Goal: Information Seeking & Learning: Learn about a topic

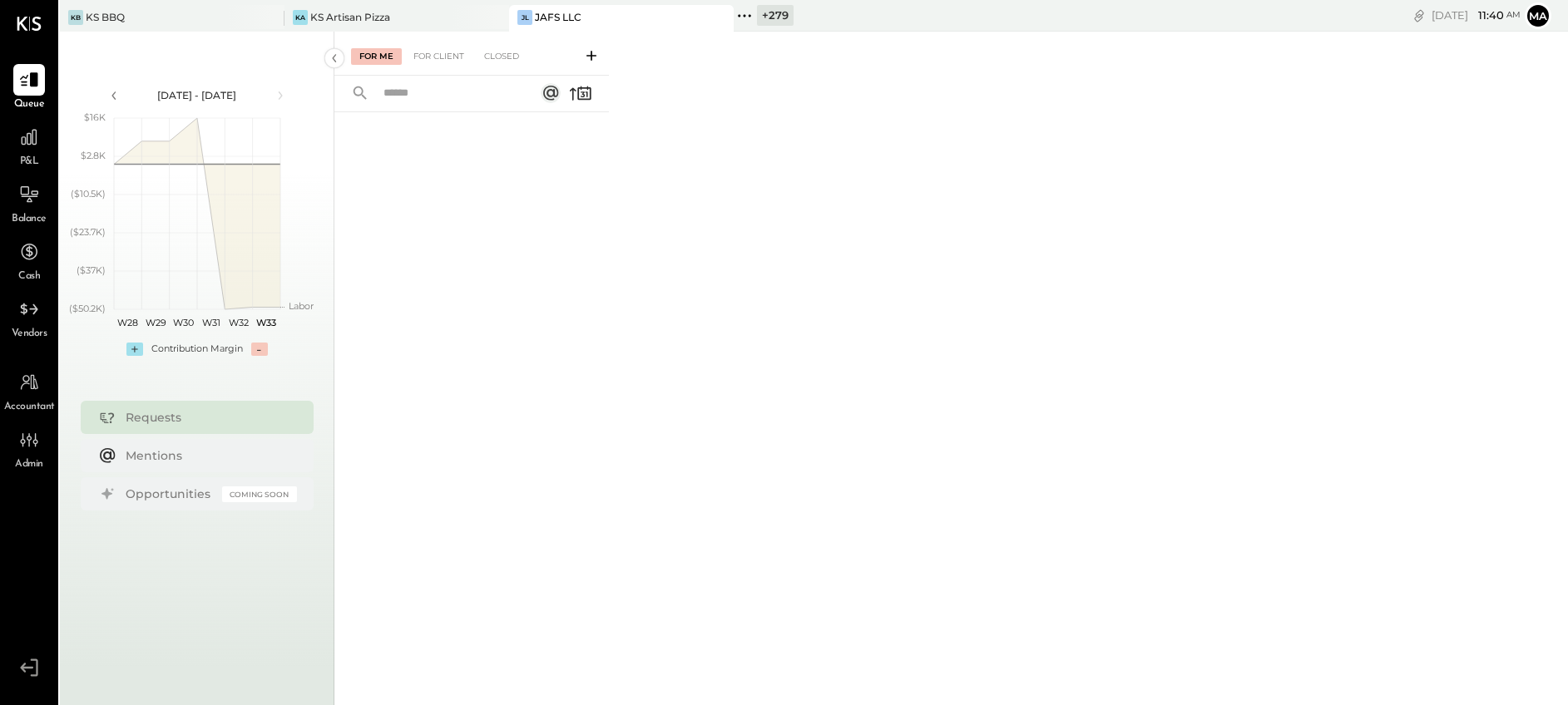
click at [747, 15] on icon at bounding box center [744, 15] width 22 height 22
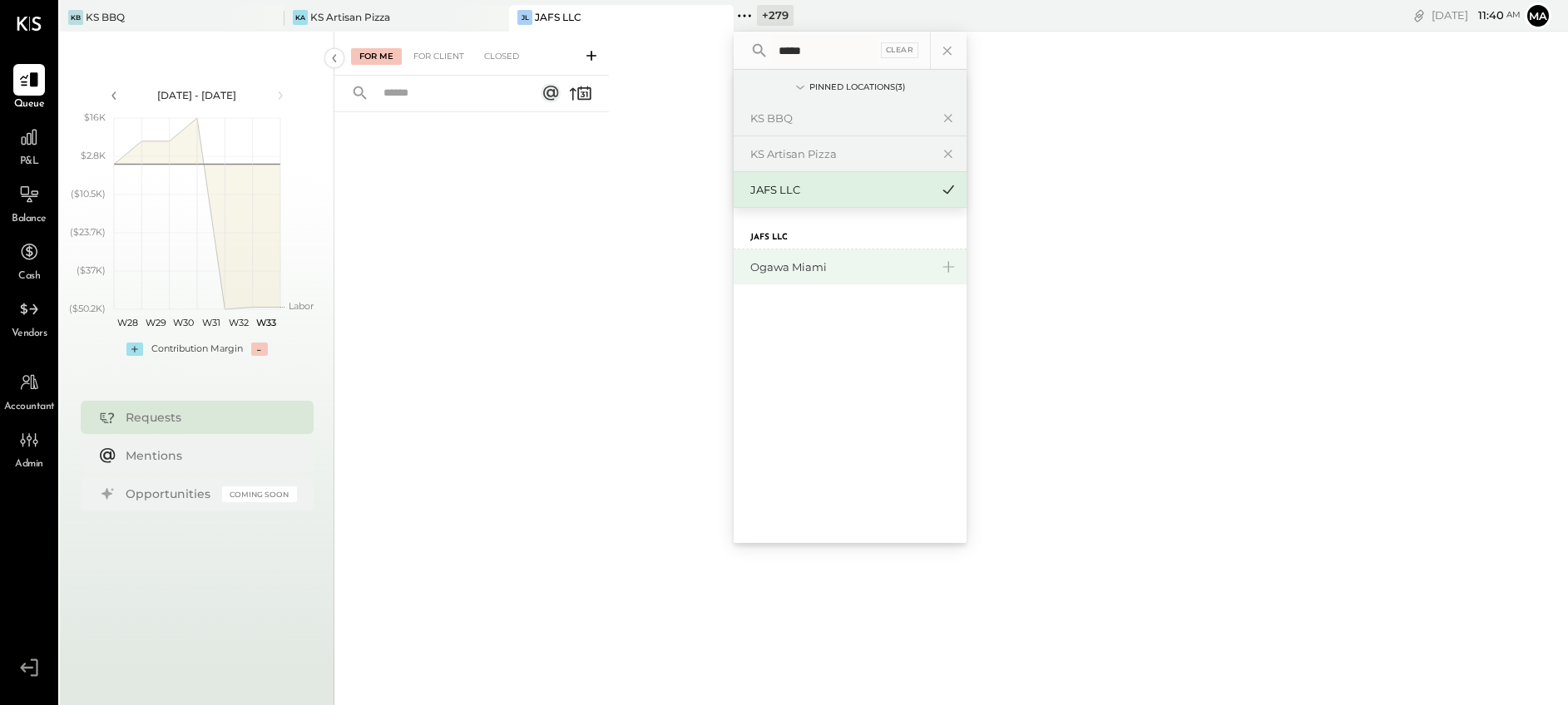
type input "*****"
click at [808, 263] on div "Ogawa Miami" at bounding box center [840, 267] width 180 height 15
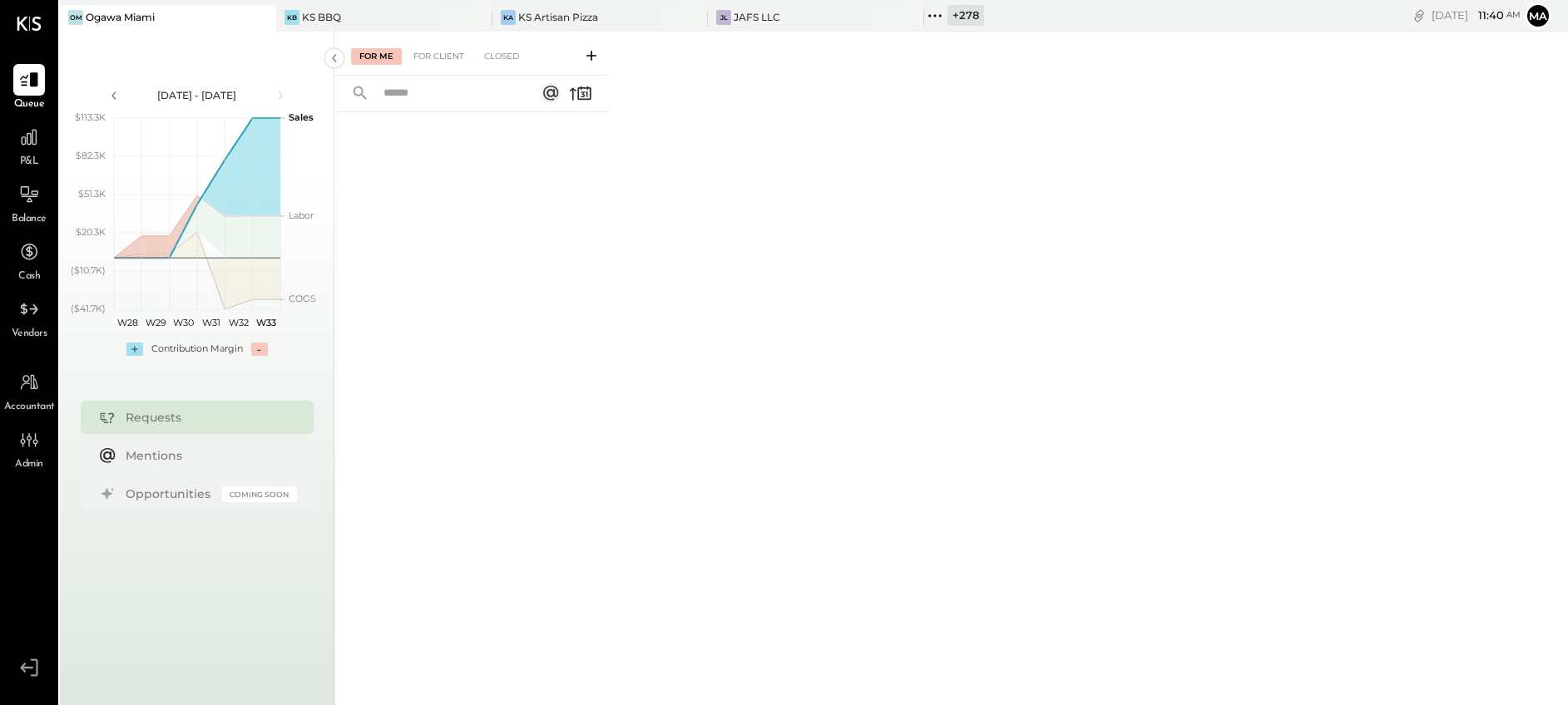
drag, startPoint x: 30, startPoint y: 81, endPoint x: 117, endPoint y: 61, distance: 89.3
click at [30, 79] on icon at bounding box center [28, 79] width 17 height 14
click at [449, 56] on div "For Client" at bounding box center [438, 56] width 67 height 16
click at [28, 149] on div at bounding box center [28, 137] width 32 height 32
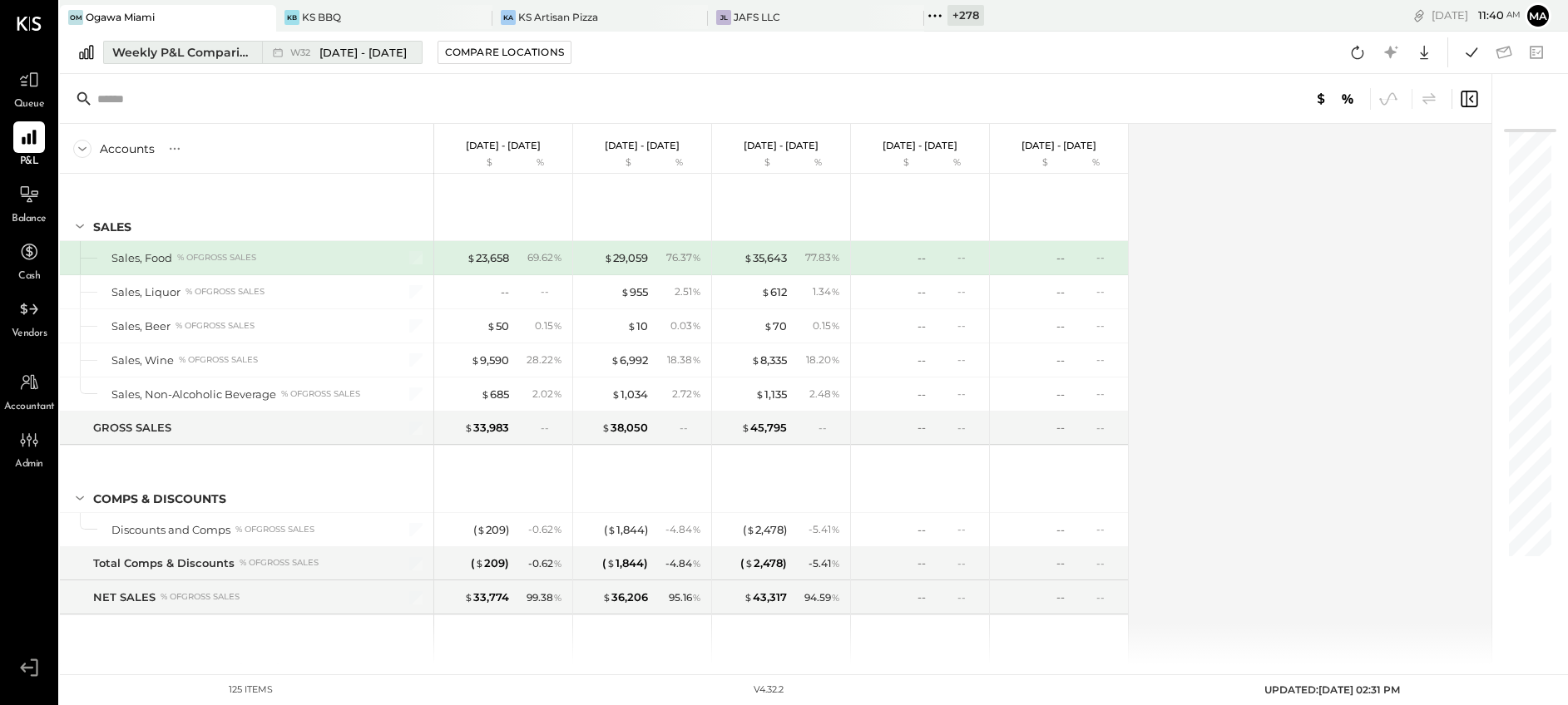
click at [242, 54] on div "Weekly P&L Comparison" at bounding box center [182, 52] width 139 height 16
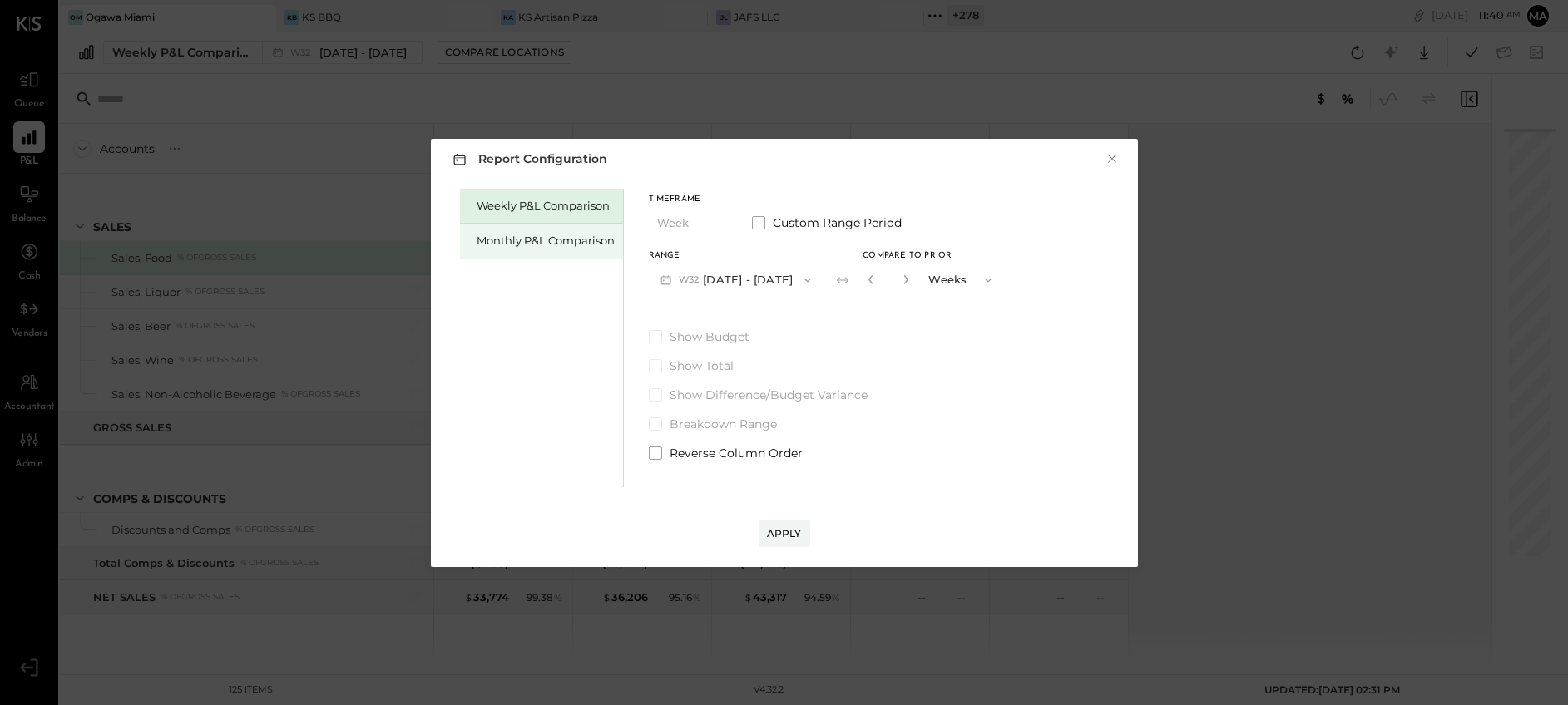
click at [567, 242] on div "Monthly P&L Comparison" at bounding box center [546, 241] width 138 height 15
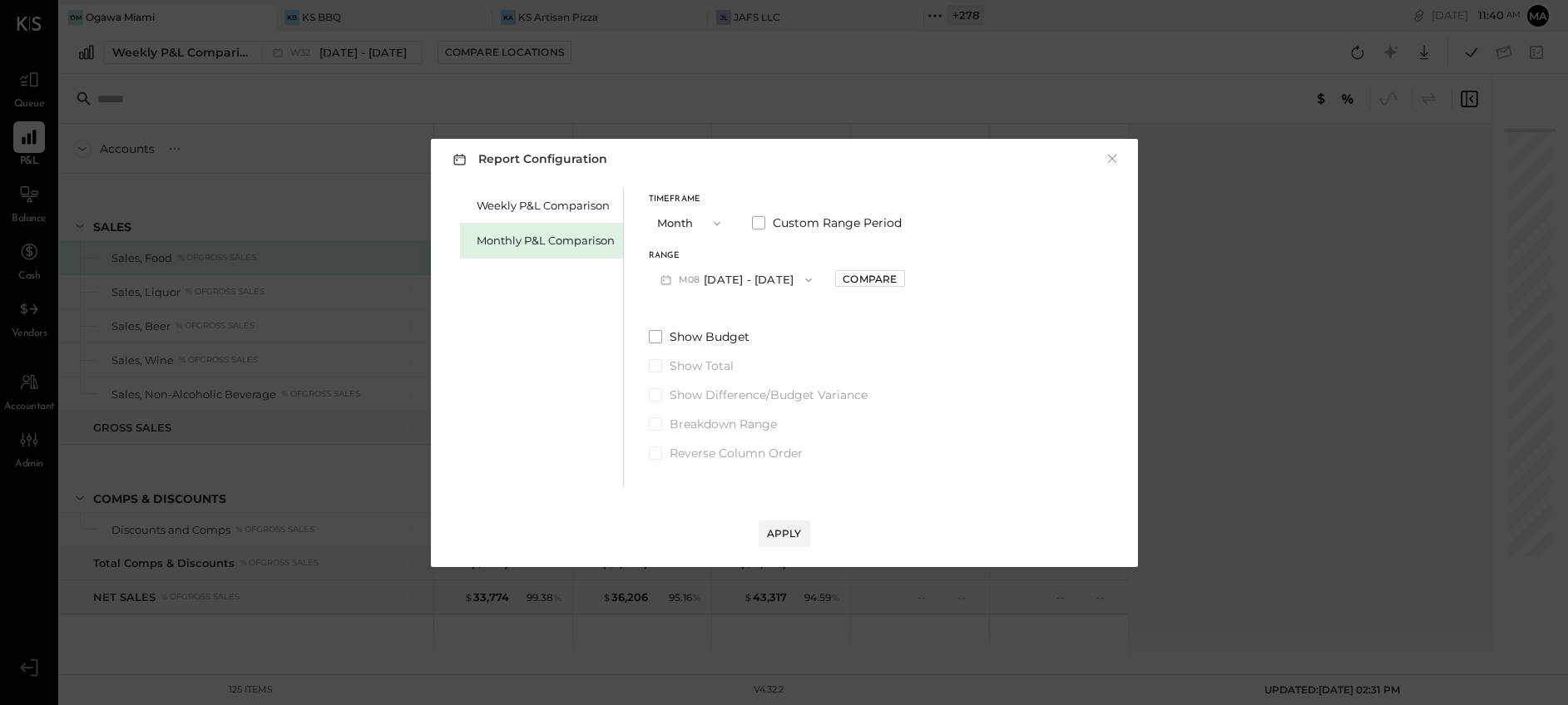
click at [768, 277] on button "M08 [DATE] - [DATE]" at bounding box center [737, 280] width 176 height 31
click at [734, 320] on span "[DATE] - [DATE]" at bounding box center [729, 316] width 79 height 14
click at [655, 337] on span at bounding box center [655, 337] width 13 height 13
click at [847, 276] on div "Compare" at bounding box center [870, 279] width 54 height 14
click at [905, 279] on icon "button" at bounding box center [907, 280] width 4 height 9
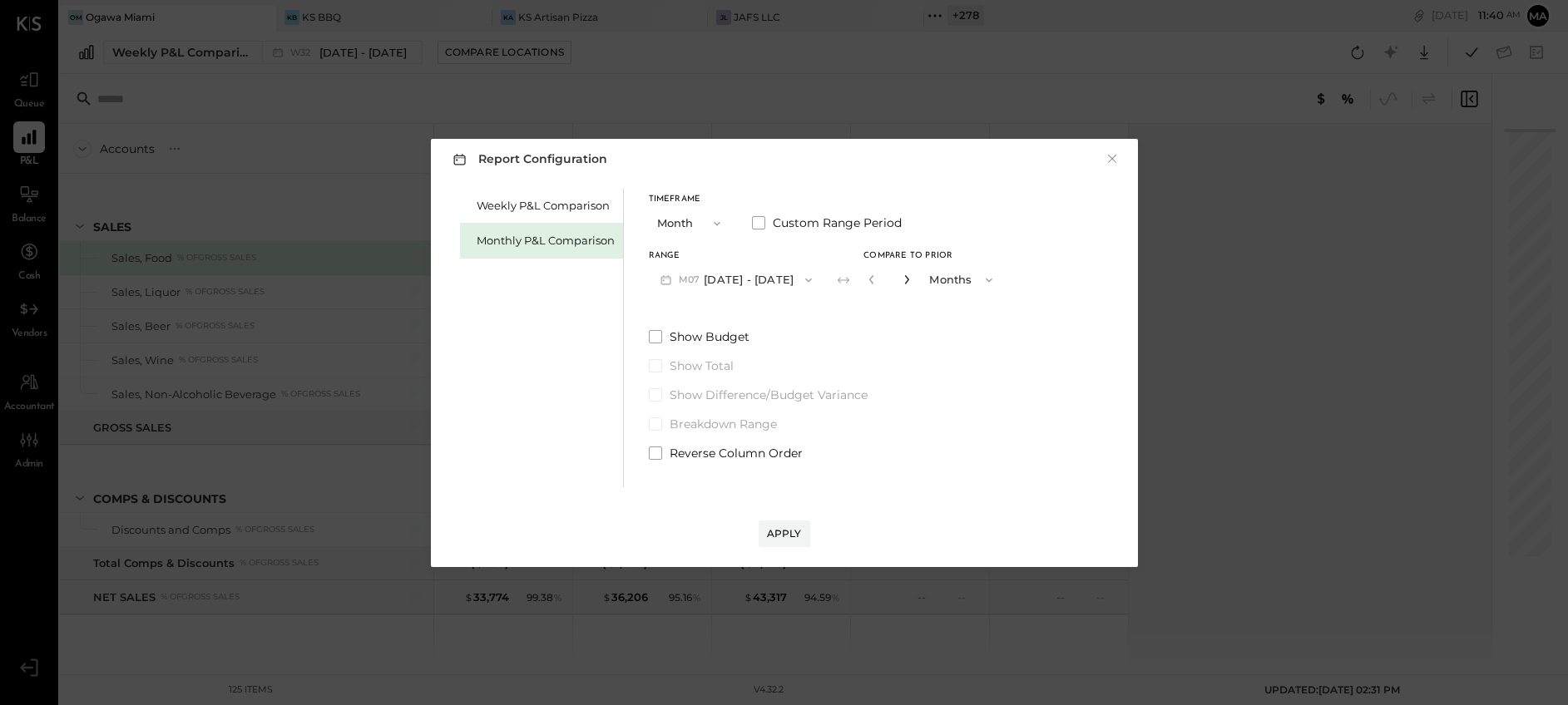
click at [905, 279] on icon "button" at bounding box center [907, 280] width 4 height 9
type input "*"
click at [657, 336] on span at bounding box center [655, 337] width 13 height 13
click at [784, 534] on div "Apply" at bounding box center [784, 534] width 35 height 14
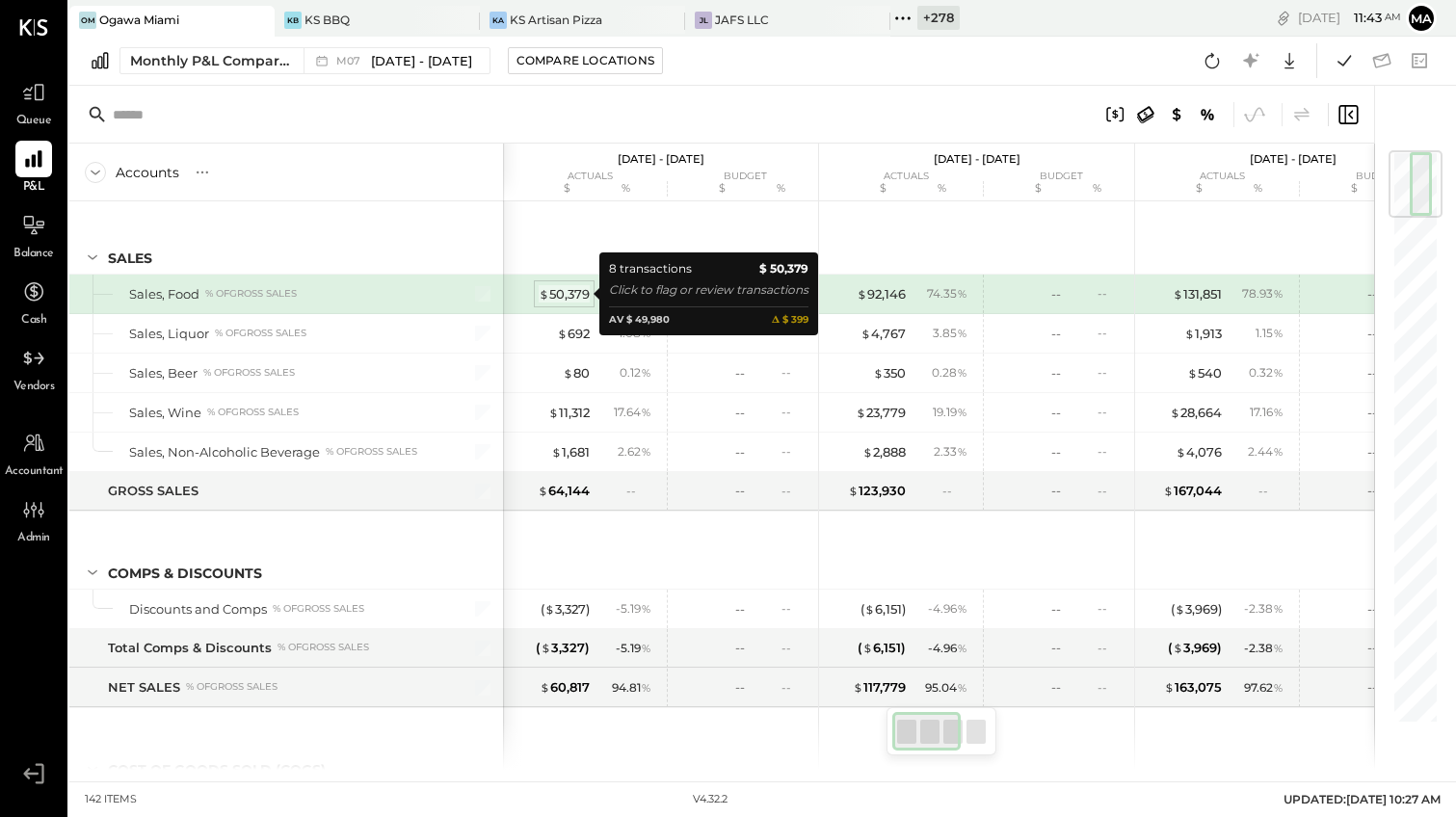
click at [574, 291] on div "$ 50,379" at bounding box center [563, 294] width 51 height 18
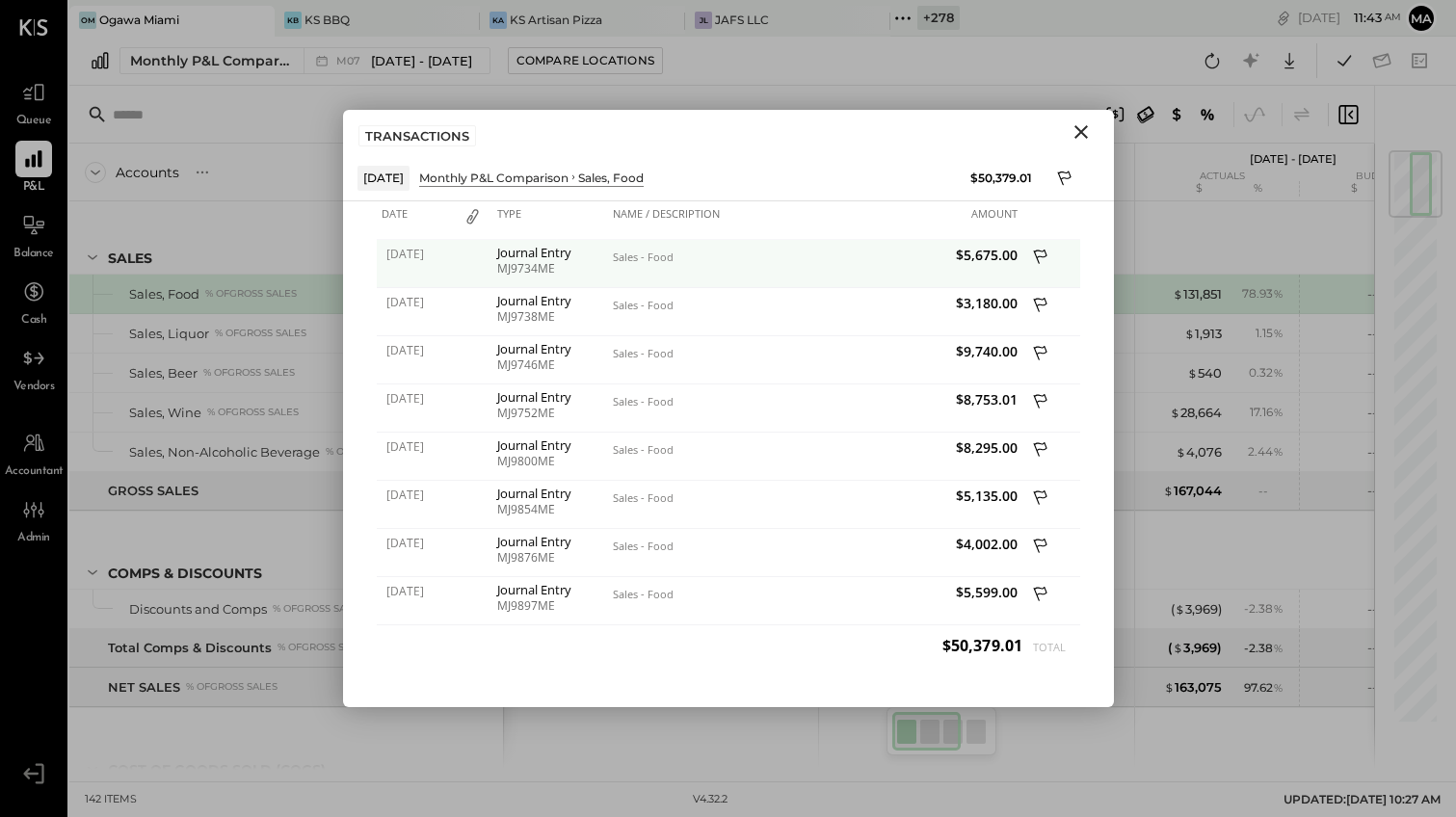
click at [552, 262] on div "MJ9734ME" at bounding box center [550, 269] width 106 height 14
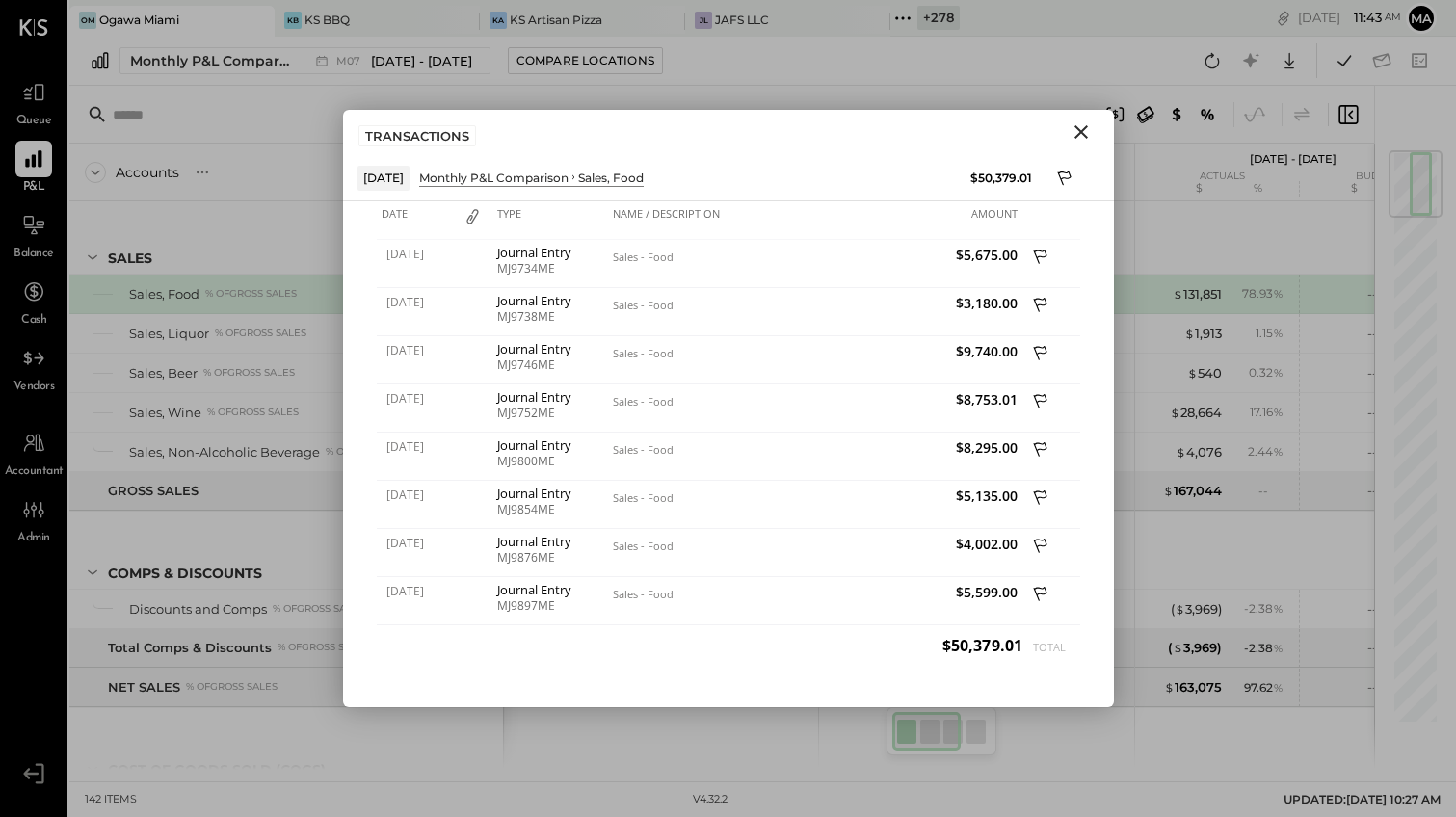
click at [1079, 129] on icon "Close" at bounding box center [1080, 132] width 23 height 23
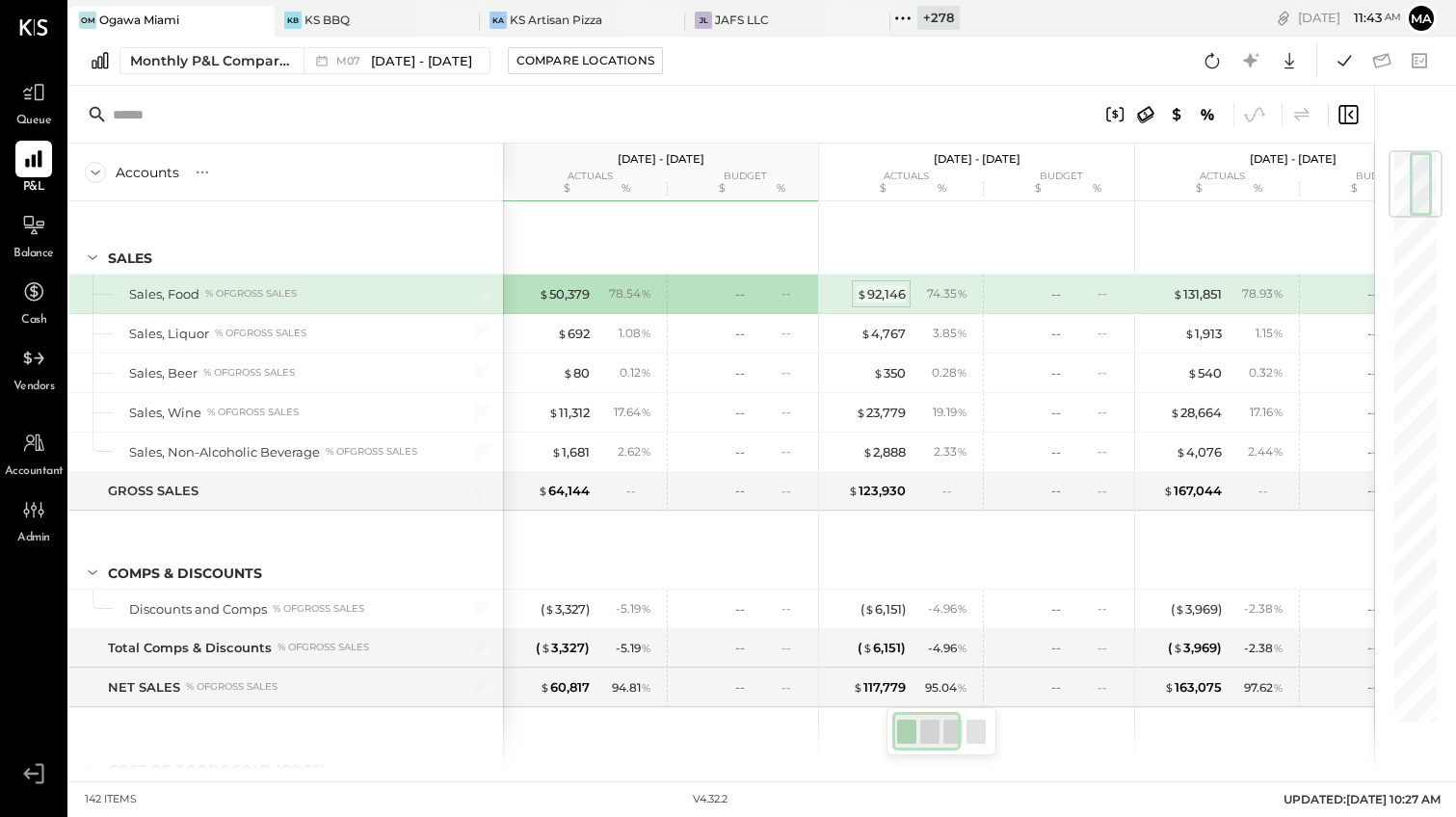
click at [876, 291] on div "$ 92,146" at bounding box center [881, 294] width 49 height 18
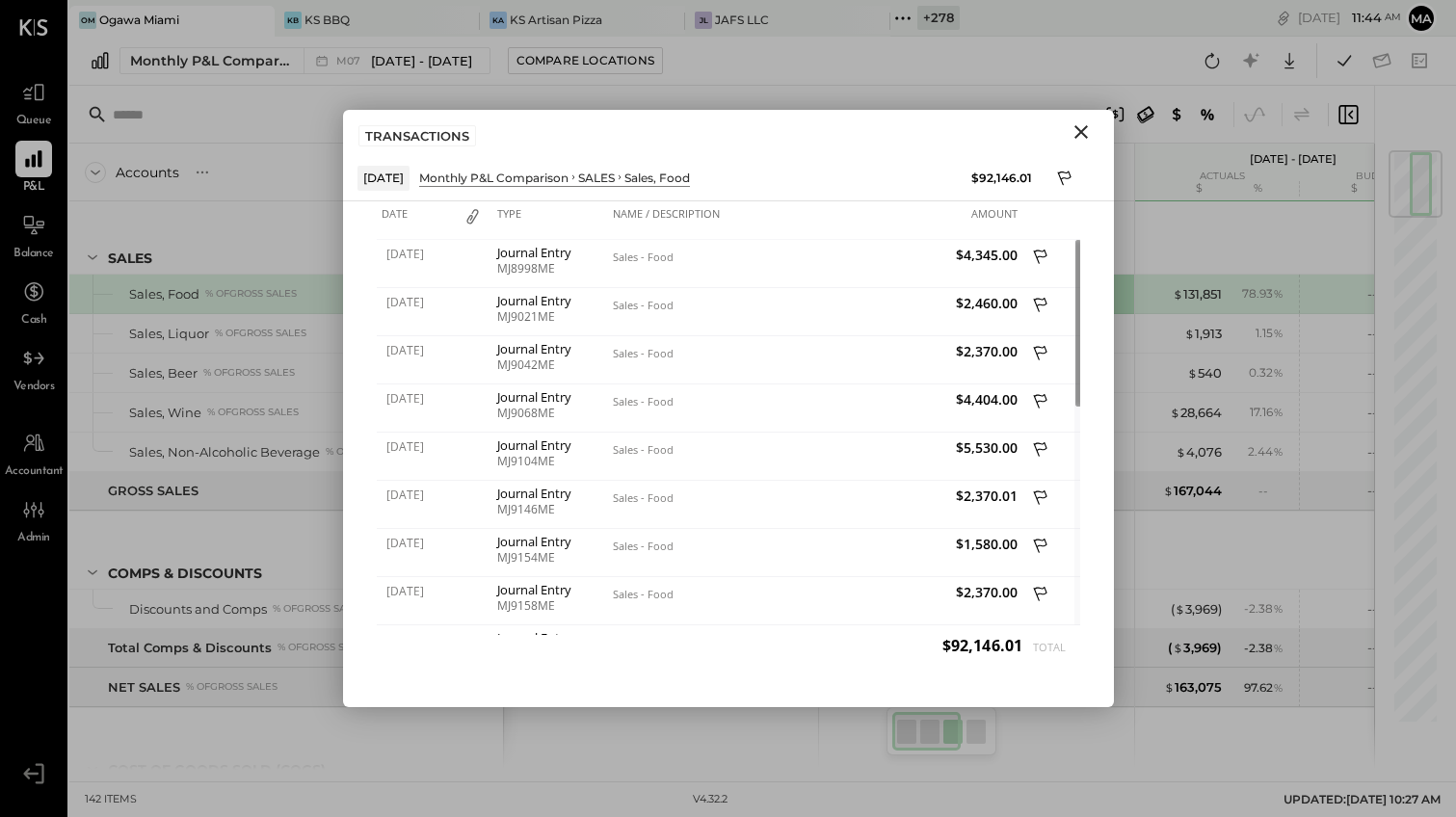
click at [1080, 128] on icon "Close" at bounding box center [1080, 132] width 23 height 23
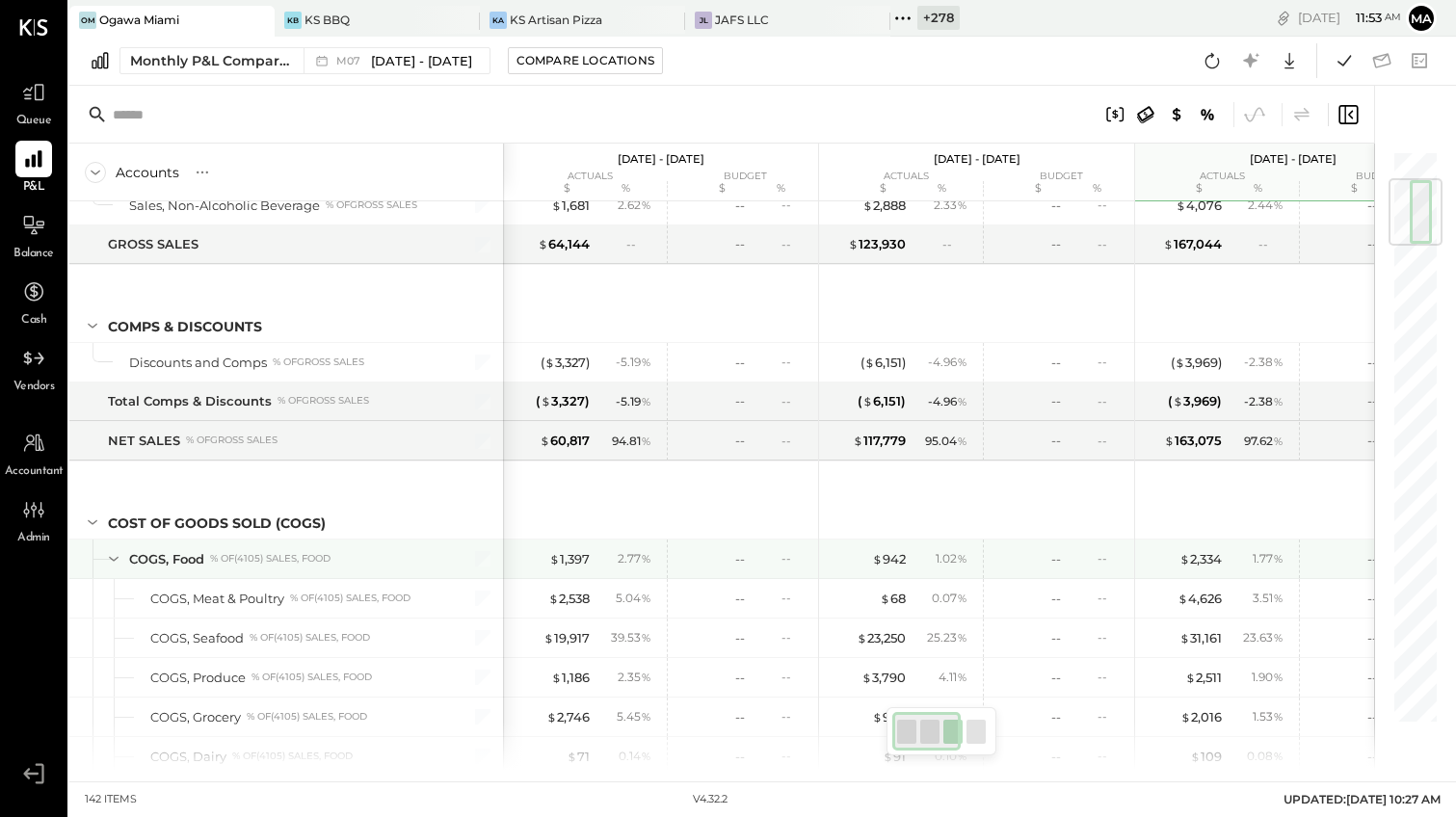
scroll to position [0, 4]
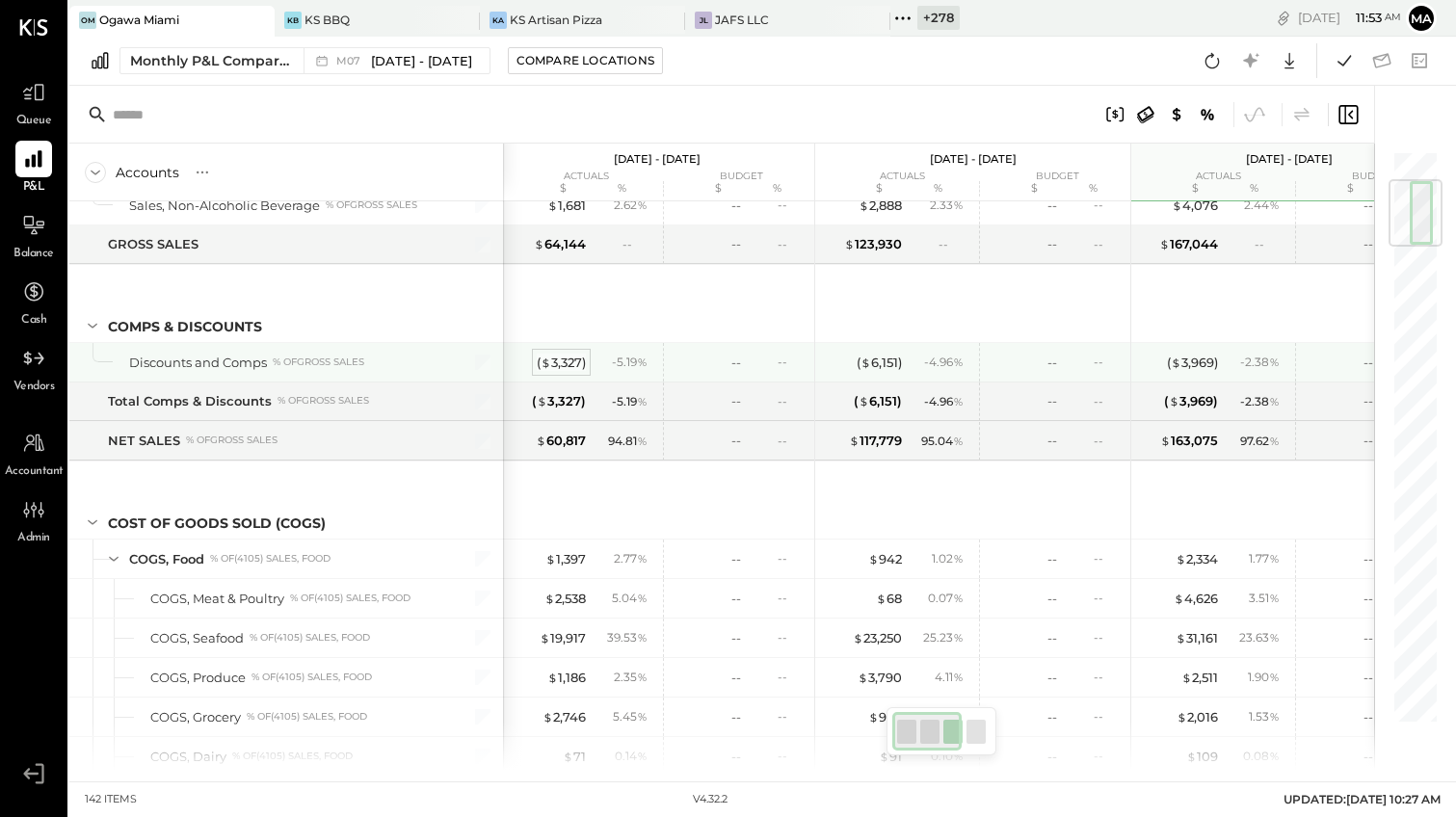
click at [557, 359] on div "( $ 3,327 )" at bounding box center [560, 363] width 49 height 18
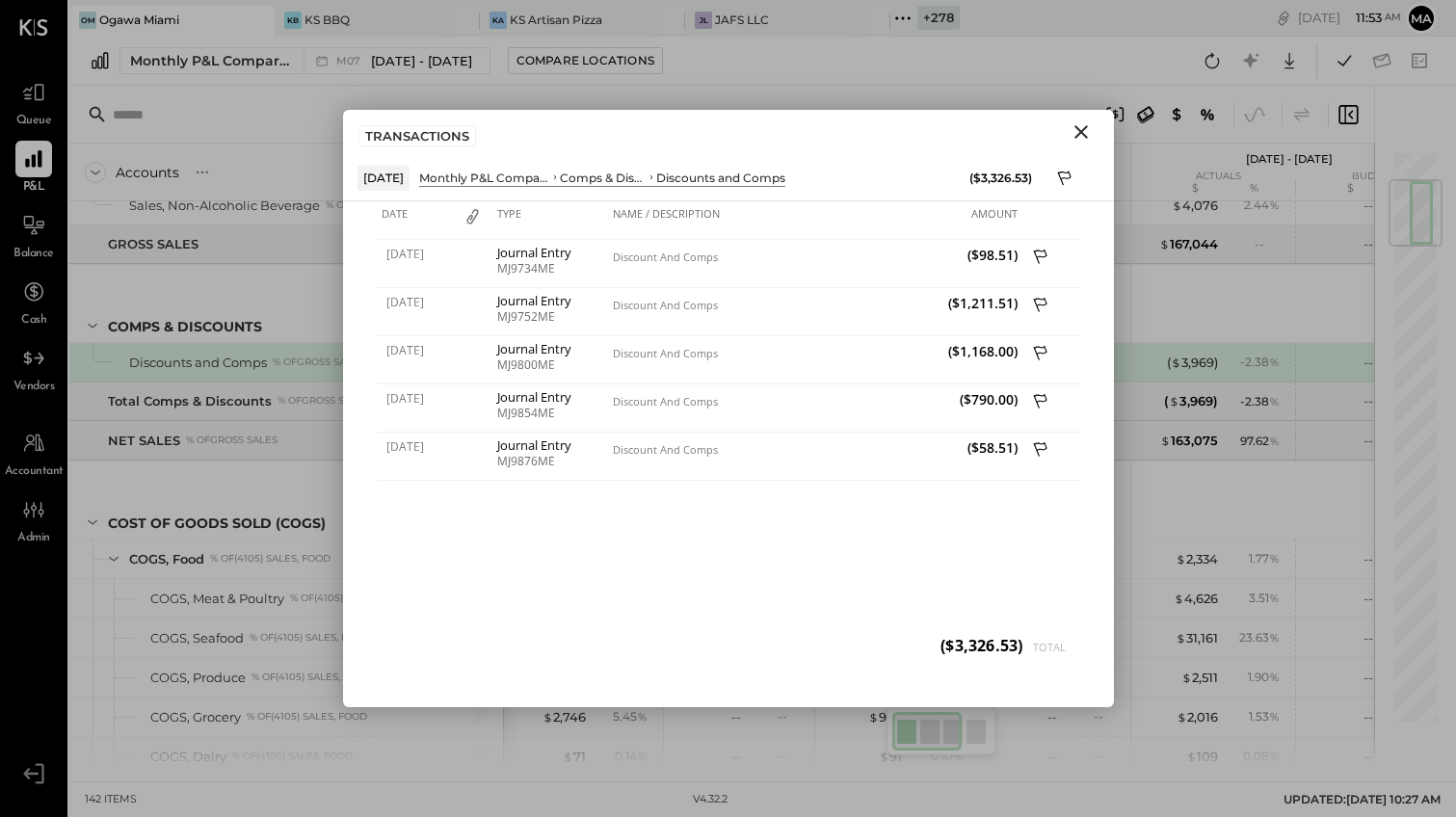
click at [1079, 128] on icon "Close" at bounding box center [1080, 132] width 23 height 23
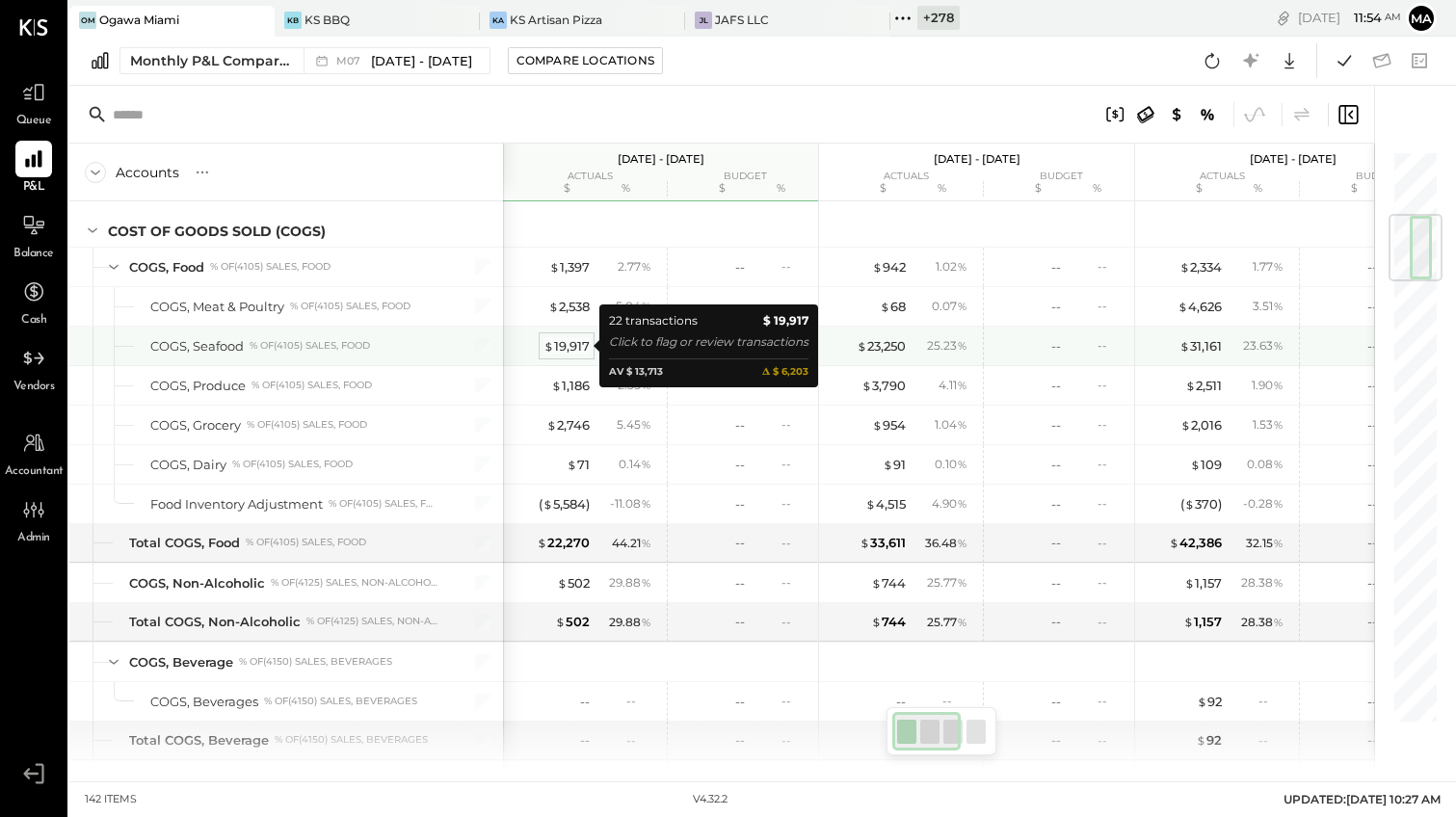
click at [559, 346] on div "$ 19,917" at bounding box center [566, 346] width 46 height 18
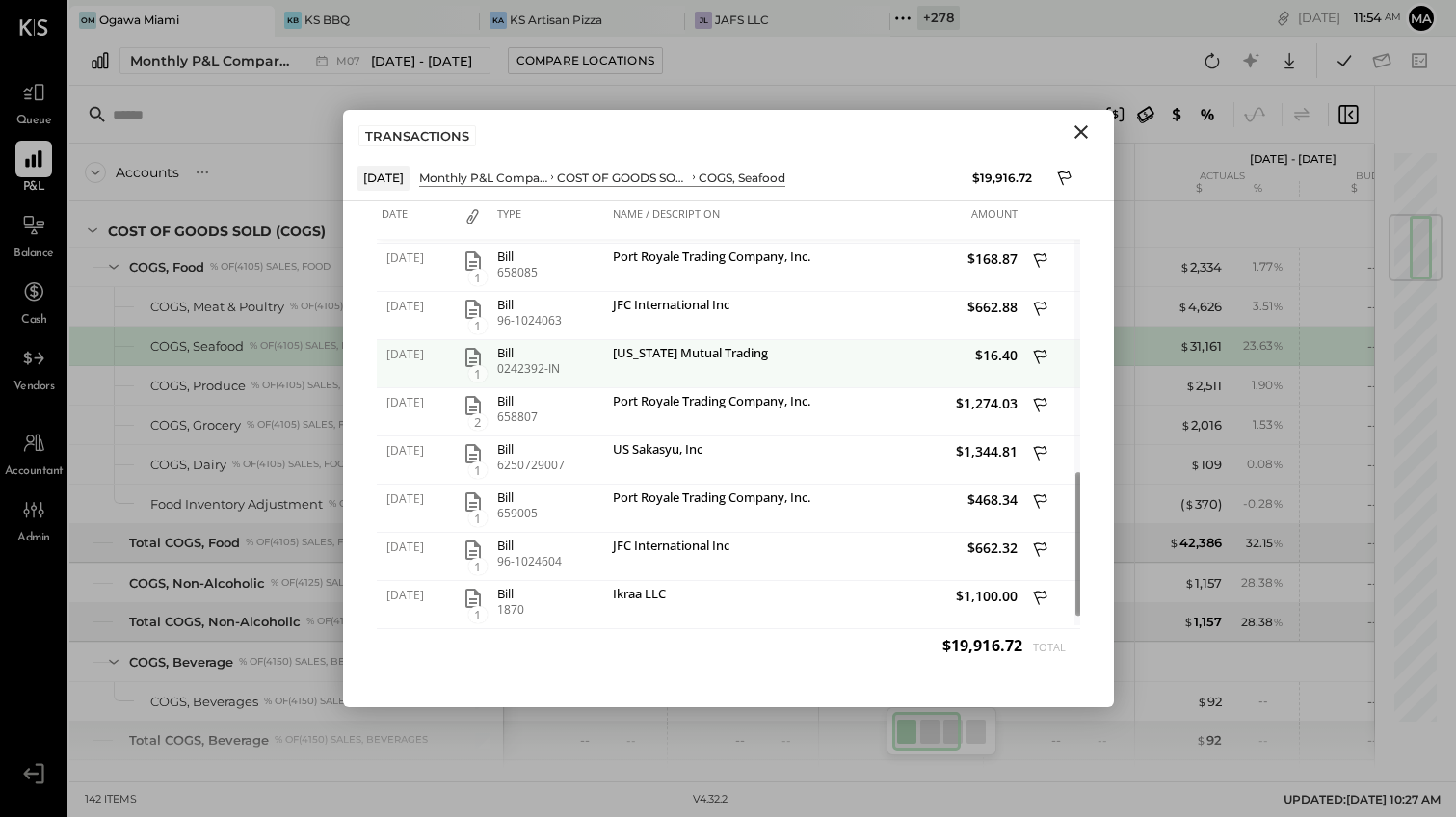
click at [690, 352] on div "[US_STATE] Mutual Trading" at bounding box center [711, 355] width 197 height 18
click at [474, 356] on icon "button" at bounding box center [473, 357] width 23 height 23
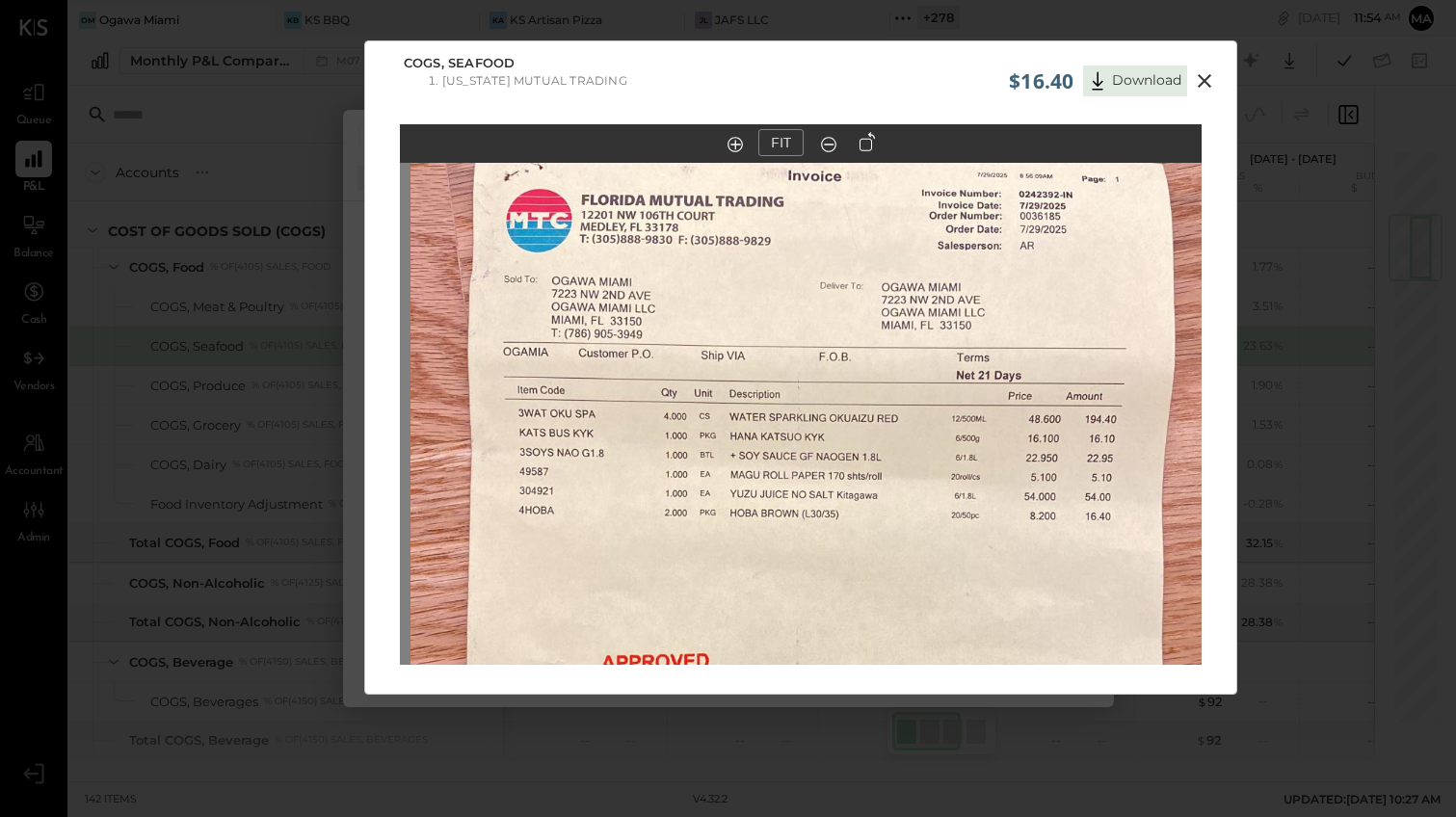
drag, startPoint x: 927, startPoint y: 463, endPoint x: 938, endPoint y: 648, distance: 185.3
click at [938, 648] on img at bounding box center [812, 556] width 803 height 1427
click at [1203, 74] on icon at bounding box center [1204, 81] width 23 height 23
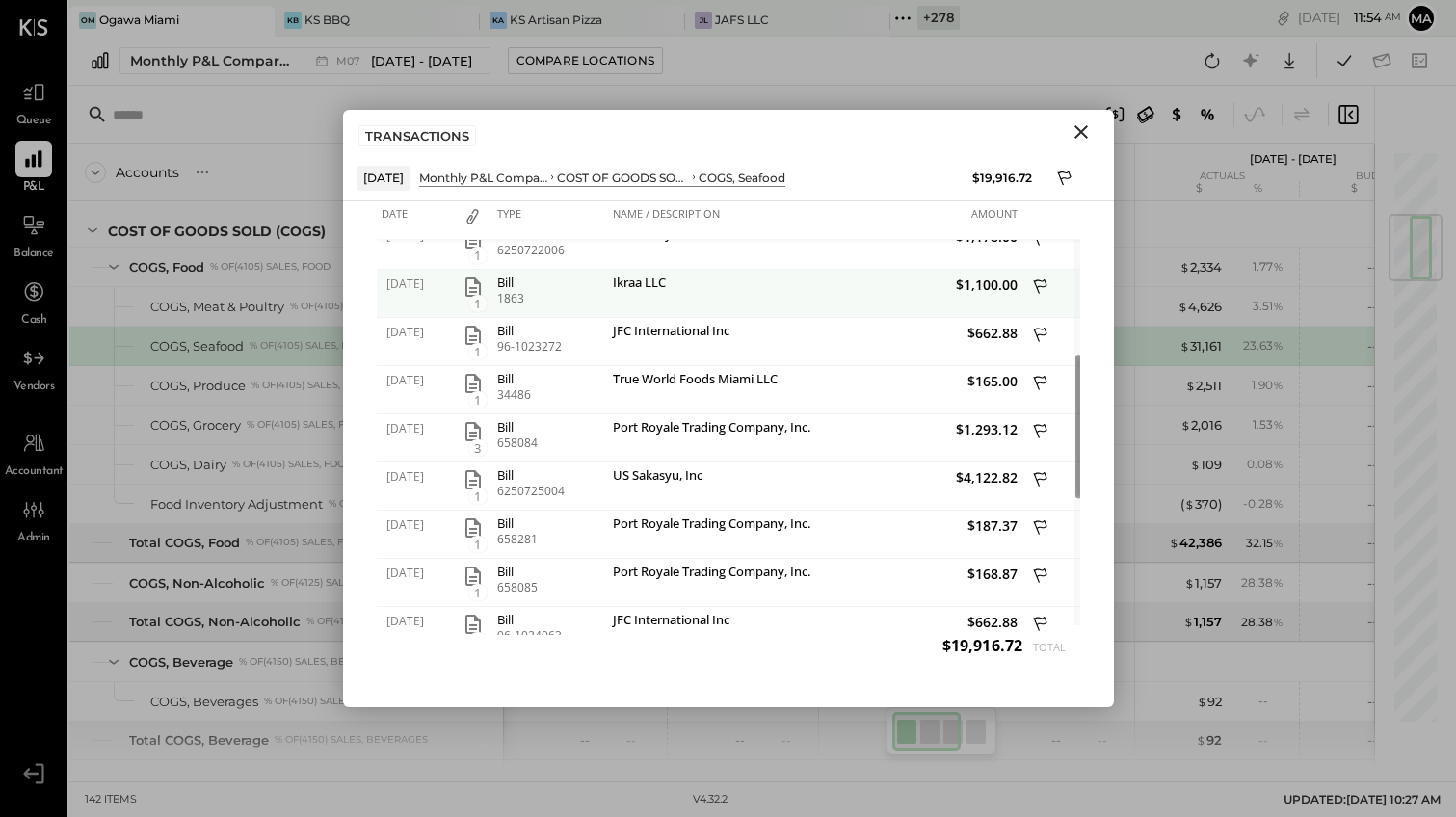
click at [628, 287] on div "Ikraa LLC" at bounding box center [711, 284] width 197 height 18
click at [474, 287] on icon "button" at bounding box center [473, 286] width 15 height 19
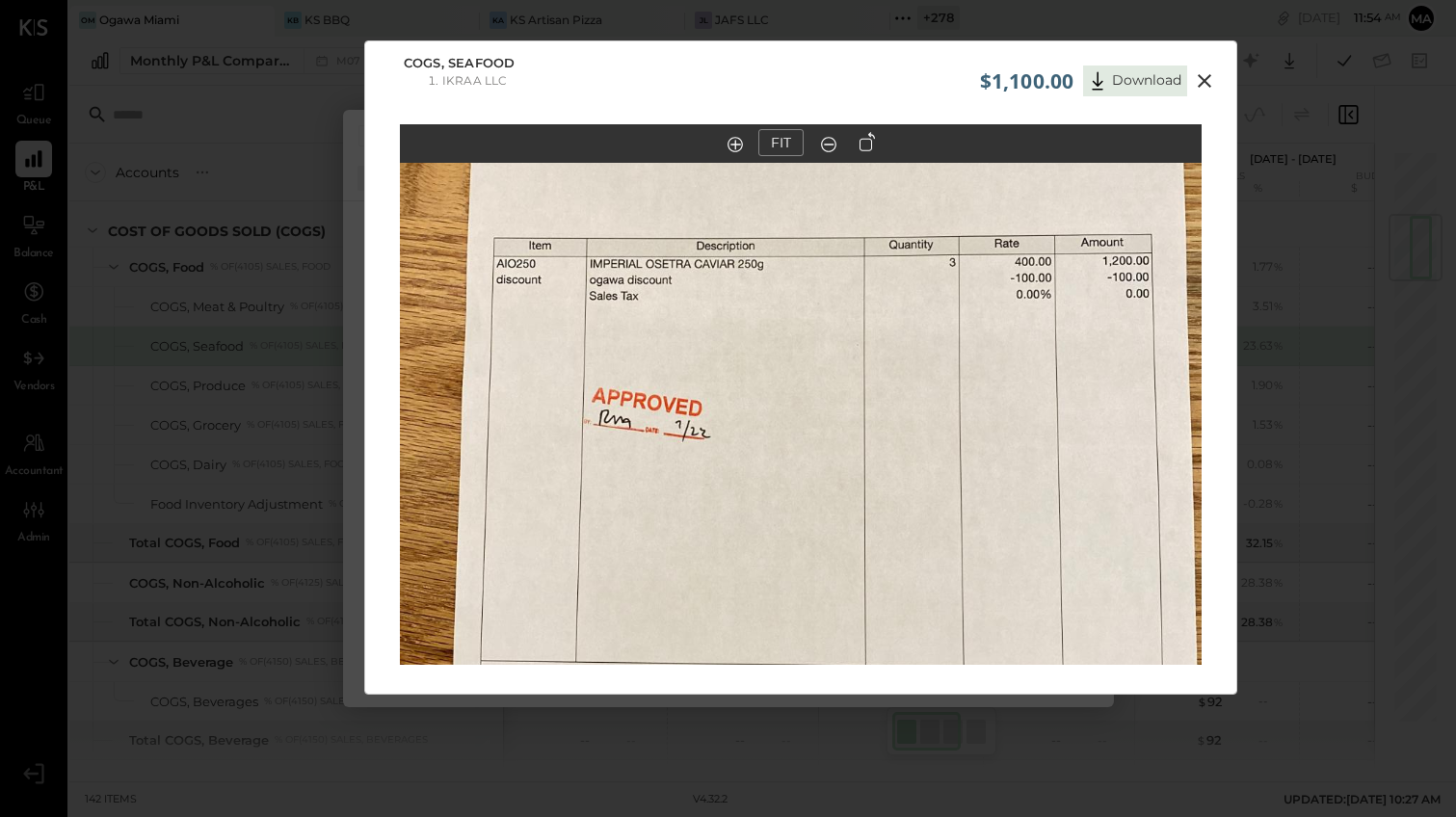
click at [1207, 82] on icon at bounding box center [1204, 81] width 23 height 23
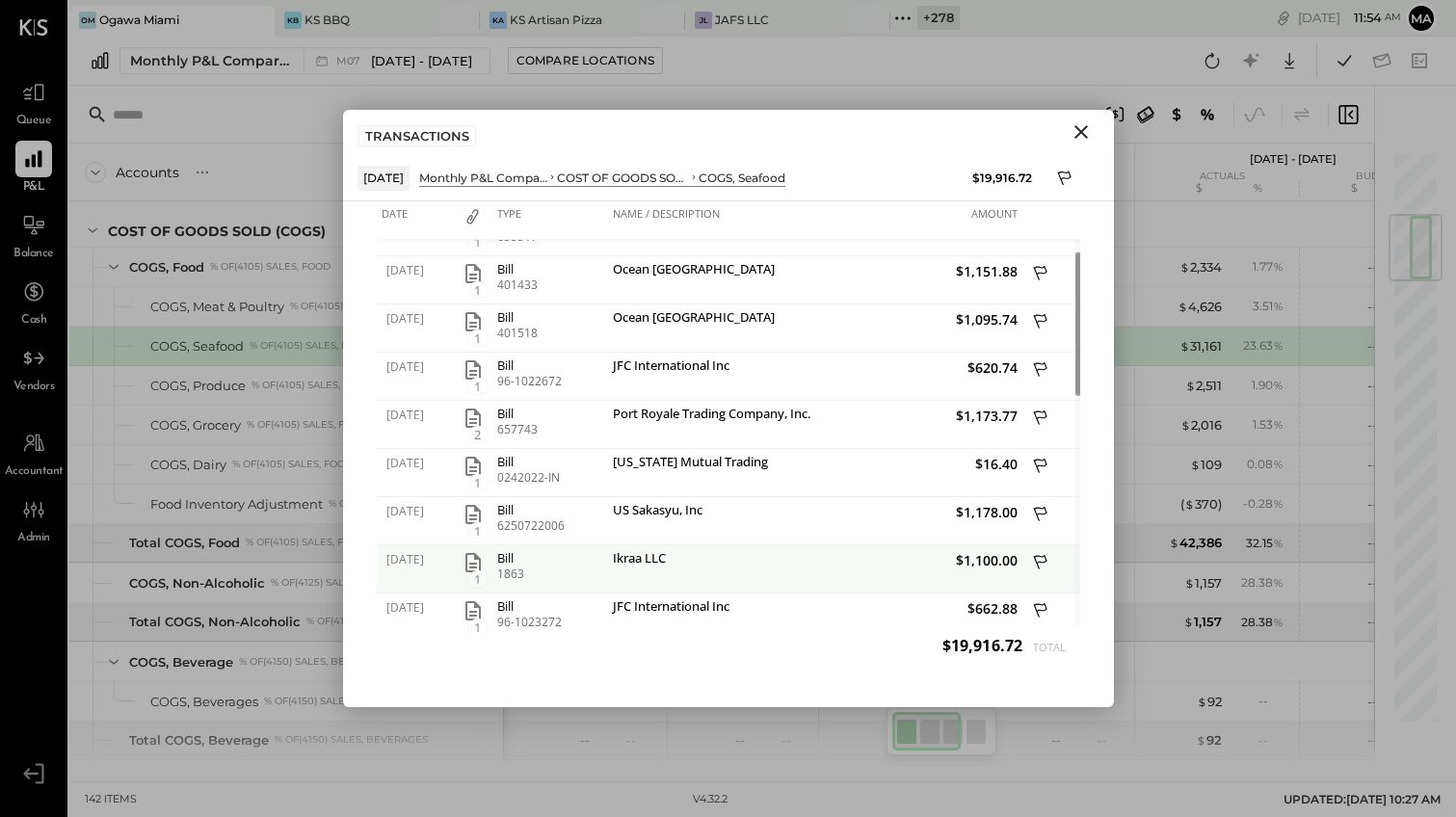
click at [642, 554] on div "Ikraa LLC" at bounding box center [711, 561] width 197 height 18
click at [473, 567] on icon "button" at bounding box center [473, 563] width 15 height 19
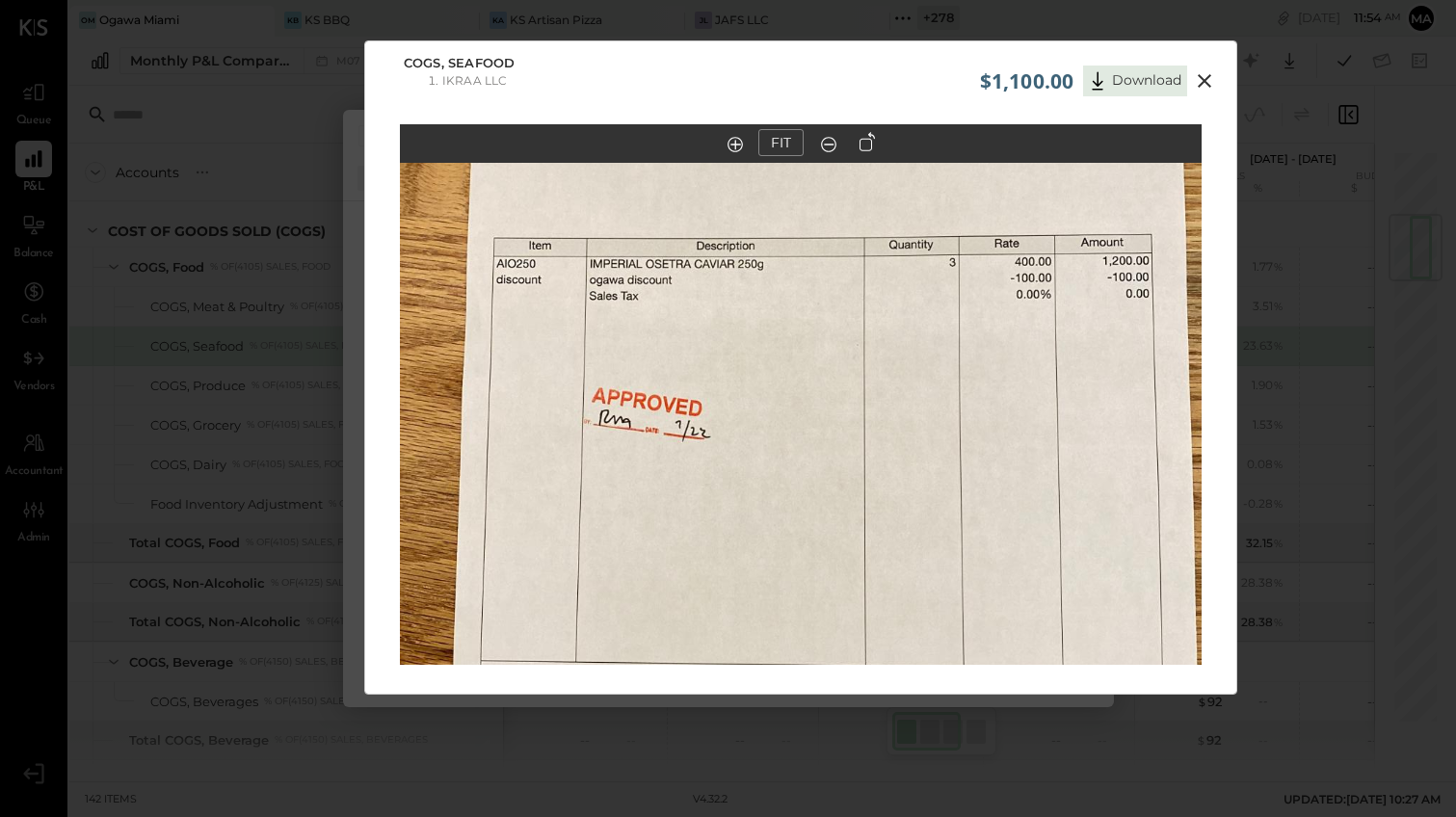
click at [1200, 74] on icon at bounding box center [1204, 81] width 23 height 23
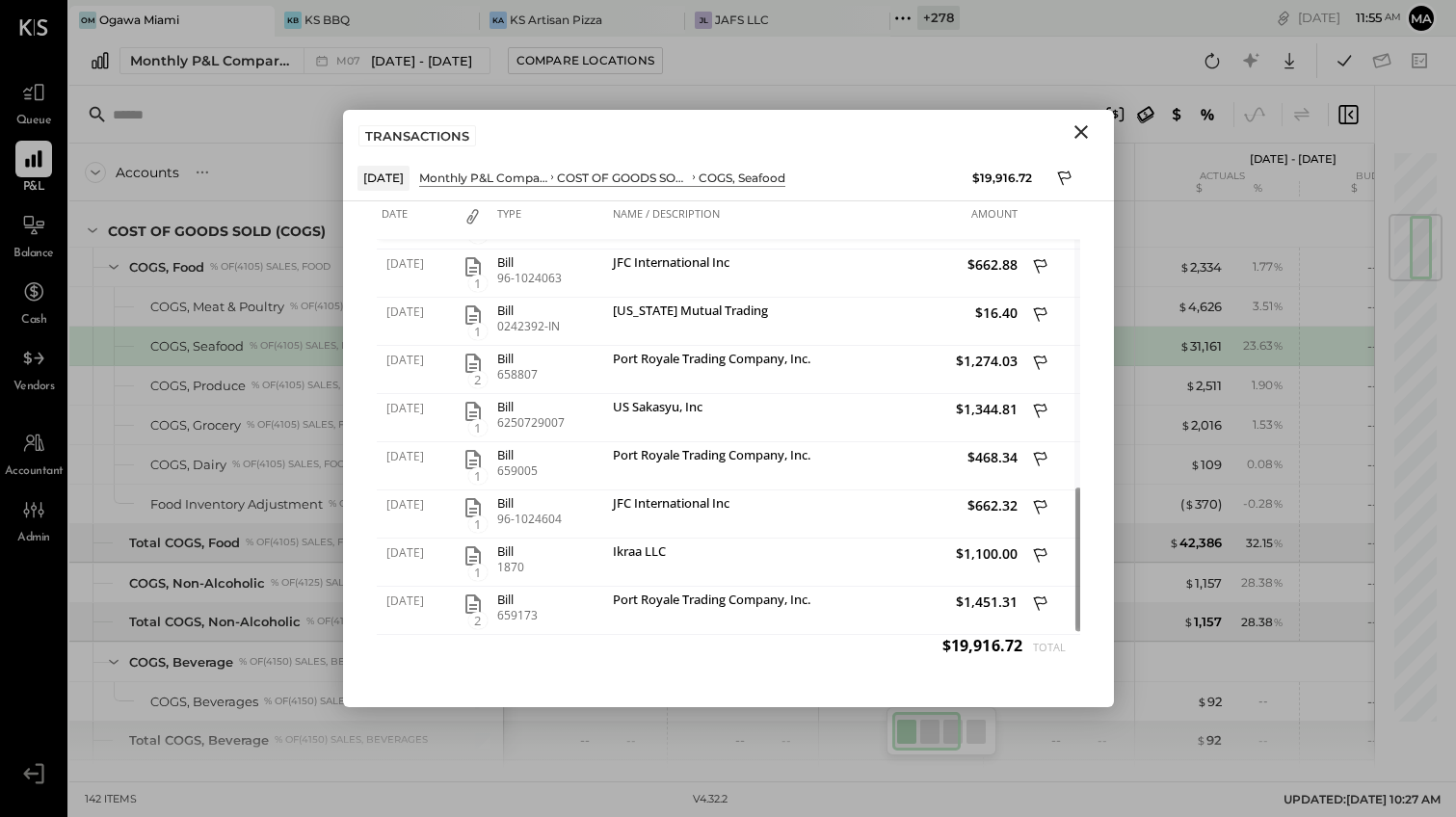
drag, startPoint x: 1083, startPoint y: 130, endPoint x: 1077, endPoint y: 148, distance: 19.0
click at [1083, 129] on icon "Close" at bounding box center [1080, 132] width 23 height 23
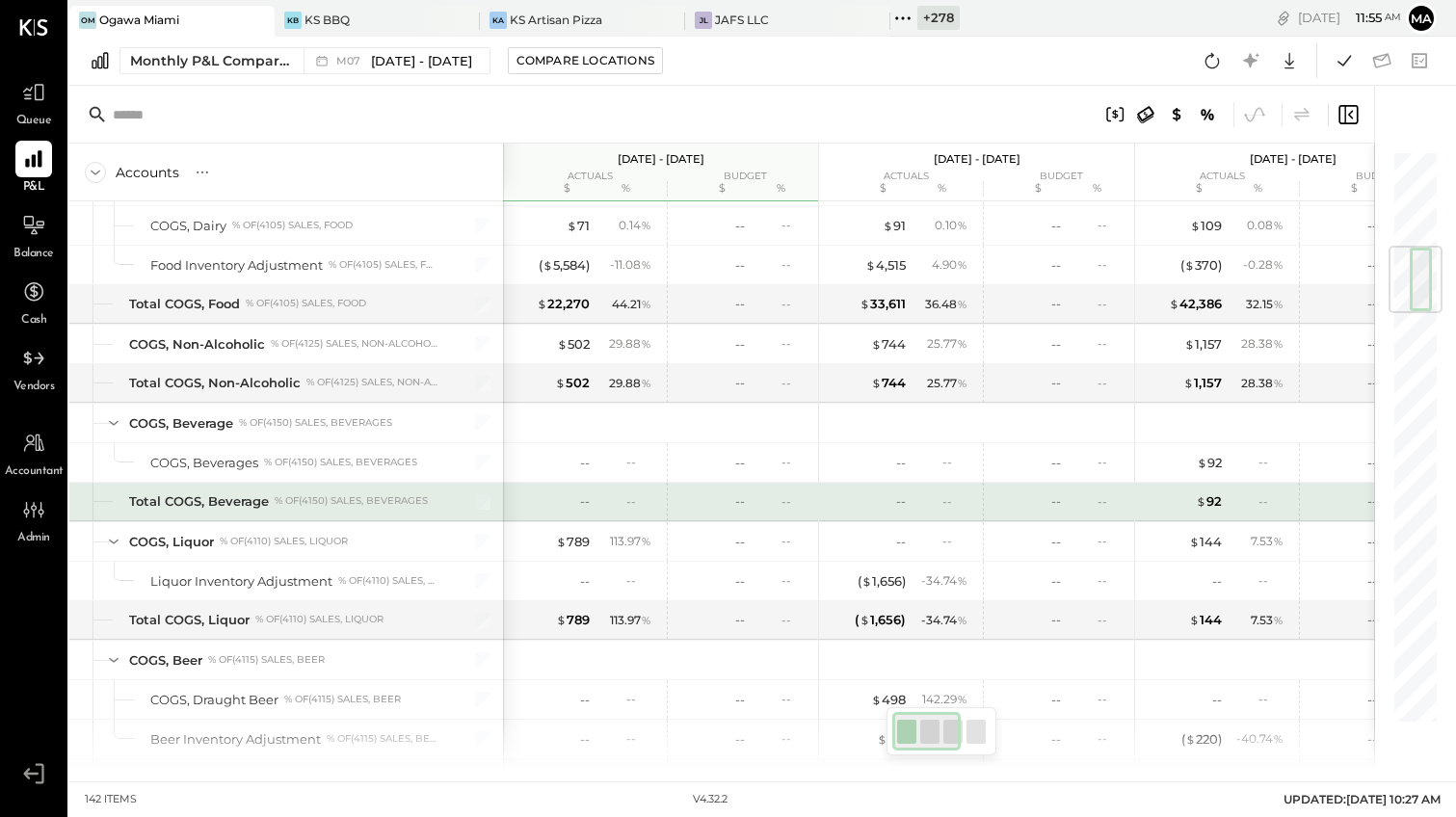
scroll to position [863, 0]
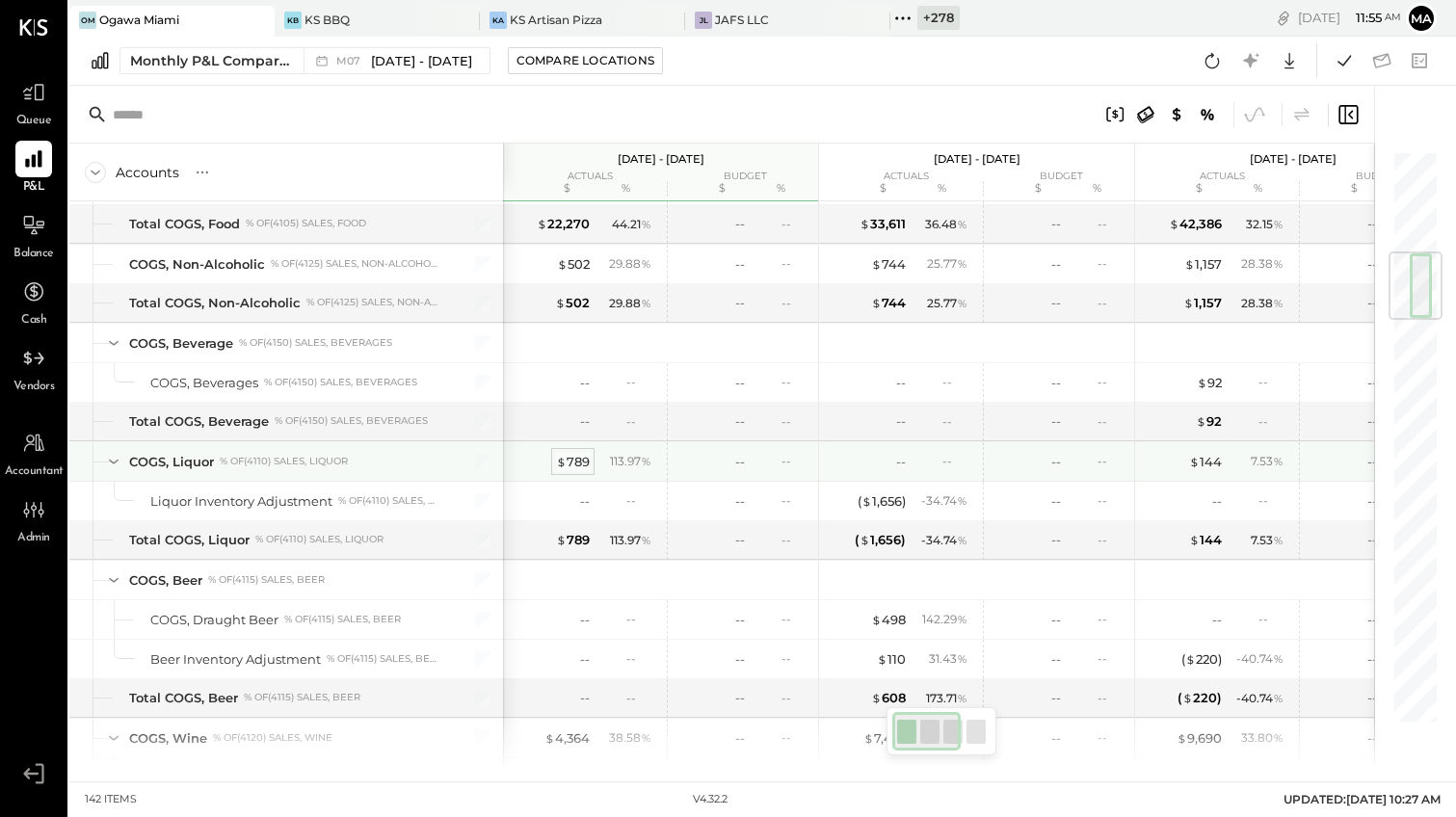
click at [576, 461] on div "$ 789" at bounding box center [572, 462] width 34 height 18
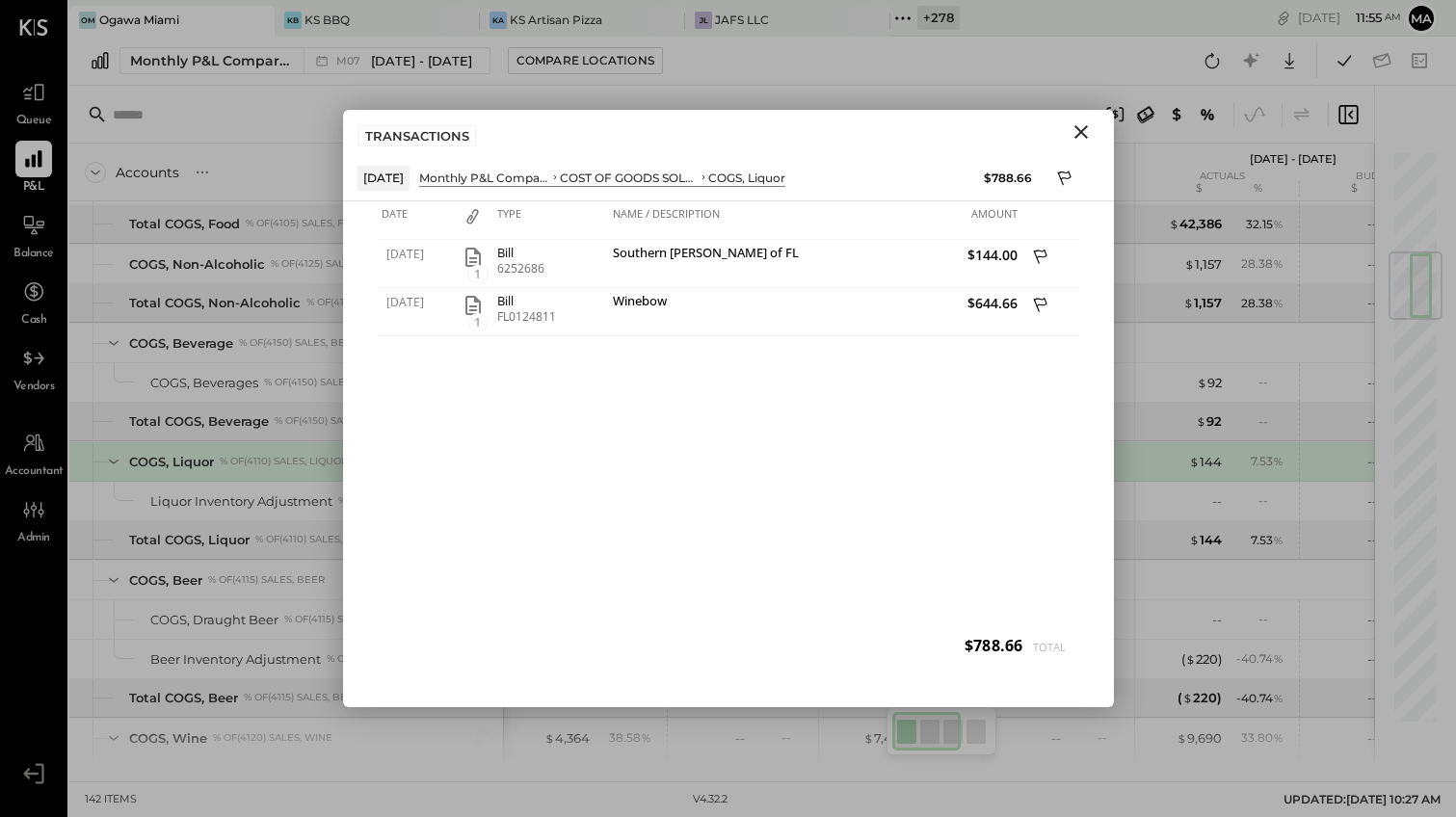
click at [1083, 133] on icon "Close" at bounding box center [1081, 133] width 14 height 14
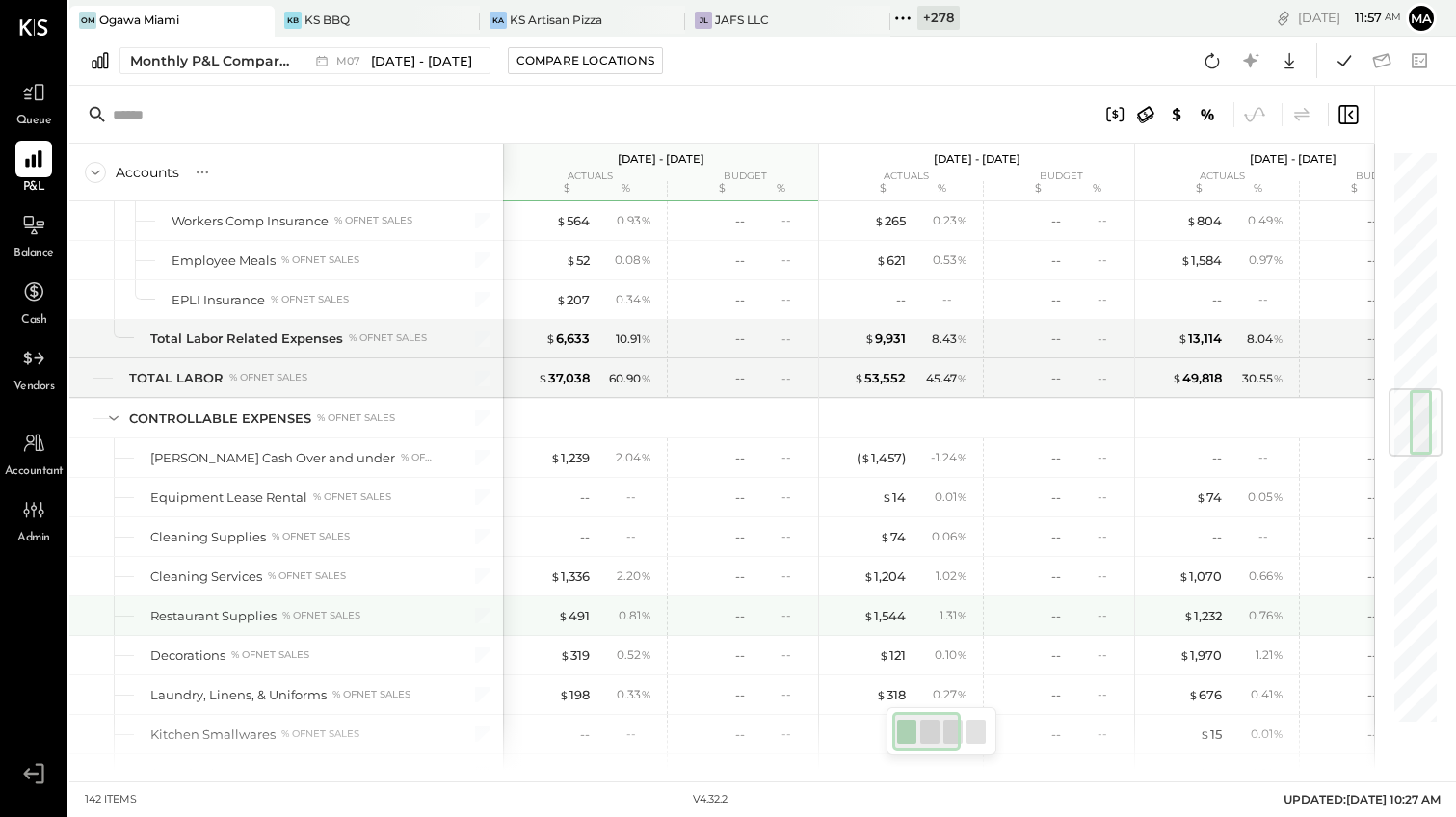
scroll to position [2030, 0]
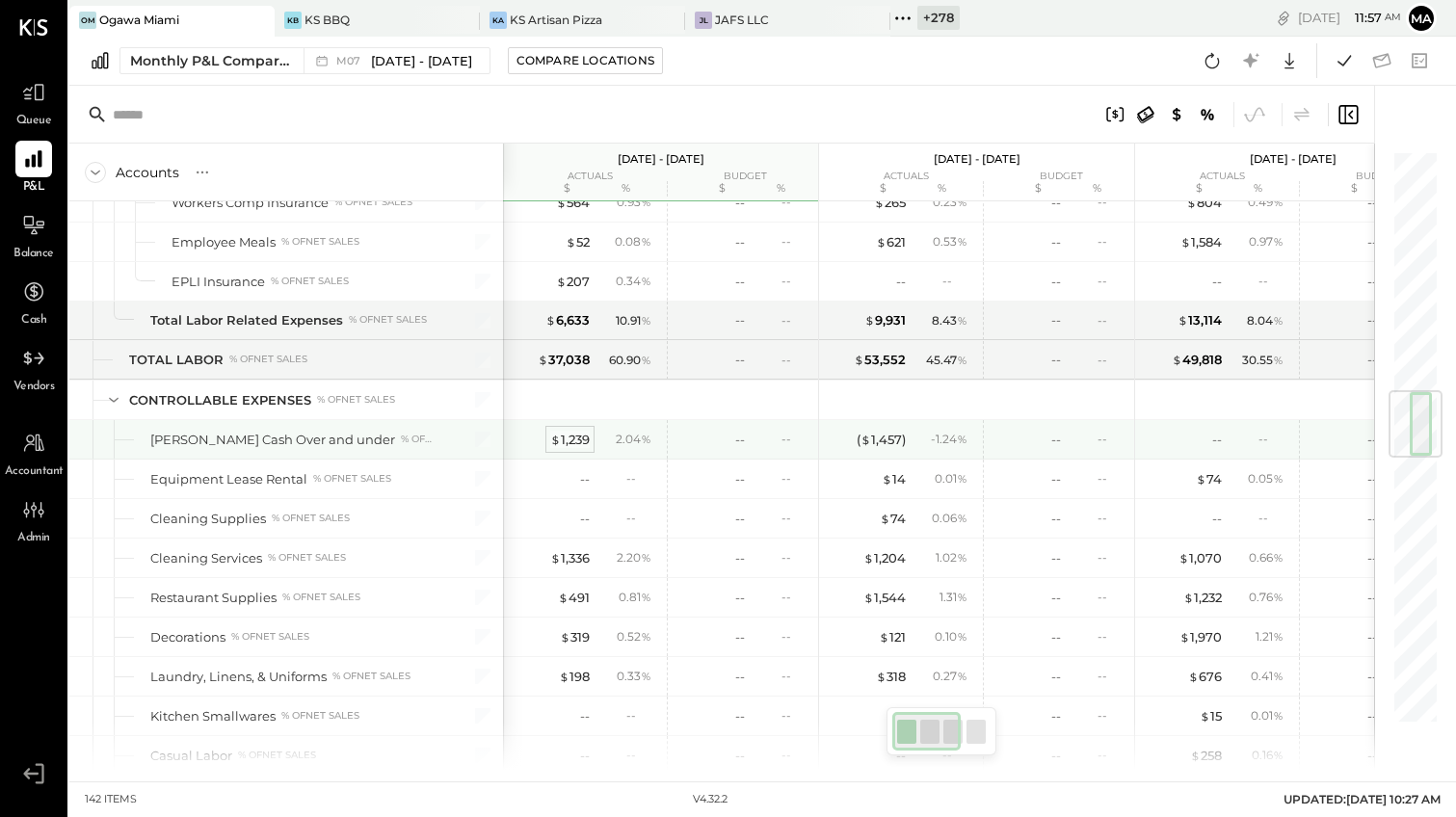
click at [574, 439] on div "$ 1,239" at bounding box center [570, 440] width 40 height 18
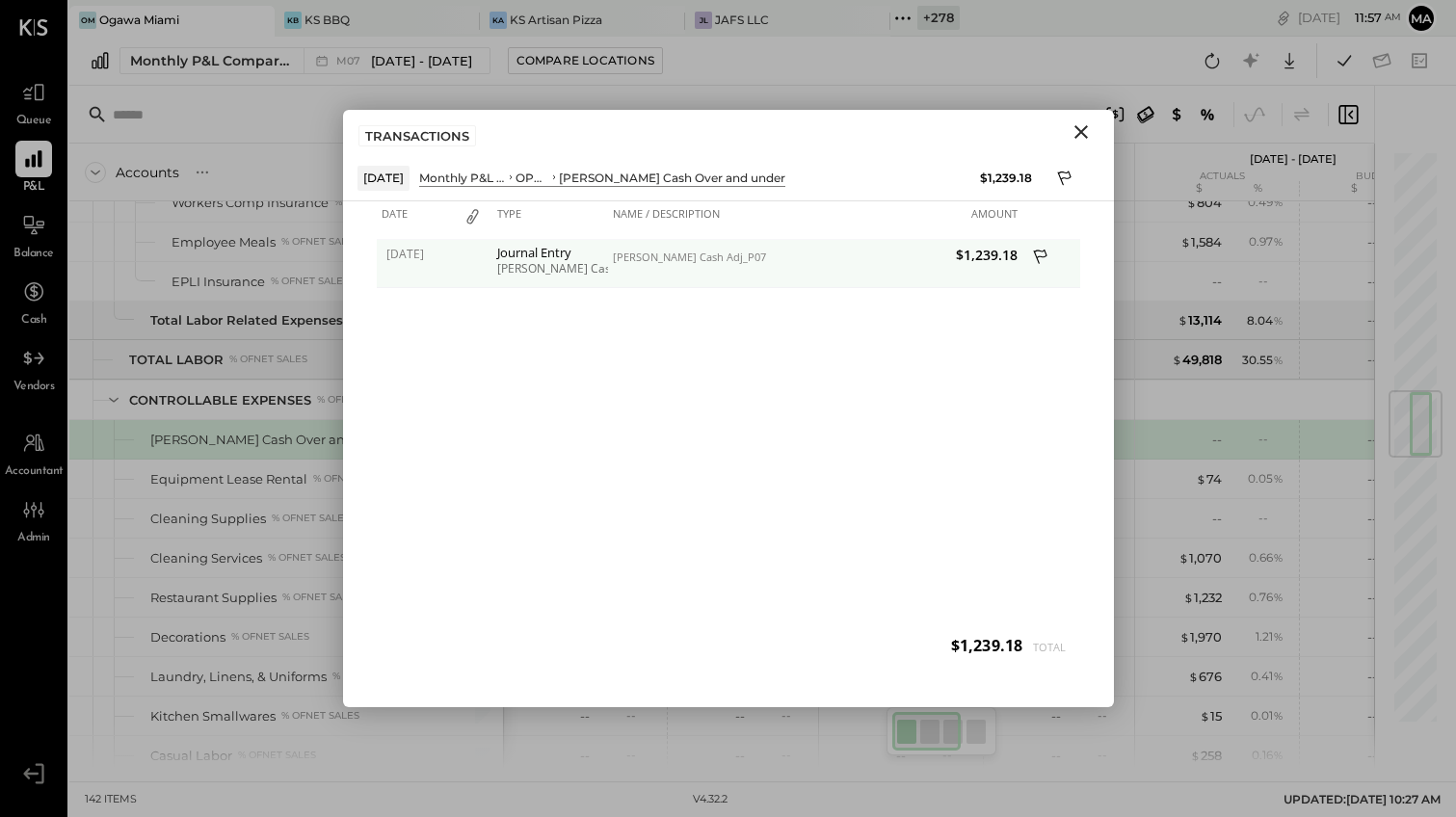
drag, startPoint x: 664, startPoint y: 254, endPoint x: 610, endPoint y: 255, distance: 54.0
click at [663, 254] on div "Petty Cash Adj_P07" at bounding box center [711, 257] width 197 height 14
click at [536, 258] on div "Journal Entry" at bounding box center [550, 252] width 106 height 14
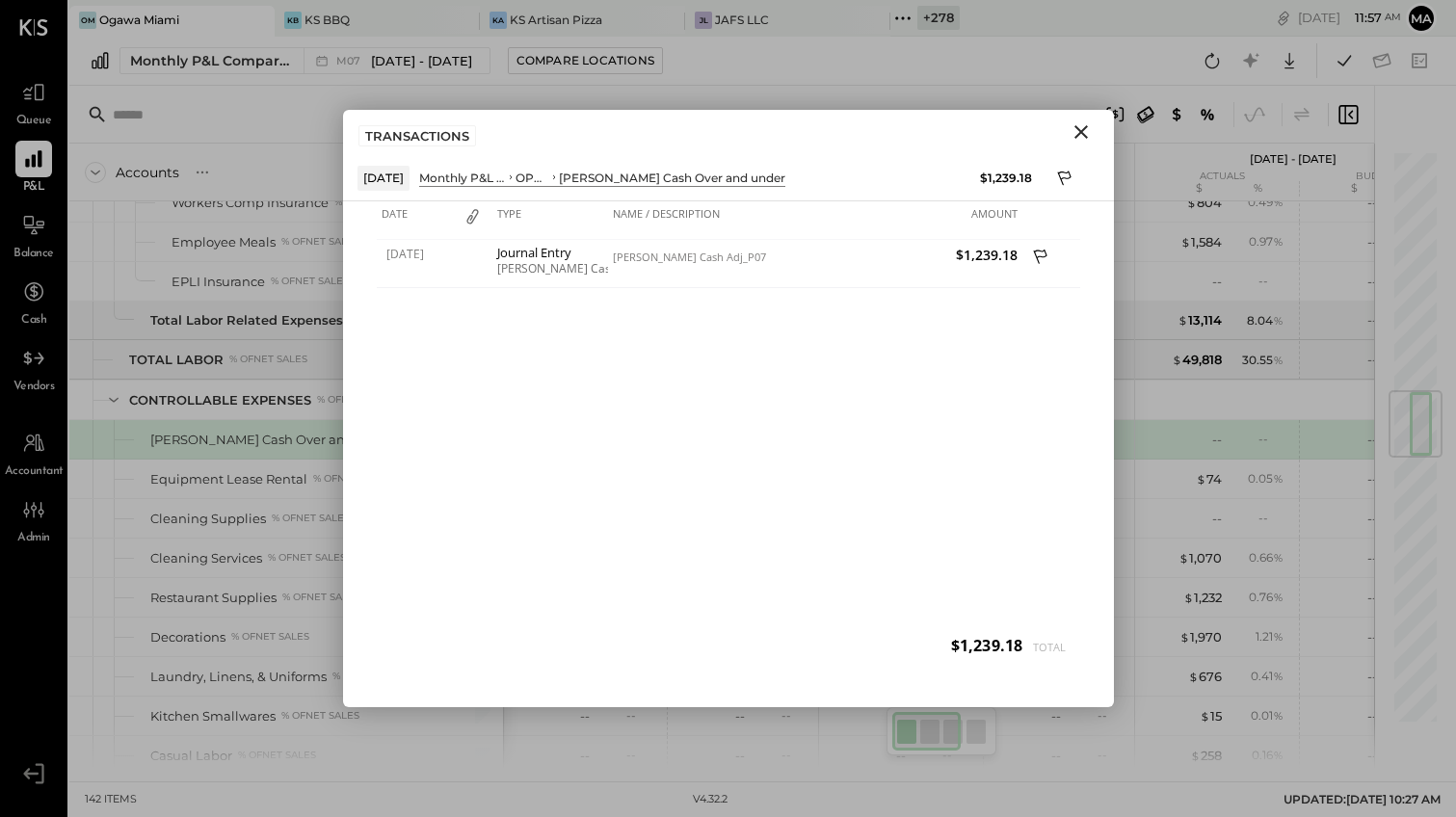
click at [1077, 128] on icon "Close" at bounding box center [1080, 132] width 23 height 23
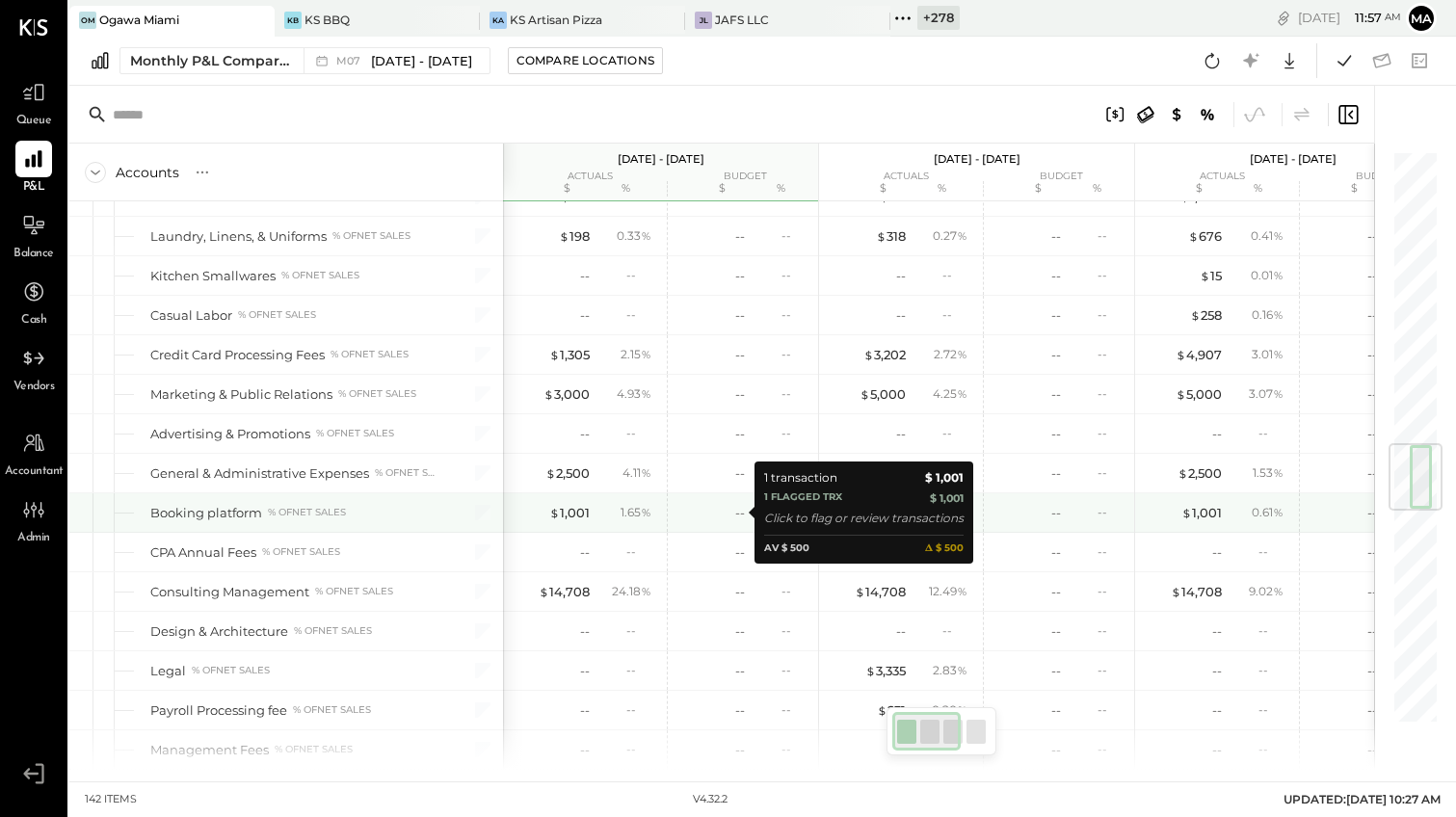
scroll to position [2471, 0]
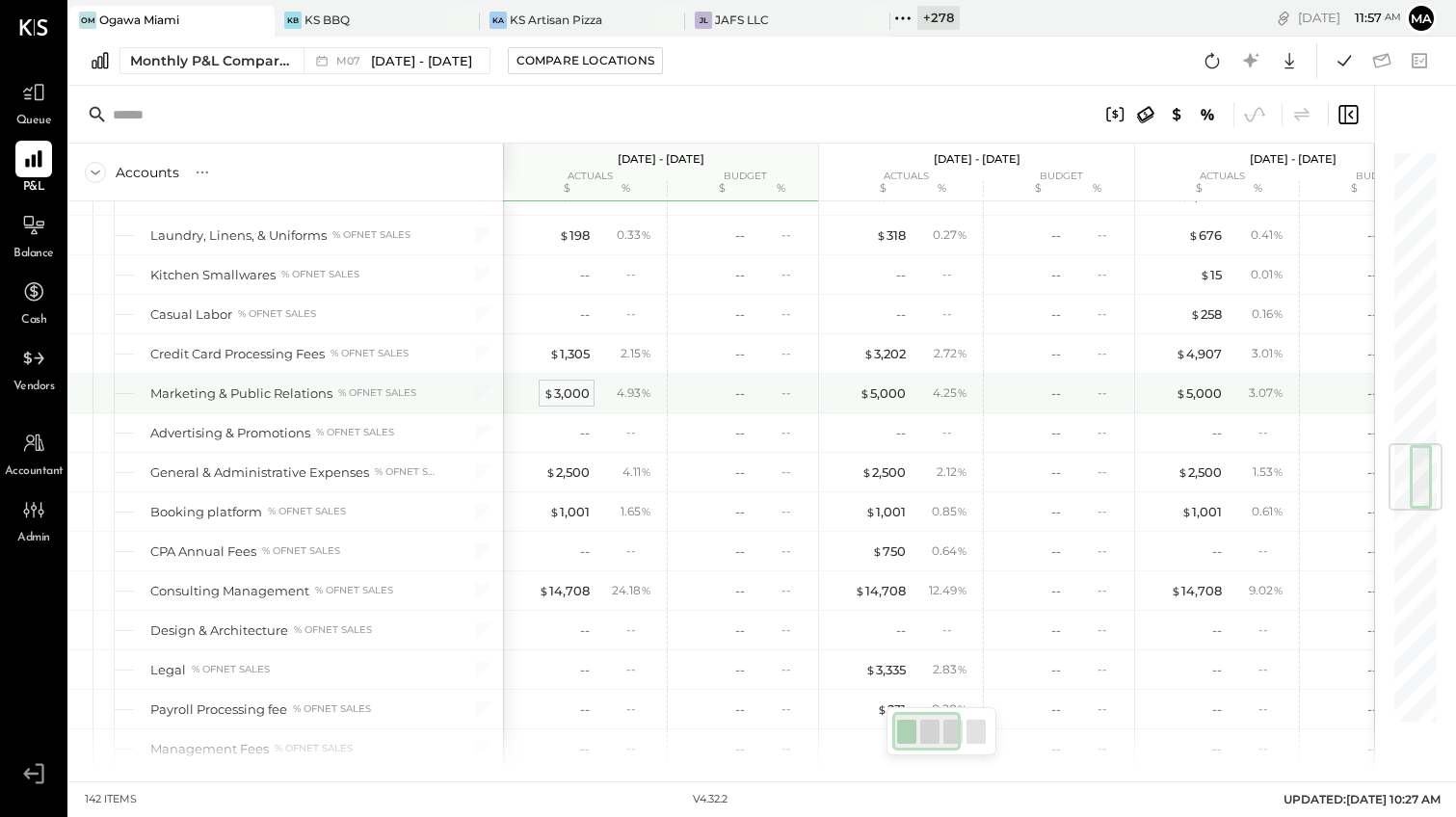
click at [564, 397] on div "$ 3,000" at bounding box center [566, 393] width 46 height 18
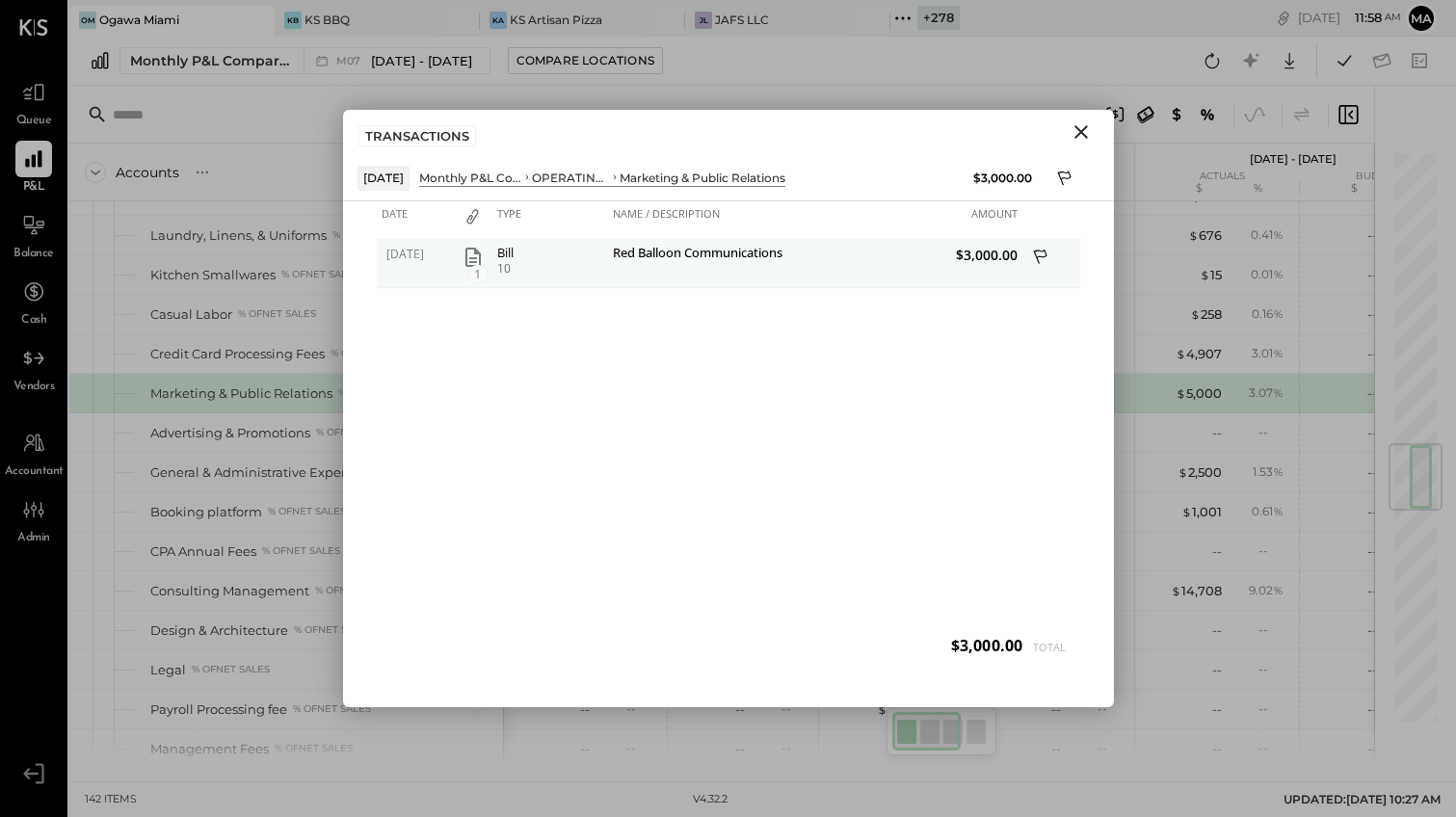
click at [673, 254] on div "Red Balloon Communications" at bounding box center [711, 254] width 197 height 18
click at [471, 254] on icon "button" at bounding box center [473, 256] width 23 height 23
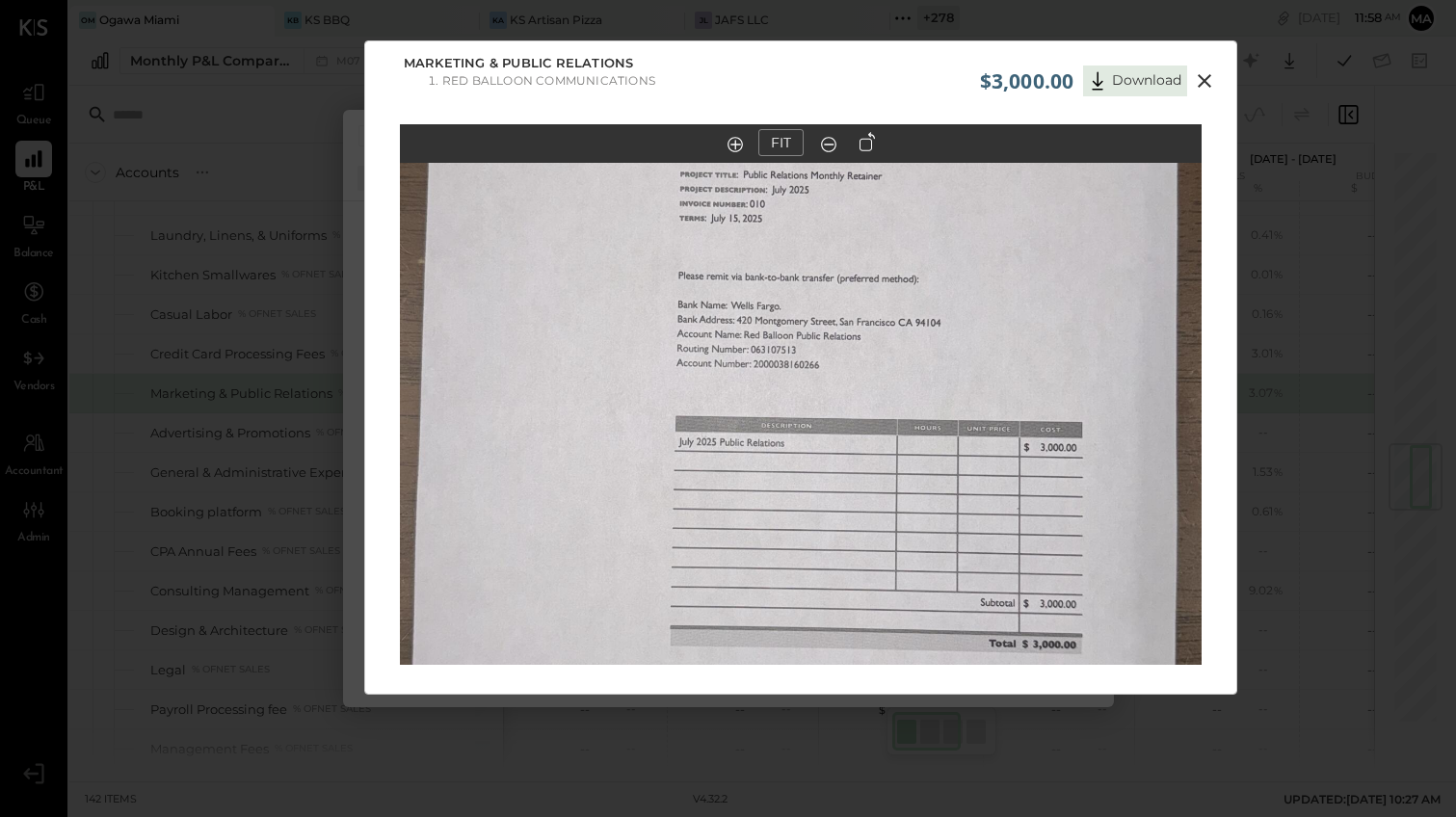
click at [1202, 77] on icon at bounding box center [1204, 81] width 23 height 23
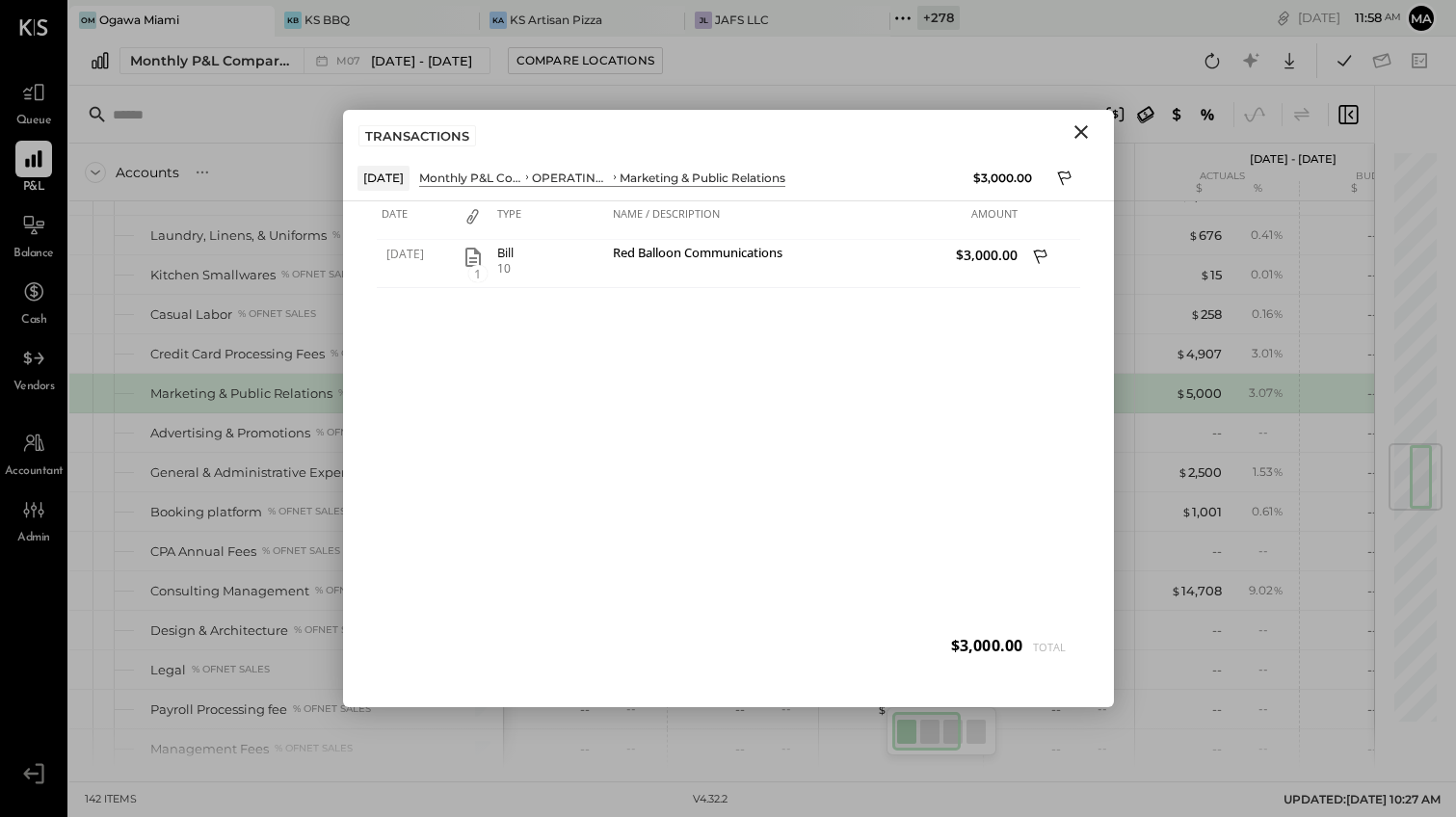
click at [1083, 126] on icon "Close" at bounding box center [1080, 132] width 23 height 23
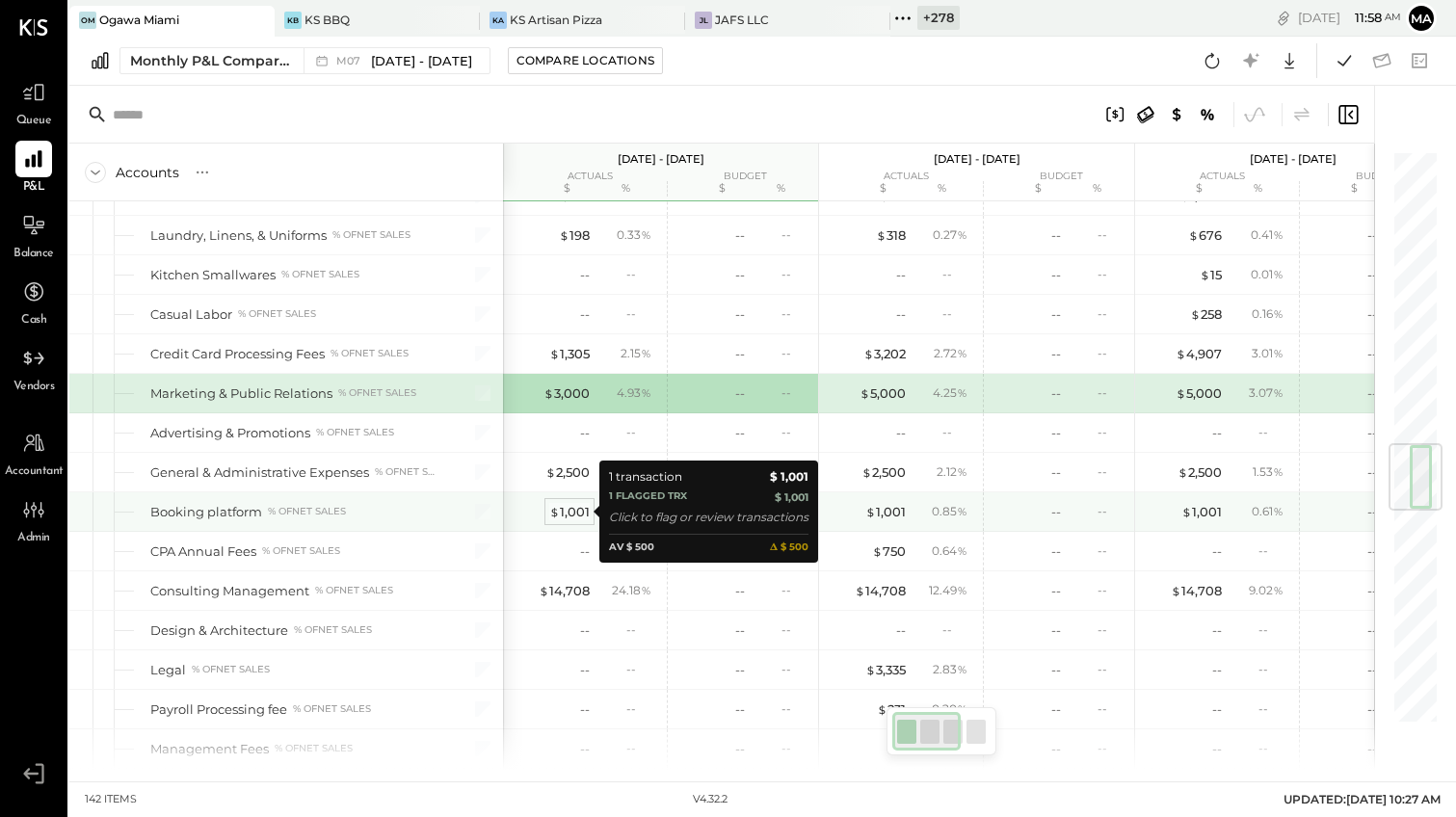
click at [571, 511] on div "$ 1,001" at bounding box center [569, 512] width 41 height 18
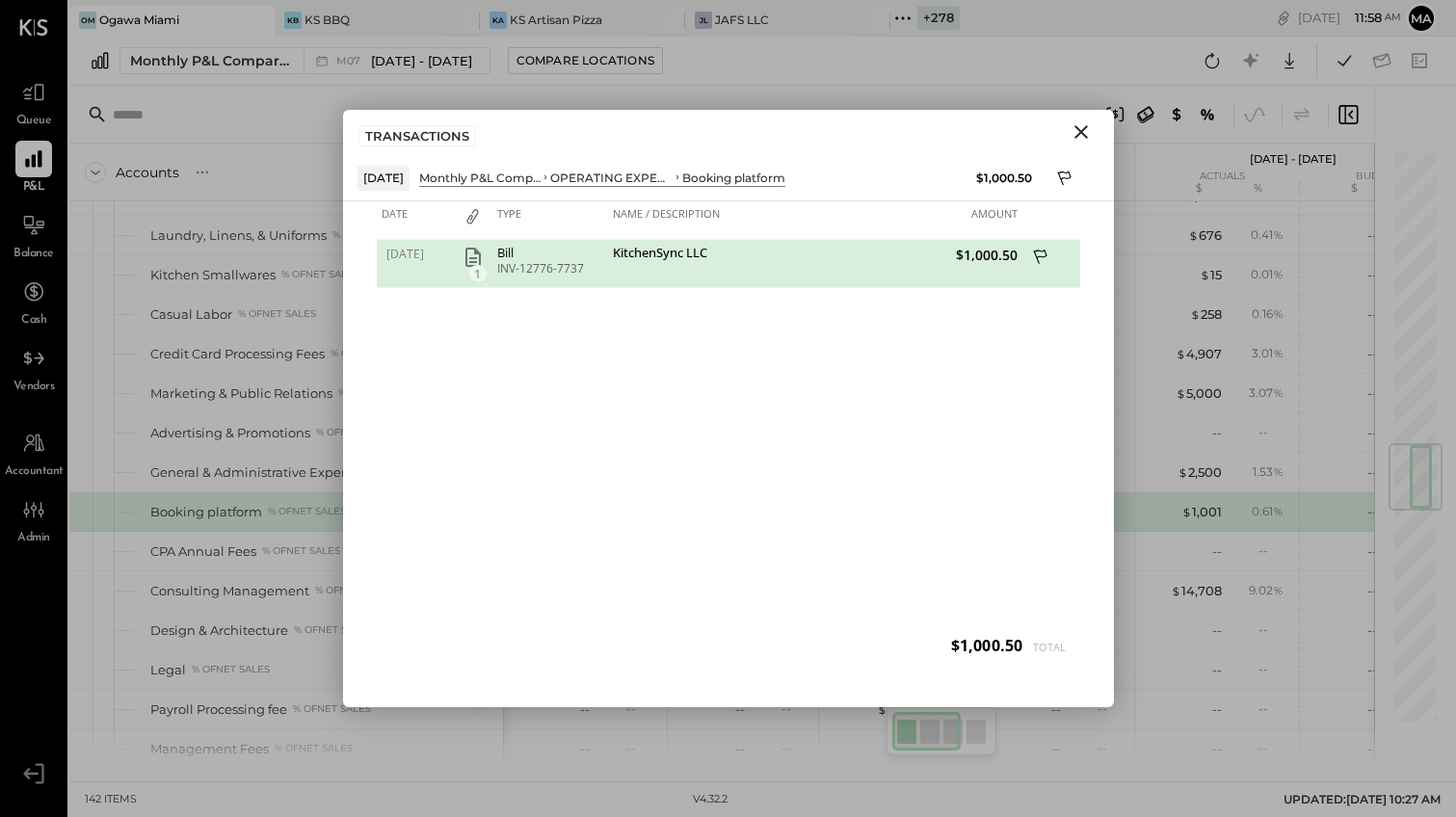
click at [1083, 128] on icon "Close" at bounding box center [1080, 132] width 23 height 23
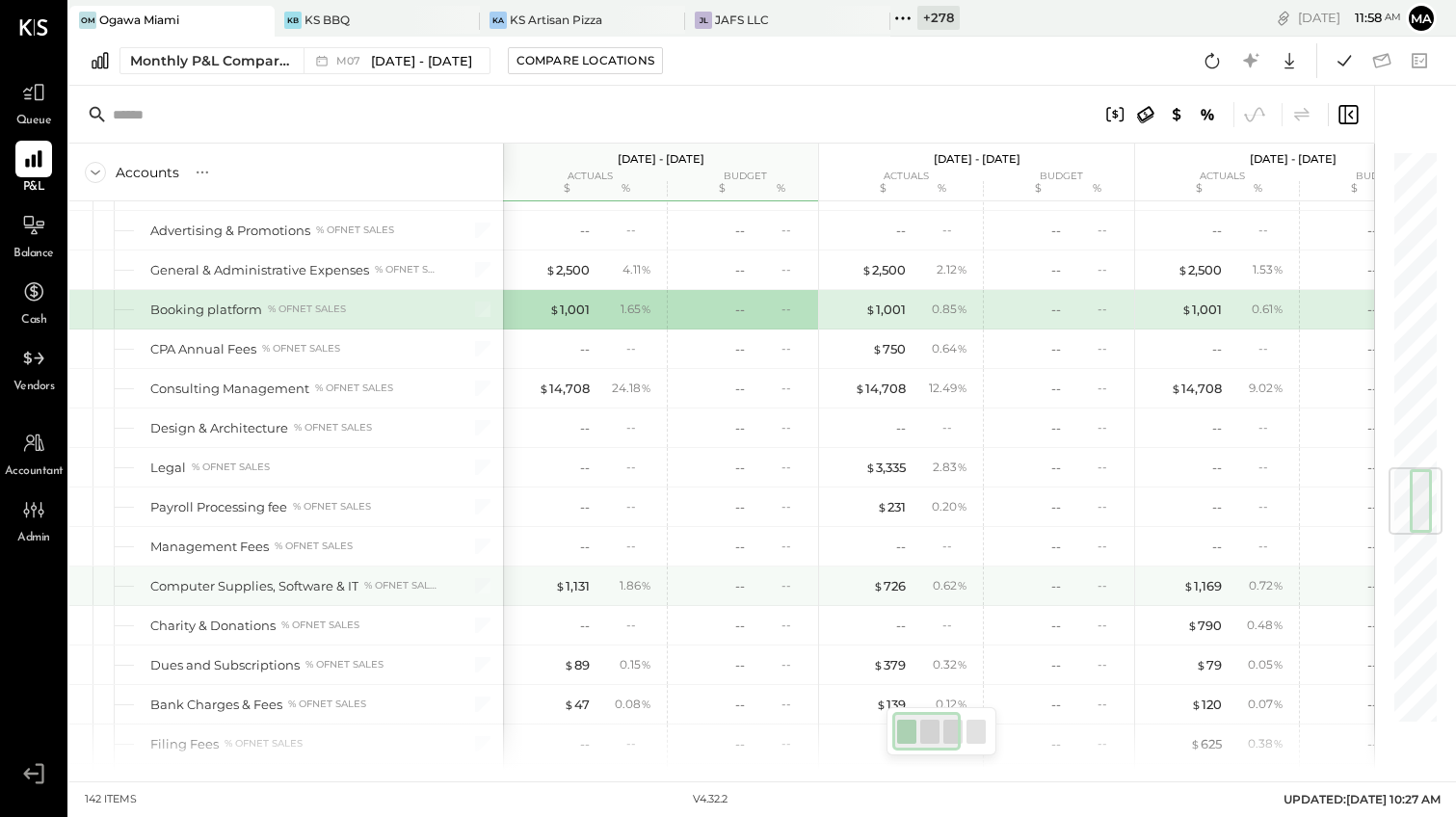
scroll to position [2676, 0]
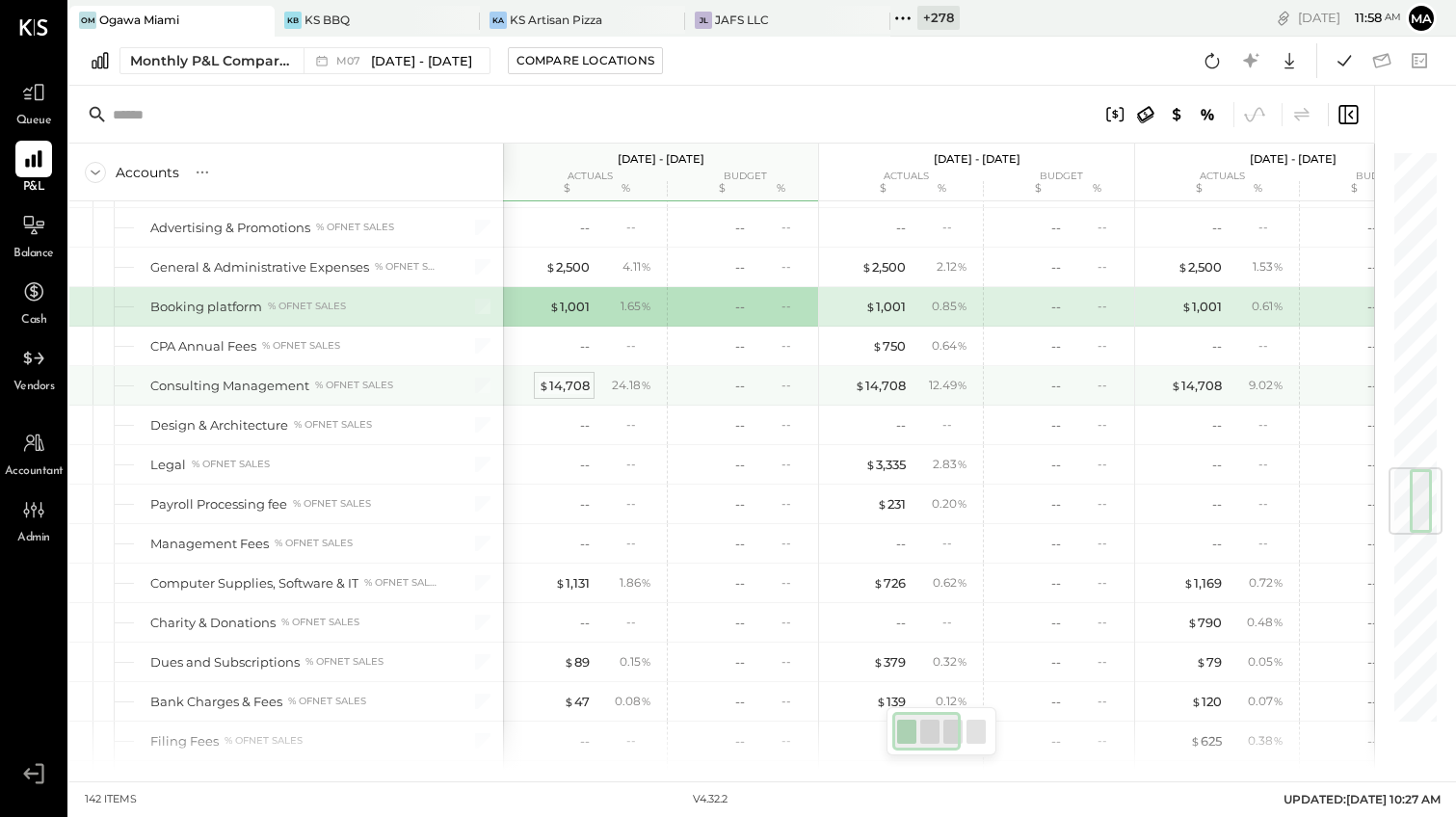
click at [567, 386] on div "$ 14,708" at bounding box center [563, 386] width 51 height 18
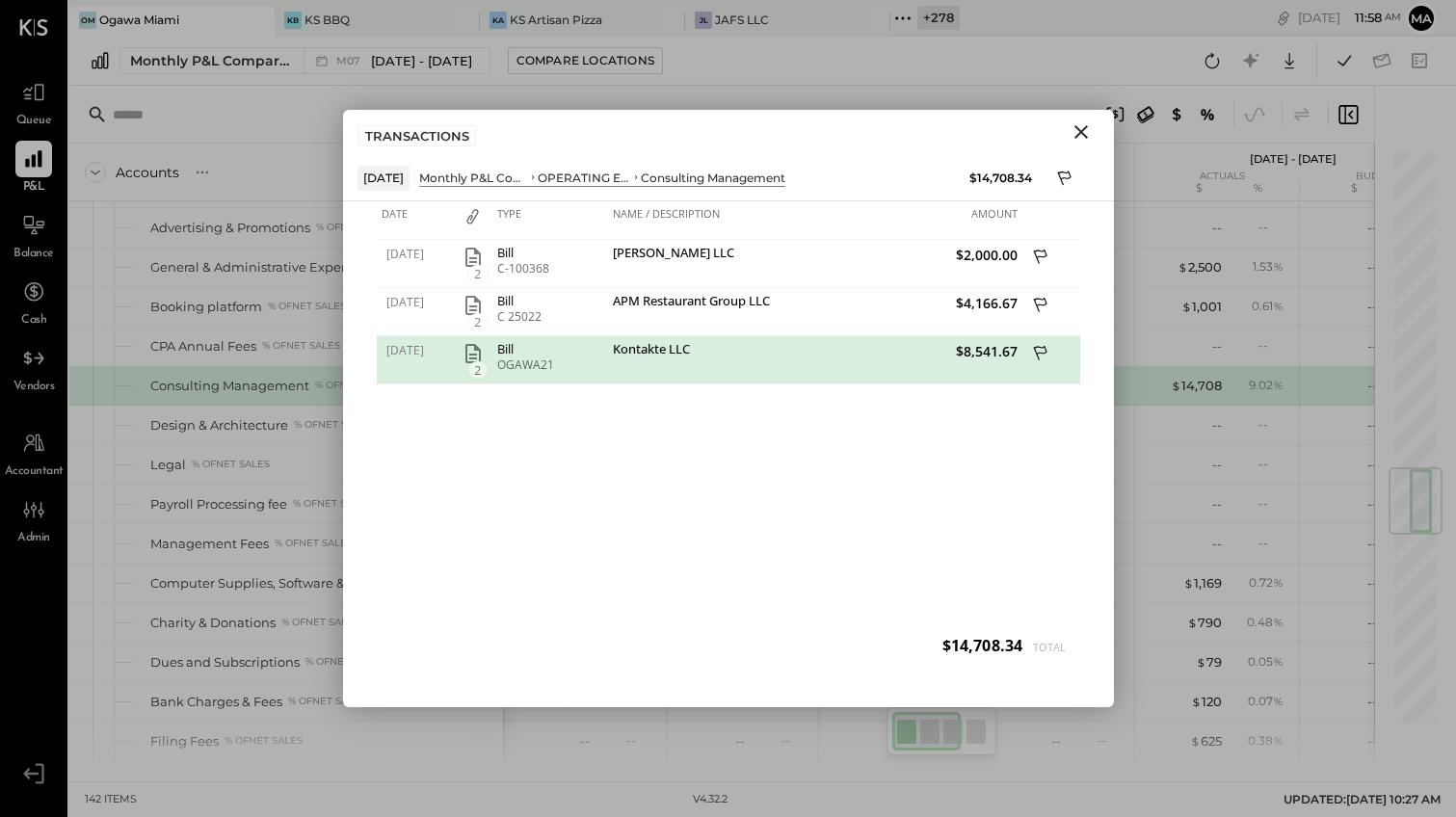
click at [1081, 129] on icon "Close" at bounding box center [1080, 132] width 23 height 23
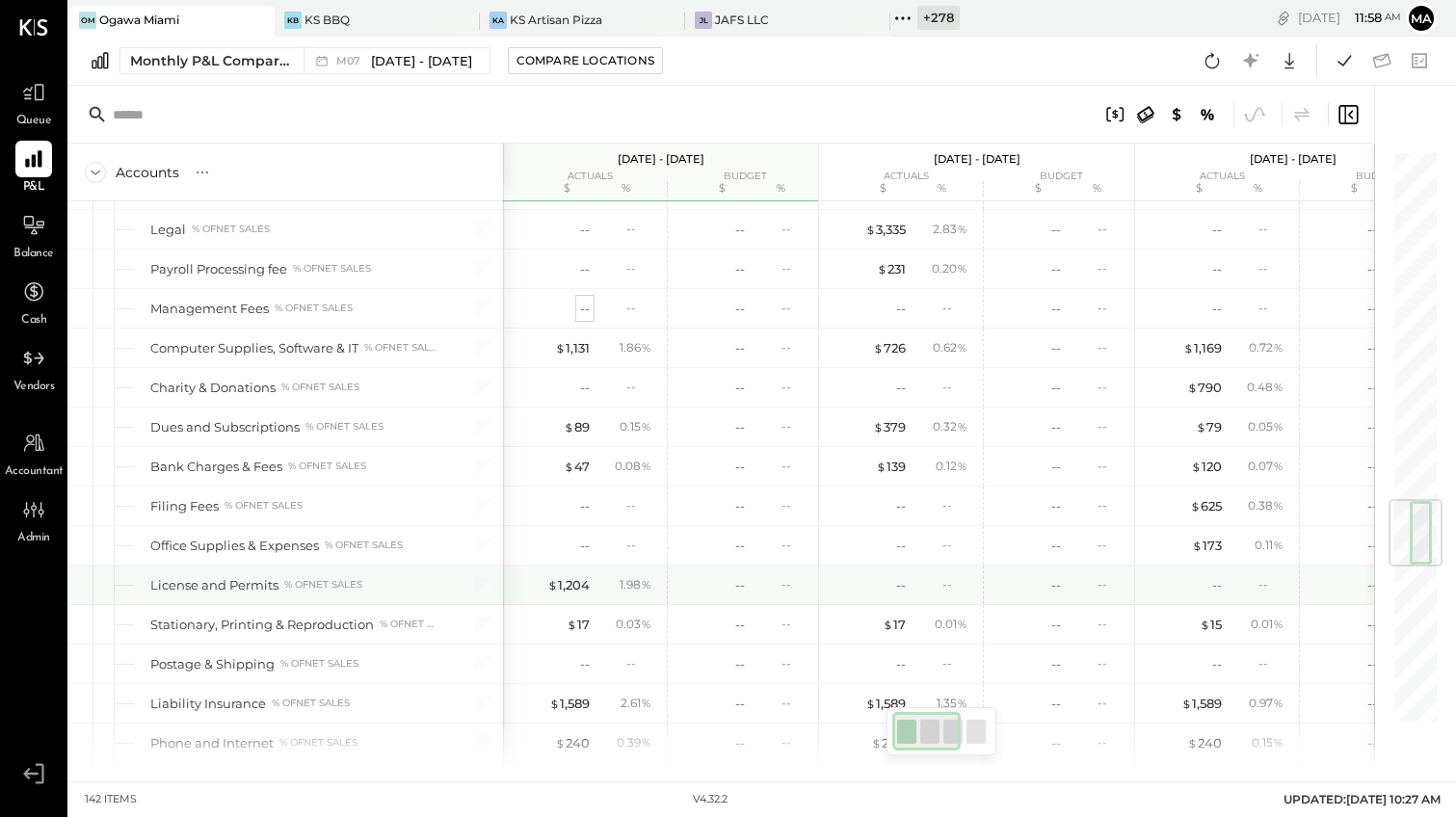
scroll to position [3011, 0]
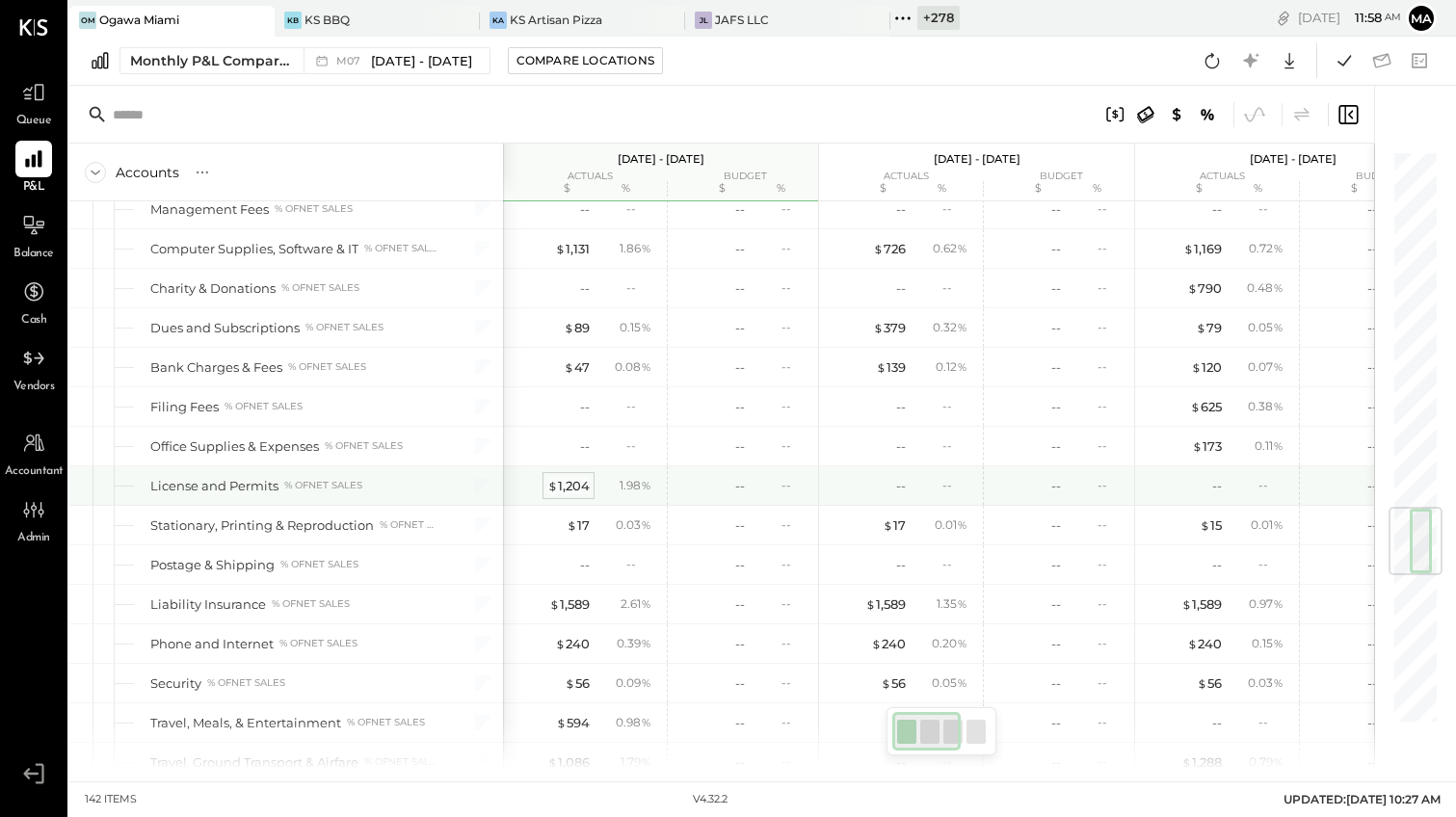
click at [579, 484] on div "$ 1,204" at bounding box center [568, 486] width 43 height 18
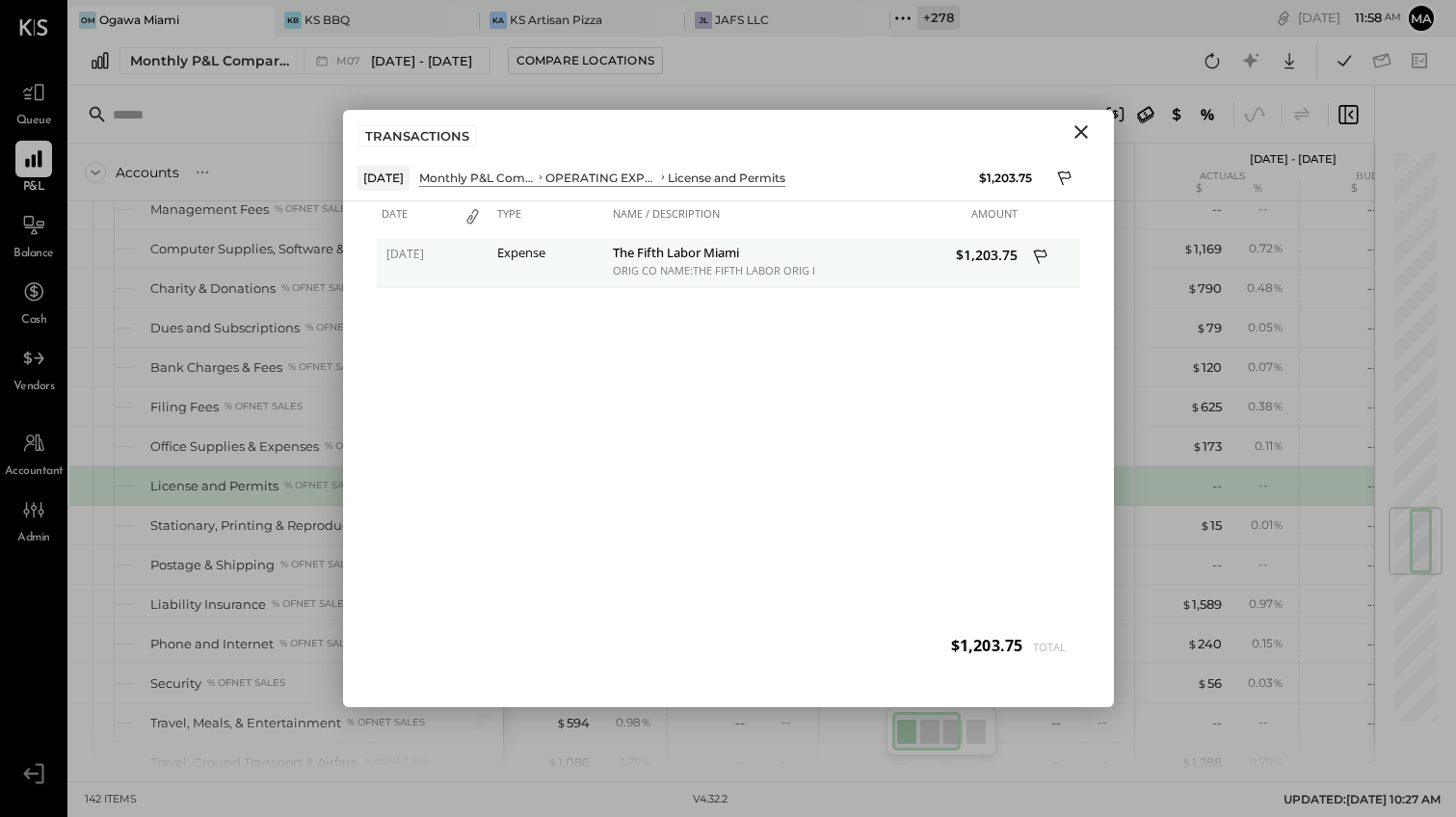
click at [682, 250] on div "The Fifth Labor Miami" at bounding box center [711, 254] width 197 height 18
click at [509, 254] on div "Expense" at bounding box center [550, 252] width 106 height 14
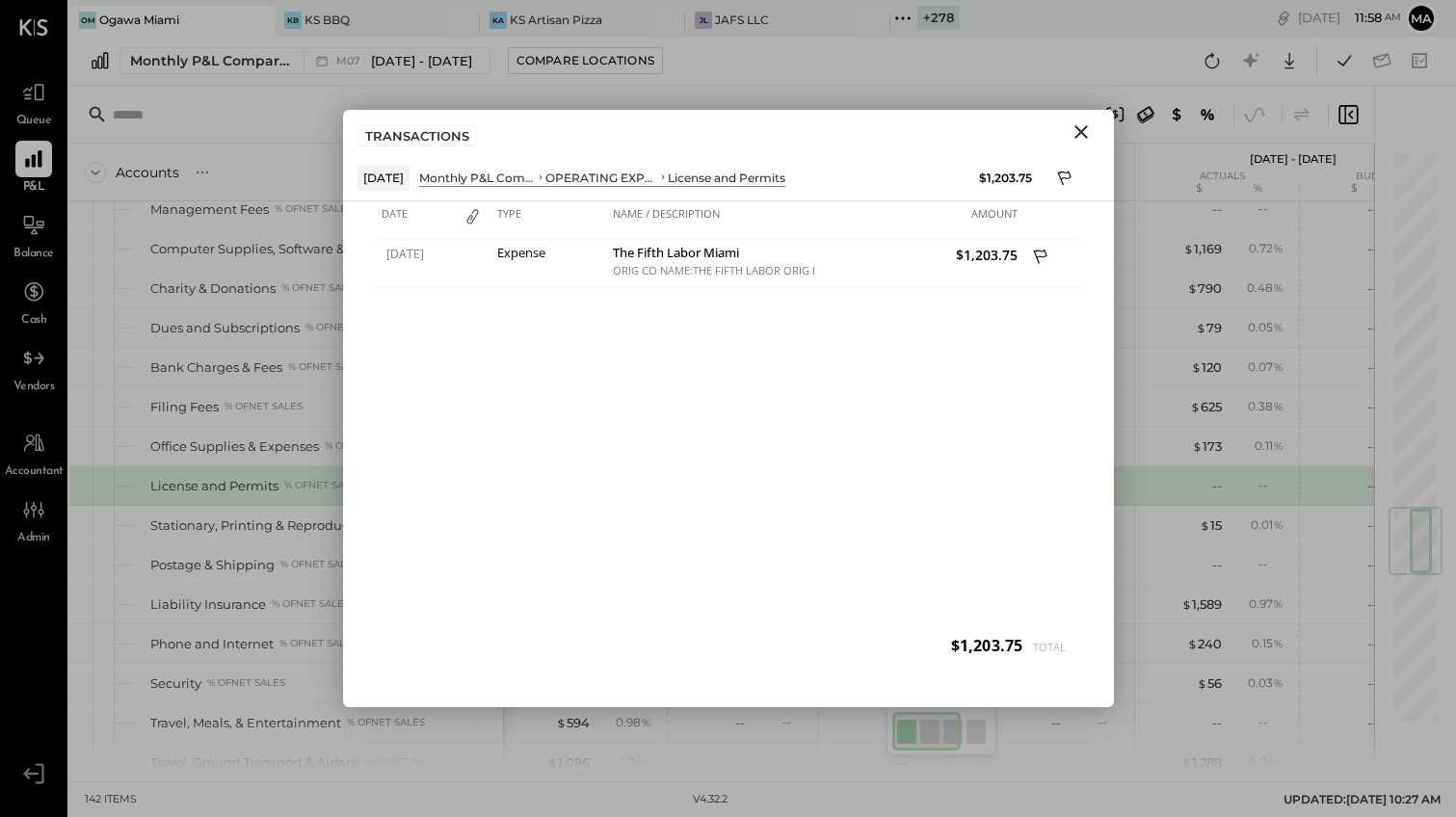
click at [1077, 131] on icon "Close" at bounding box center [1080, 132] width 23 height 23
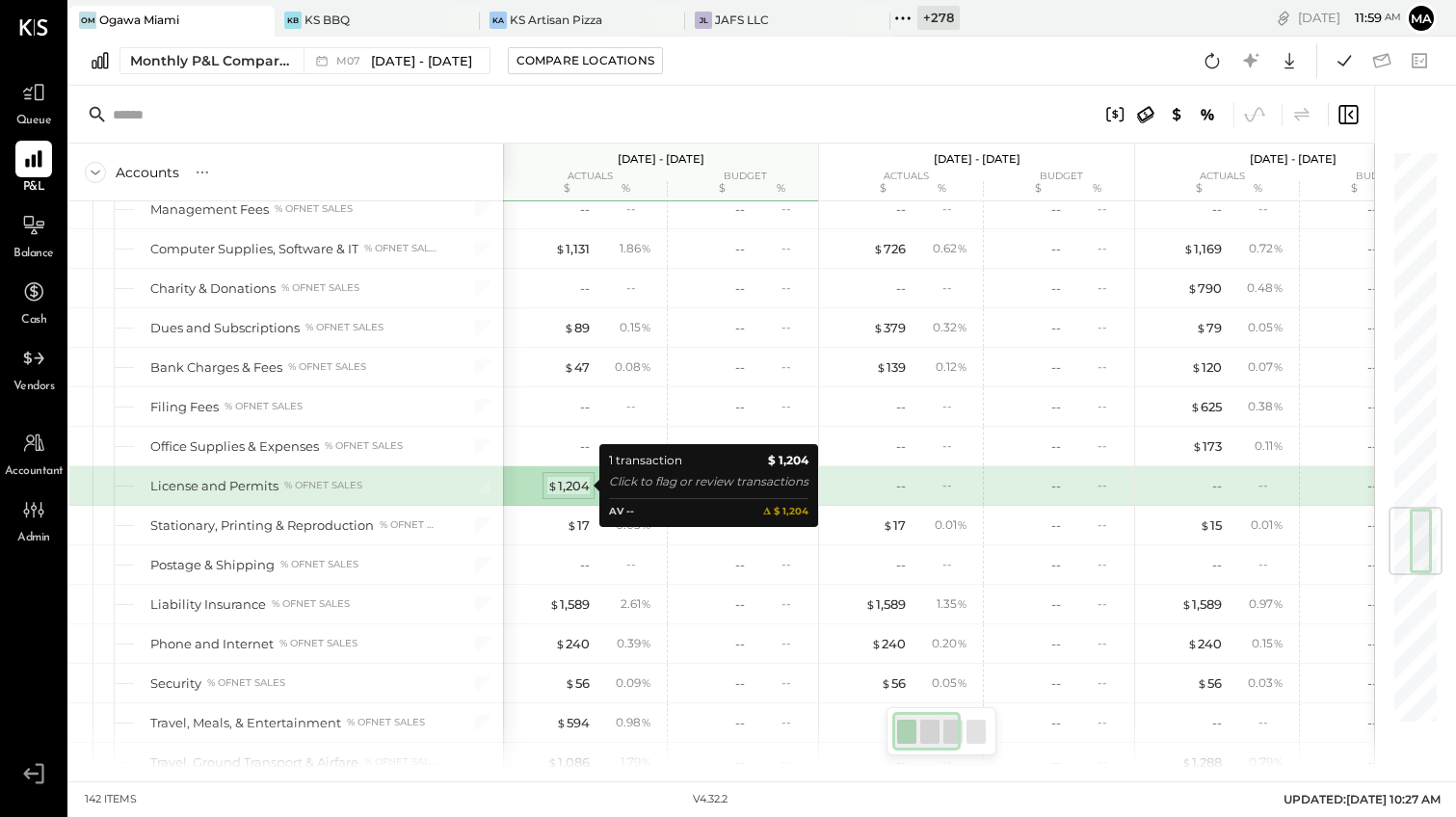
click at [569, 486] on div "$ 1,204" at bounding box center [568, 486] width 43 height 18
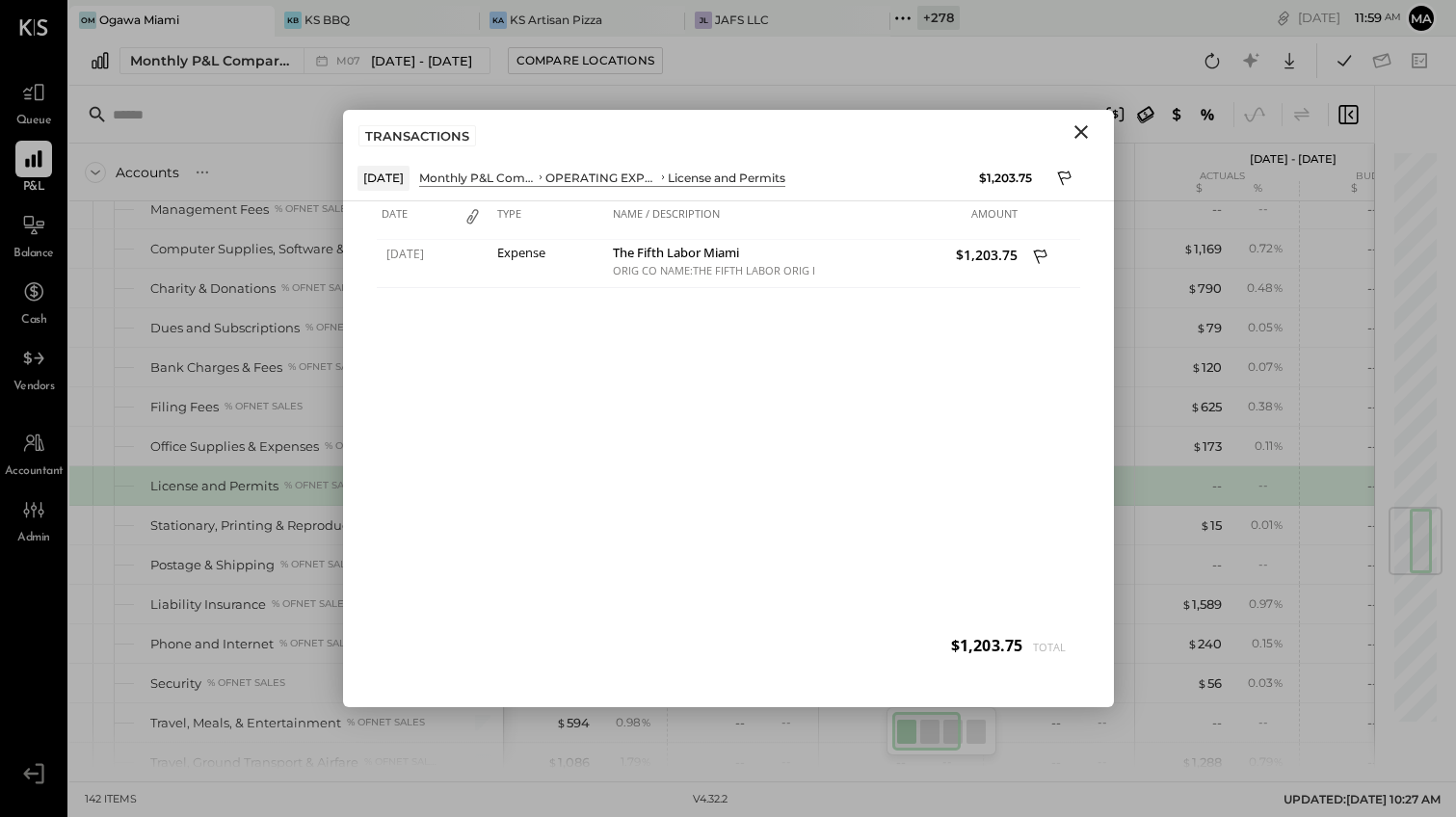
click at [1082, 130] on icon "Close" at bounding box center [1081, 133] width 14 height 14
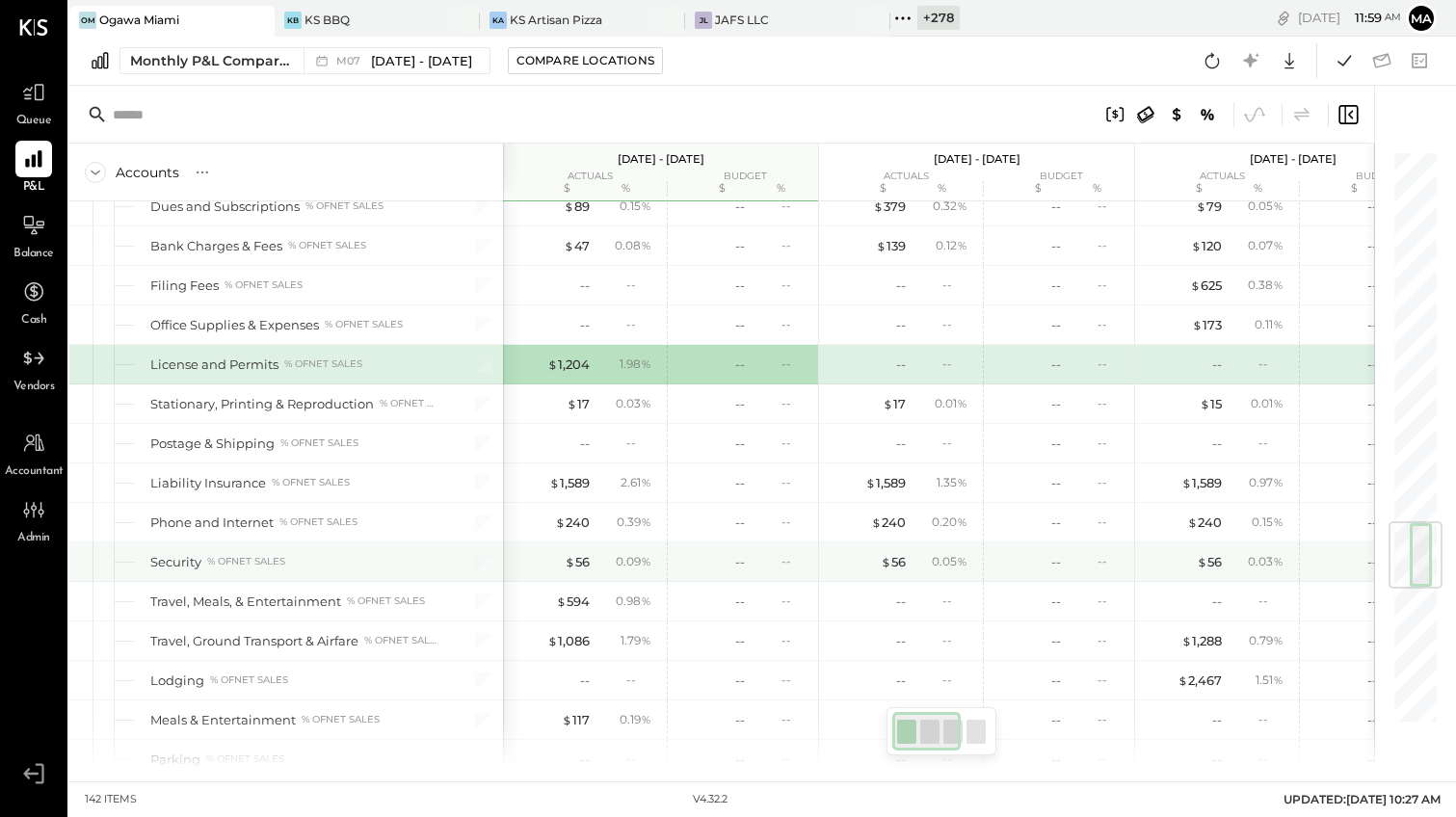
scroll to position [3248, 0]
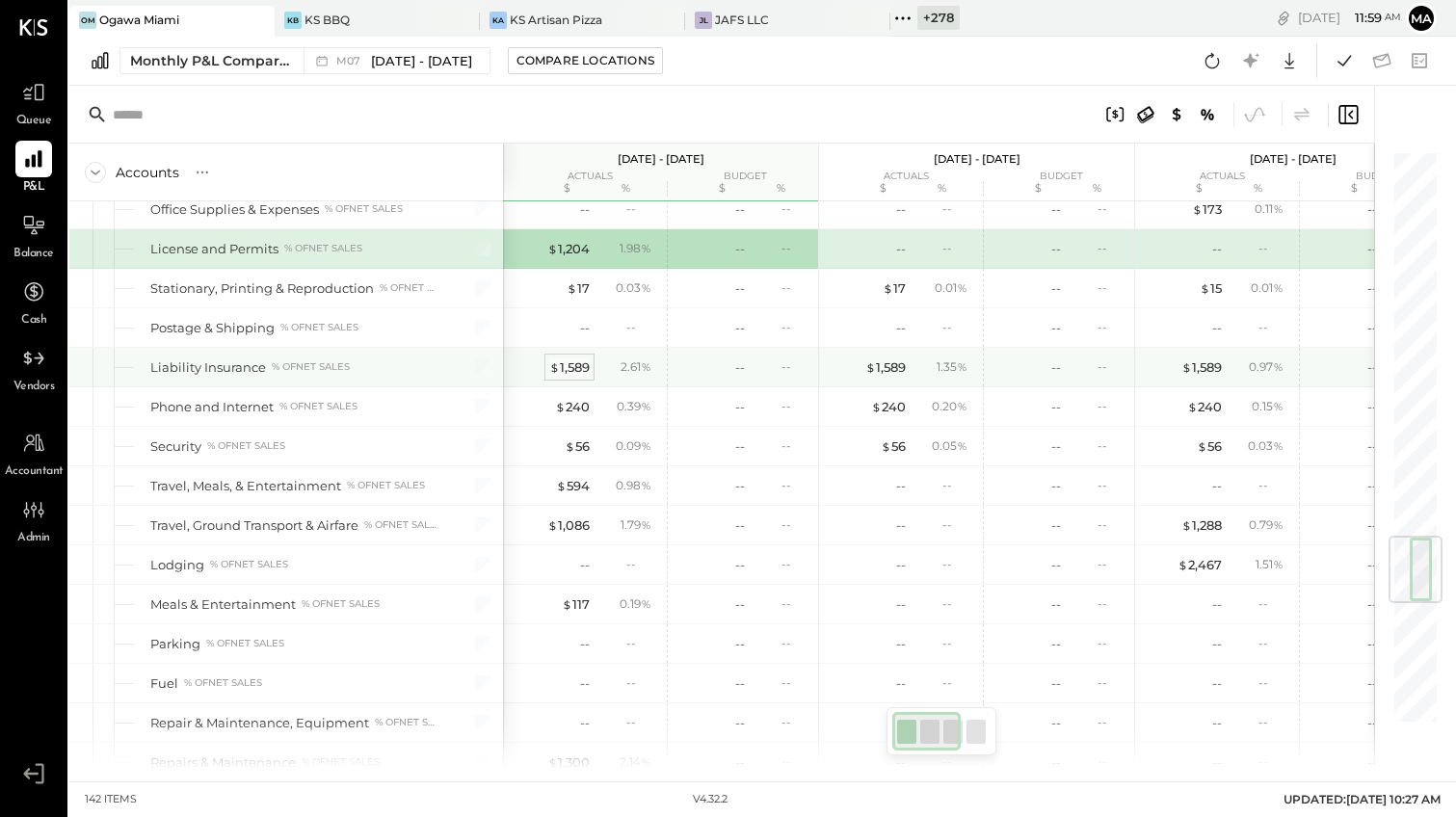
click at [575, 358] on div "$ 1,589" at bounding box center [569, 367] width 41 height 18
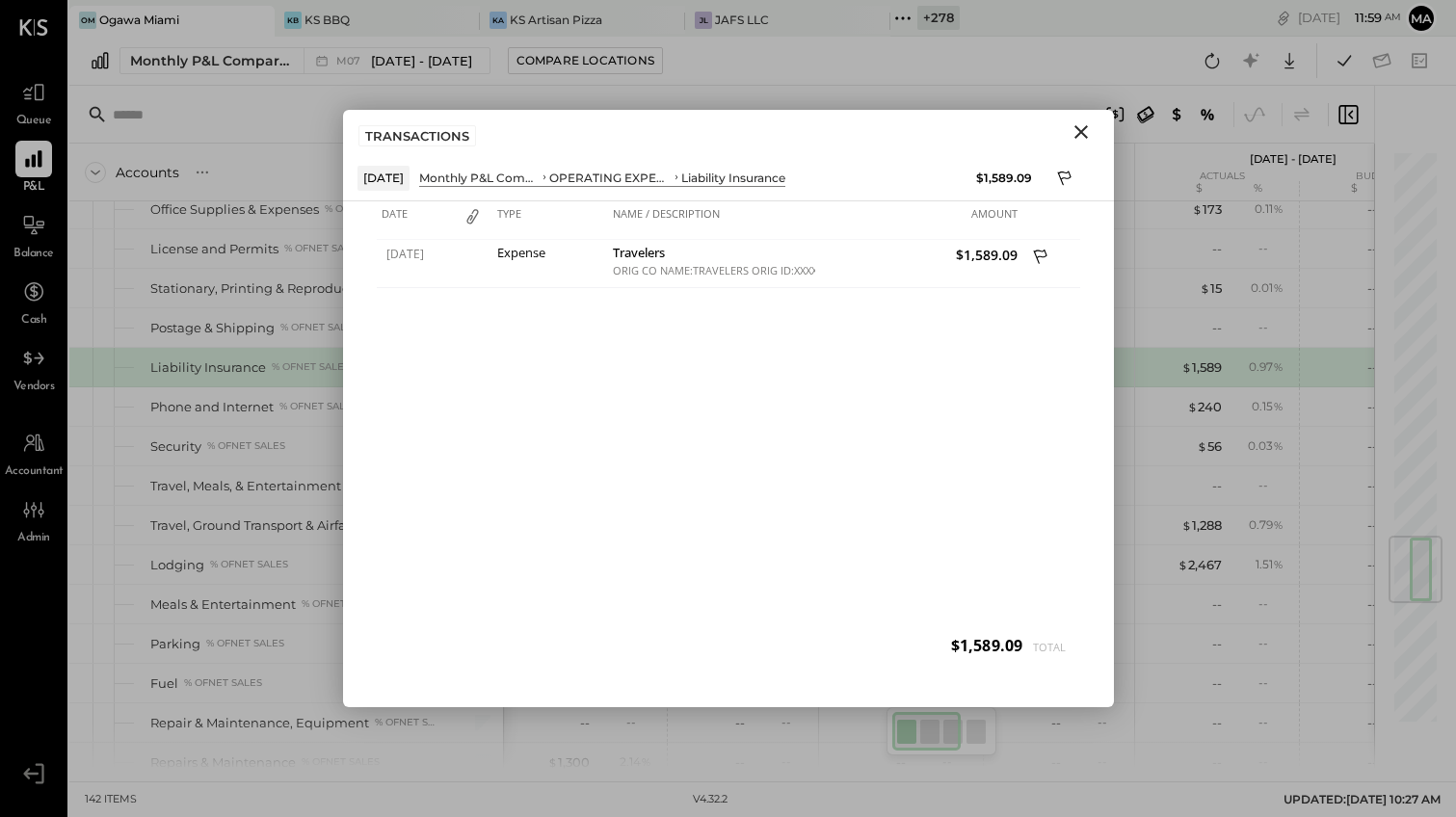
click at [1080, 128] on icon "Close" at bounding box center [1080, 132] width 23 height 23
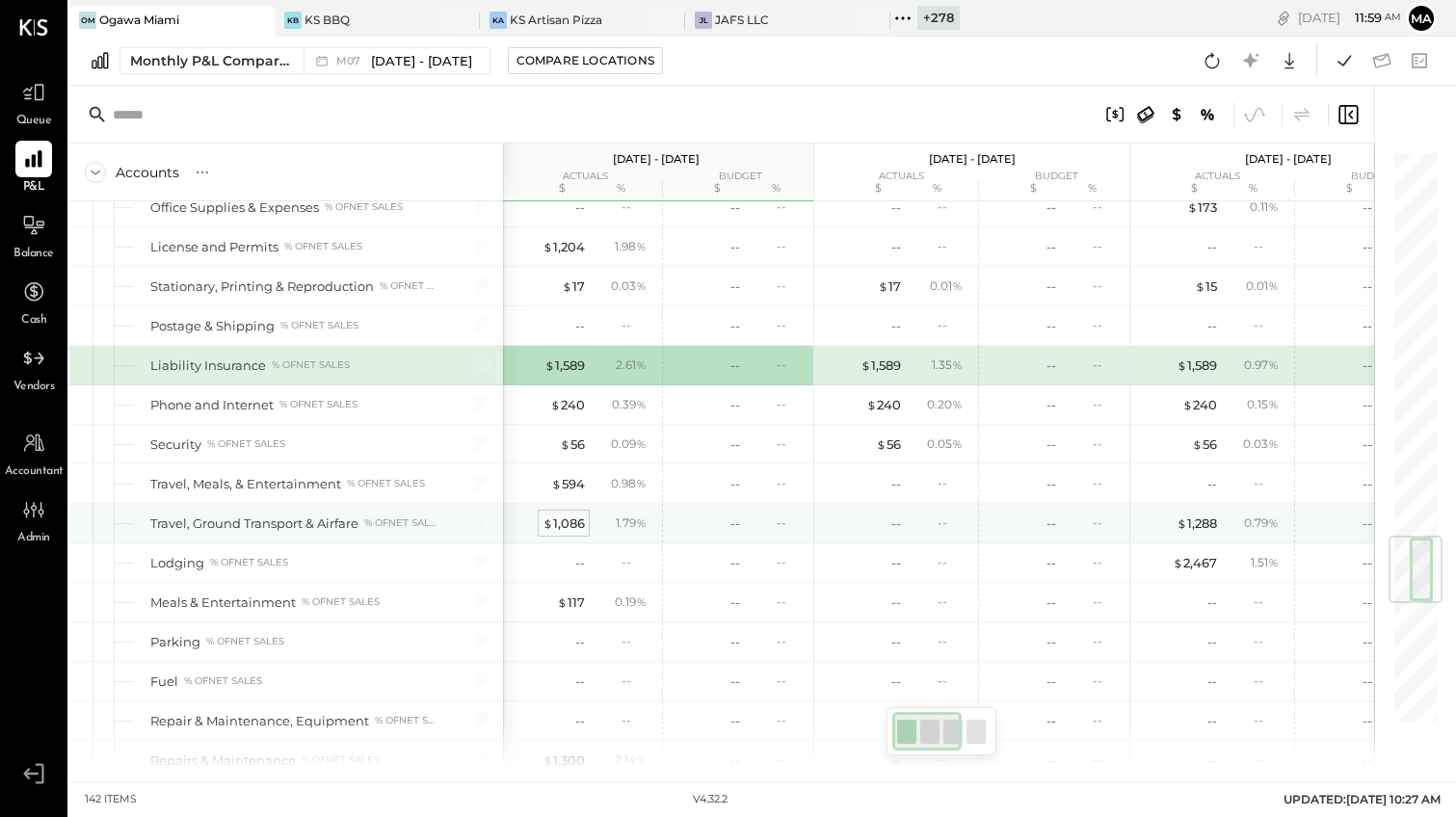
scroll to position [3264, 0]
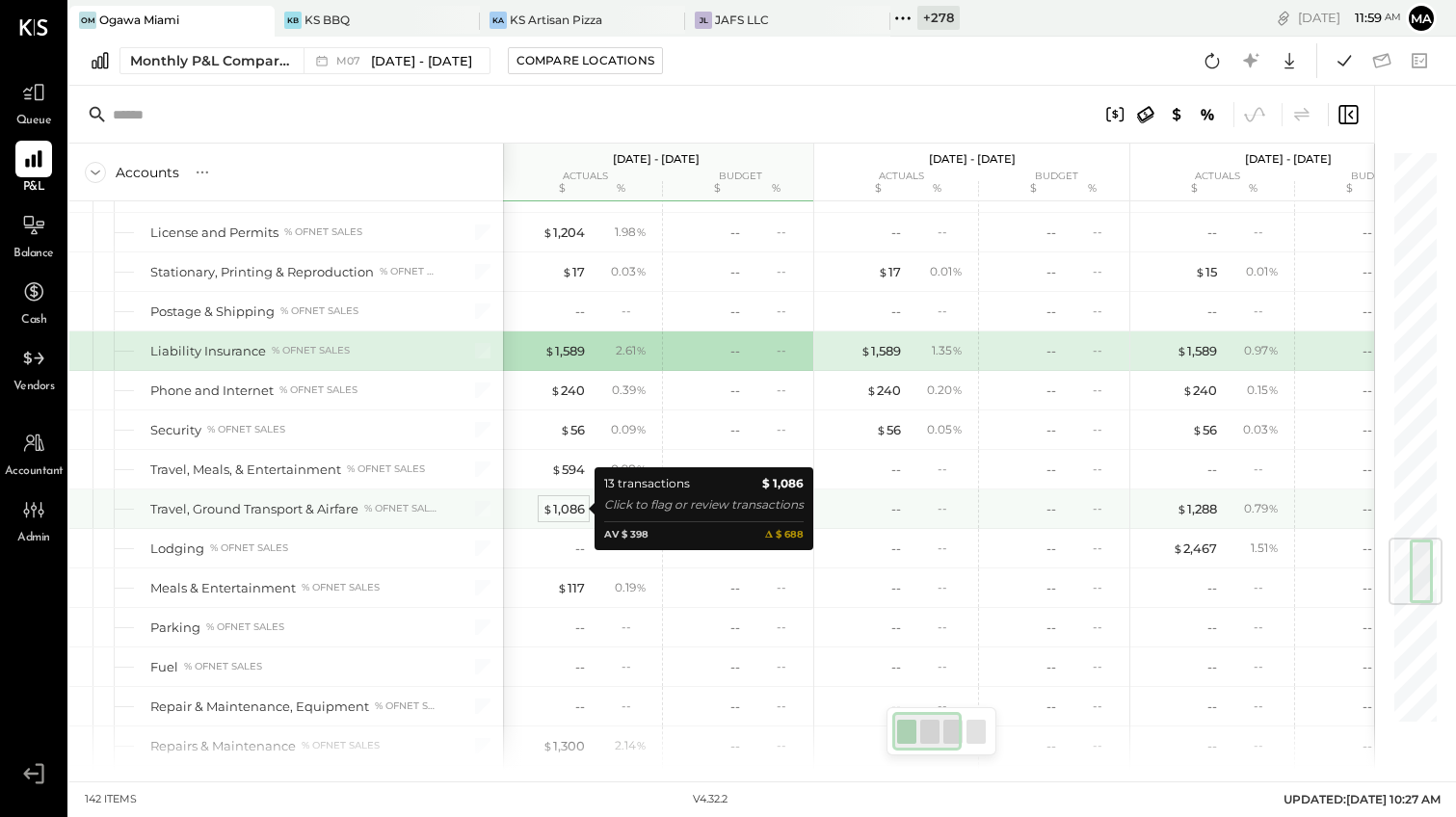
click at [563, 512] on div "$ 1,086" at bounding box center [563, 509] width 43 height 18
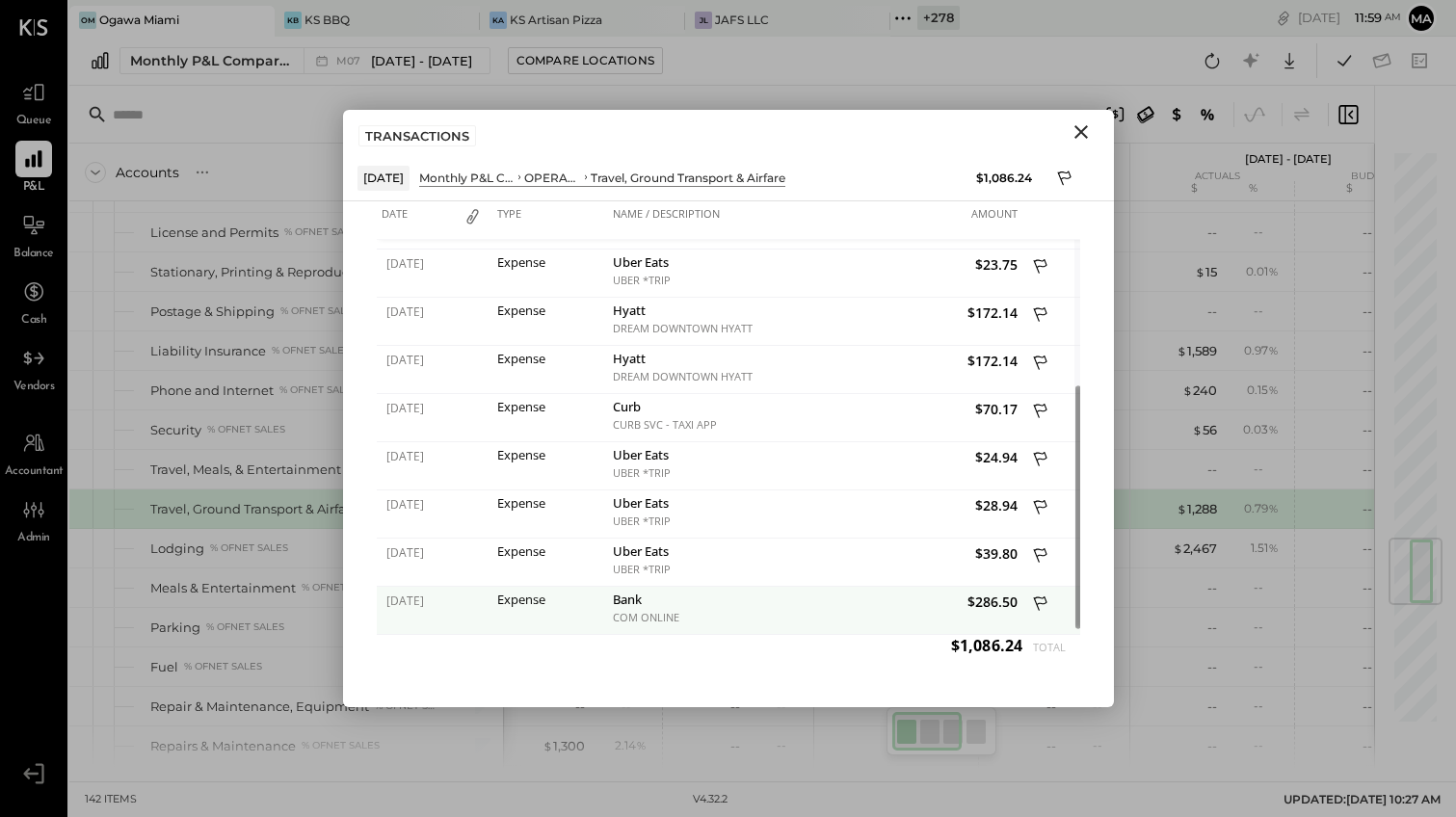
click at [632, 609] on div "Bank" at bounding box center [711, 602] width 197 height 18
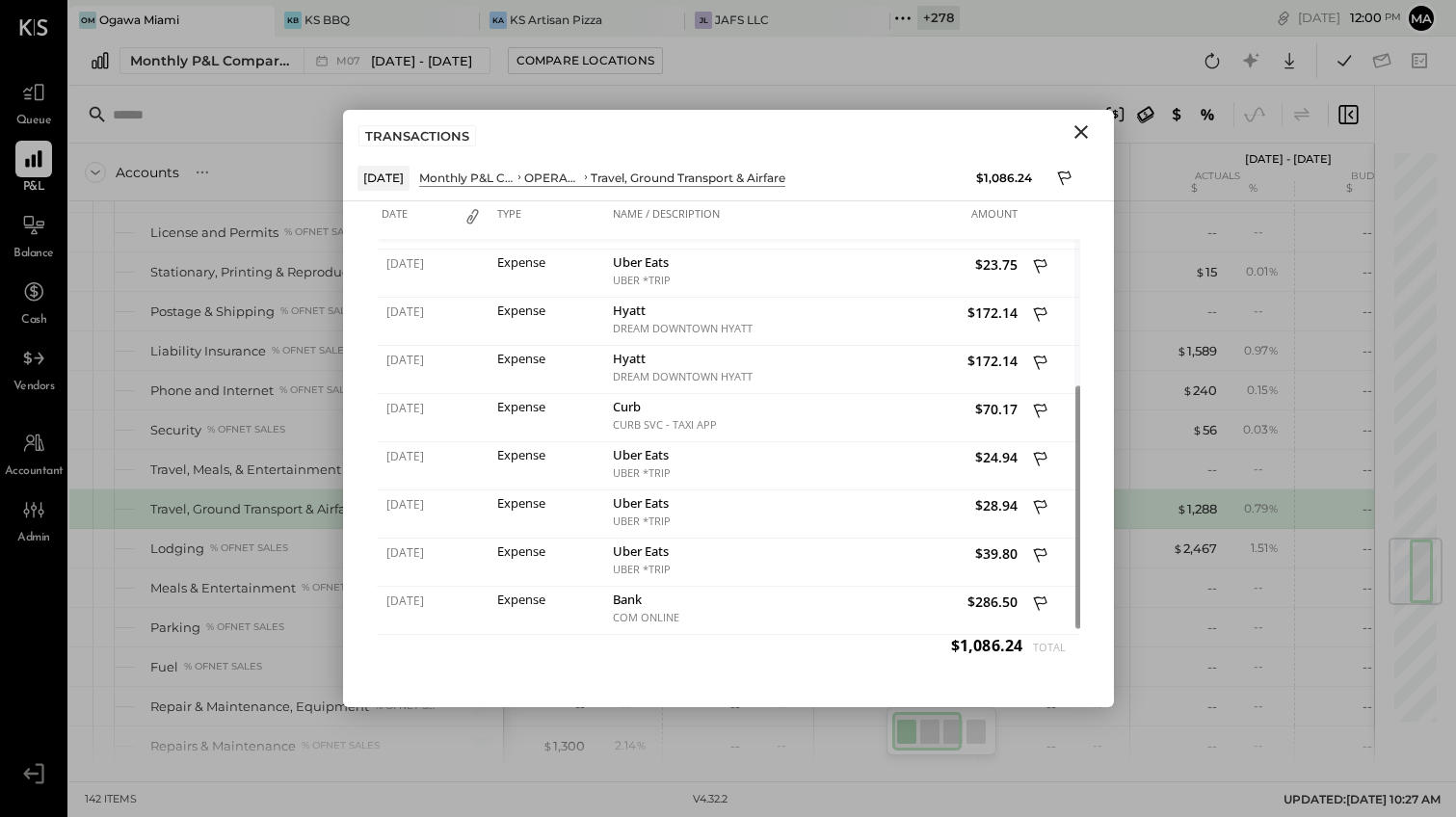
click at [1083, 130] on icon "Close" at bounding box center [1081, 133] width 14 height 14
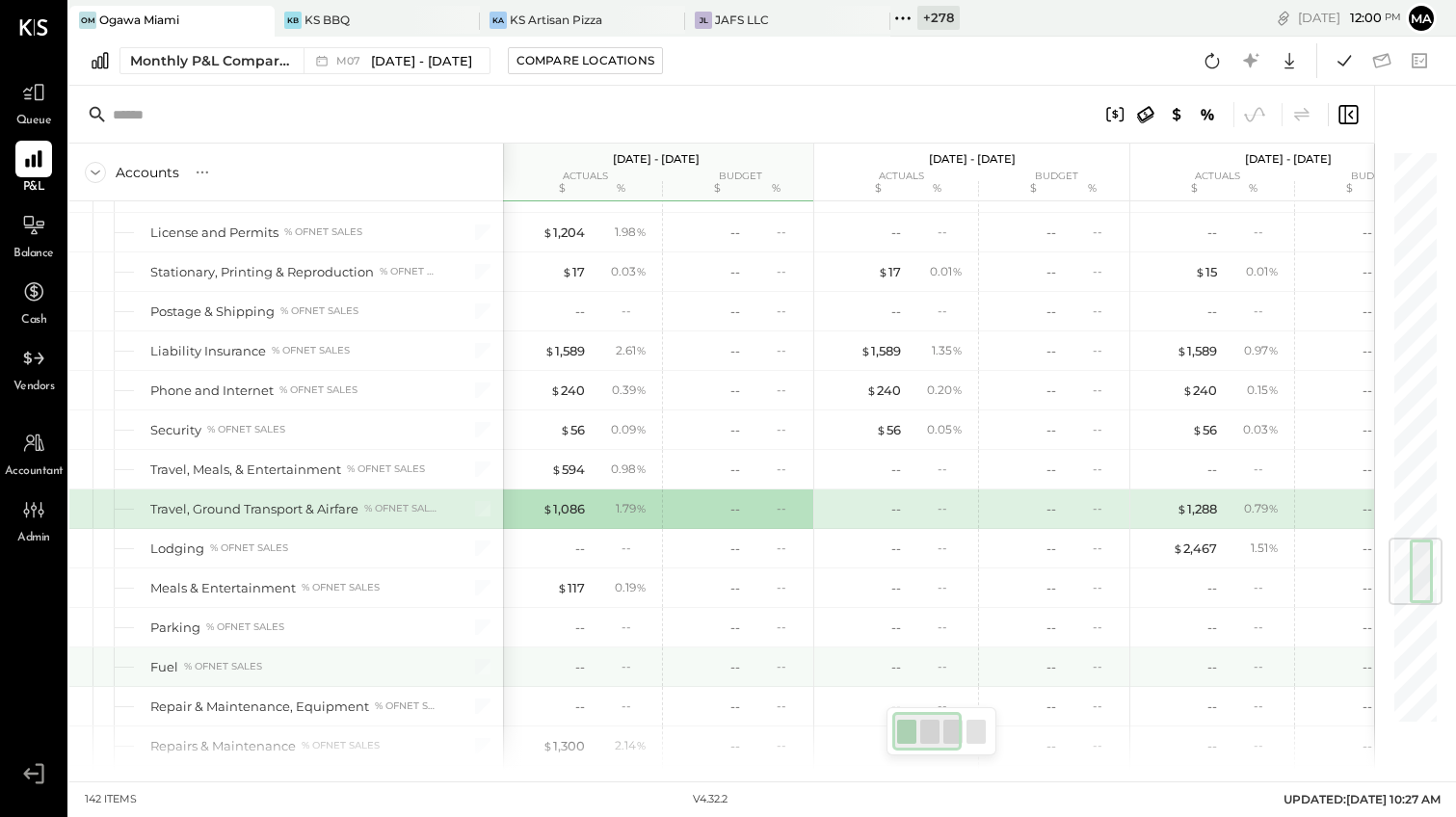
scroll to position [3262, 0]
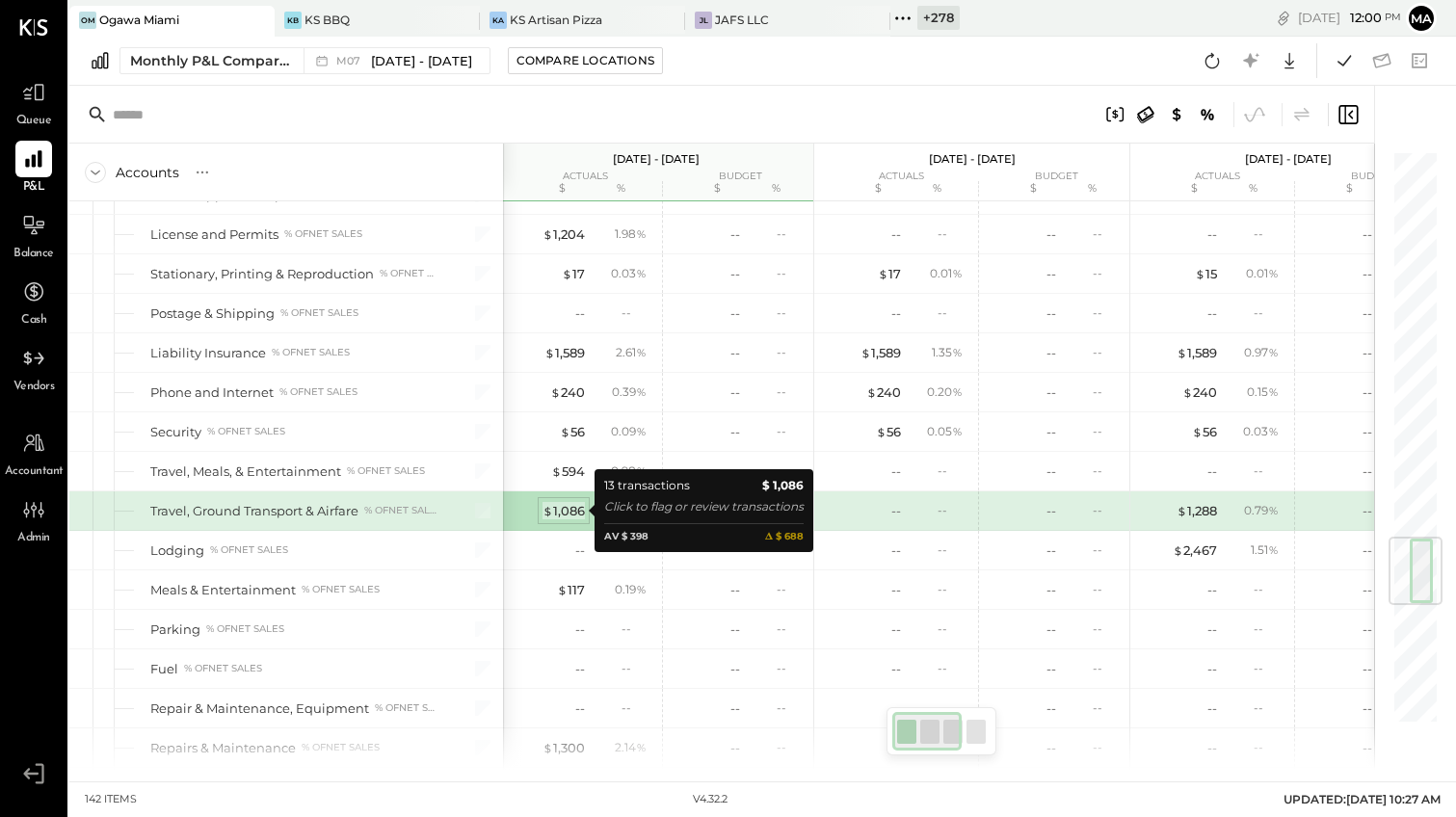
click at [570, 511] on div "$ 1,086" at bounding box center [563, 511] width 43 height 18
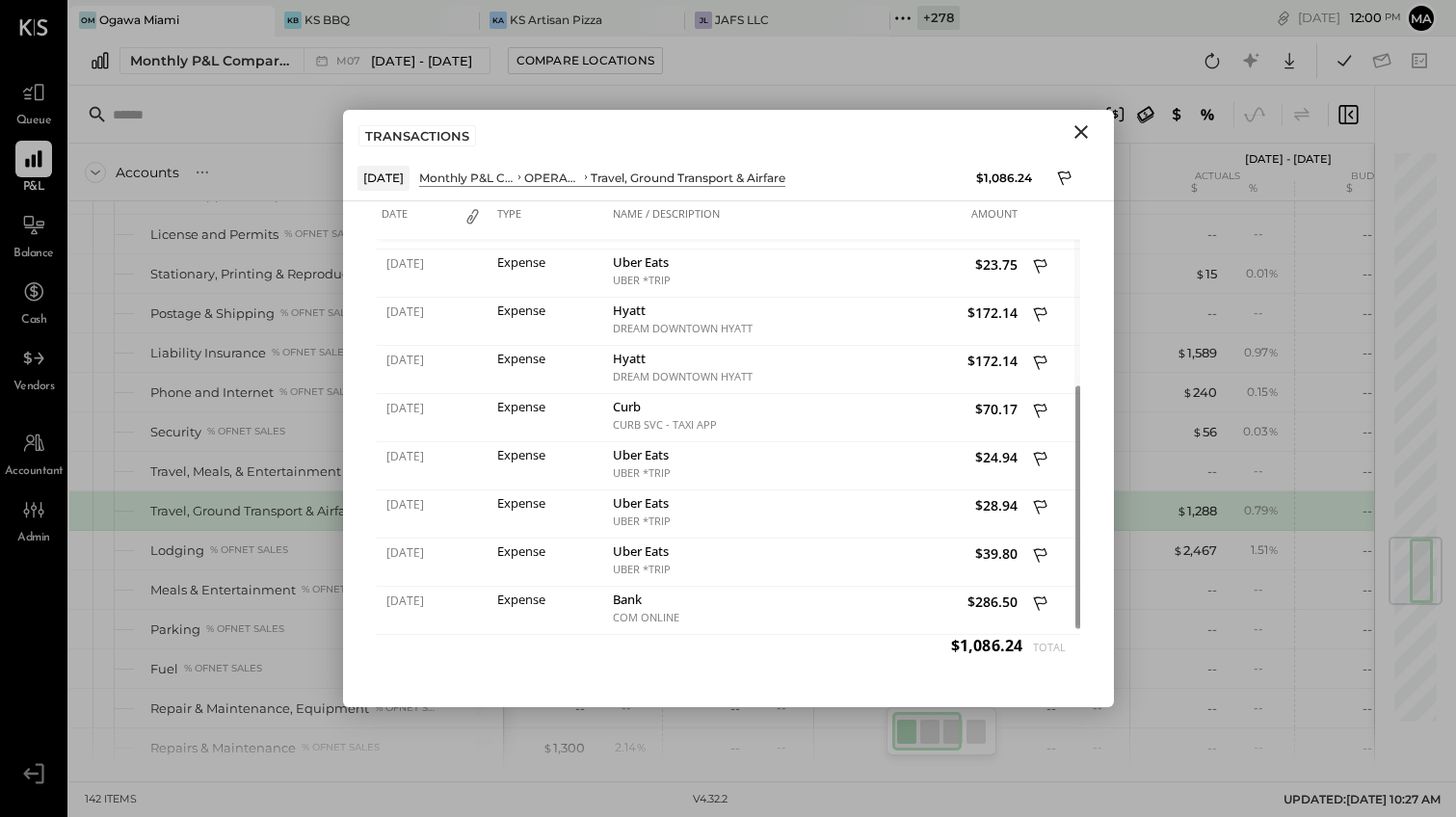
click at [1085, 132] on icon "Close" at bounding box center [1080, 132] width 23 height 23
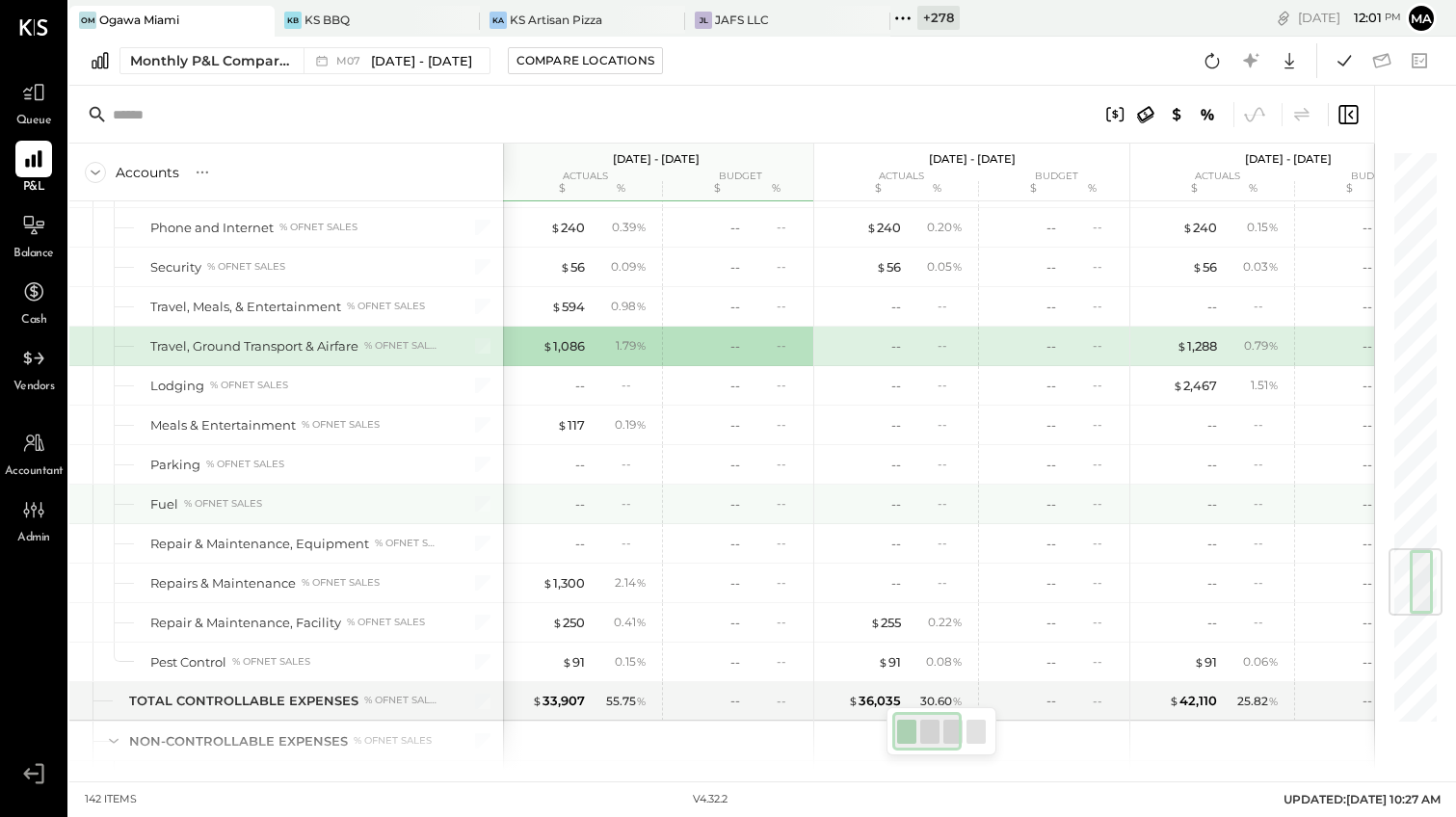
scroll to position [3431, 0]
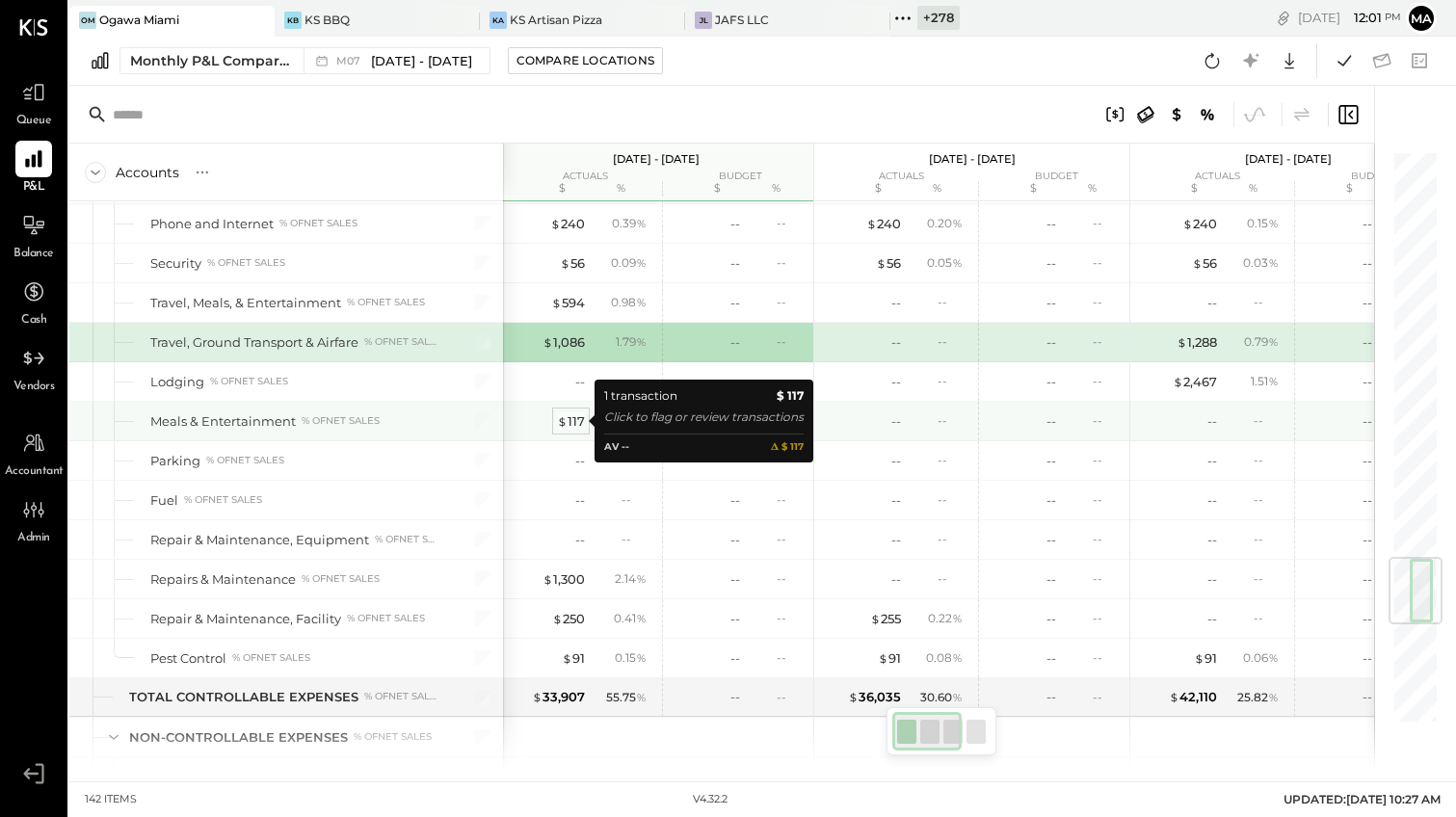
click at [570, 419] on div "$ 117" at bounding box center [570, 421] width 28 height 18
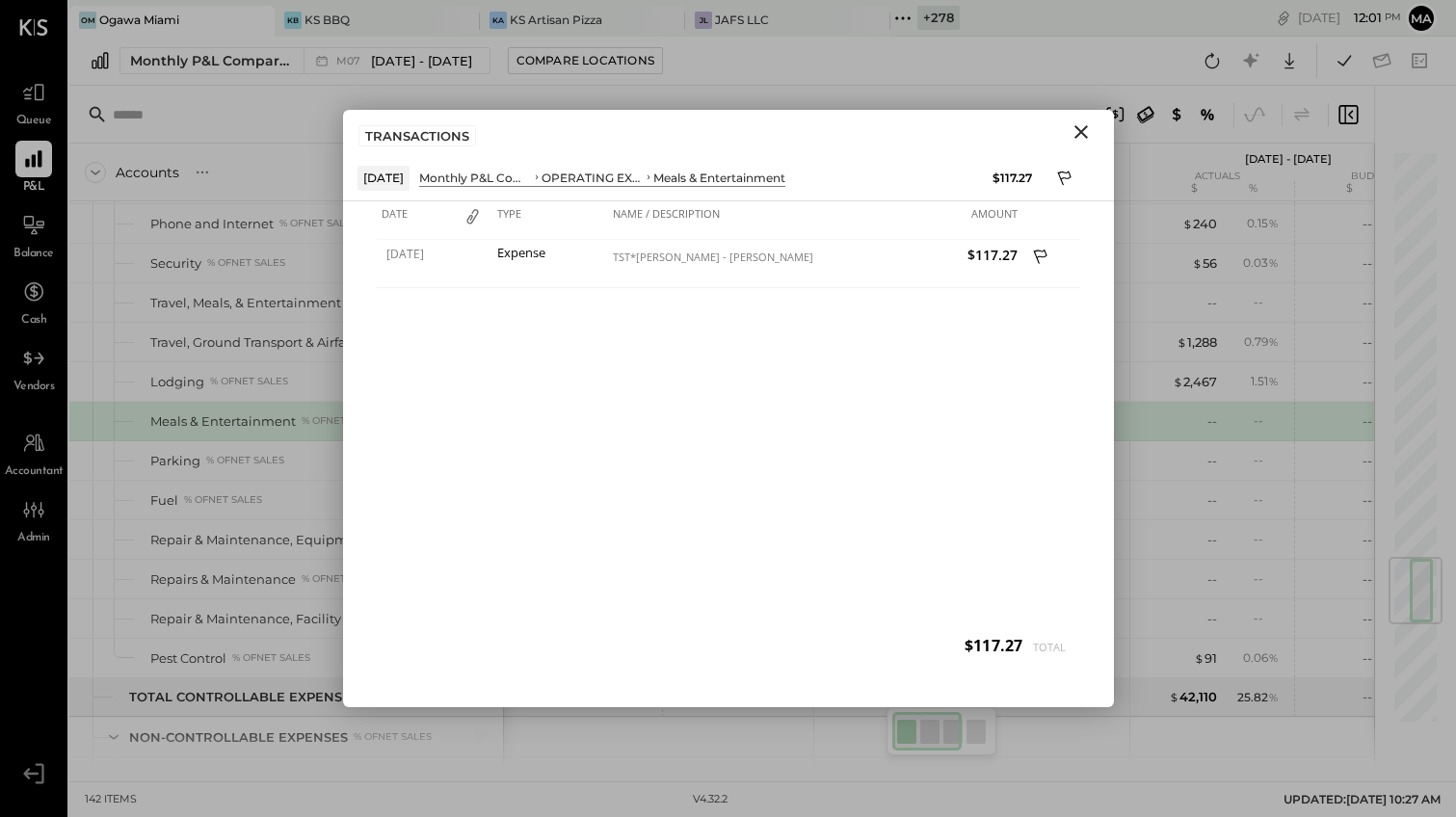
click at [1082, 132] on icon "Close" at bounding box center [1081, 133] width 14 height 14
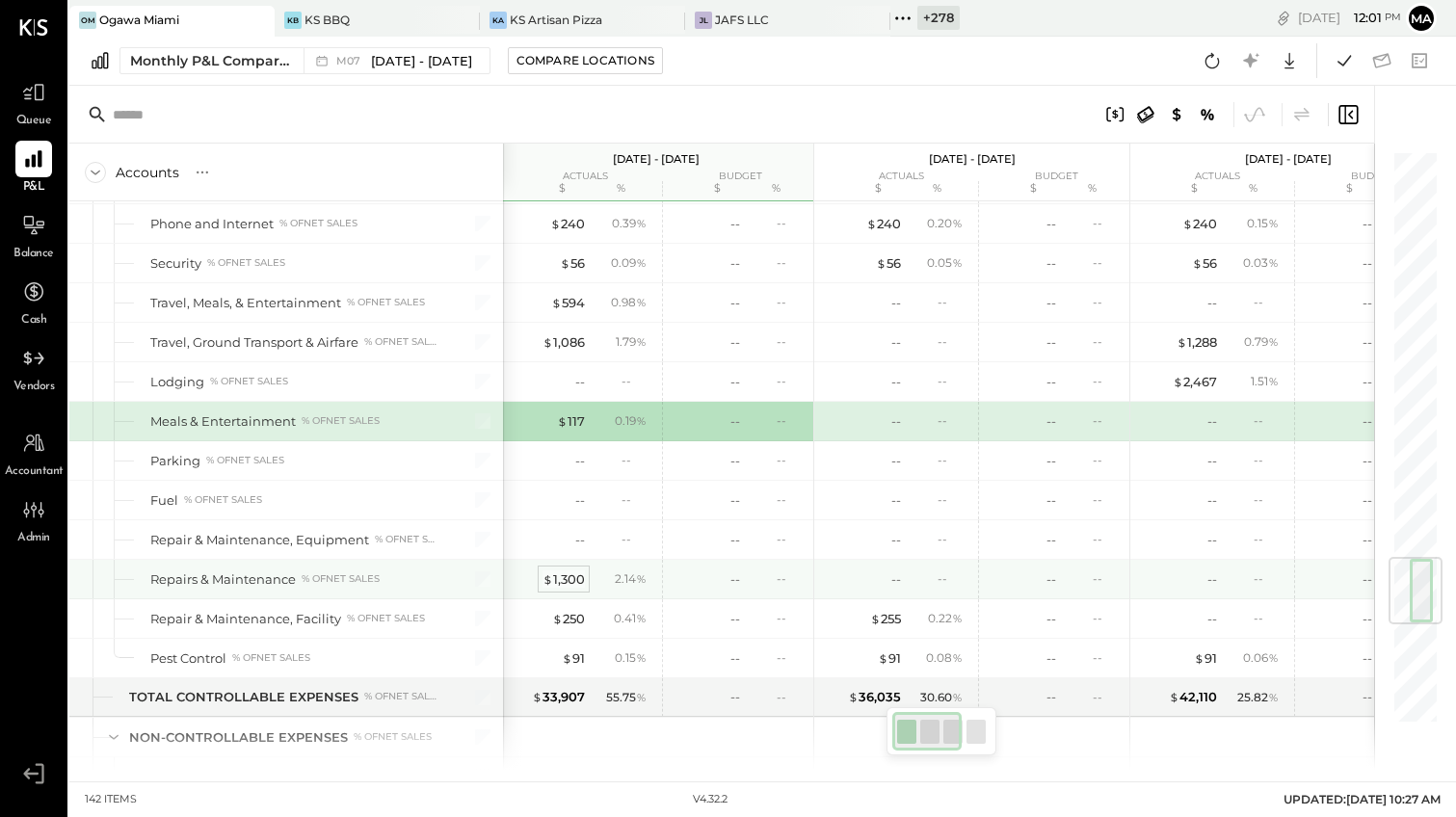
click at [563, 580] on div "$ 1,300" at bounding box center [563, 580] width 43 height 18
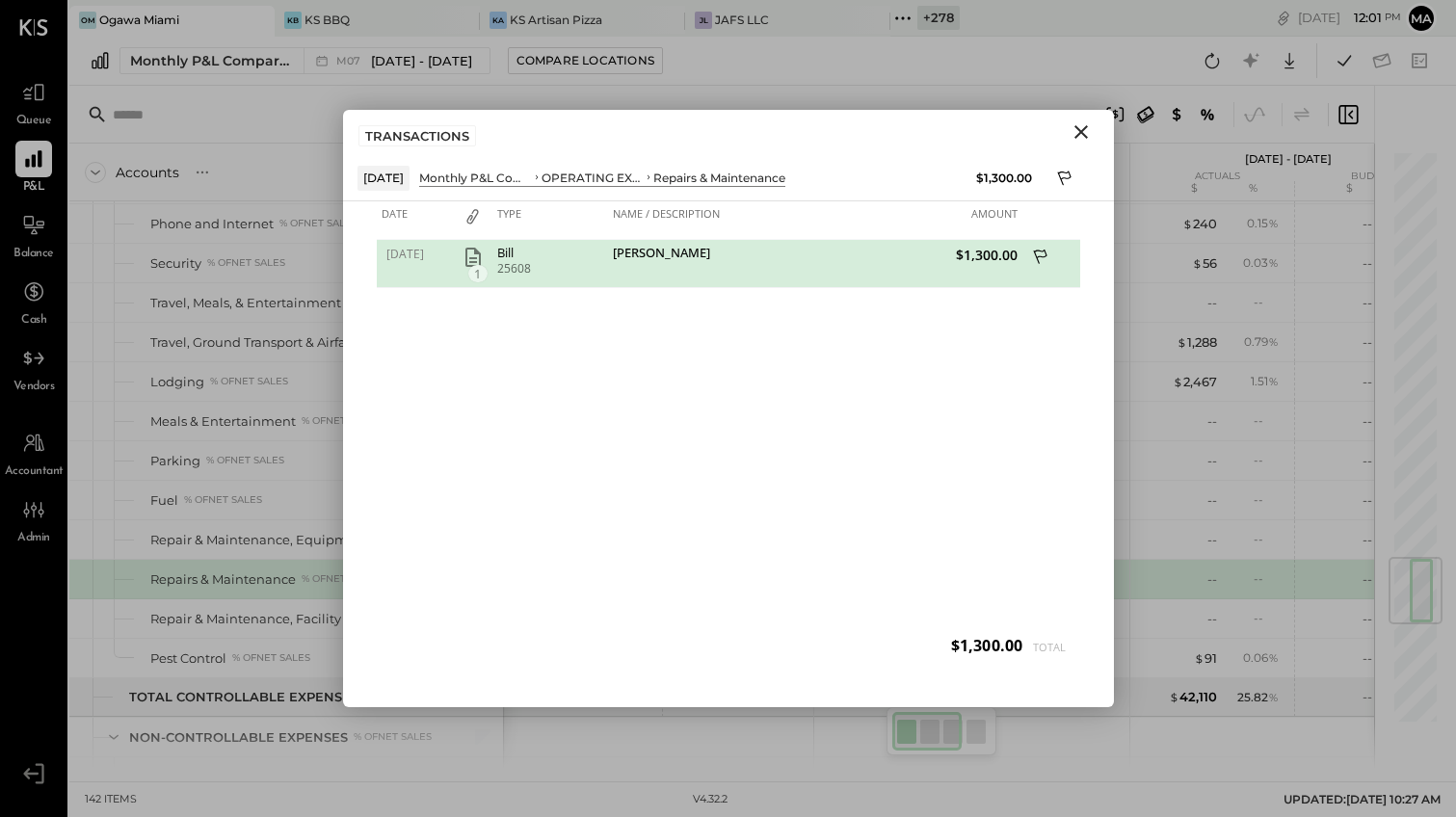
click at [471, 256] on icon "button" at bounding box center [473, 256] width 23 height 23
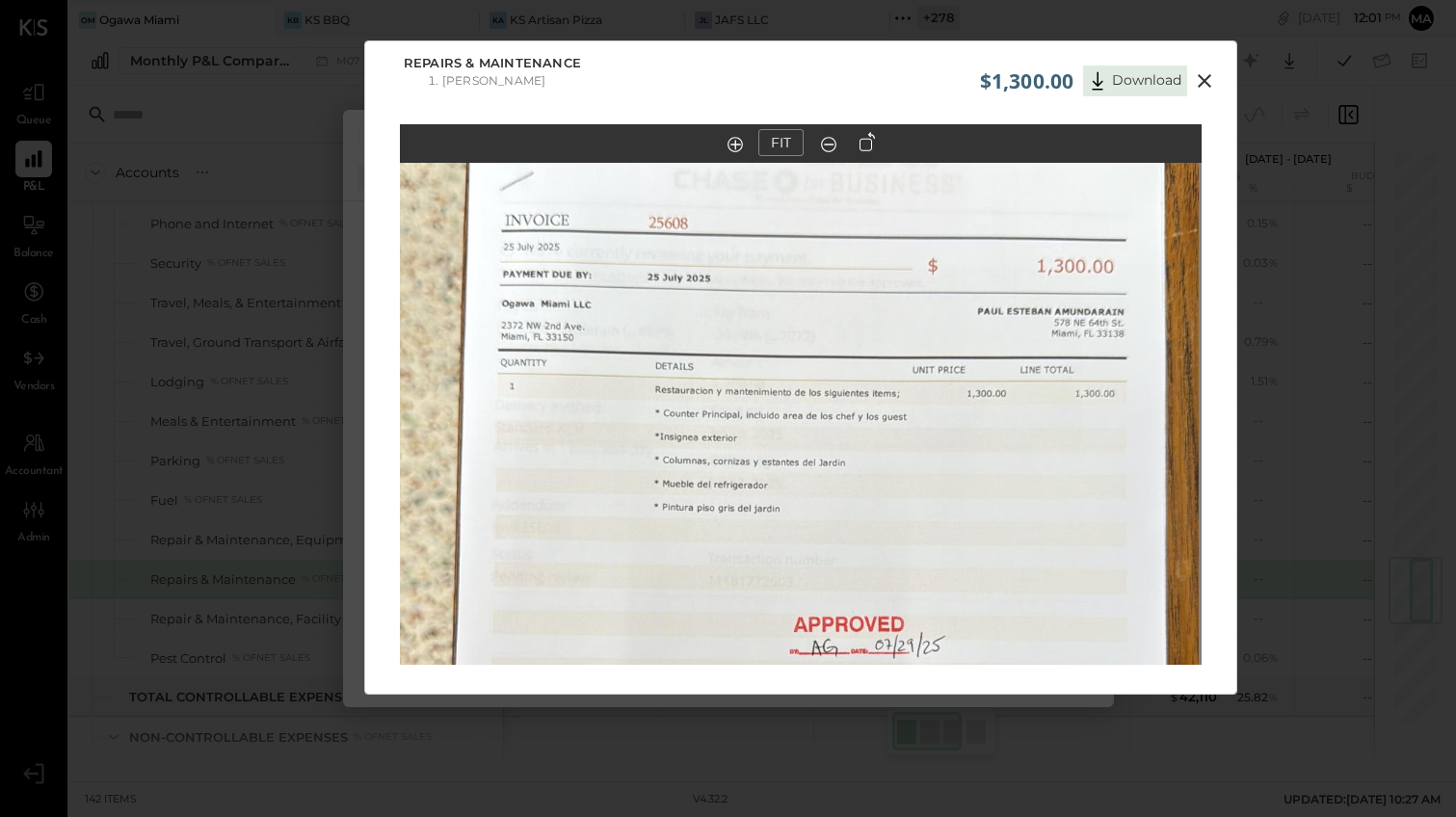
drag, startPoint x: 877, startPoint y: 371, endPoint x: 859, endPoint y: 541, distance: 171.0
click at [857, 559] on img at bounding box center [798, 584] width 803 height 1427
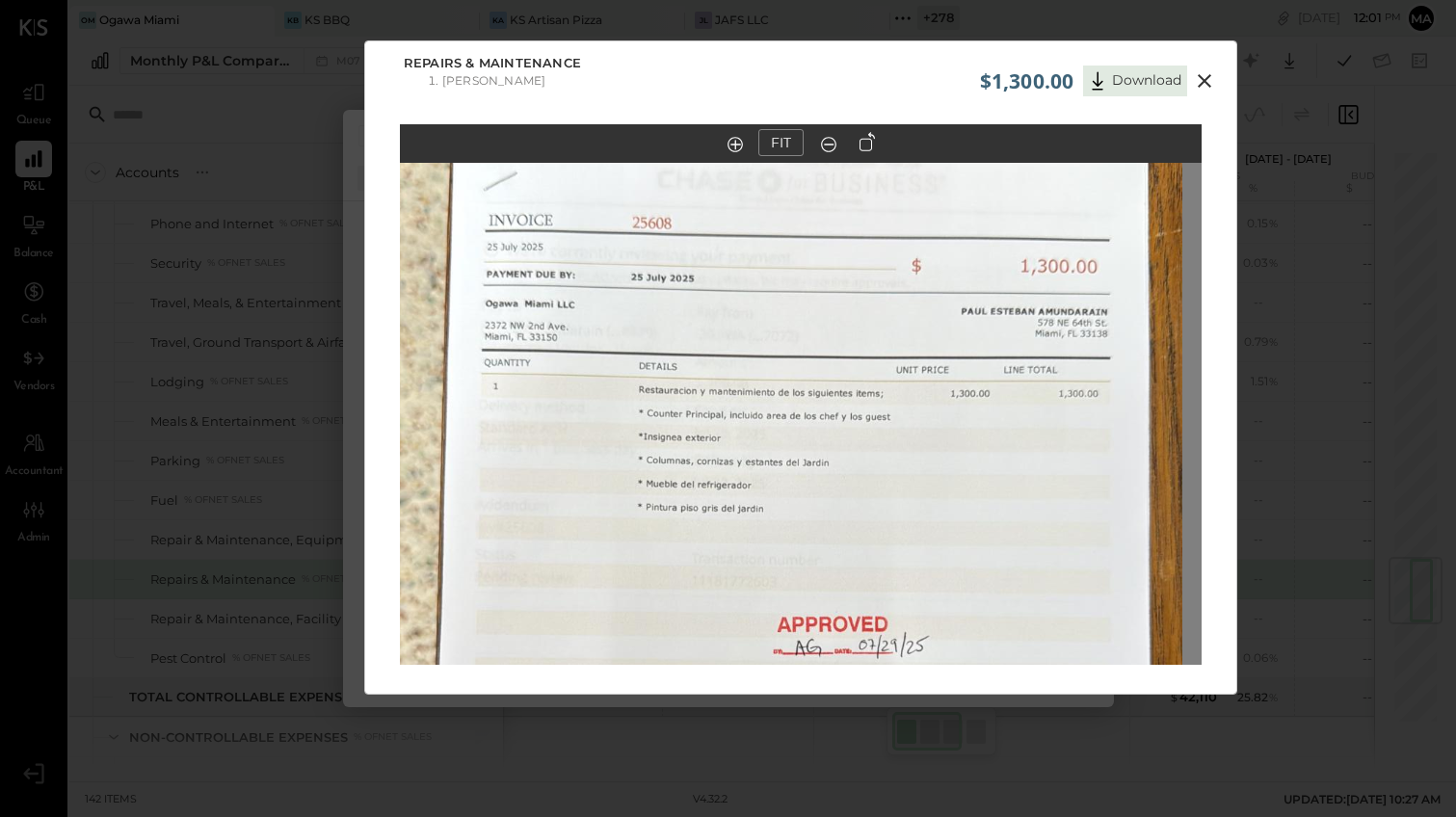
click at [1200, 77] on icon at bounding box center [1205, 81] width 14 height 14
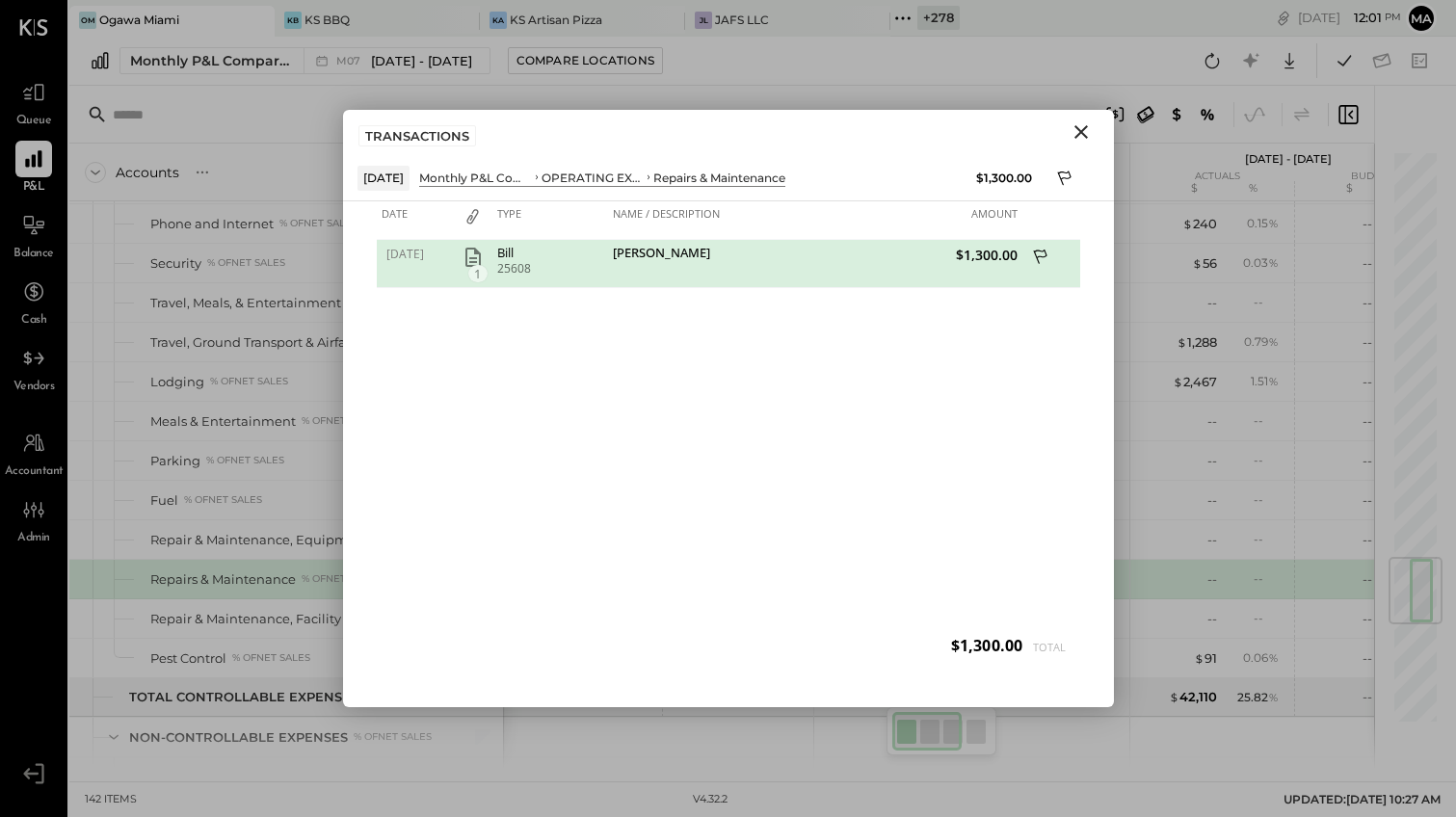
drag, startPoint x: 1081, startPoint y: 129, endPoint x: 929, endPoint y: 299, distance: 228.0
click at [1081, 129] on icon "Close" at bounding box center [1080, 132] width 23 height 23
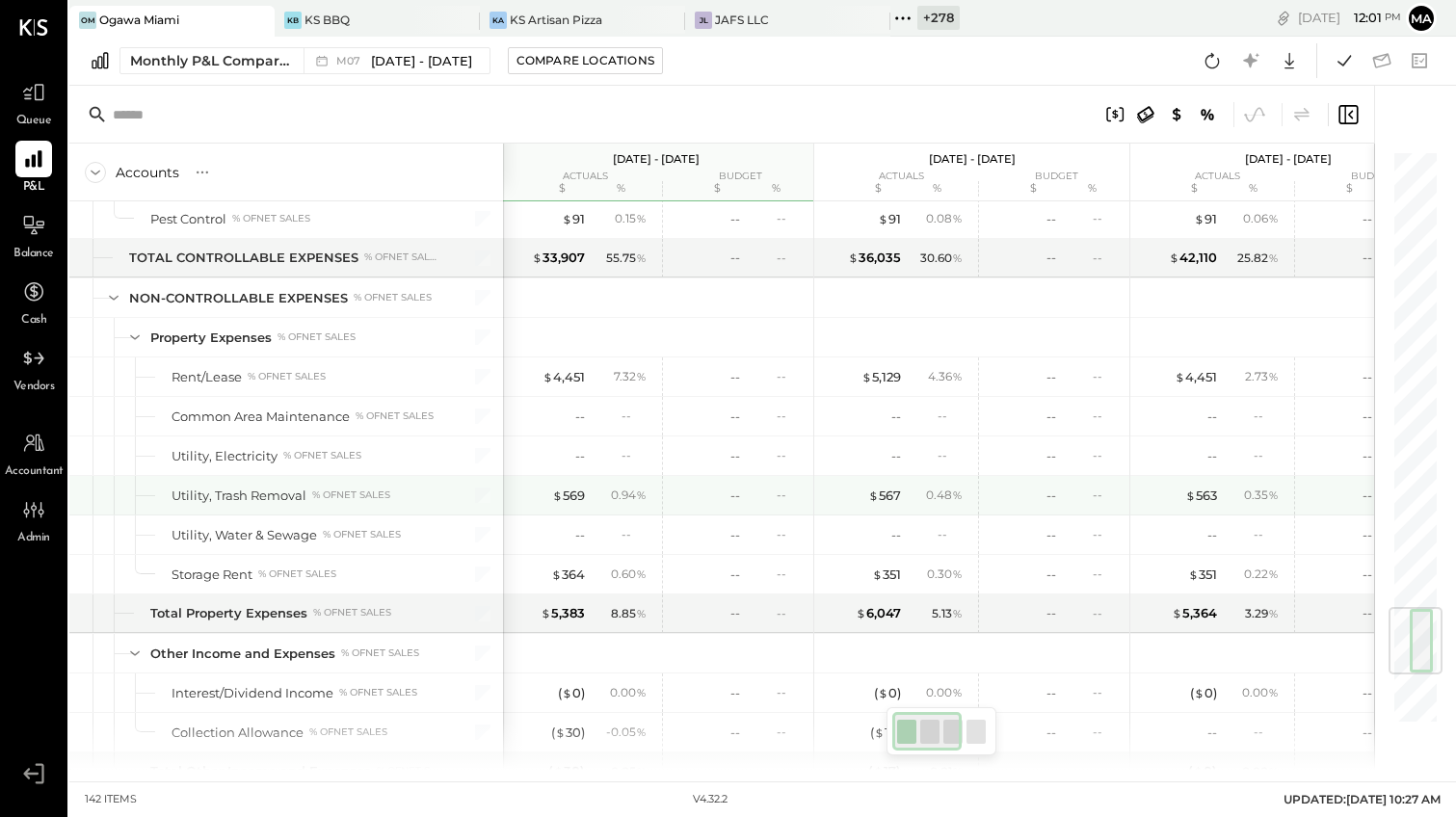
scroll to position [3906, 0]
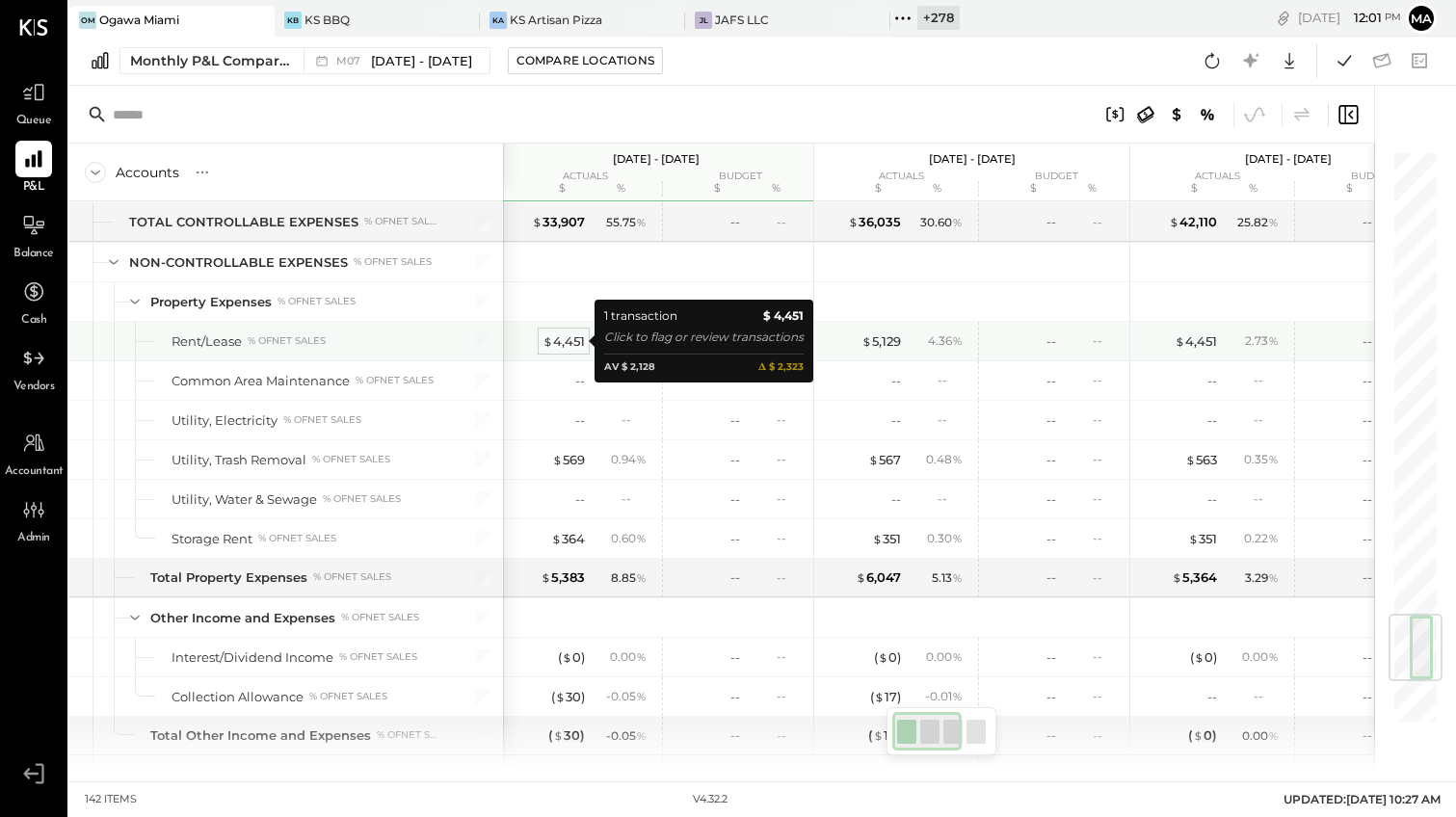
click at [559, 336] on div "$ 4,451" at bounding box center [563, 341] width 43 height 18
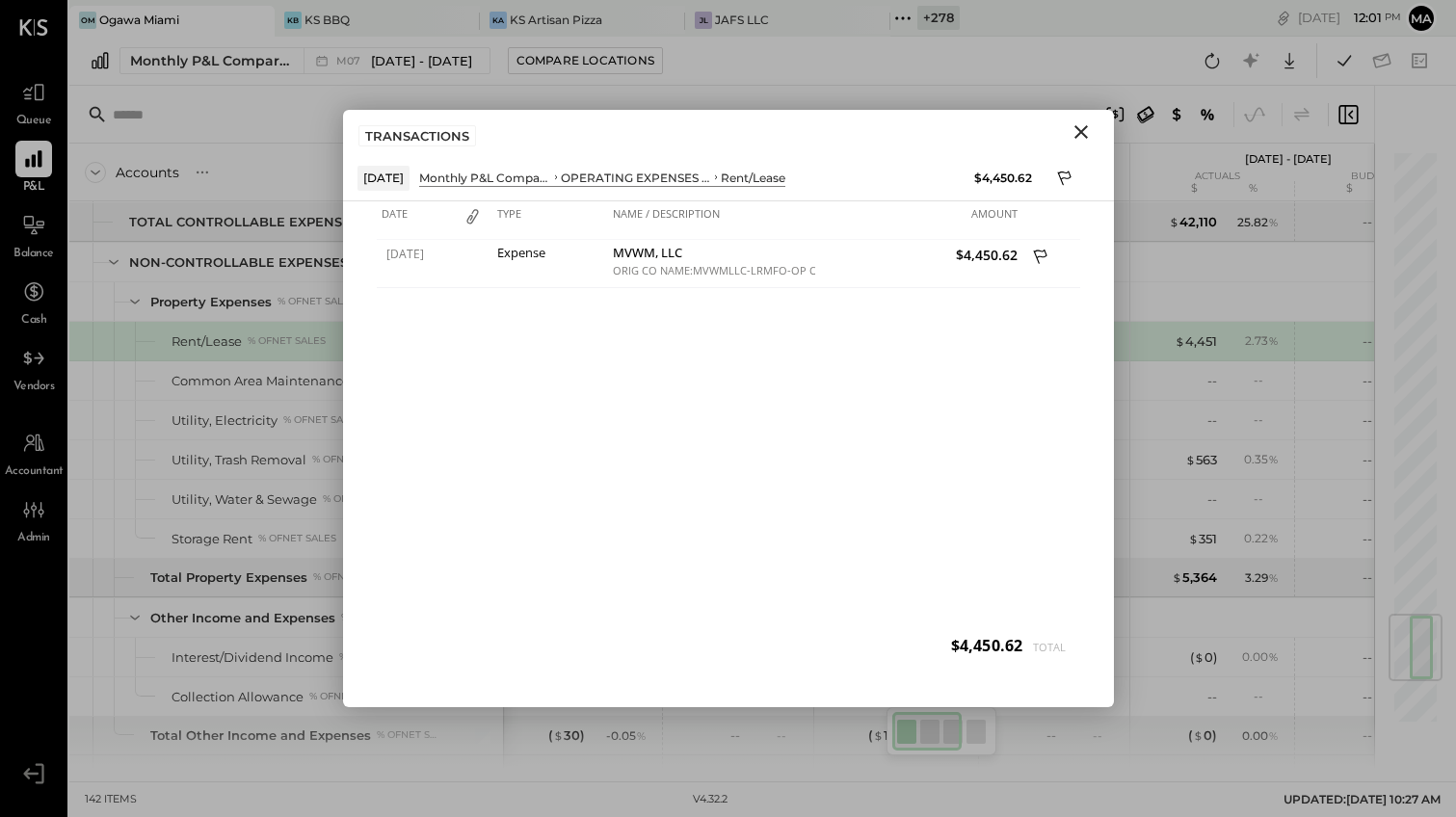
click at [1080, 130] on icon "Close" at bounding box center [1081, 133] width 14 height 14
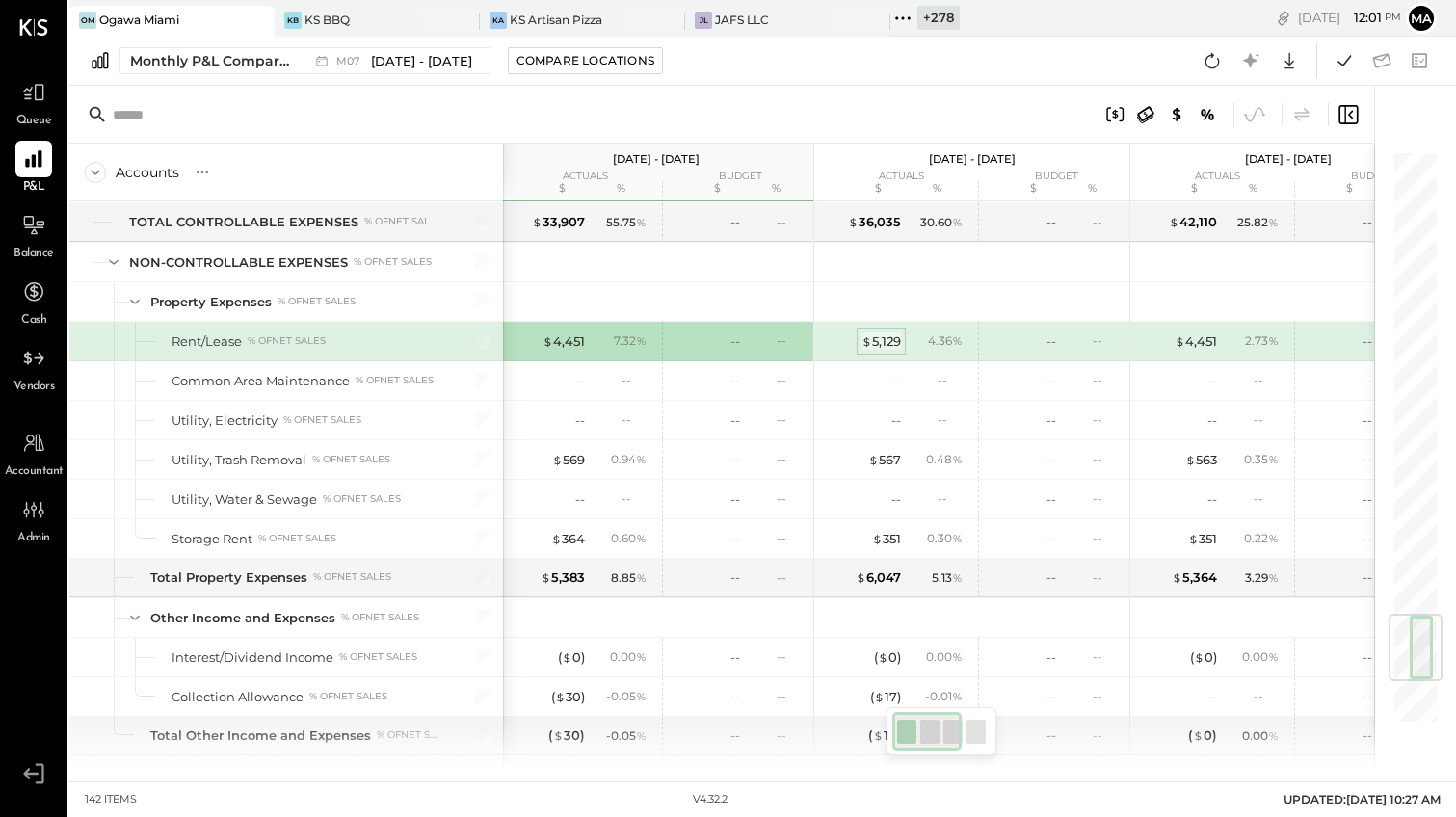
click at [887, 342] on div "$ 5,129" at bounding box center [882, 341] width 40 height 18
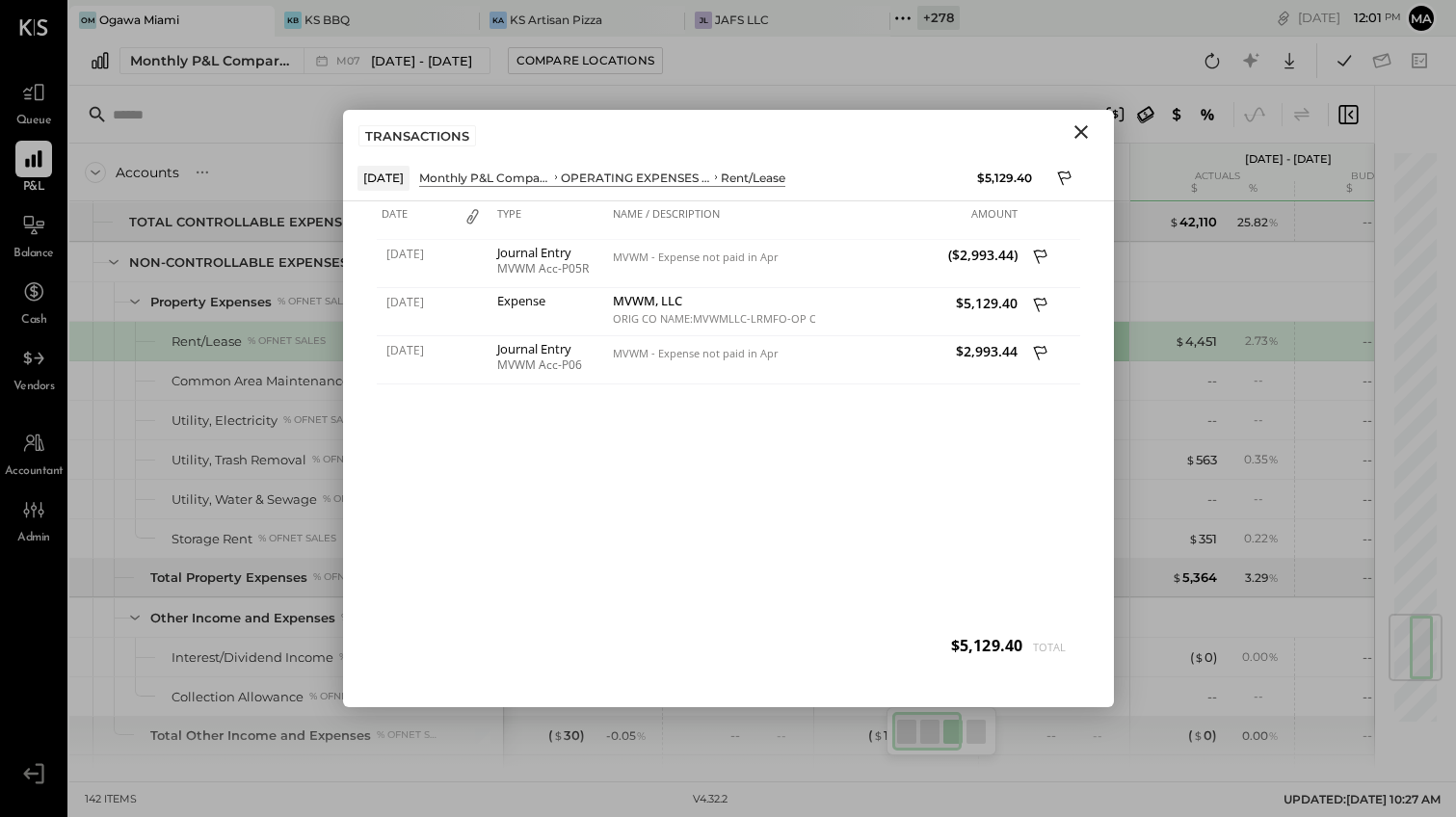
click at [1077, 131] on icon "Close" at bounding box center [1080, 132] width 23 height 23
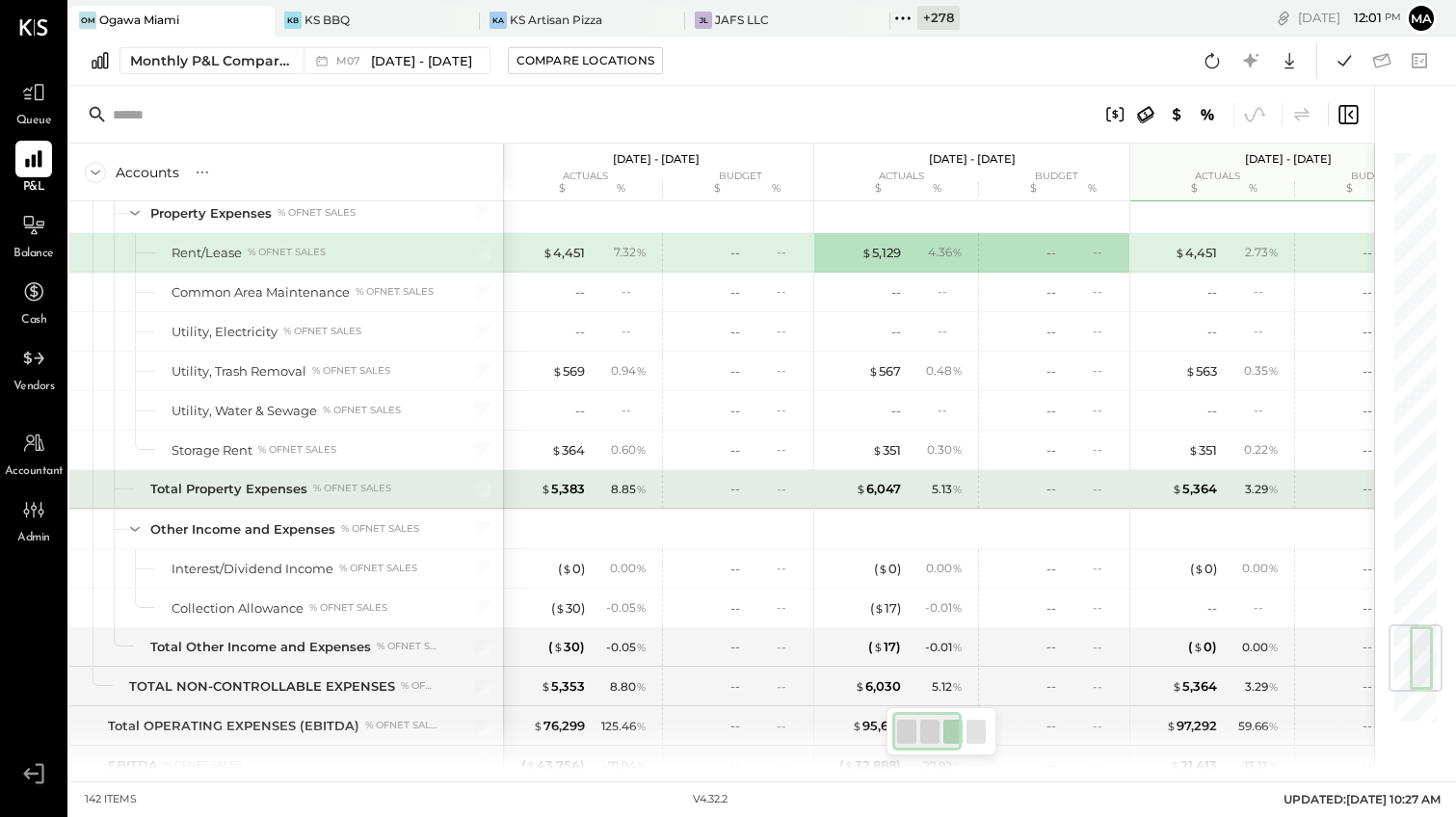
scroll to position [0, 3]
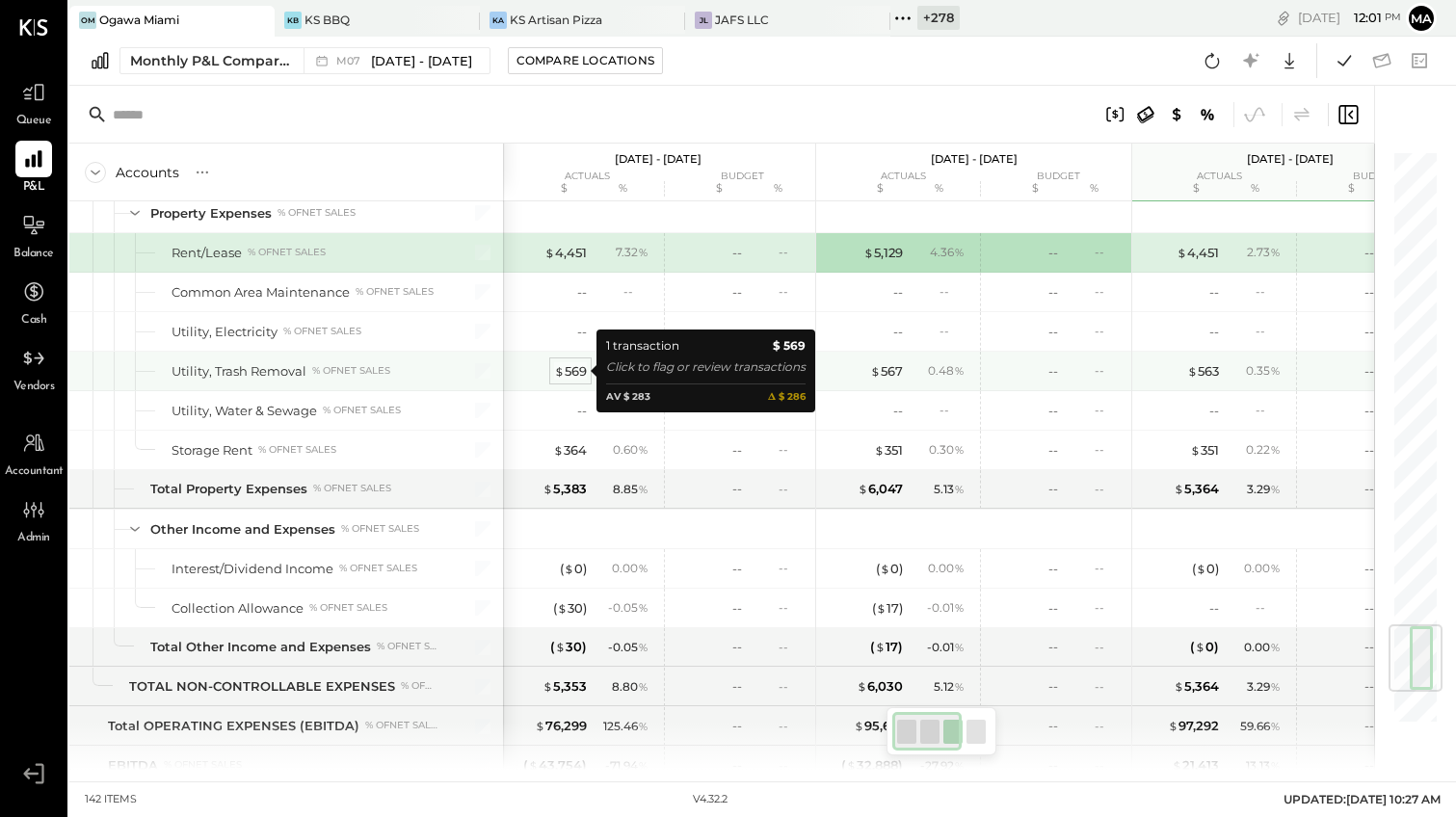
click at [575, 368] on div "$ 569" at bounding box center [570, 371] width 33 height 18
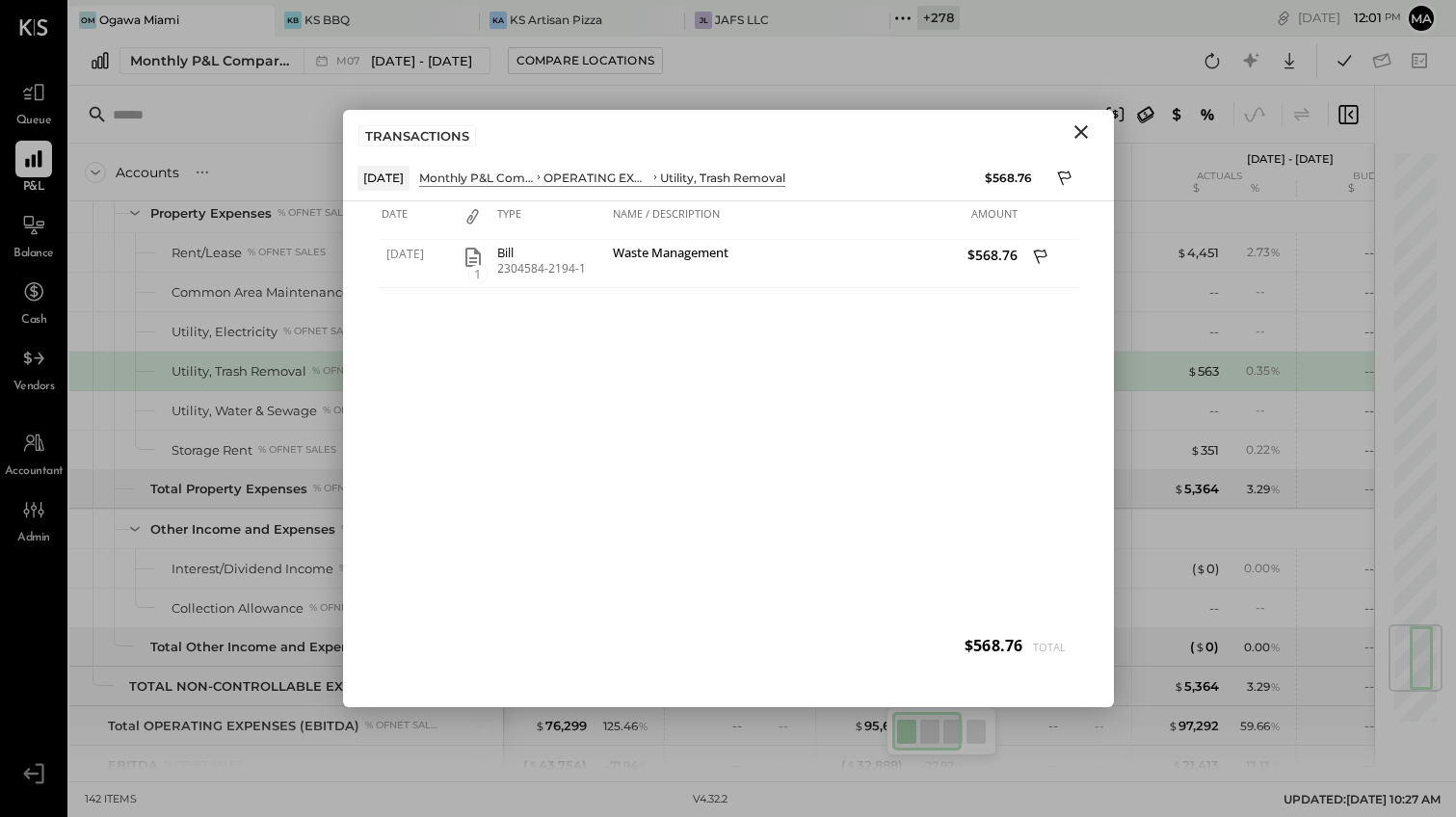
click at [1077, 133] on icon "Close" at bounding box center [1081, 133] width 14 height 14
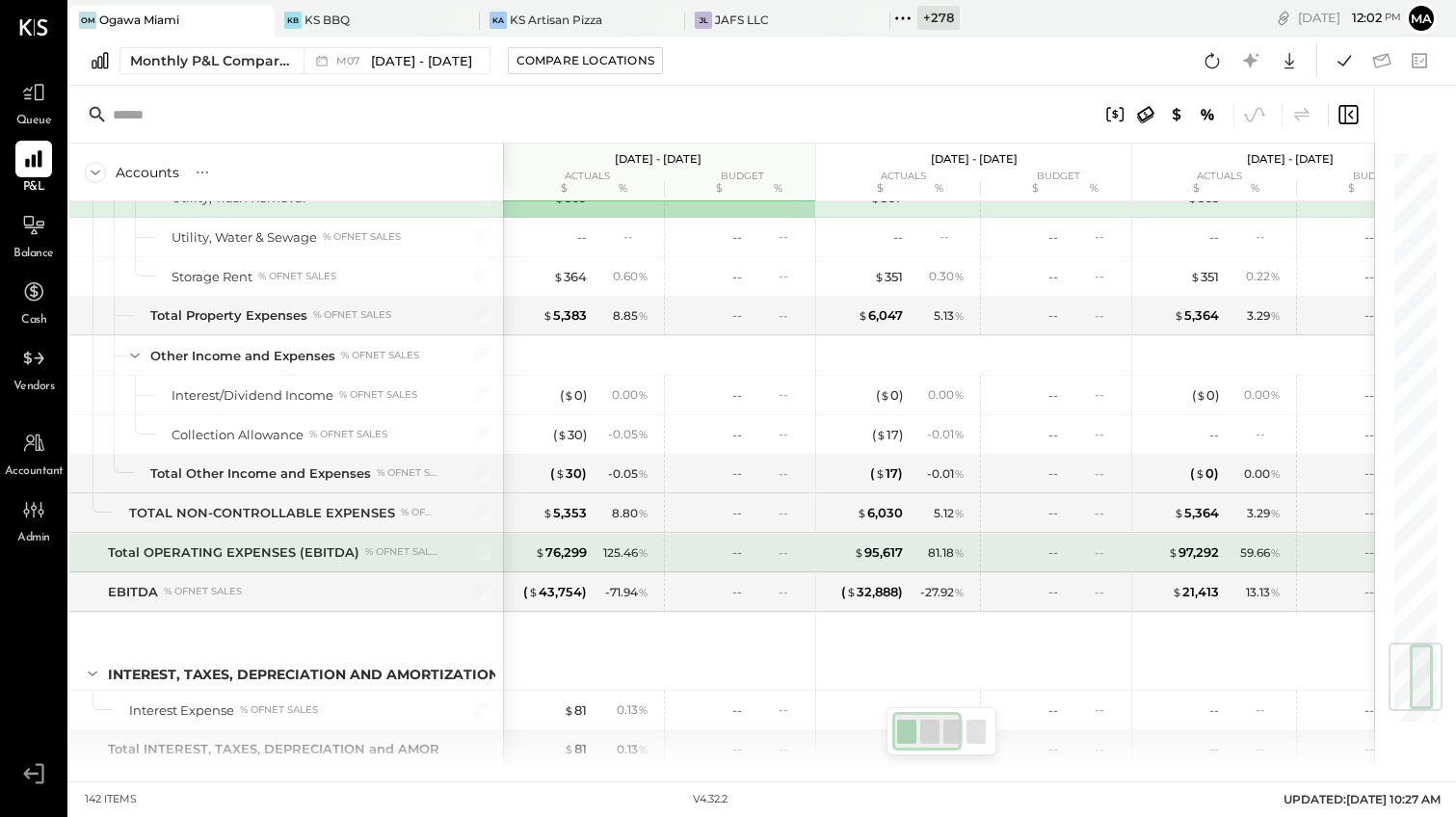
scroll to position [4200, 0]
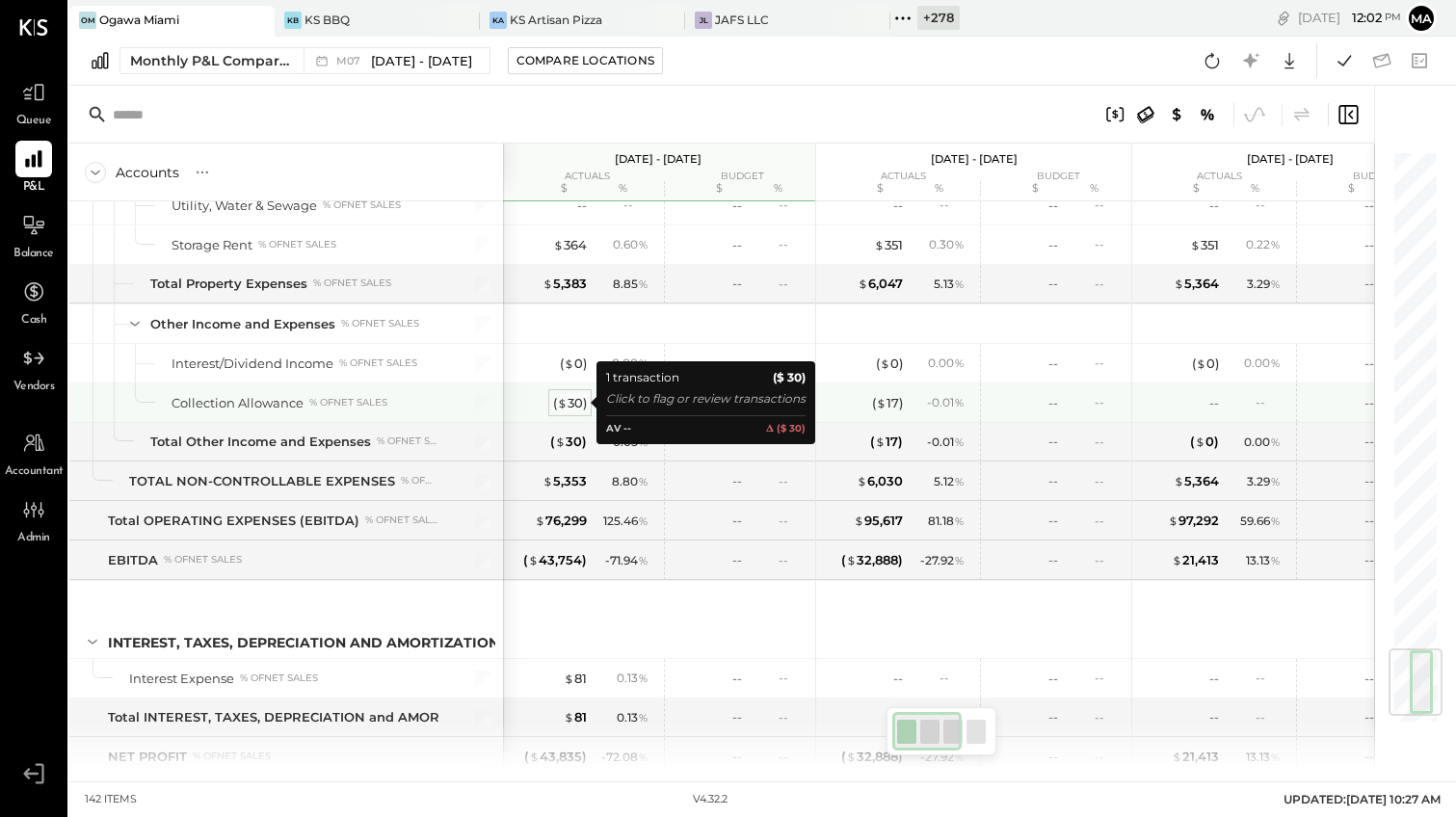
click at [567, 399] on div "( $ 30 )" at bounding box center [570, 403] width 34 height 18
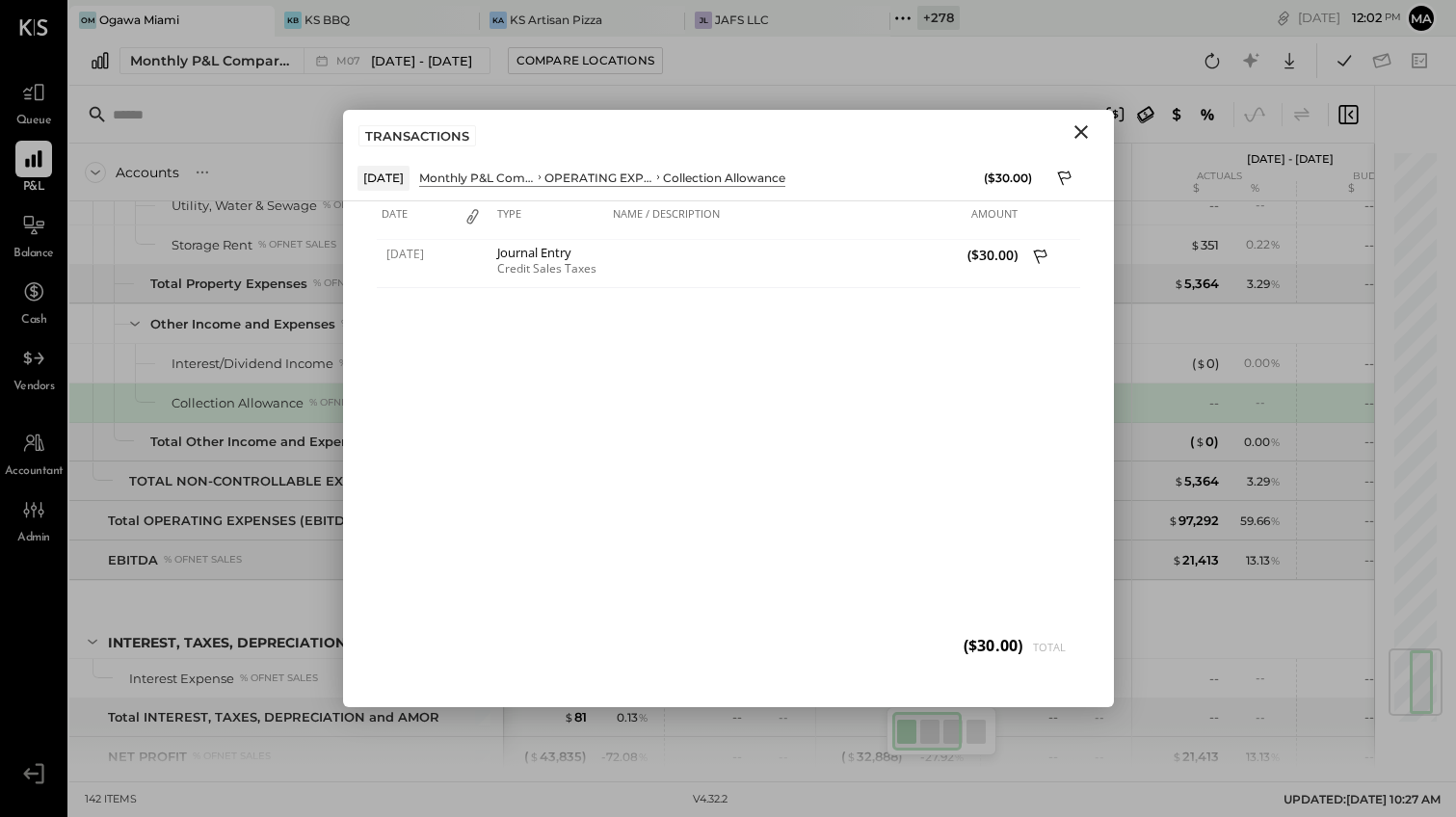
drag, startPoint x: 1084, startPoint y: 133, endPoint x: 1044, endPoint y: 169, distance: 53.8
click at [1084, 133] on icon "Close" at bounding box center [1080, 132] width 23 height 23
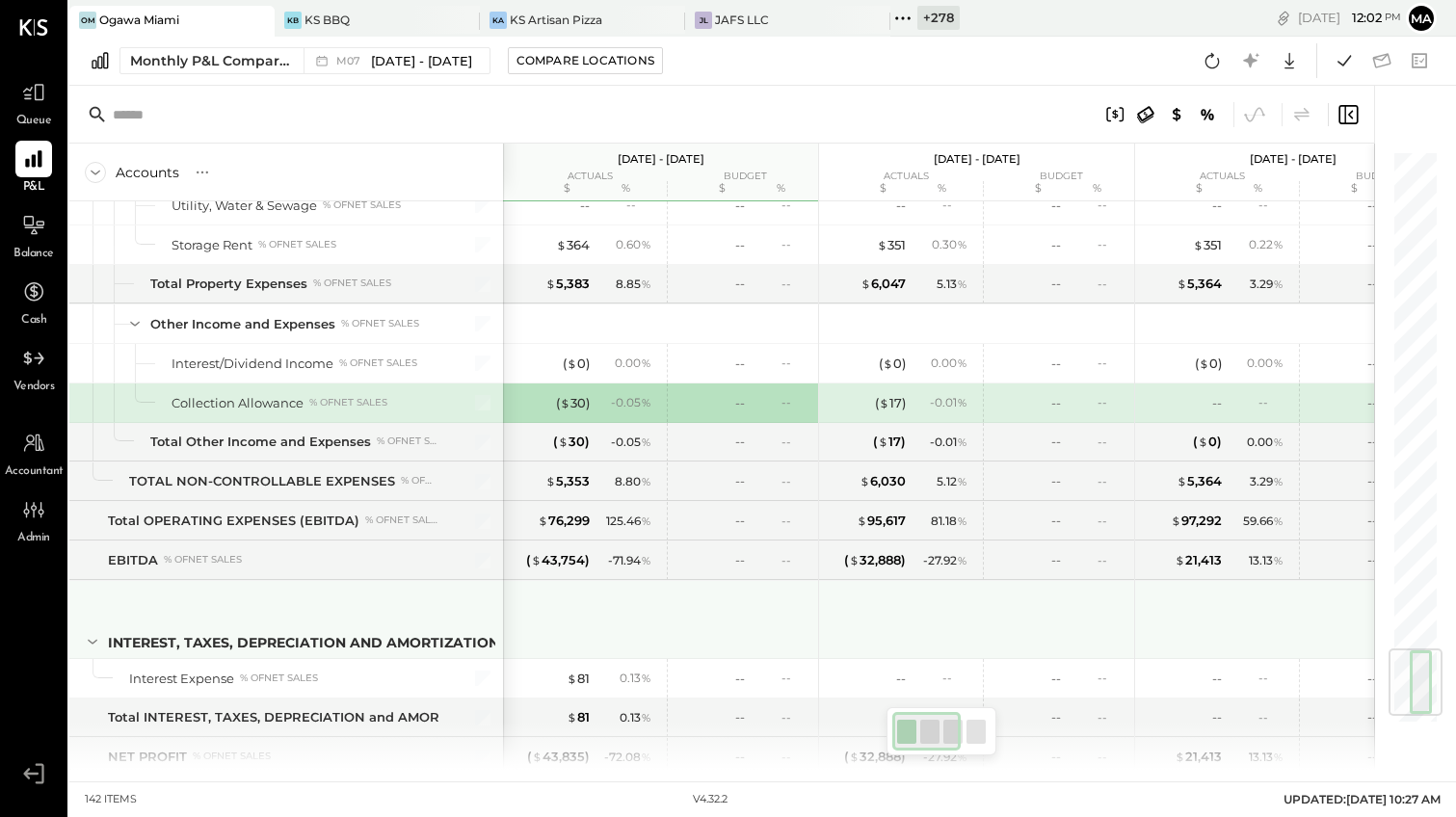
scroll to position [4255, 0]
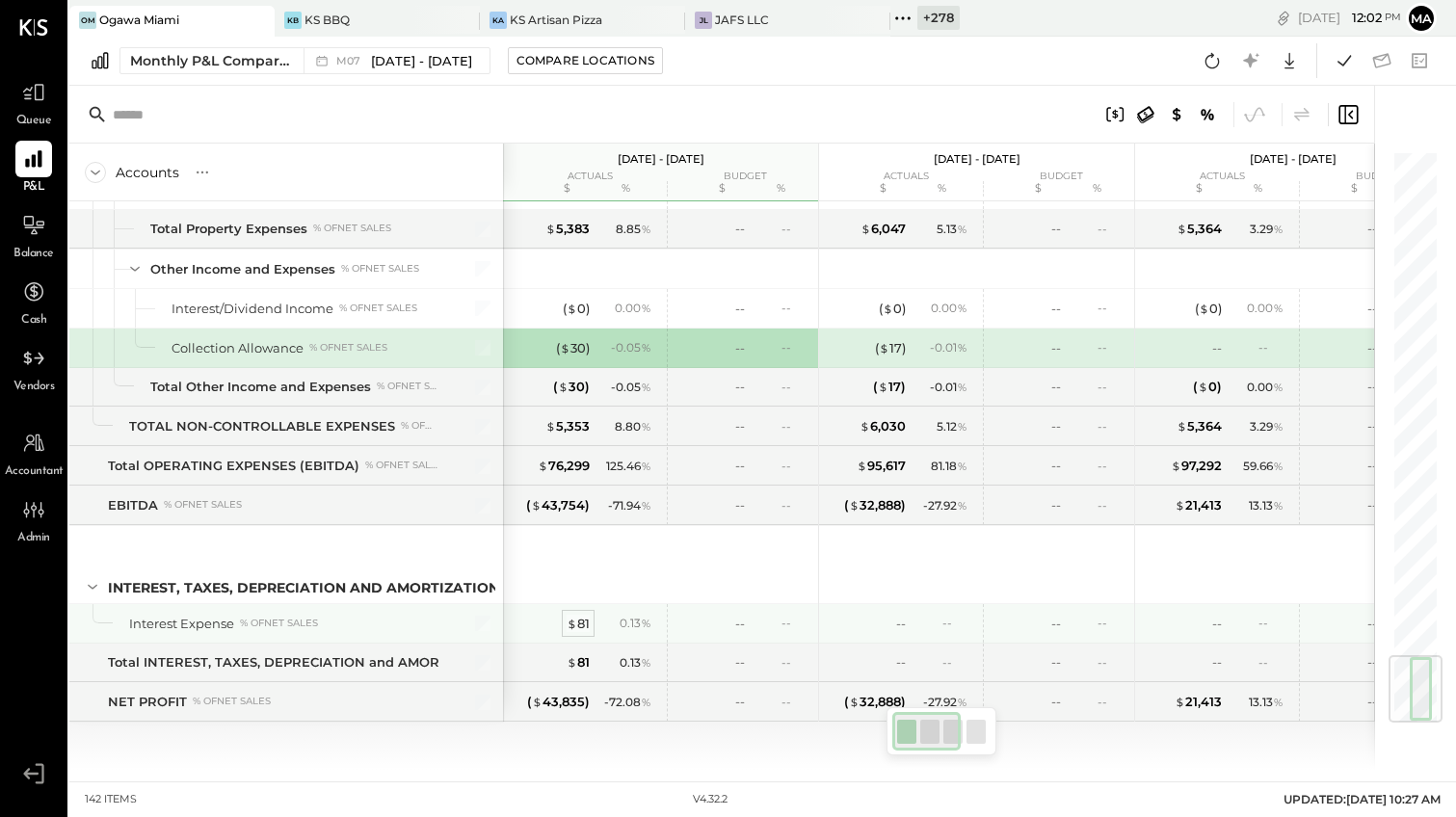
click at [575, 621] on span "$" at bounding box center [571, 622] width 11 height 15
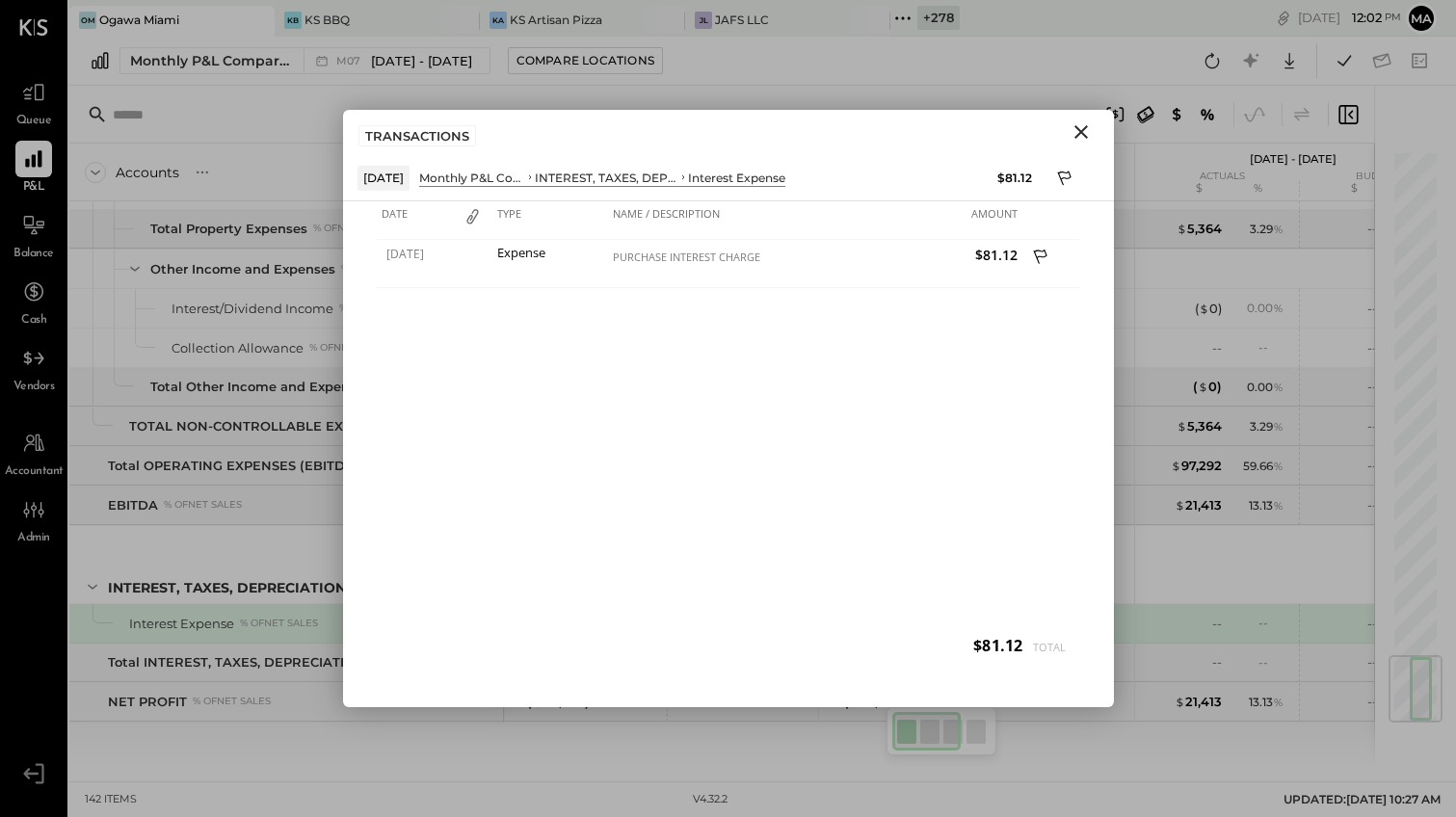
click at [1080, 127] on icon "Close" at bounding box center [1080, 132] width 23 height 23
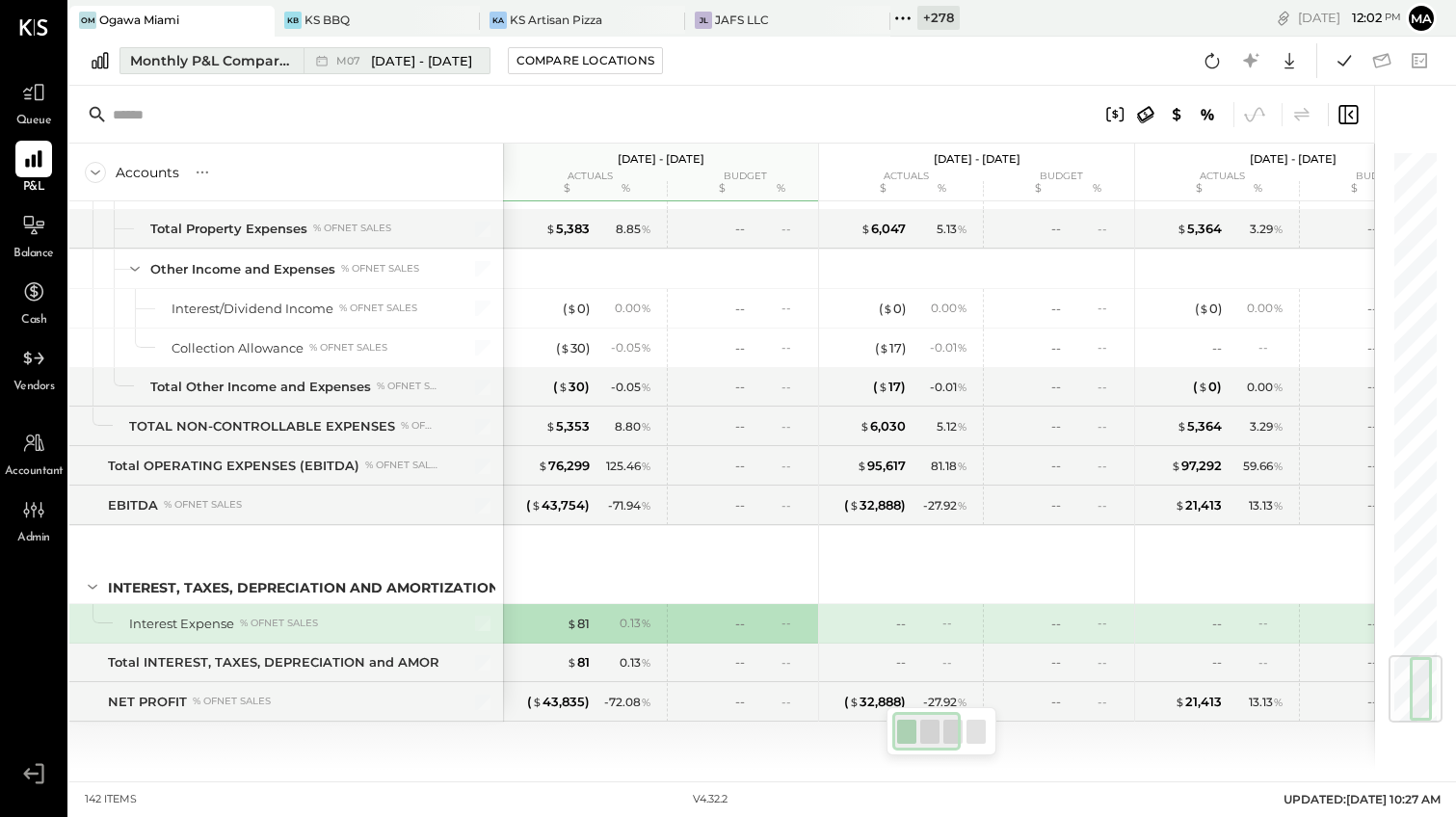
click at [280, 60] on div "Monthly P&L Comparison" at bounding box center [210, 60] width 162 height 19
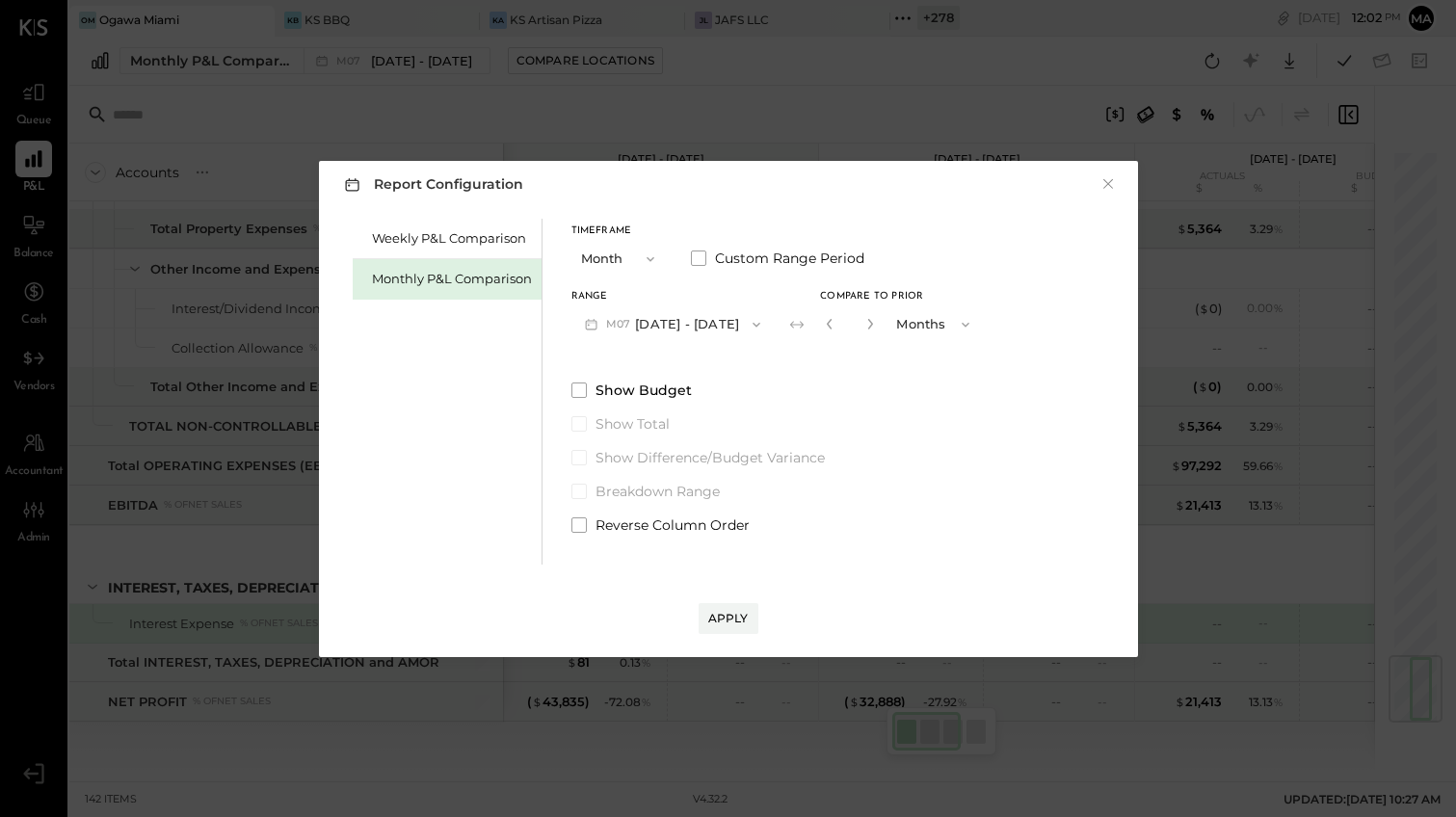
click at [644, 256] on icon "button" at bounding box center [649, 258] width 15 height 15
click at [611, 328] on div "YTD" at bounding box center [619, 327] width 95 height 35
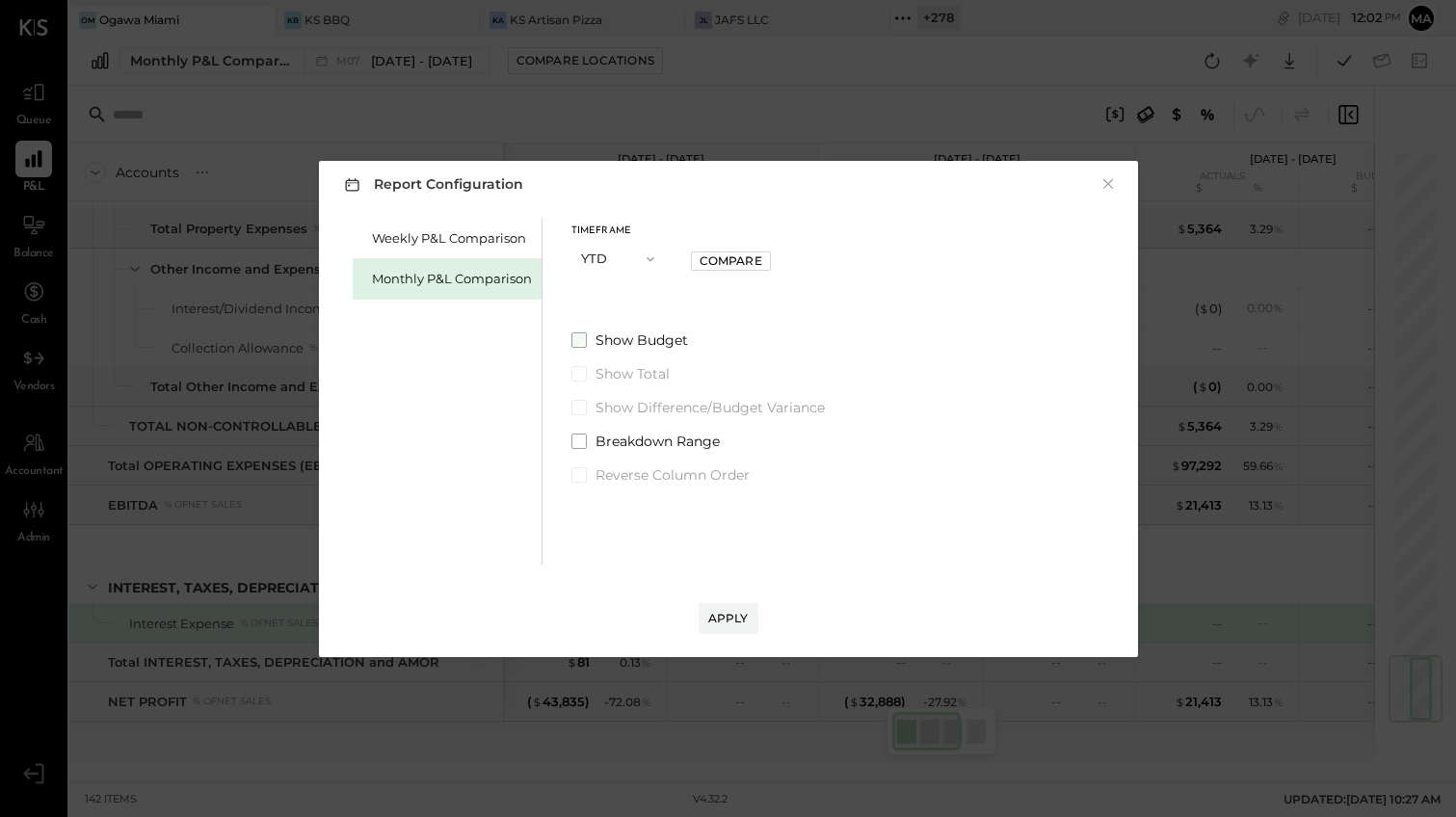
click at [583, 338] on span at bounding box center [578, 339] width 15 height 15
drag, startPoint x: 579, startPoint y: 401, endPoint x: 643, endPoint y: 494, distance: 112.9
click at [581, 401] on span at bounding box center [578, 407] width 15 height 15
click at [719, 616] on div "Apply" at bounding box center [728, 618] width 41 height 16
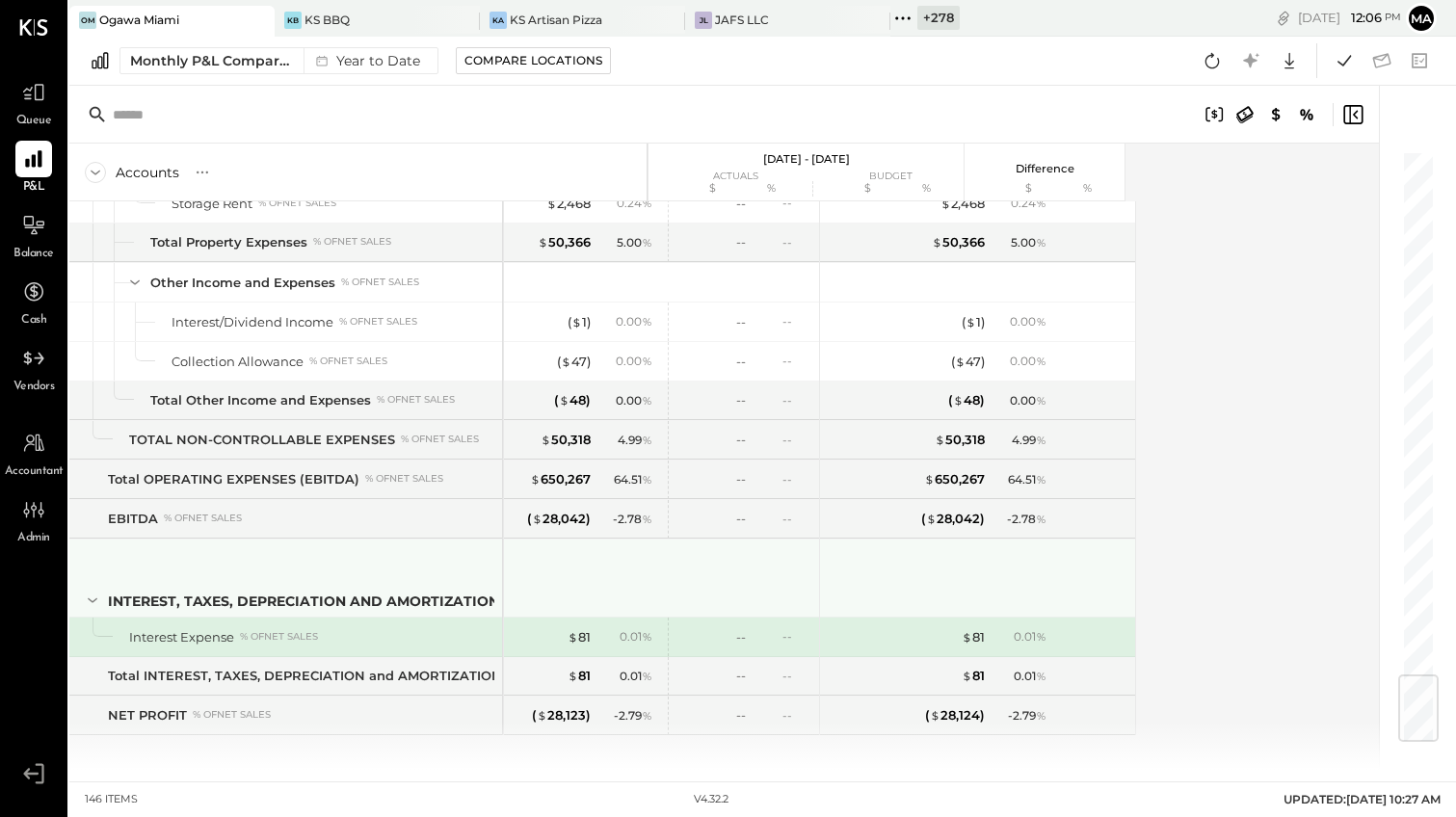
scroll to position [4413, 0]
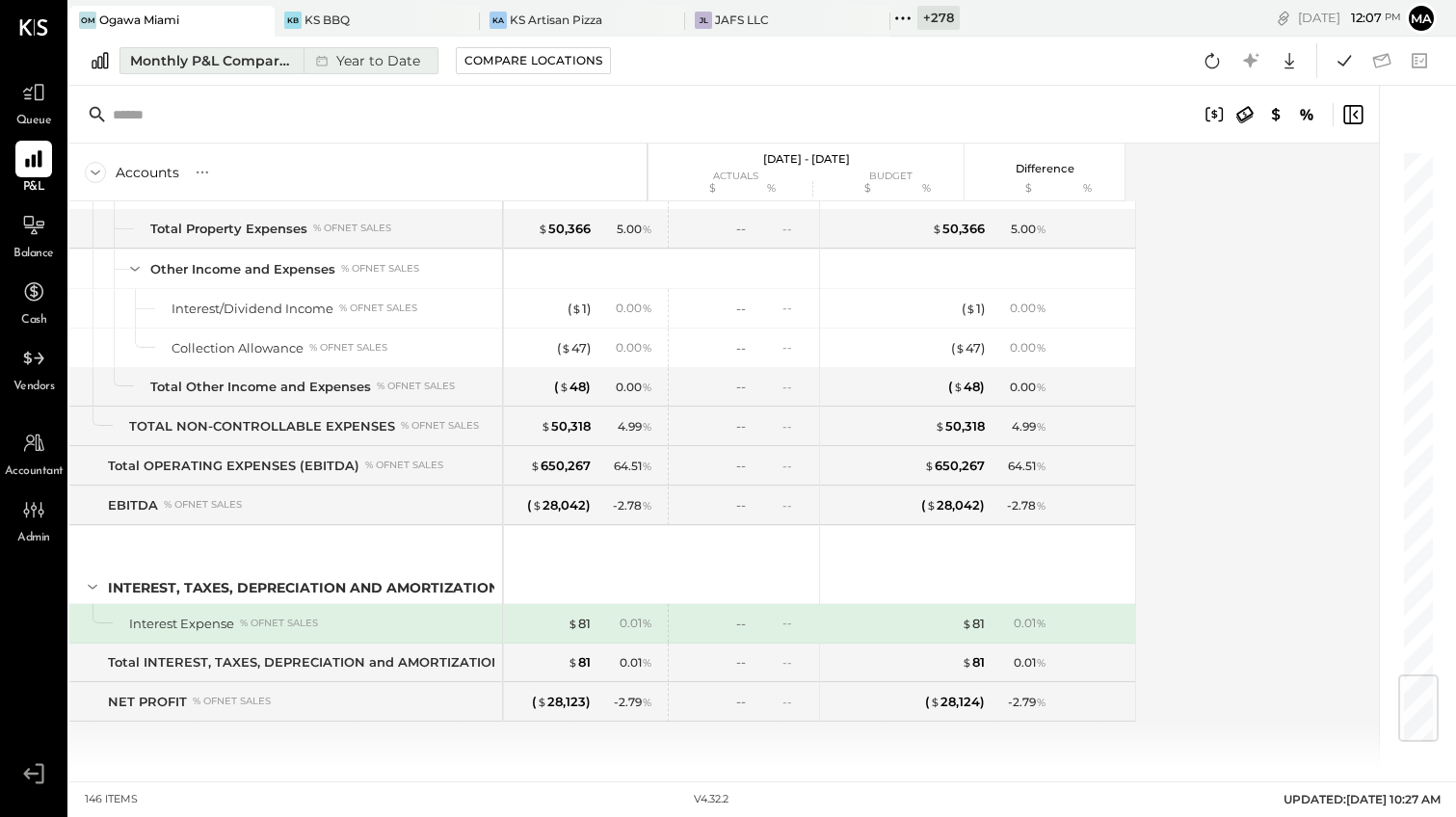
click at [356, 62] on div "Year to Date" at bounding box center [365, 60] width 125 height 25
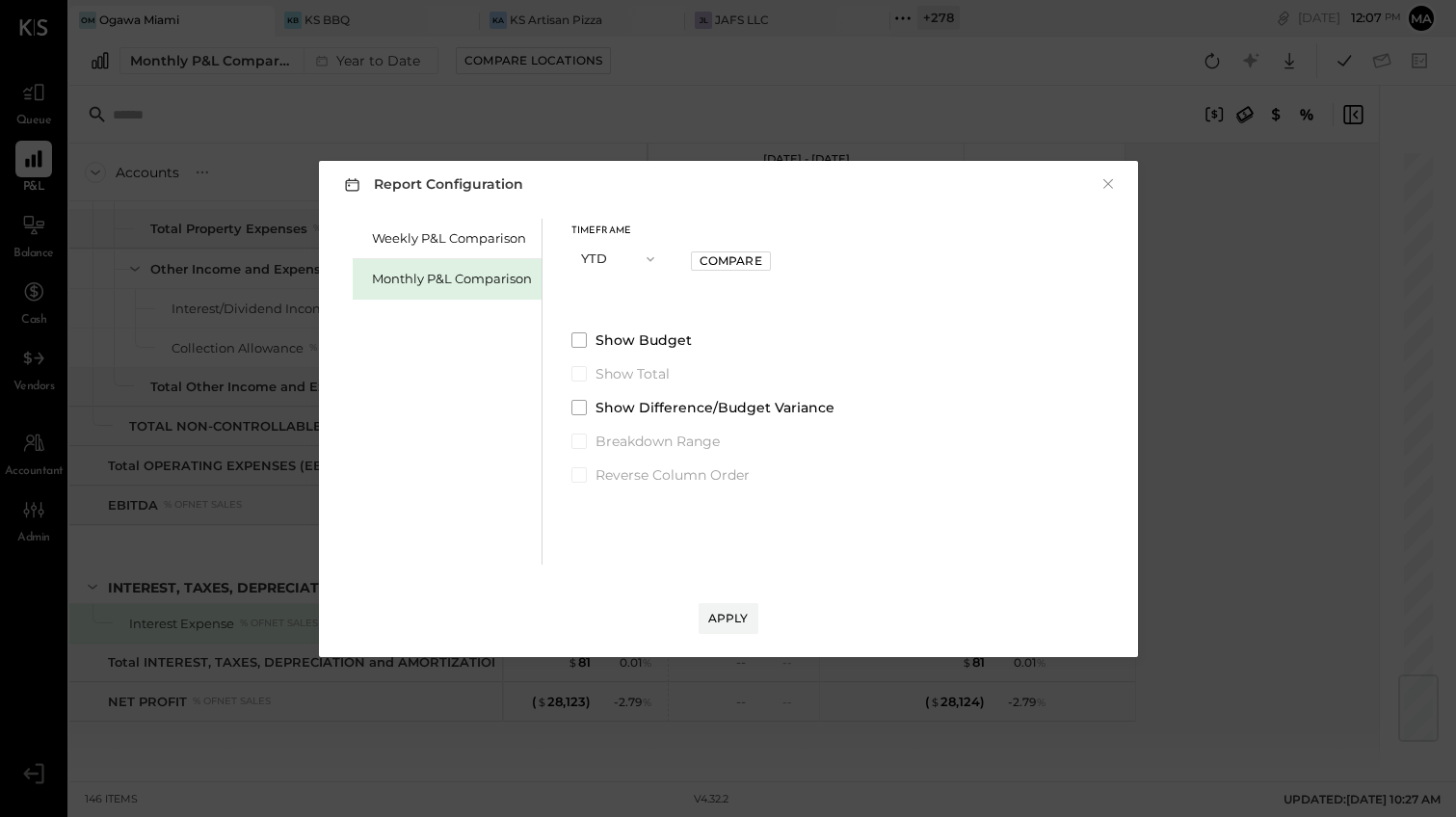
click at [605, 260] on button "YTD" at bounding box center [619, 259] width 97 height 36
click at [605, 262] on span "Month" at bounding box center [605, 258] width 39 height 13
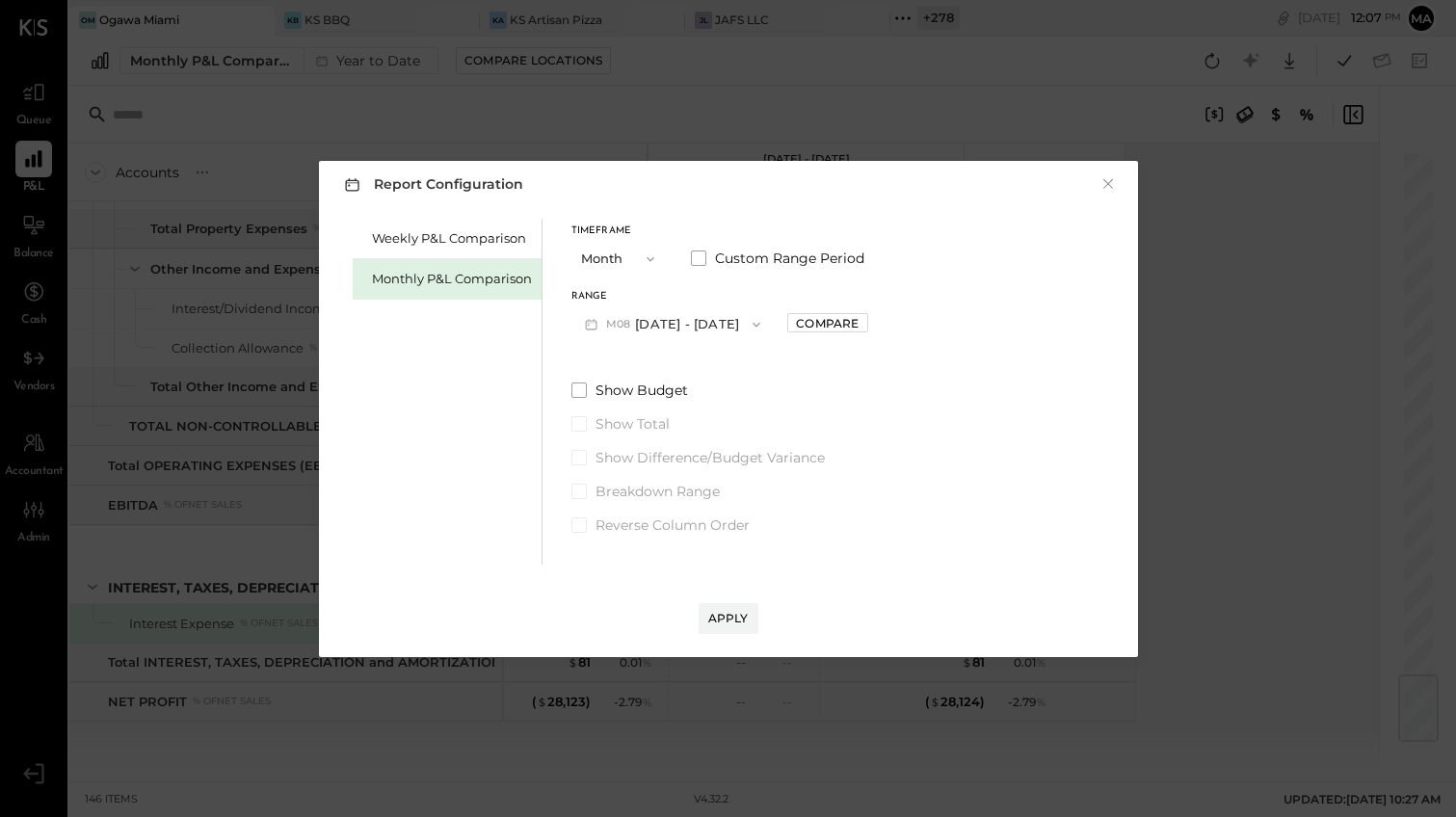
click at [725, 322] on button "M08 [DATE] - [DATE]" at bounding box center [673, 324] width 203 height 36
drag, startPoint x: 698, startPoint y: 361, endPoint x: 787, endPoint y: 330, distance: 94.2
click at [699, 361] on div "M07 Jul 1 - 31, 2025" at bounding box center [682, 368] width 219 height 41
click at [797, 322] on div "Compare" at bounding box center [827, 323] width 63 height 16
click at [868, 323] on icon "button" at bounding box center [870, 324] width 5 height 11
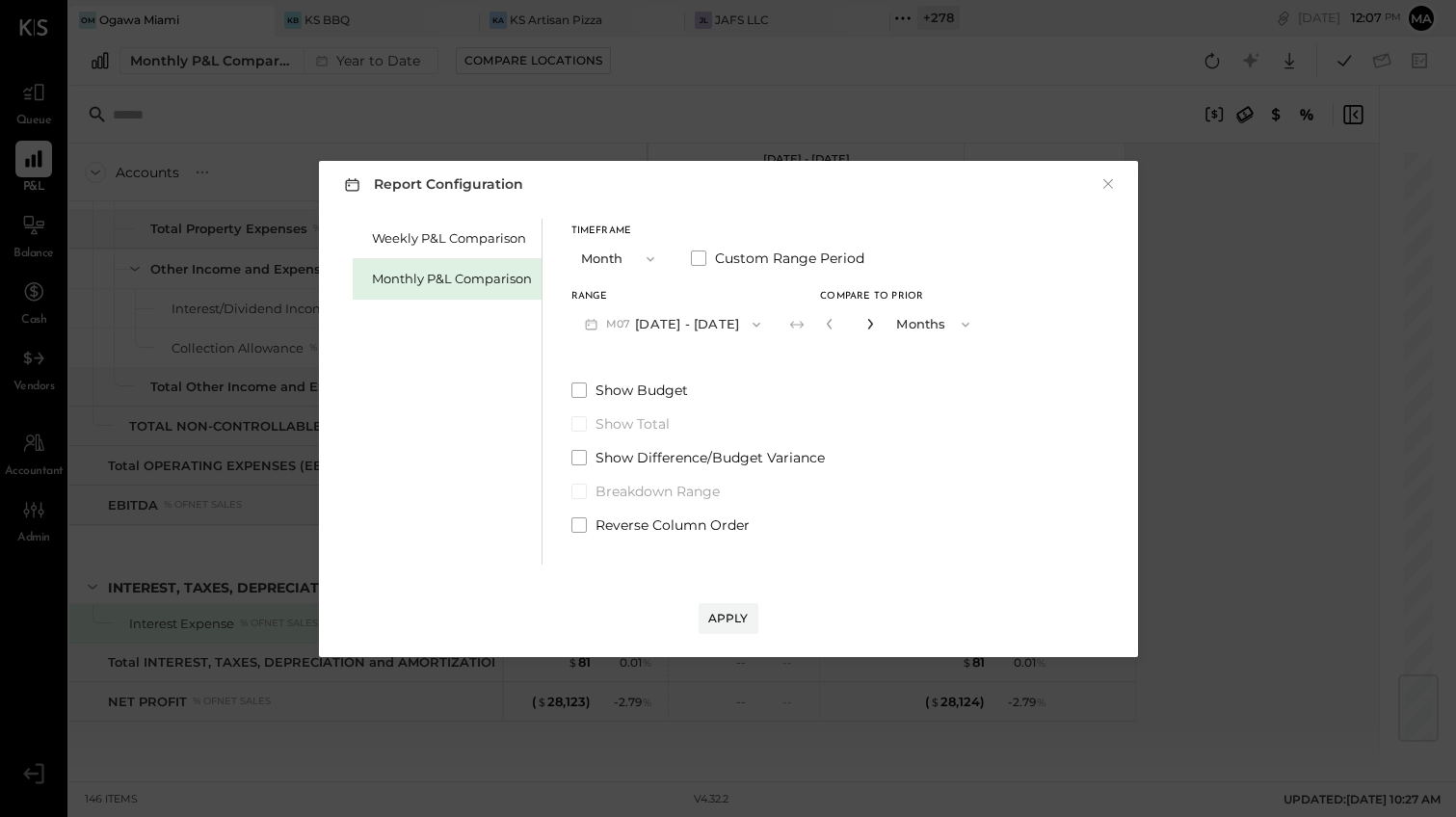
type input "*"
click at [726, 612] on div "Apply" at bounding box center [728, 618] width 41 height 16
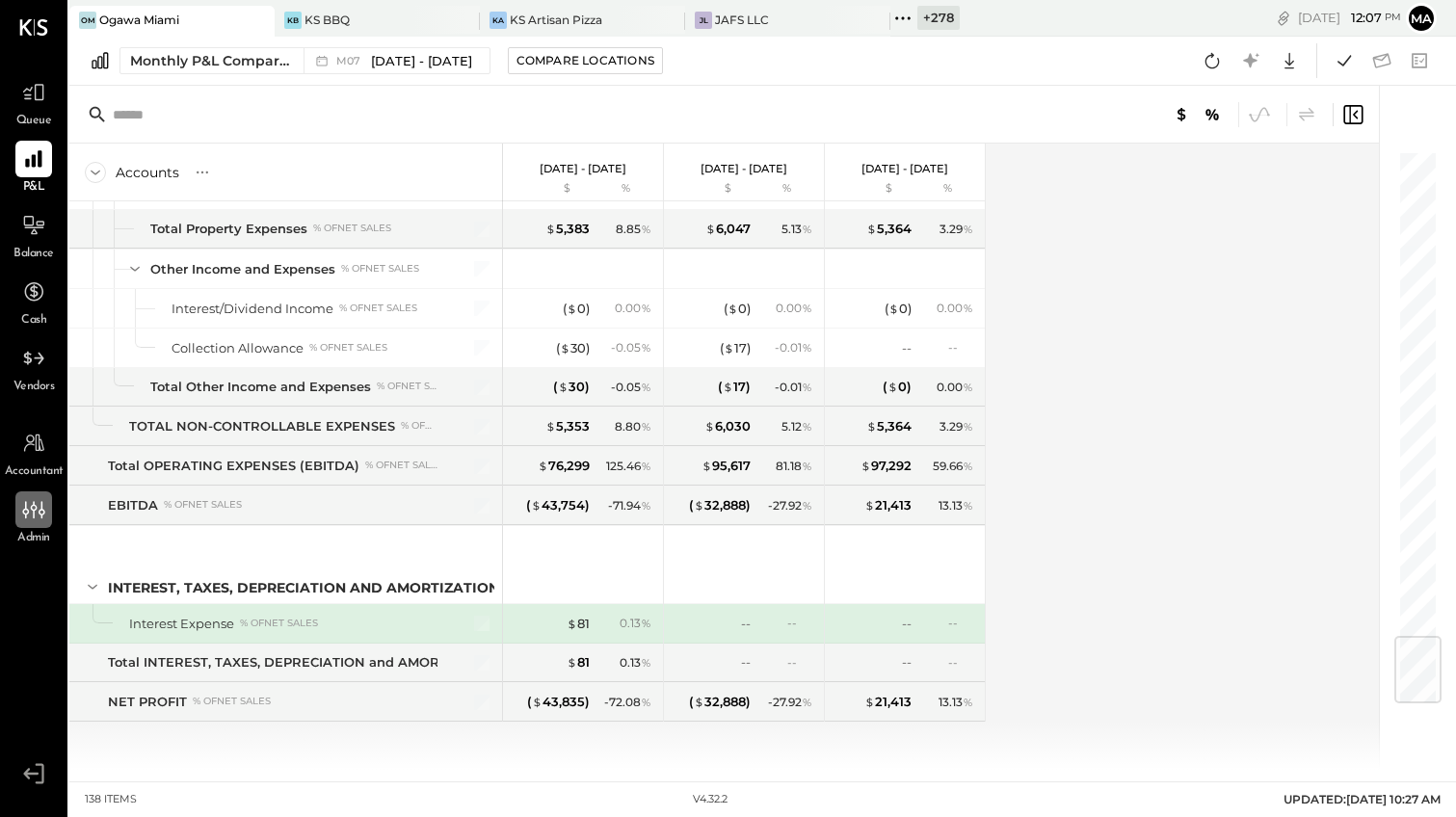
scroll to position [4094, 0]
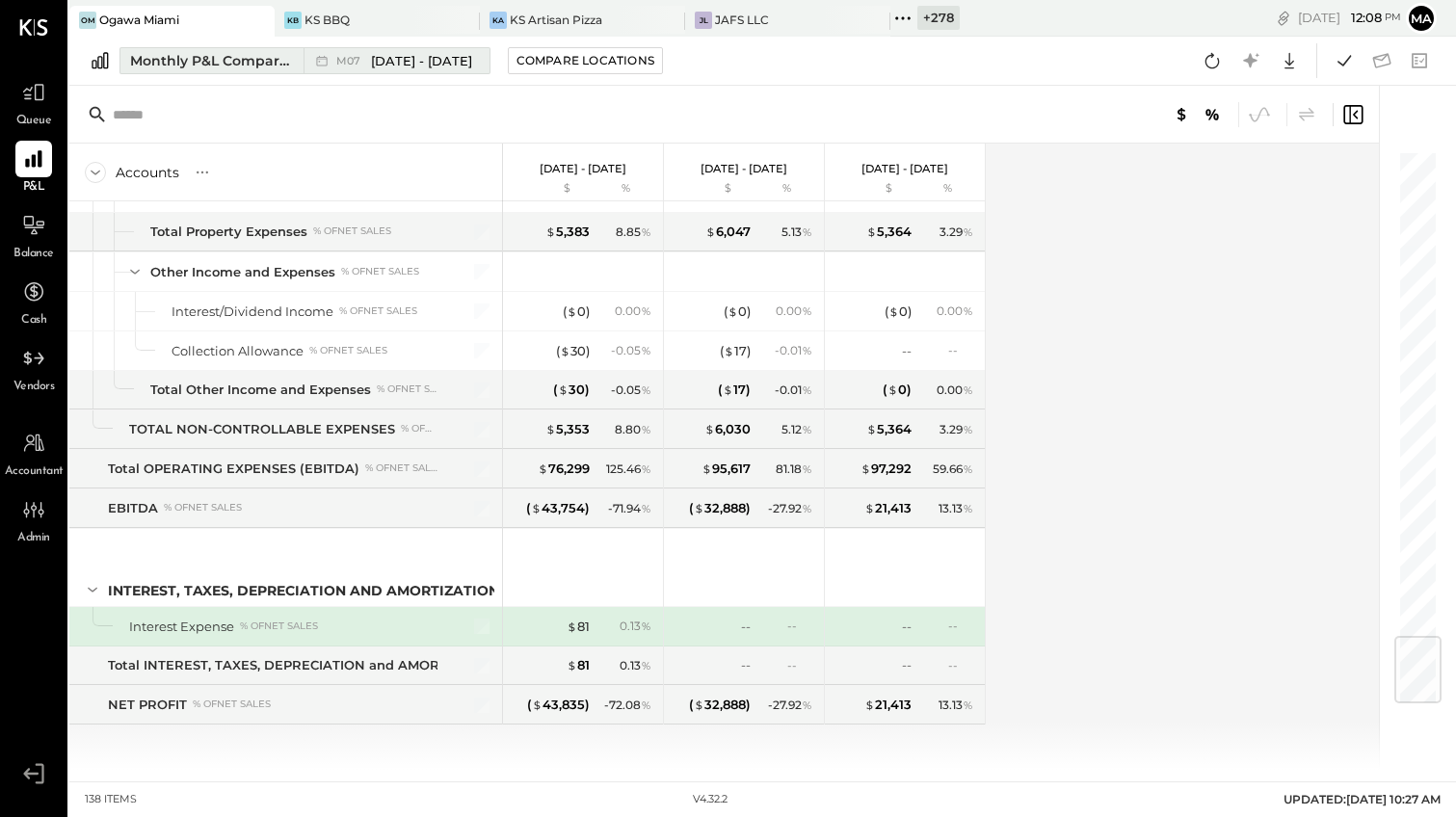
click at [253, 58] on div "Monthly P&L Comparison" at bounding box center [210, 60] width 162 height 19
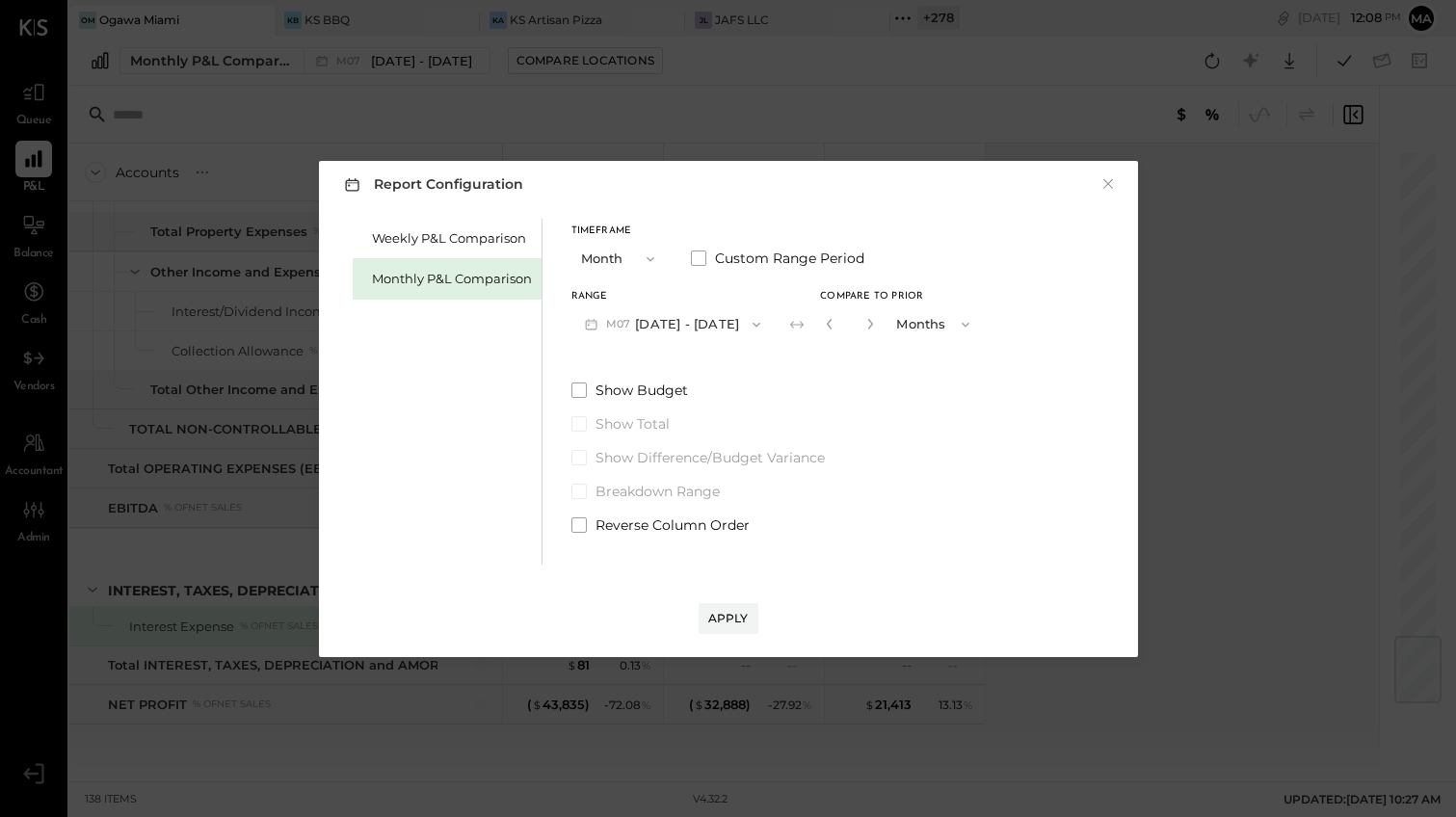
click at [621, 238] on div "Timeframe Month" at bounding box center [619, 251] width 97 height 50
click at [623, 254] on button "Month" at bounding box center [619, 259] width 97 height 36
click at [615, 327] on div "YTD" at bounding box center [619, 327] width 95 height 35
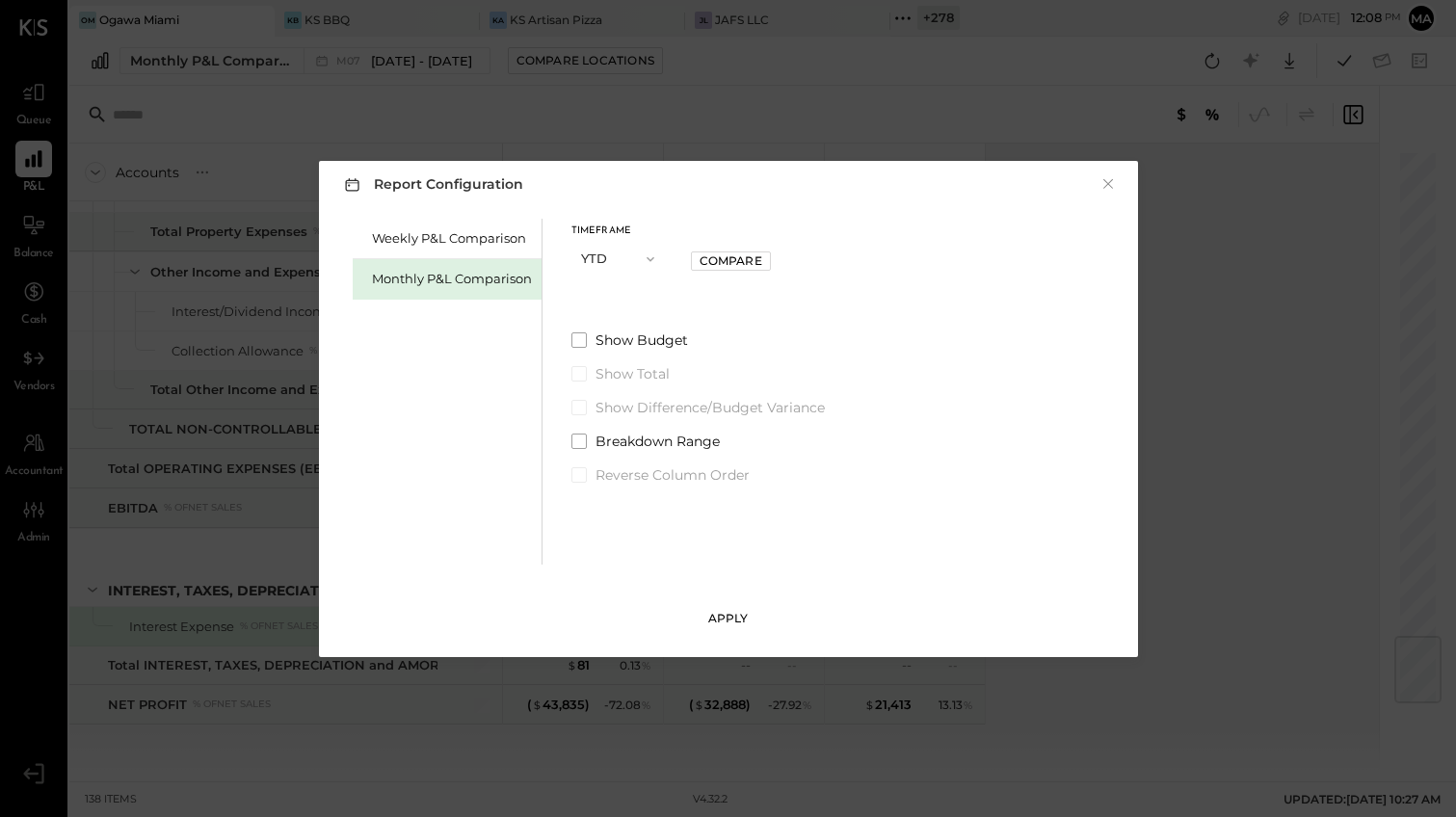
click at [731, 616] on div "Apply" at bounding box center [728, 618] width 41 height 16
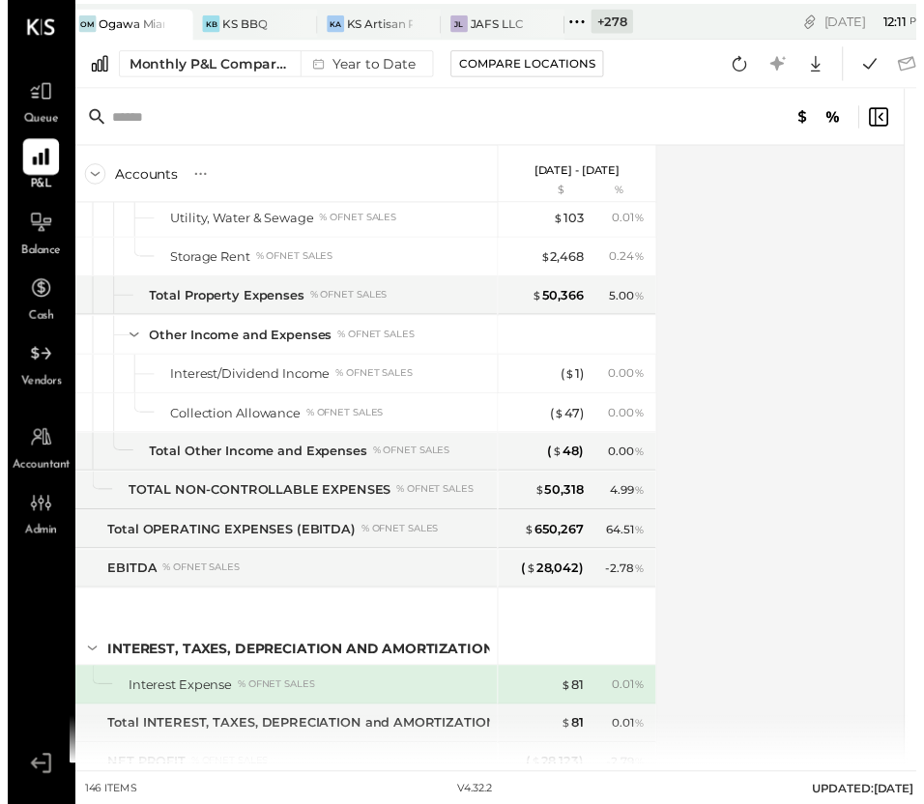
scroll to position [4424, 0]
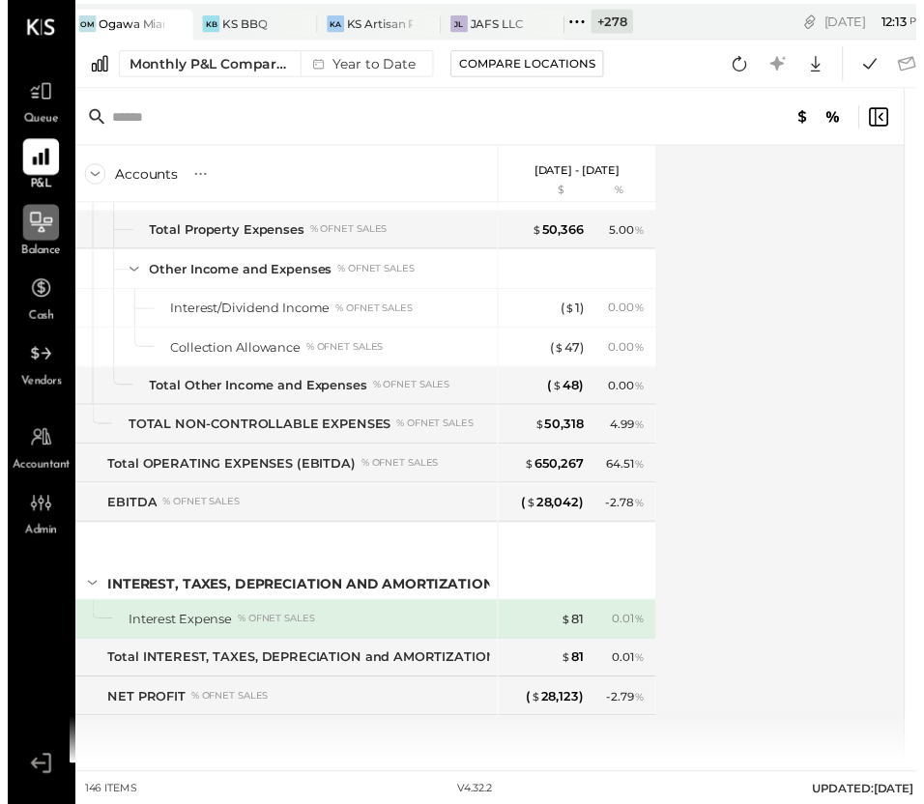
drag, startPoint x: 38, startPoint y: 236, endPoint x: 25, endPoint y: 242, distance: 13.8
click at [38, 236] on icon at bounding box center [33, 226] width 25 height 25
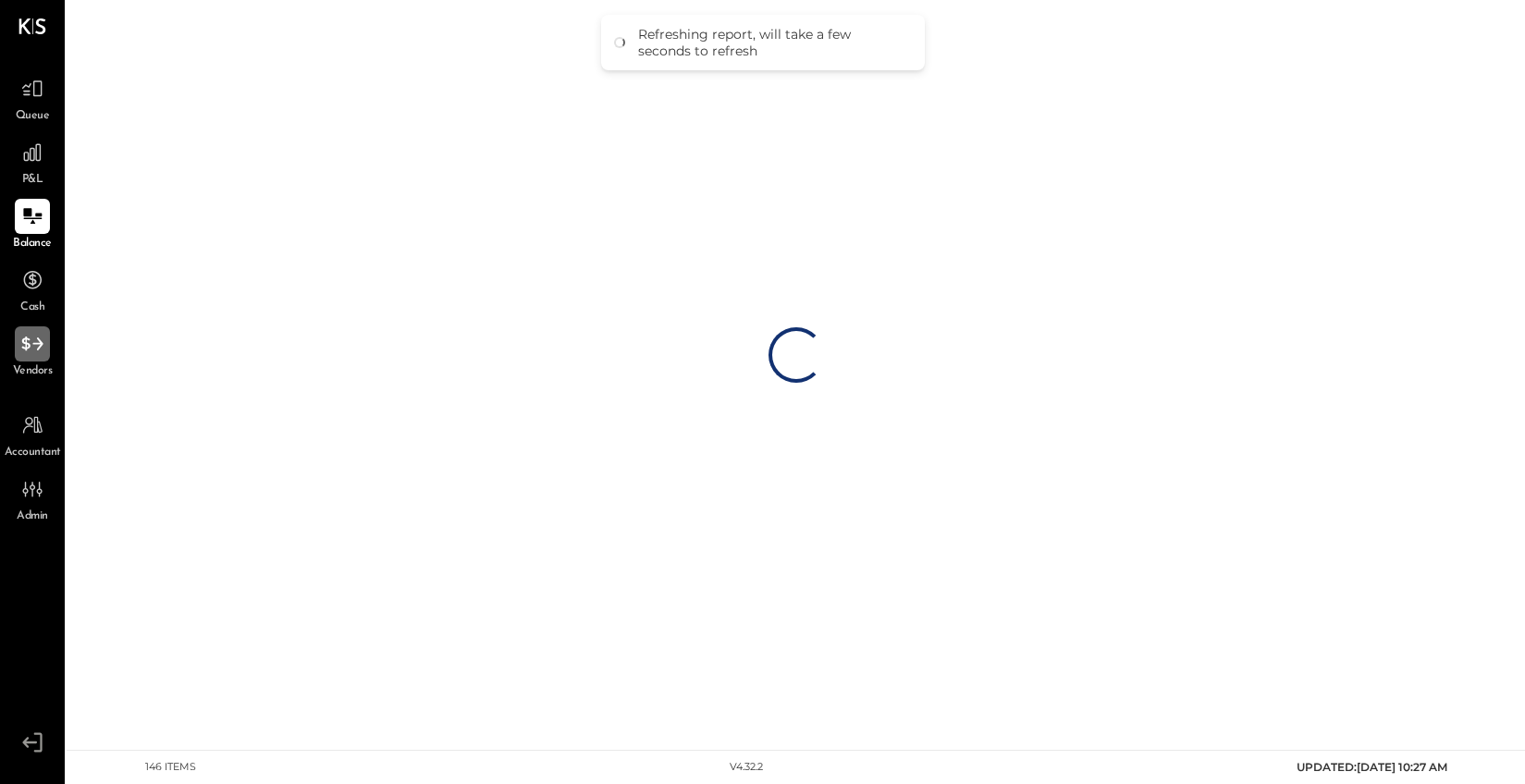
click at [28, 346] on icon at bounding box center [32, 344] width 21 height 13
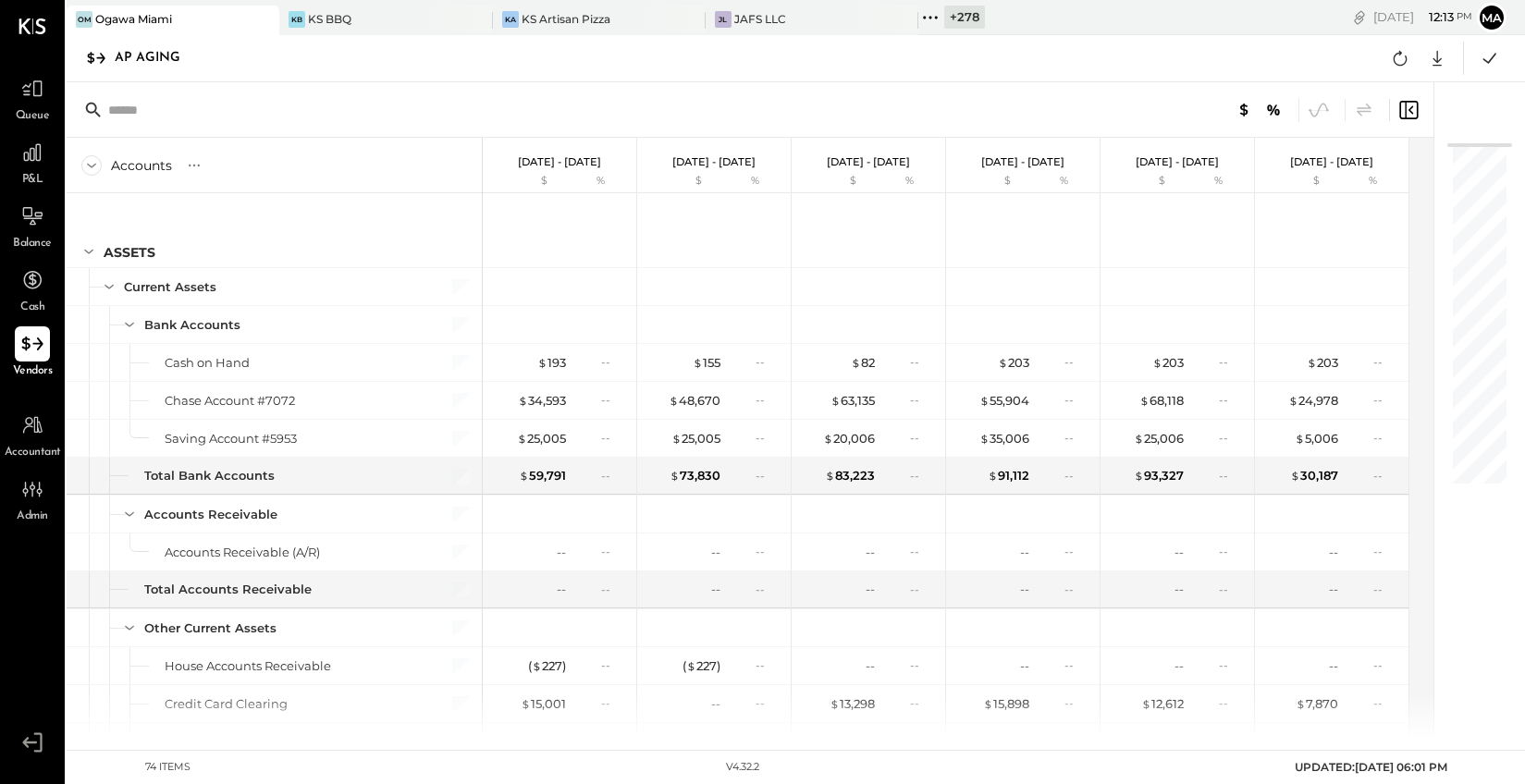
click at [28, 349] on icon at bounding box center [32, 344] width 24 height 24
click at [100, 58] on icon at bounding box center [96, 57] width 17 height 12
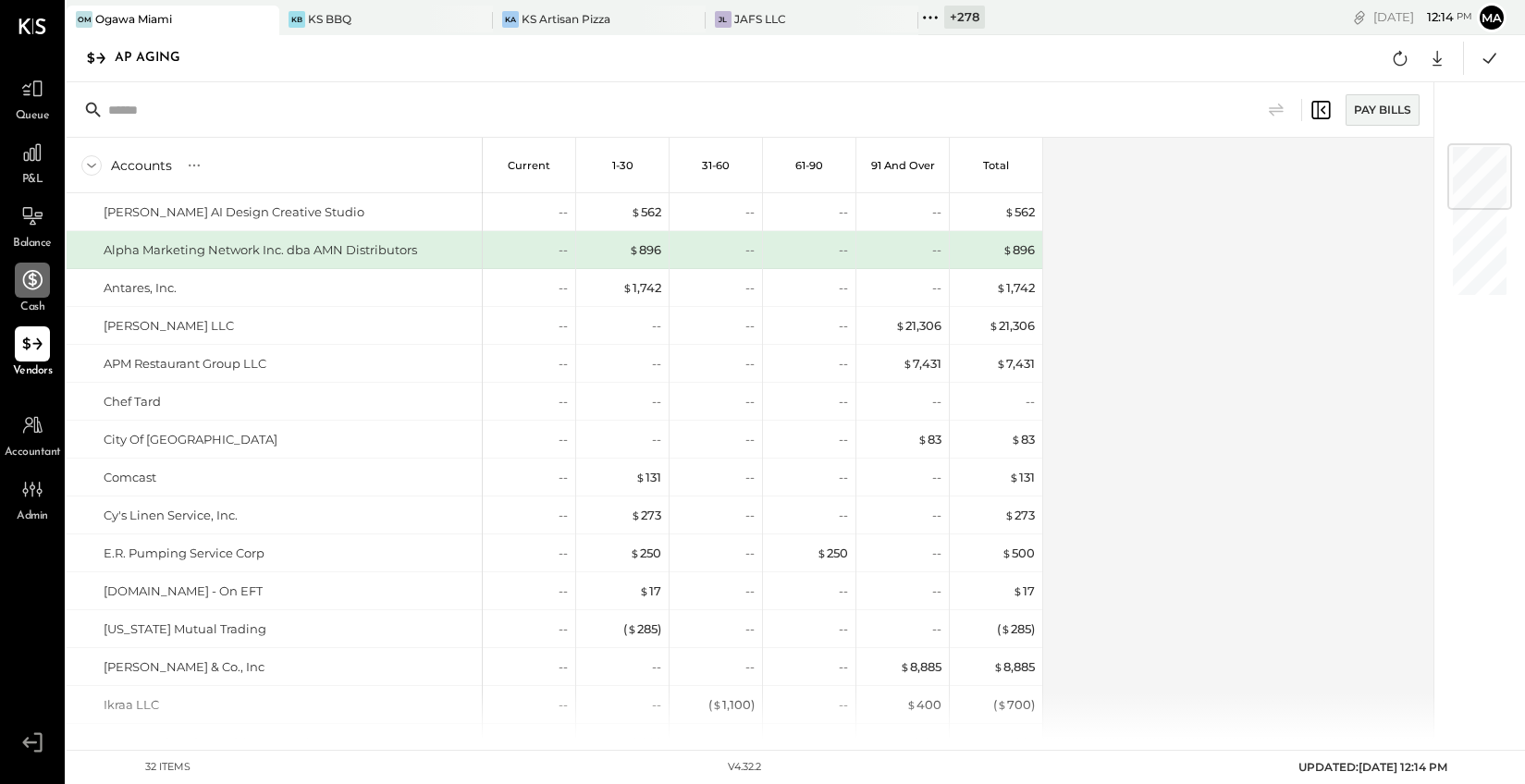
click at [31, 275] on icon at bounding box center [33, 280] width 19 height 19
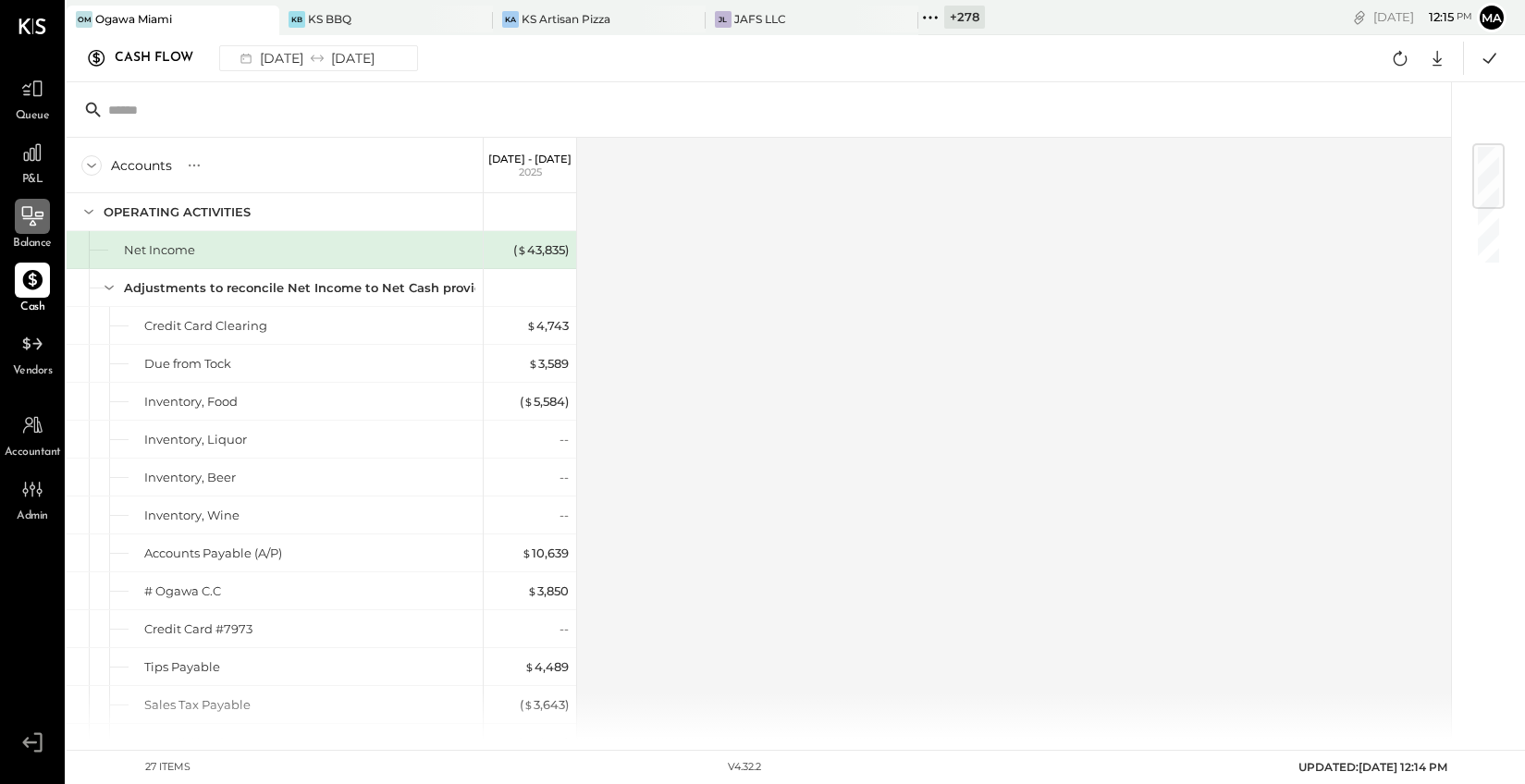
click at [30, 221] on icon at bounding box center [32, 216] width 24 height 24
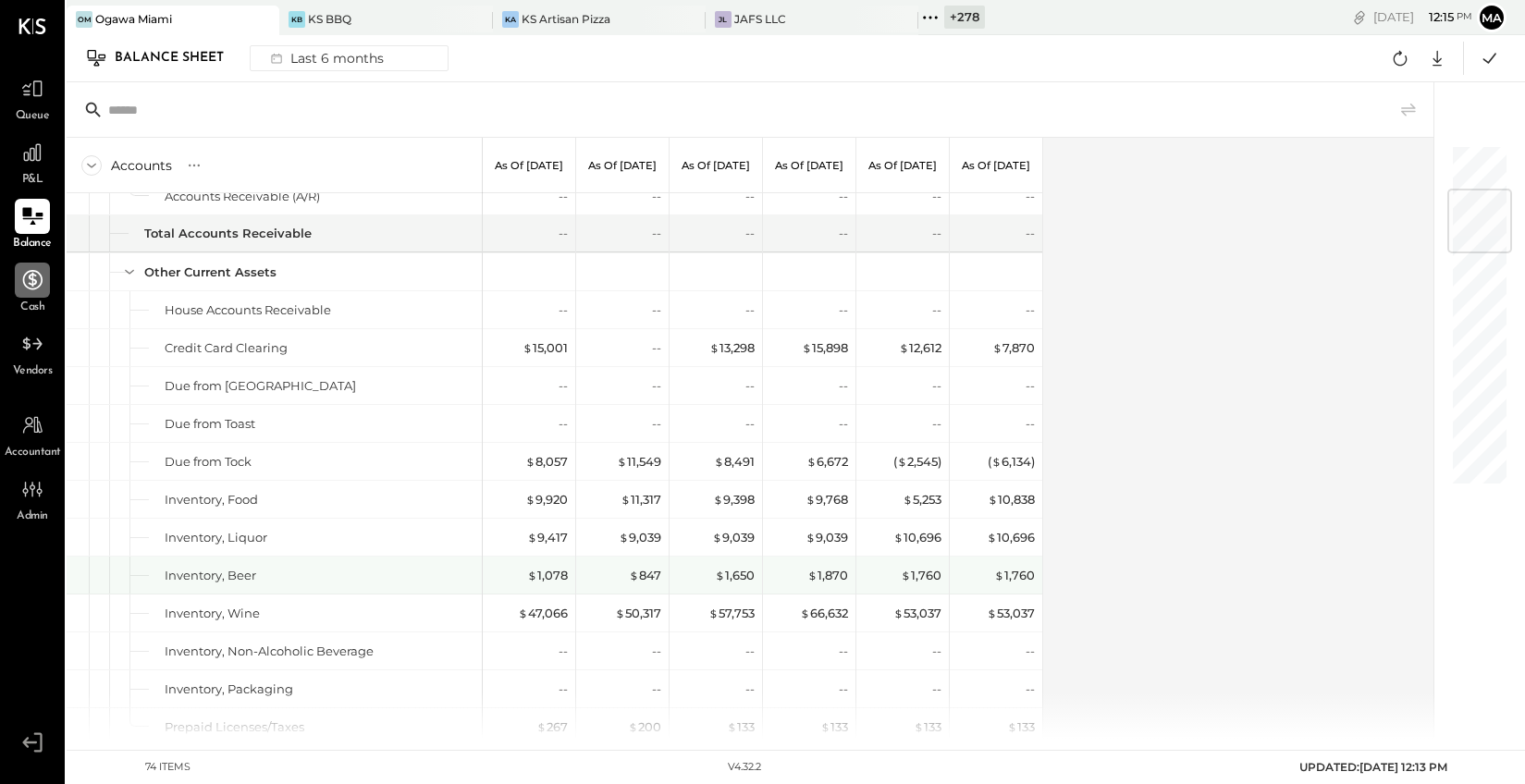
scroll to position [375, 0]
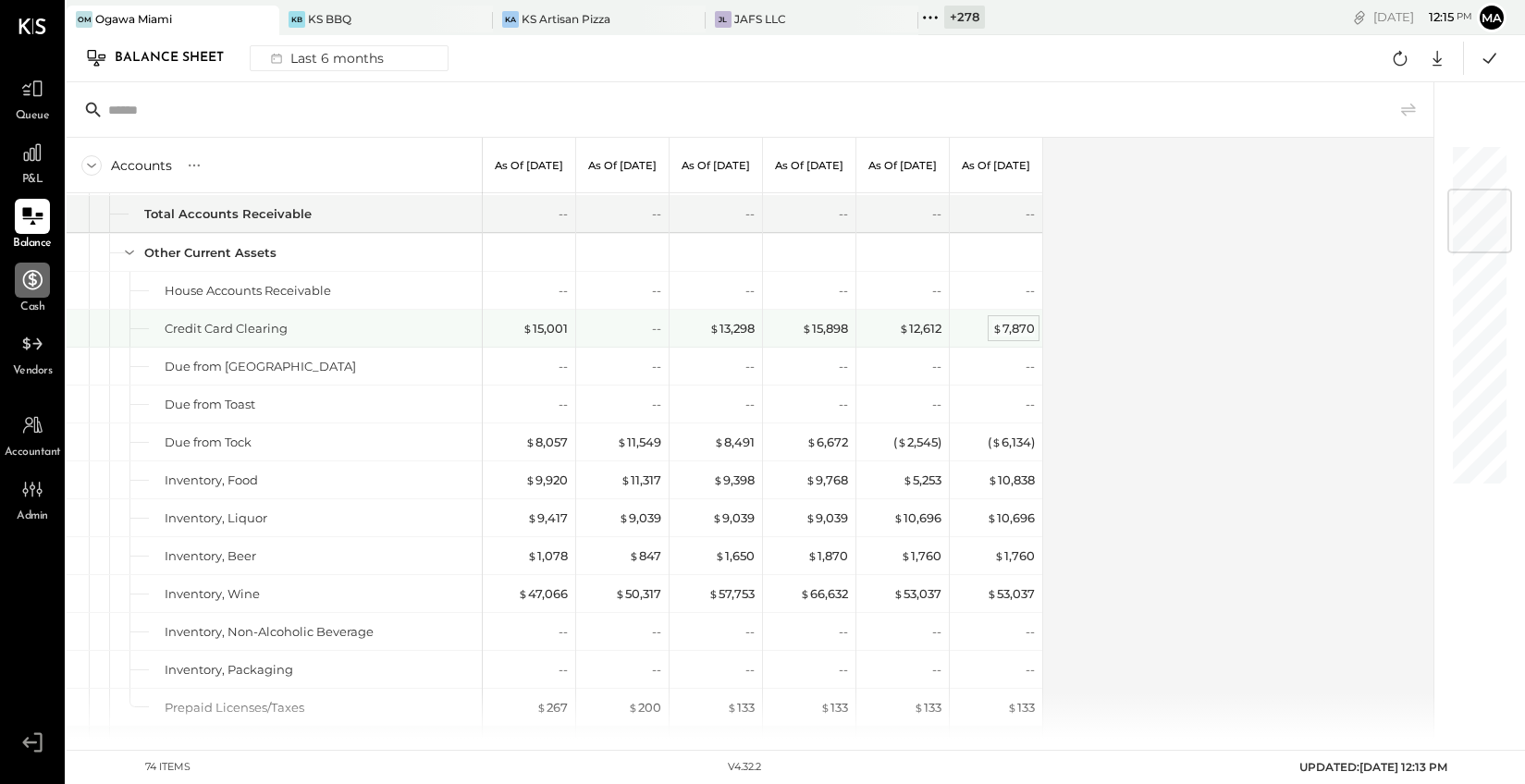
click at [1012, 321] on div "$ 7,870" at bounding box center [1014, 328] width 42 height 17
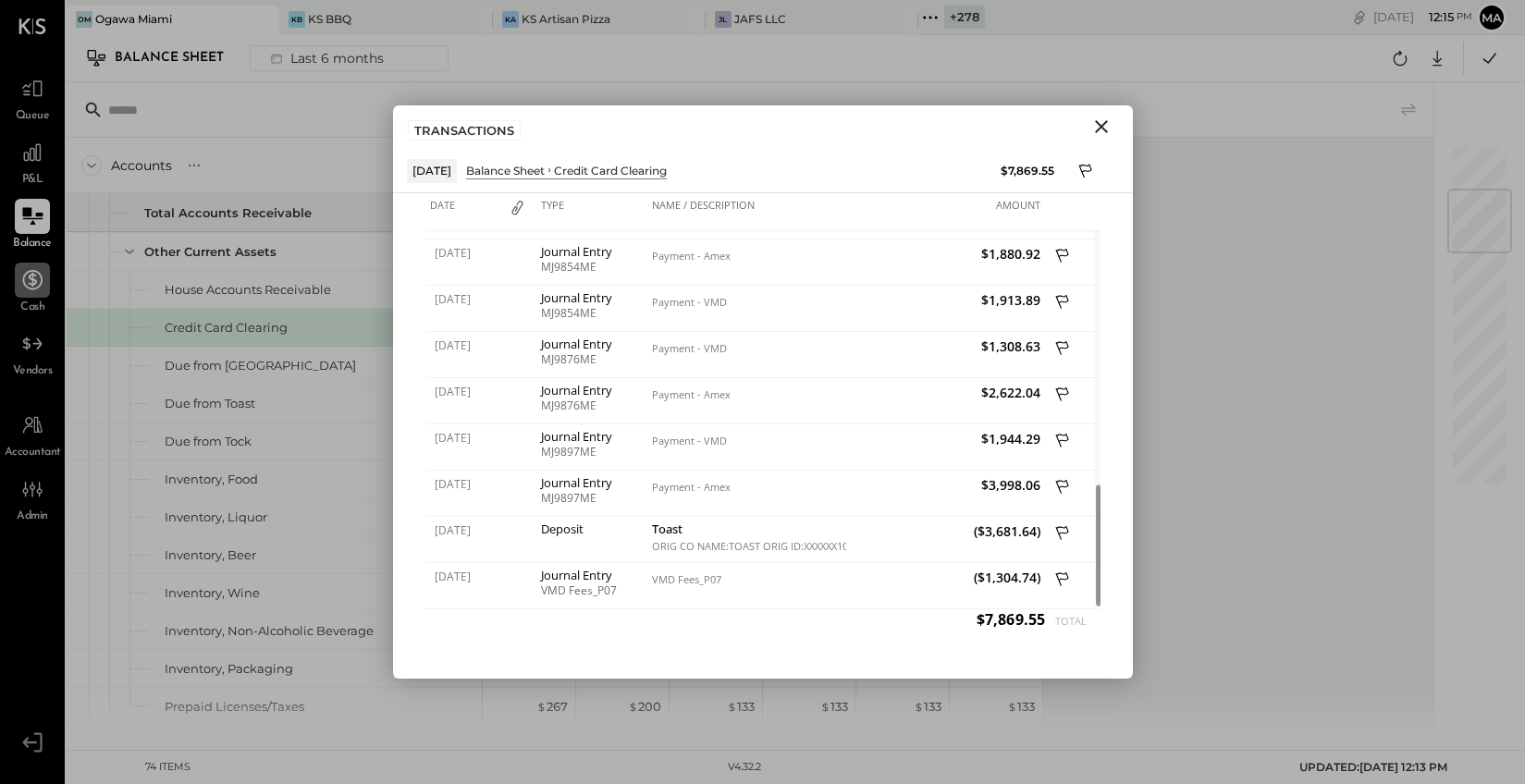
click at [1107, 123] on icon "Close" at bounding box center [1101, 126] width 22 height 22
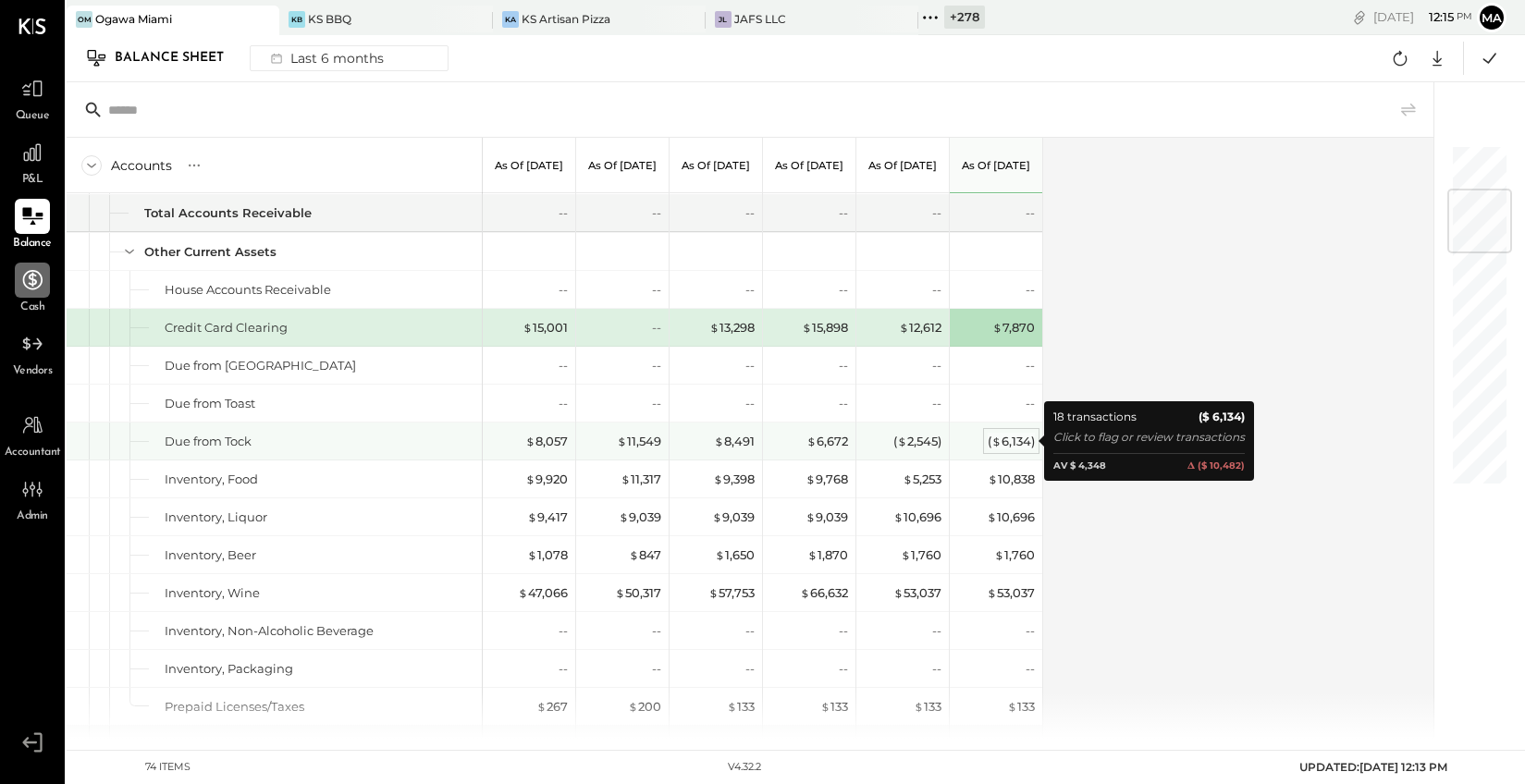
click at [1005, 438] on div "( $ 6,134 )" at bounding box center [1011, 441] width 47 height 17
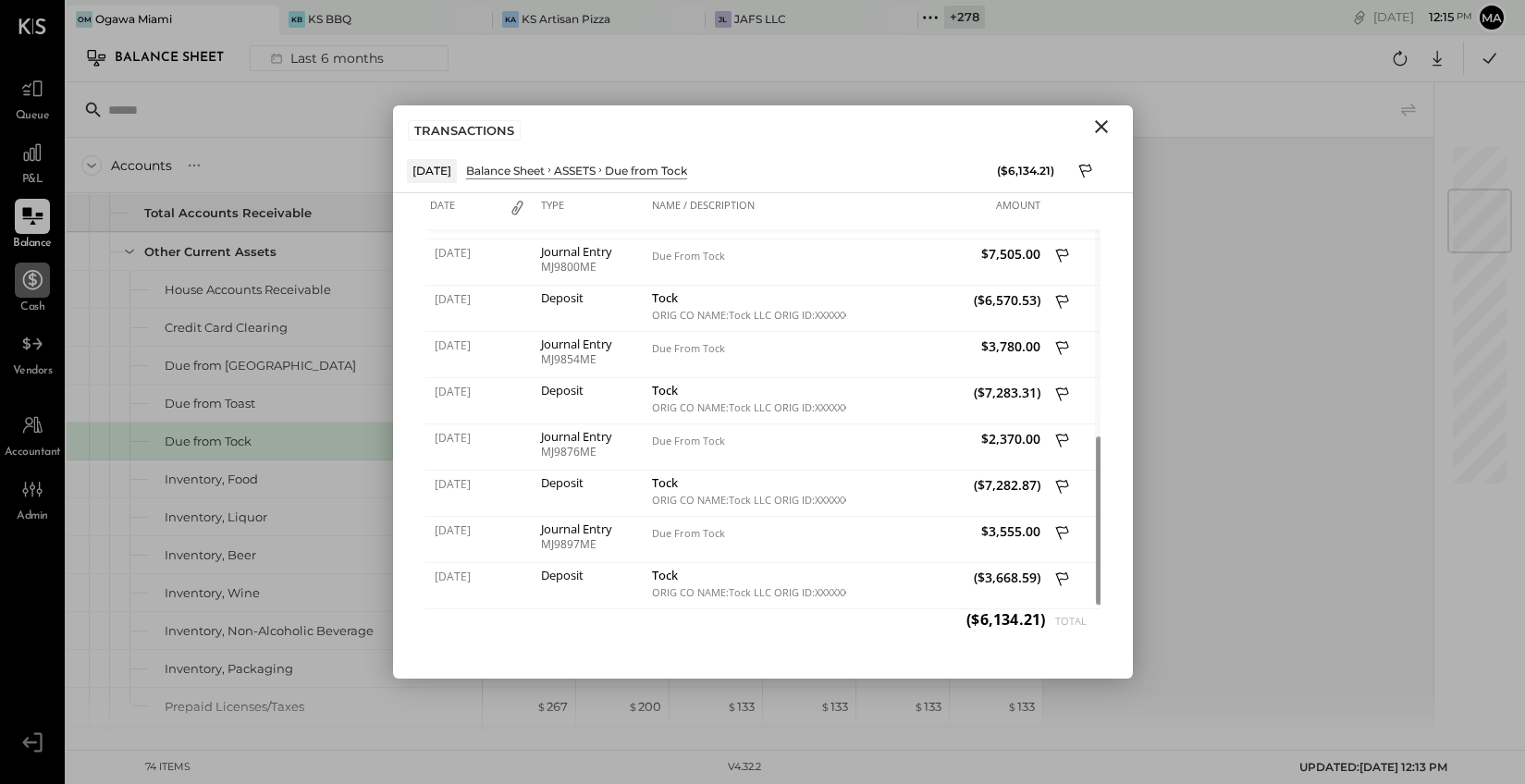
click at [1100, 123] on icon "Close" at bounding box center [1101, 126] width 22 height 22
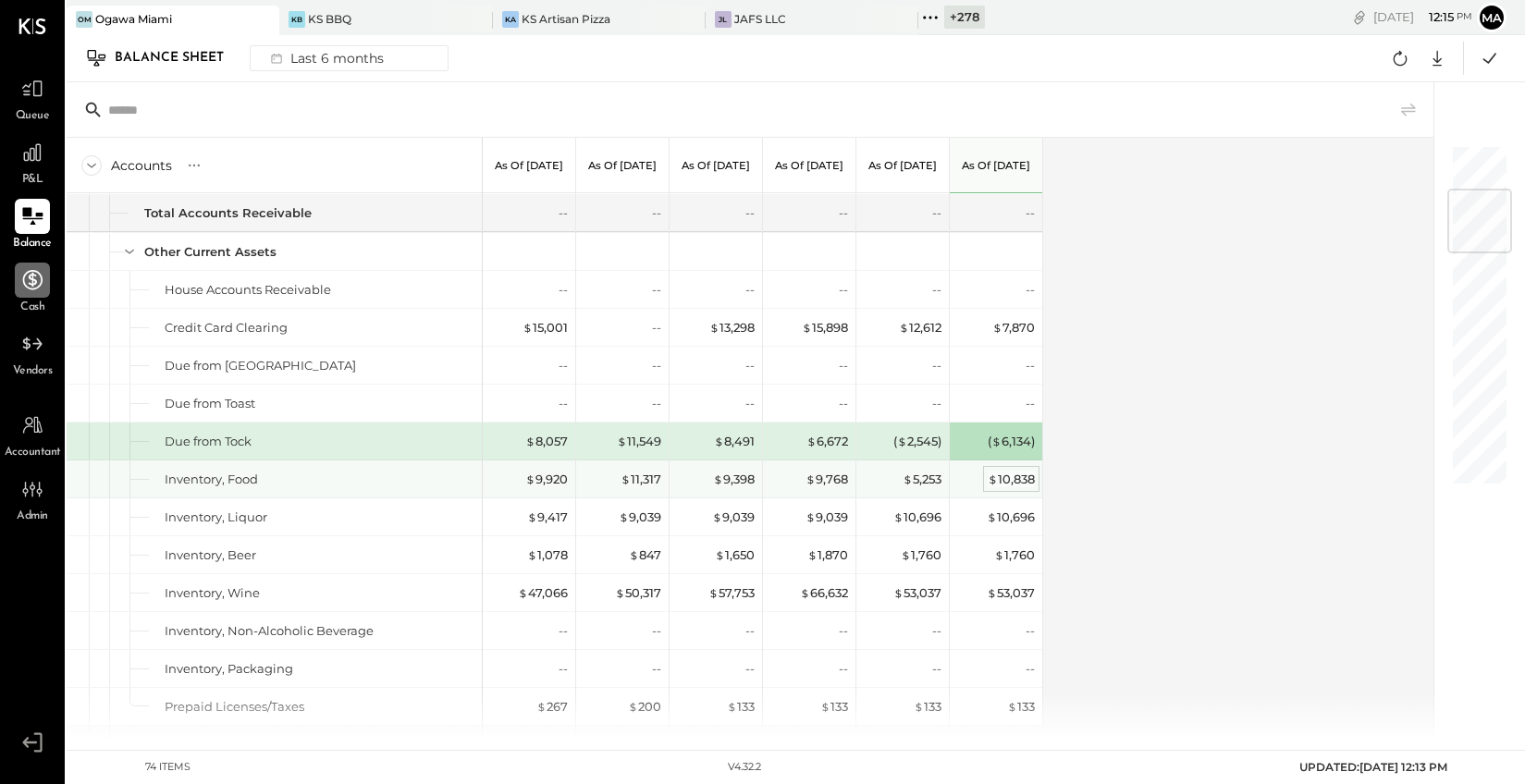
click at [1003, 480] on div "$ 10,838" at bounding box center [1011, 480] width 47 height 17
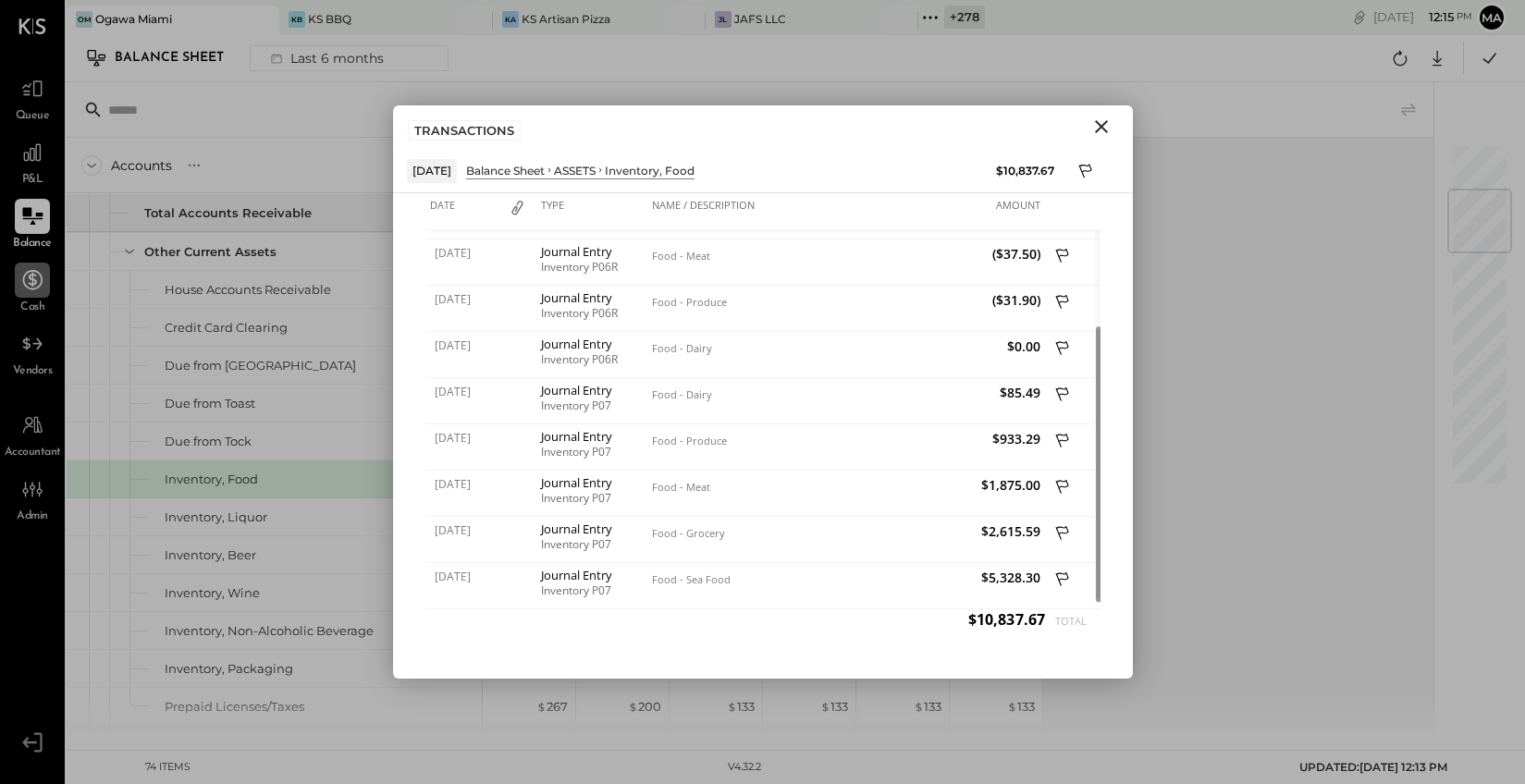
click at [1101, 124] on icon "Close" at bounding box center [1102, 127] width 13 height 13
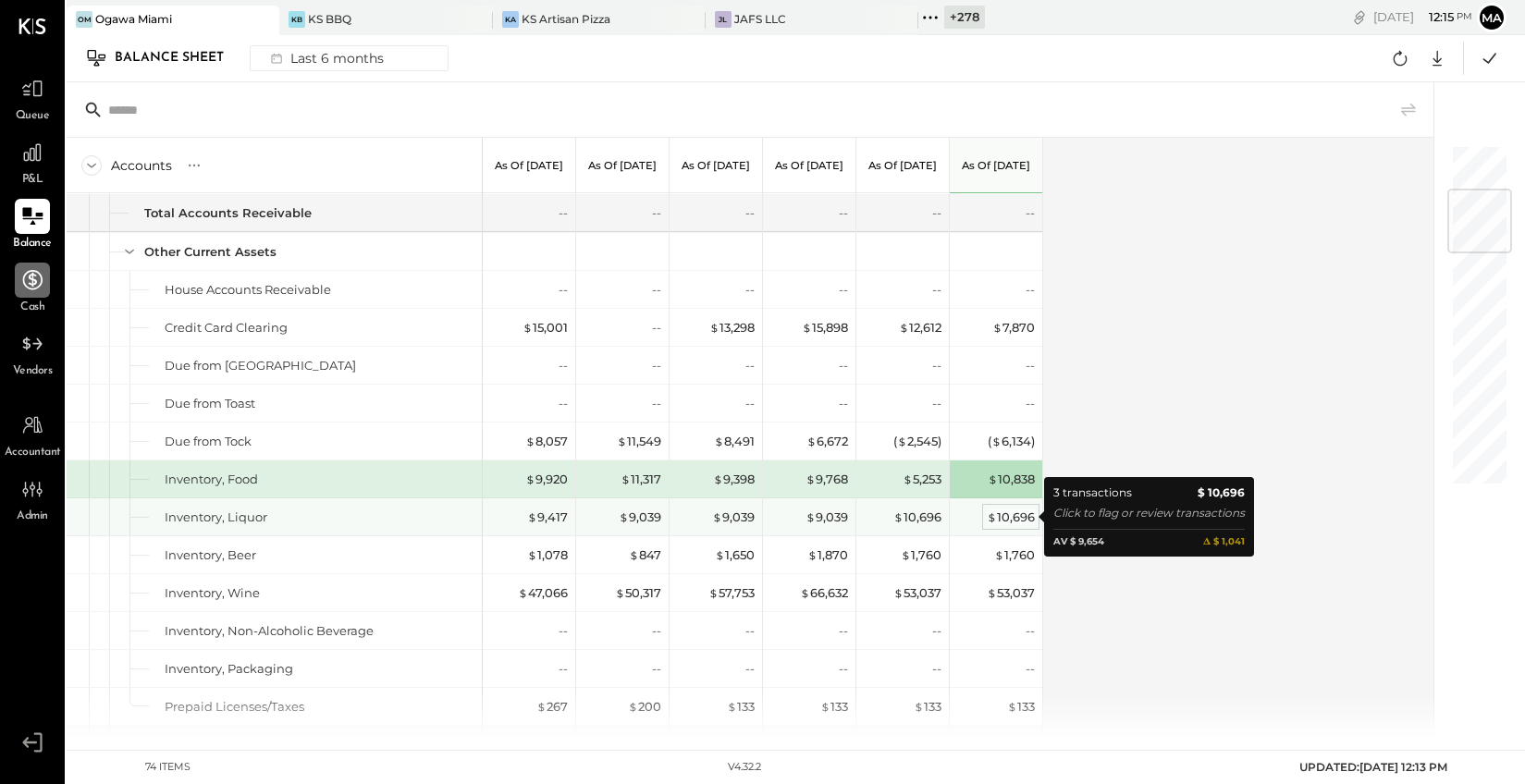
click at [1020, 515] on div "$ 10,696" at bounding box center [1011, 517] width 48 height 17
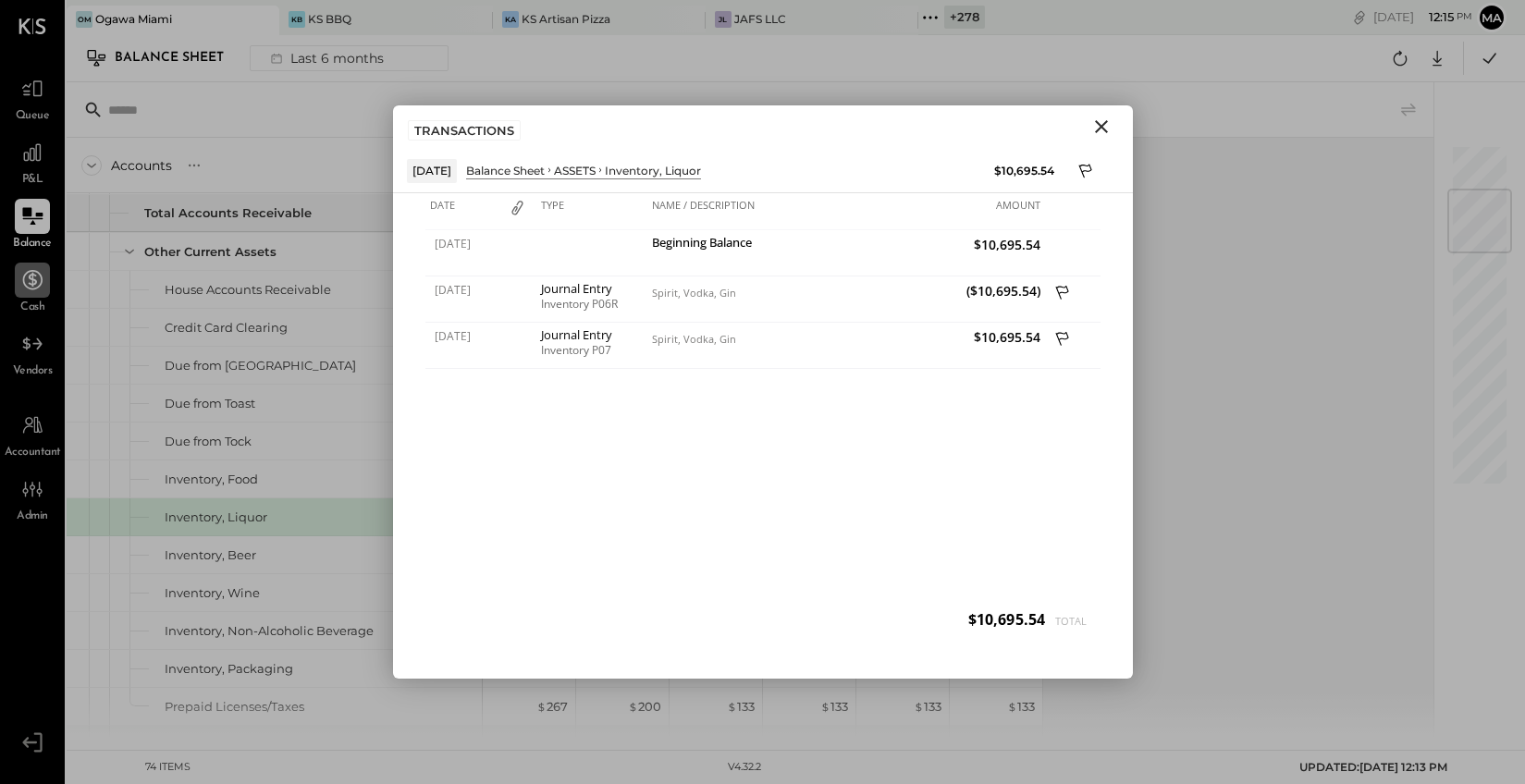
click at [1105, 125] on icon "Close" at bounding box center [1101, 126] width 22 height 22
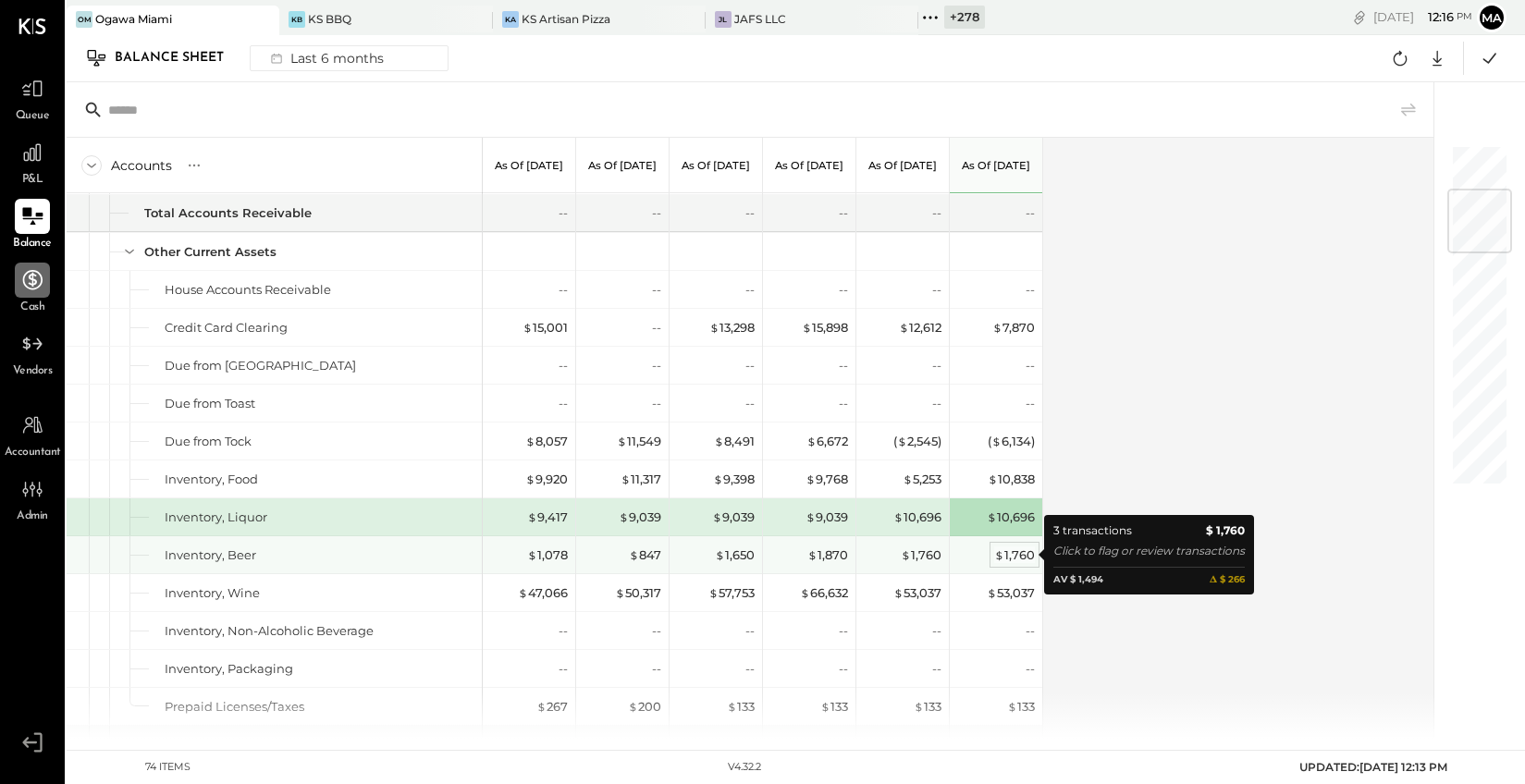
click at [1009, 550] on div "$ 1,760" at bounding box center [1015, 555] width 41 height 17
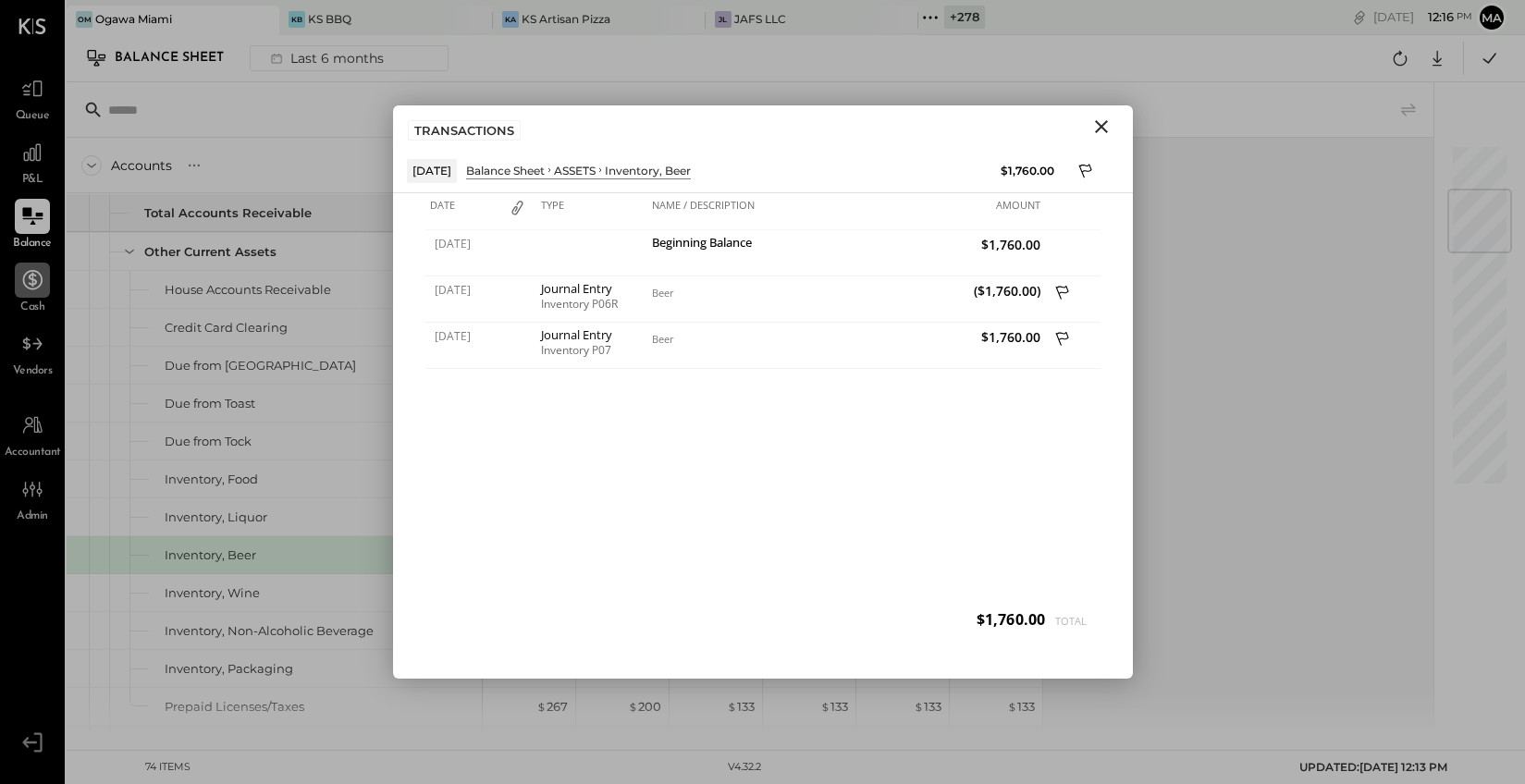
click at [1103, 122] on icon "Close" at bounding box center [1101, 126] width 22 height 22
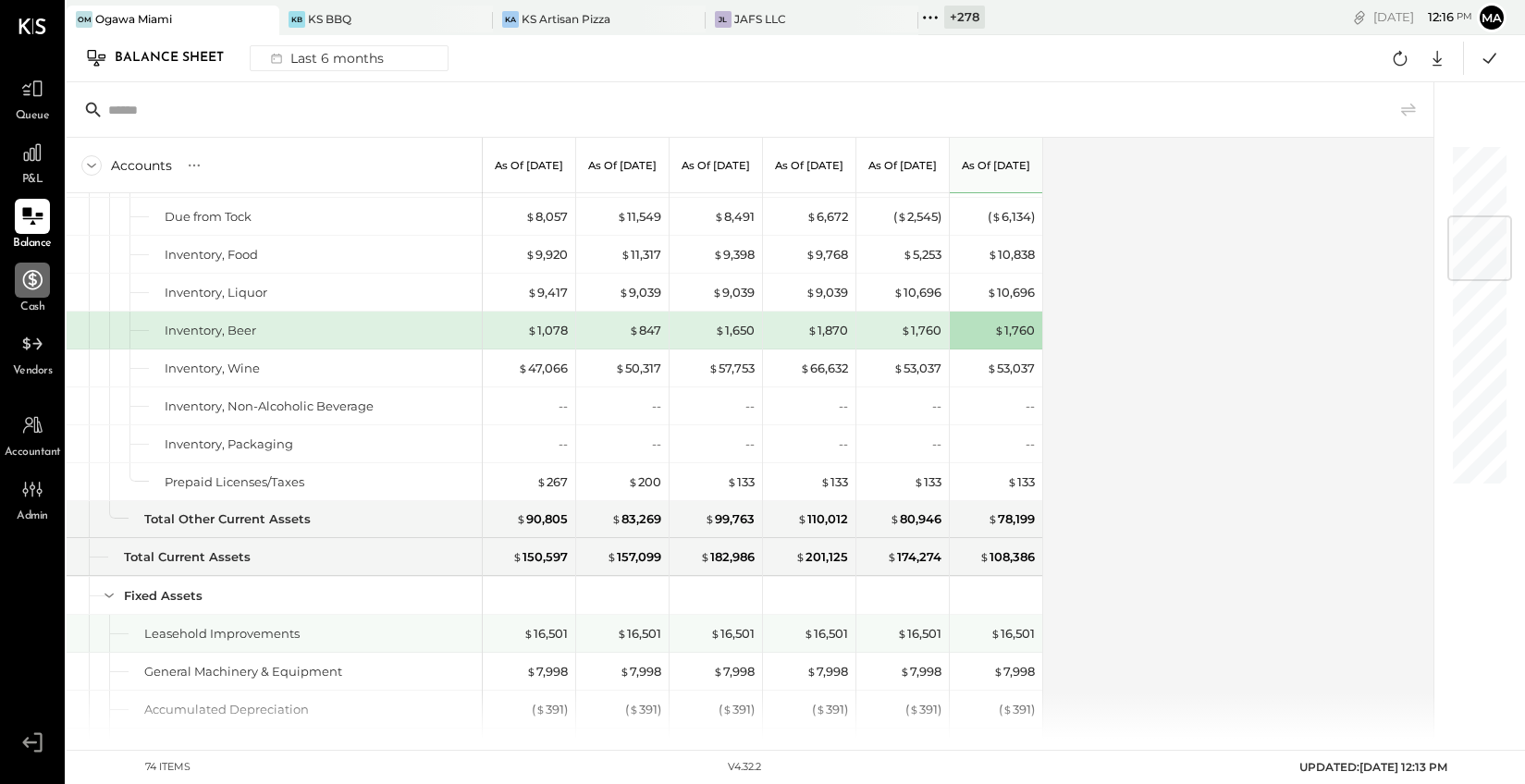
scroll to position [626, 0]
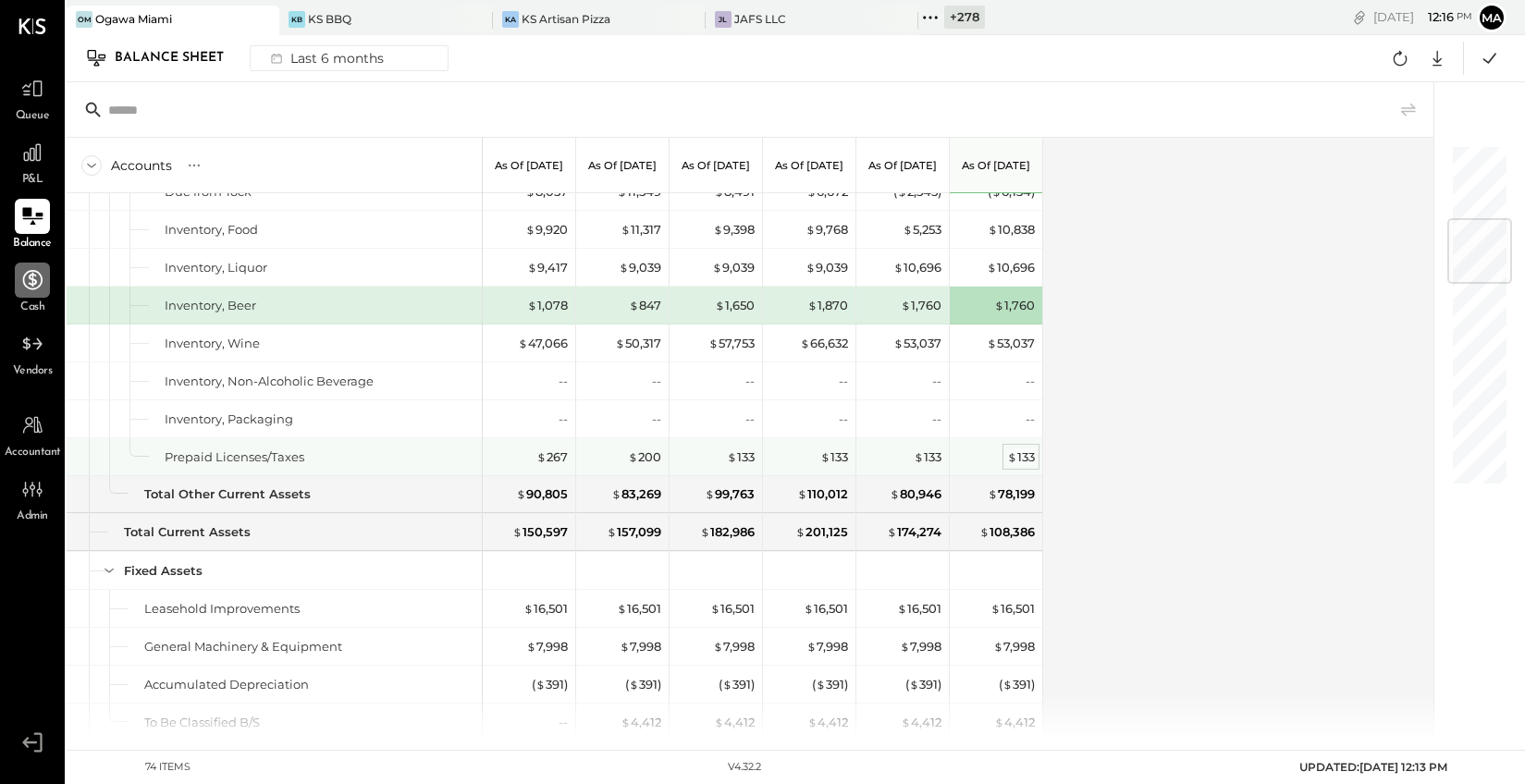
click at [1007, 457] on span "$" at bounding box center [1012, 457] width 11 height 14
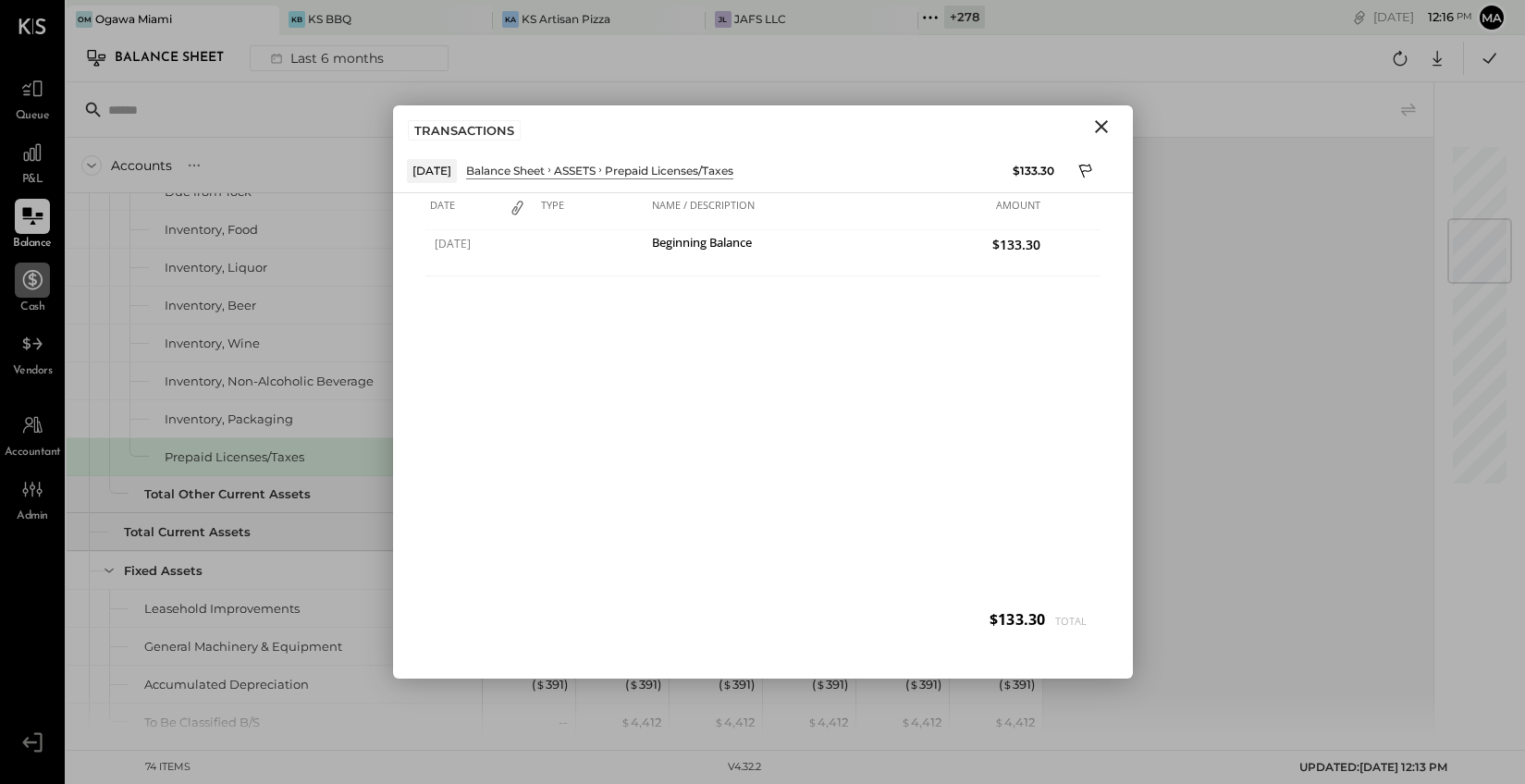
click at [1103, 123] on icon "Close" at bounding box center [1101, 126] width 22 height 22
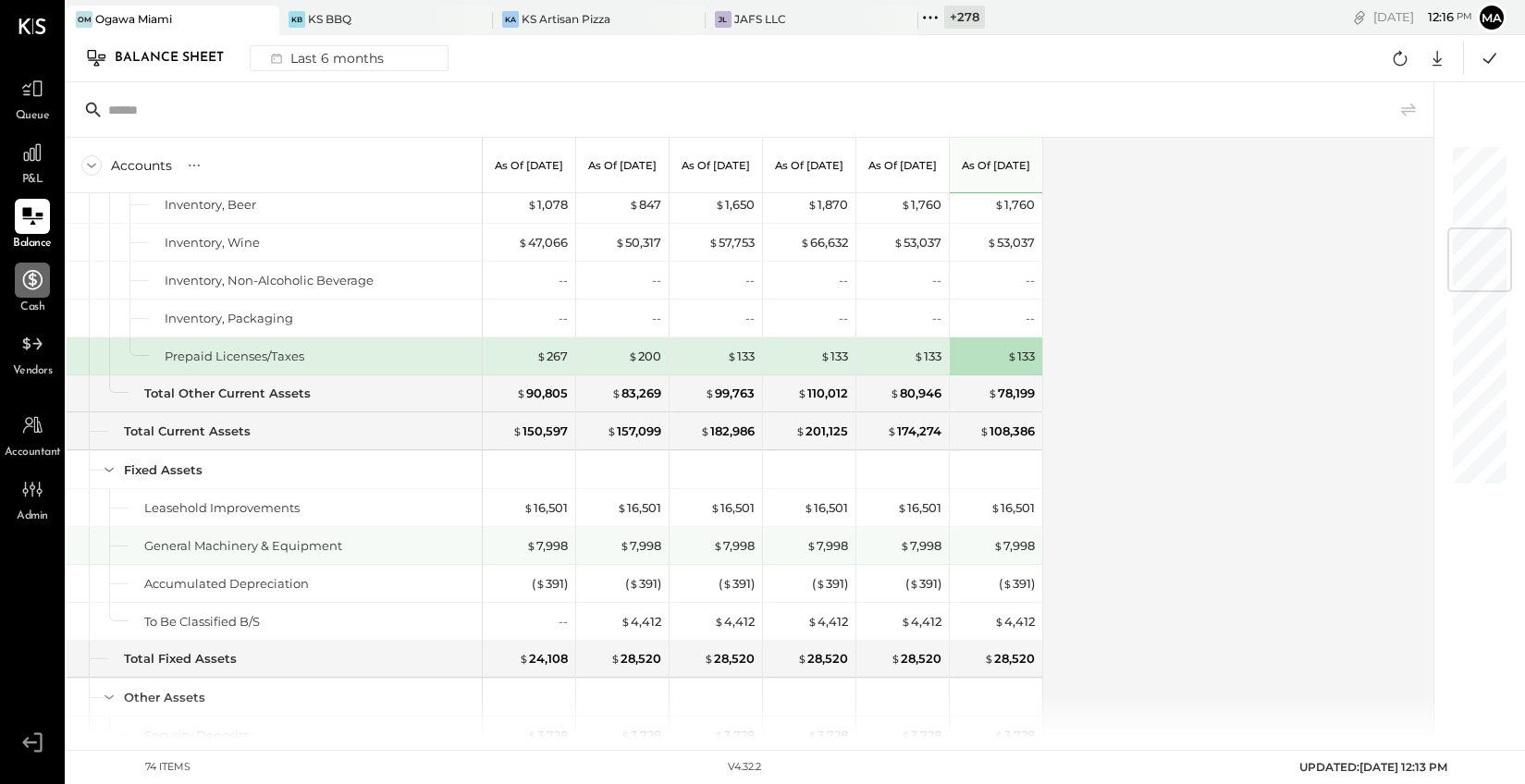
scroll to position [729, 0]
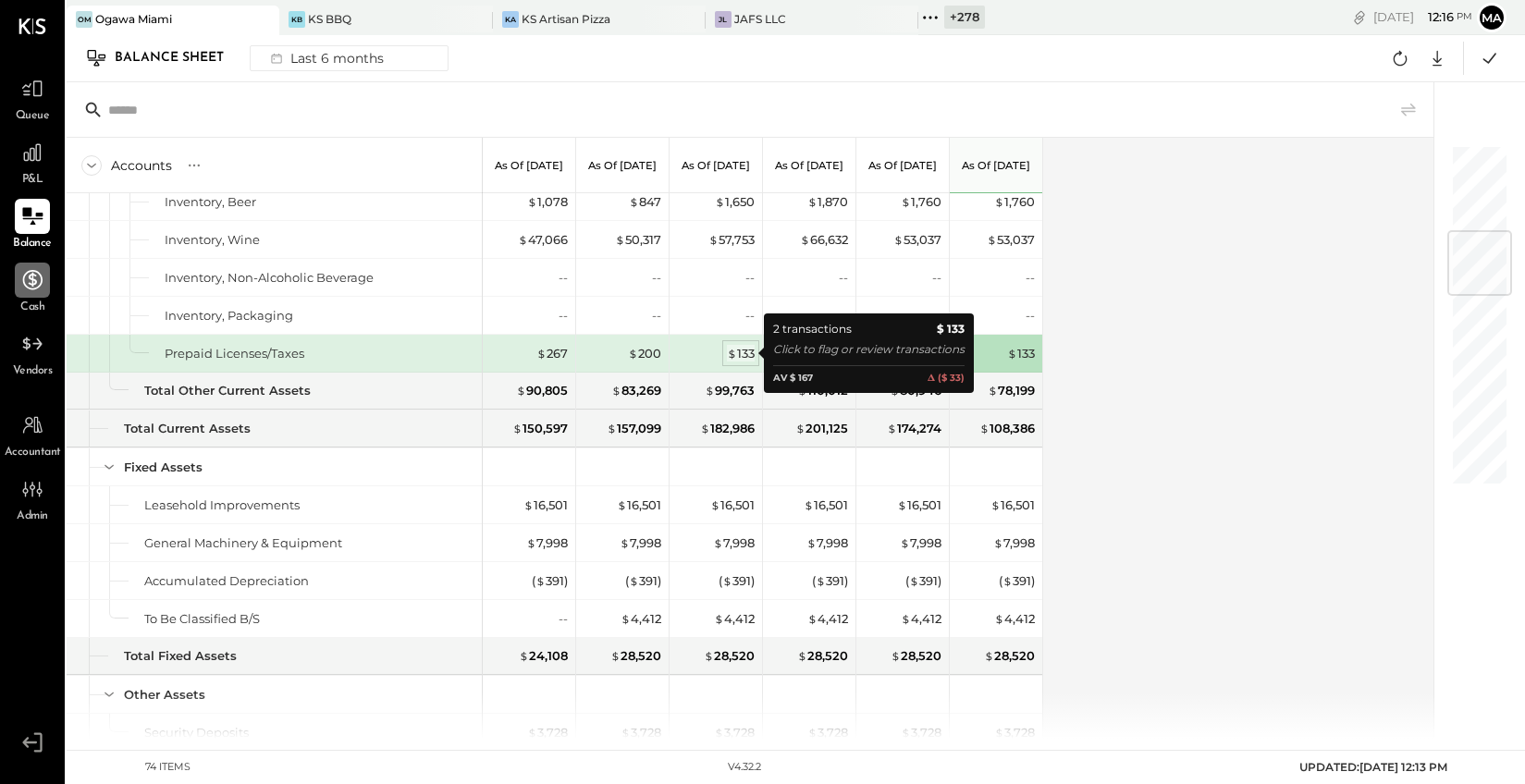
click at [739, 352] on div "$ 133" at bounding box center [740, 353] width 28 height 17
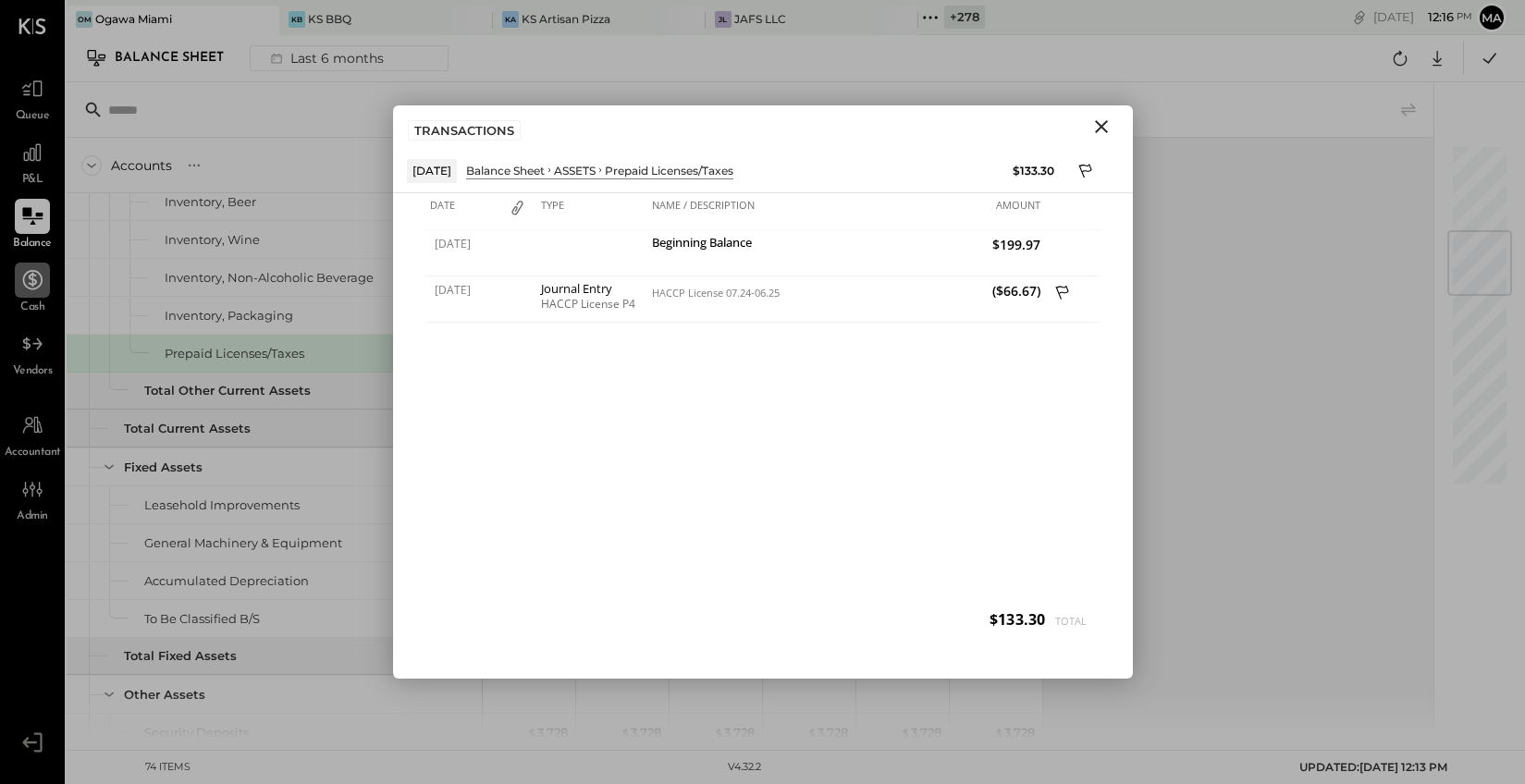
click at [1102, 124] on icon "Close" at bounding box center [1102, 127] width 13 height 13
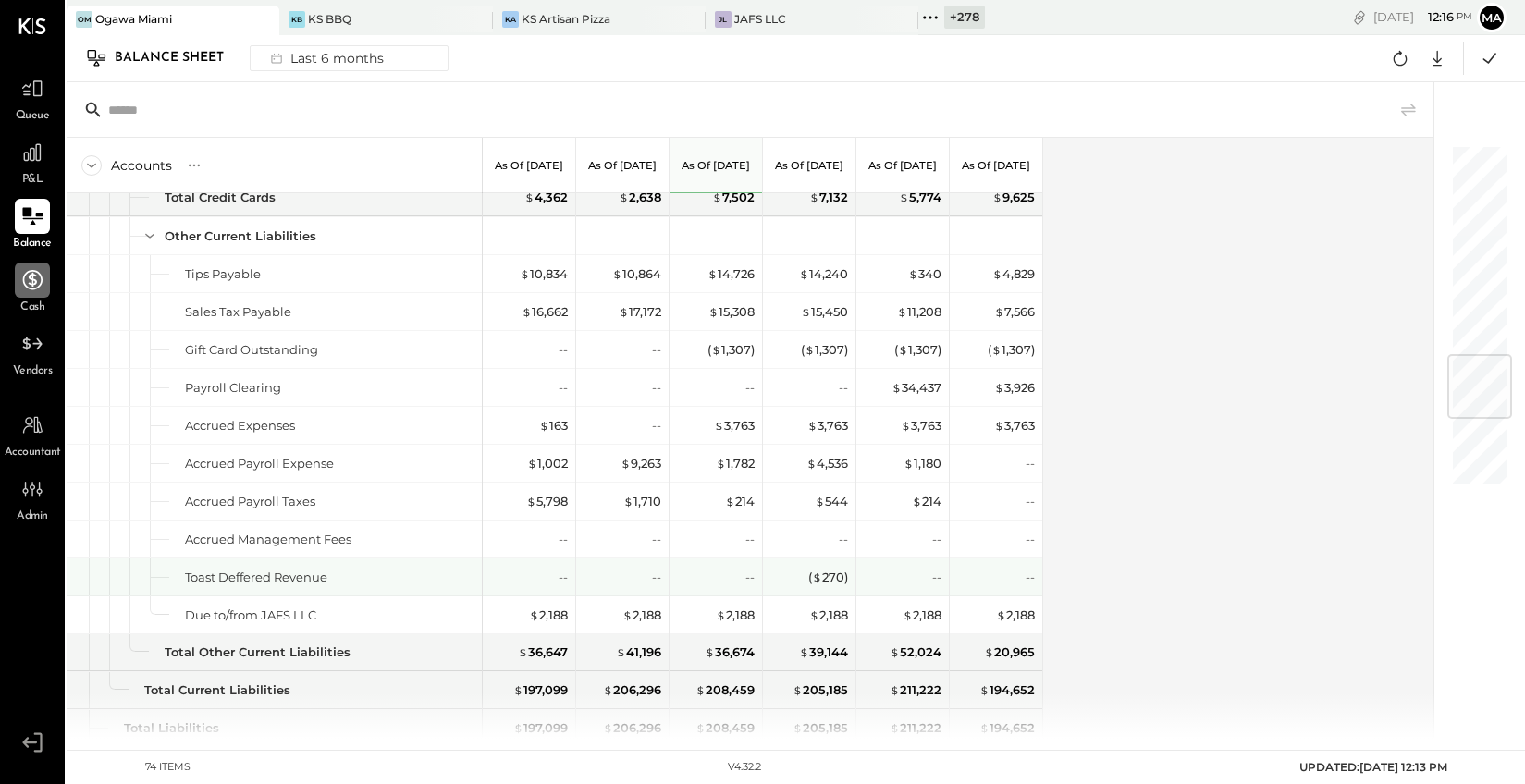
scroll to position [1758, 0]
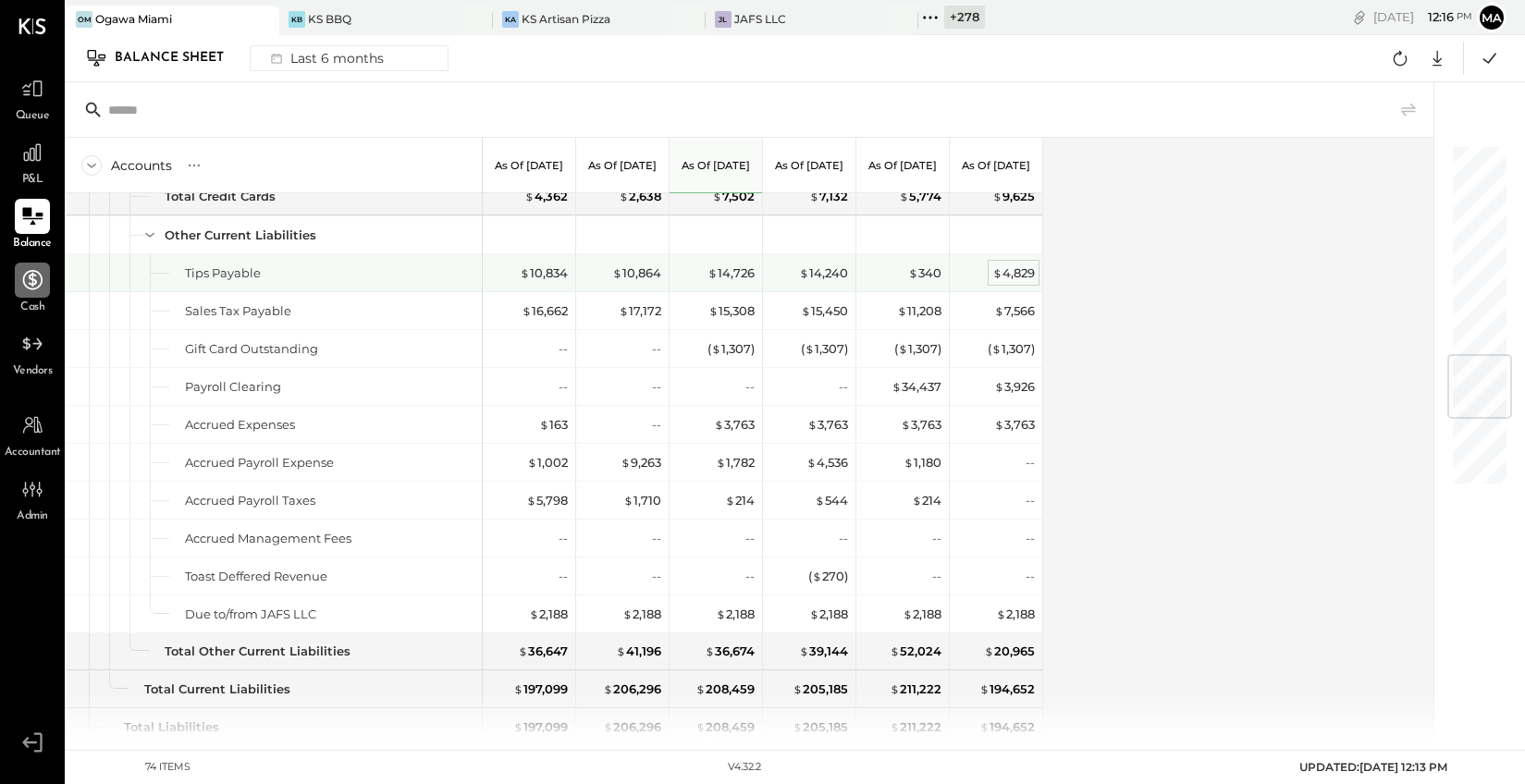
click at [1007, 273] on div "$ 4,829" at bounding box center [1014, 273] width 42 height 17
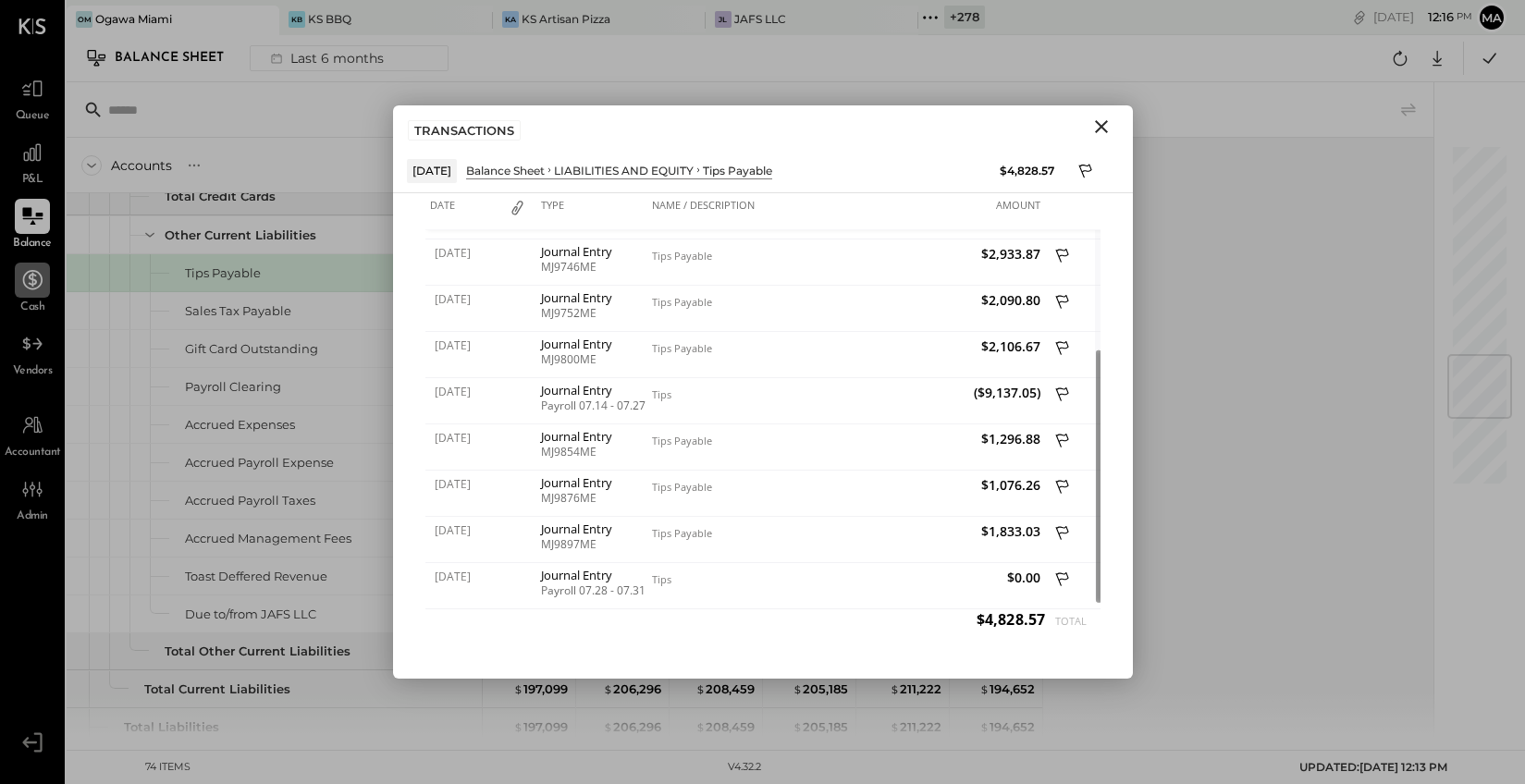
click at [1102, 124] on icon "Close" at bounding box center [1102, 127] width 13 height 13
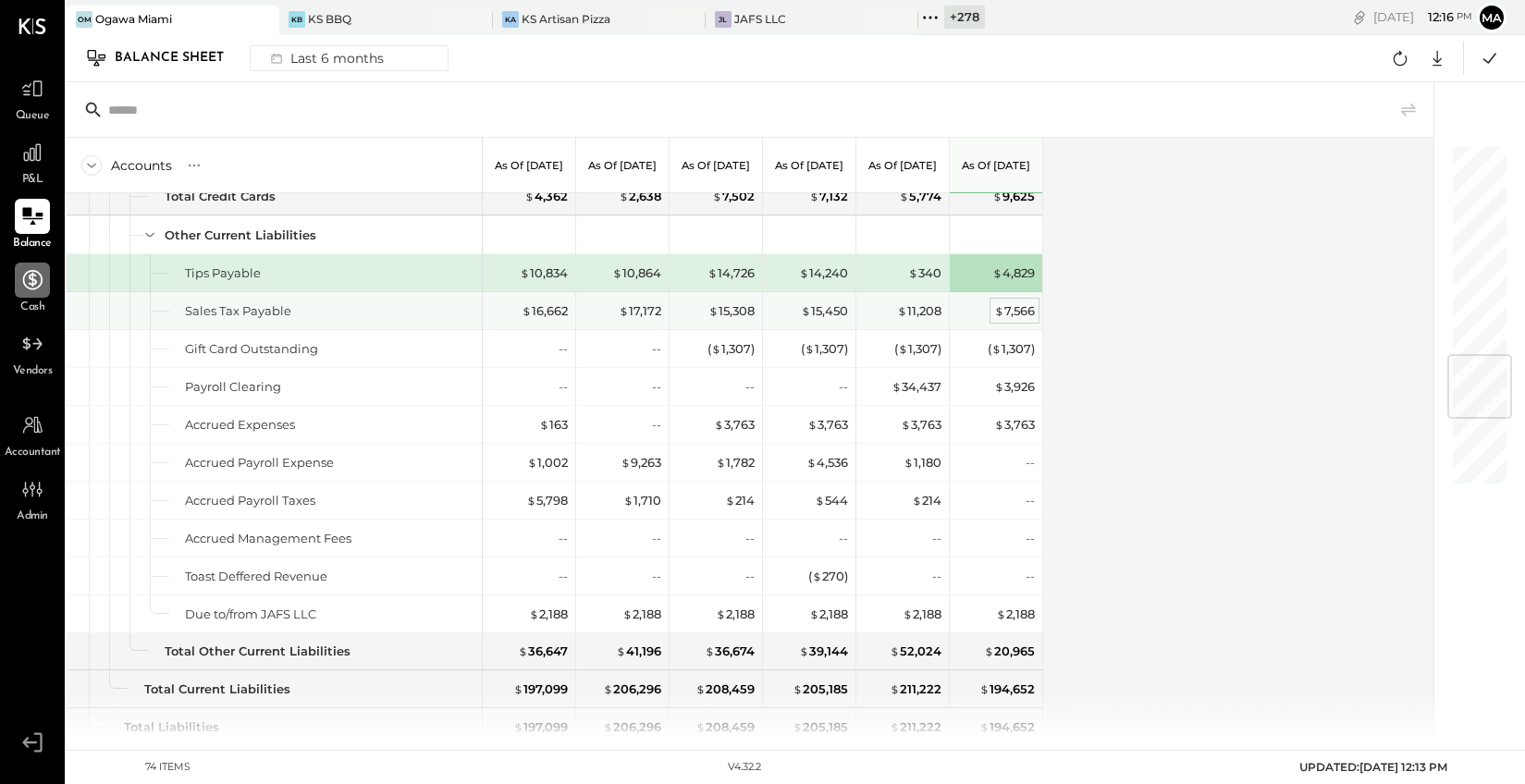
click at [1014, 308] on div "$ 7,566" at bounding box center [1015, 311] width 41 height 17
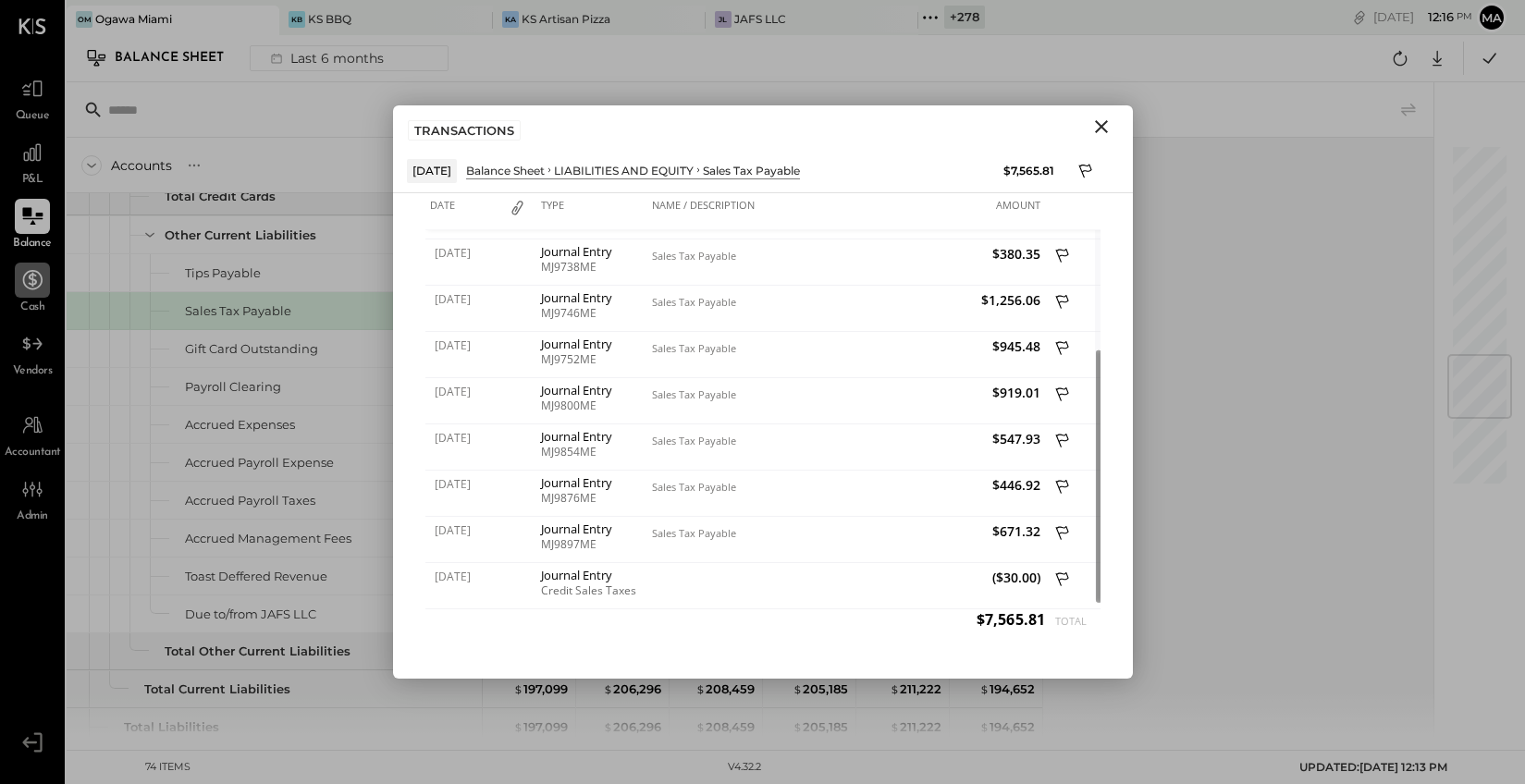
click at [1100, 122] on icon "Close" at bounding box center [1101, 126] width 22 height 22
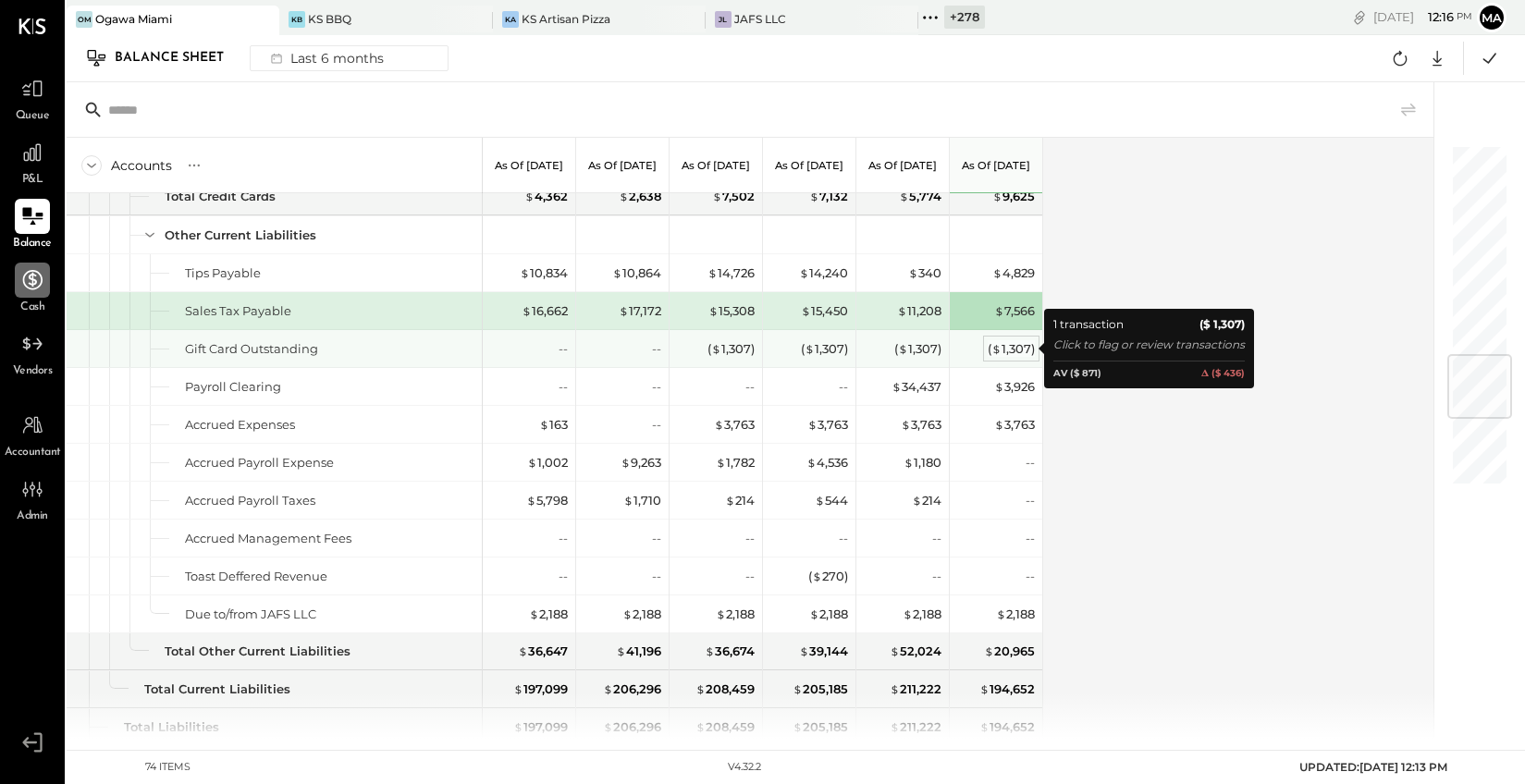
click at [1017, 345] on div "( $ 1,307 )" at bounding box center [1011, 349] width 47 height 17
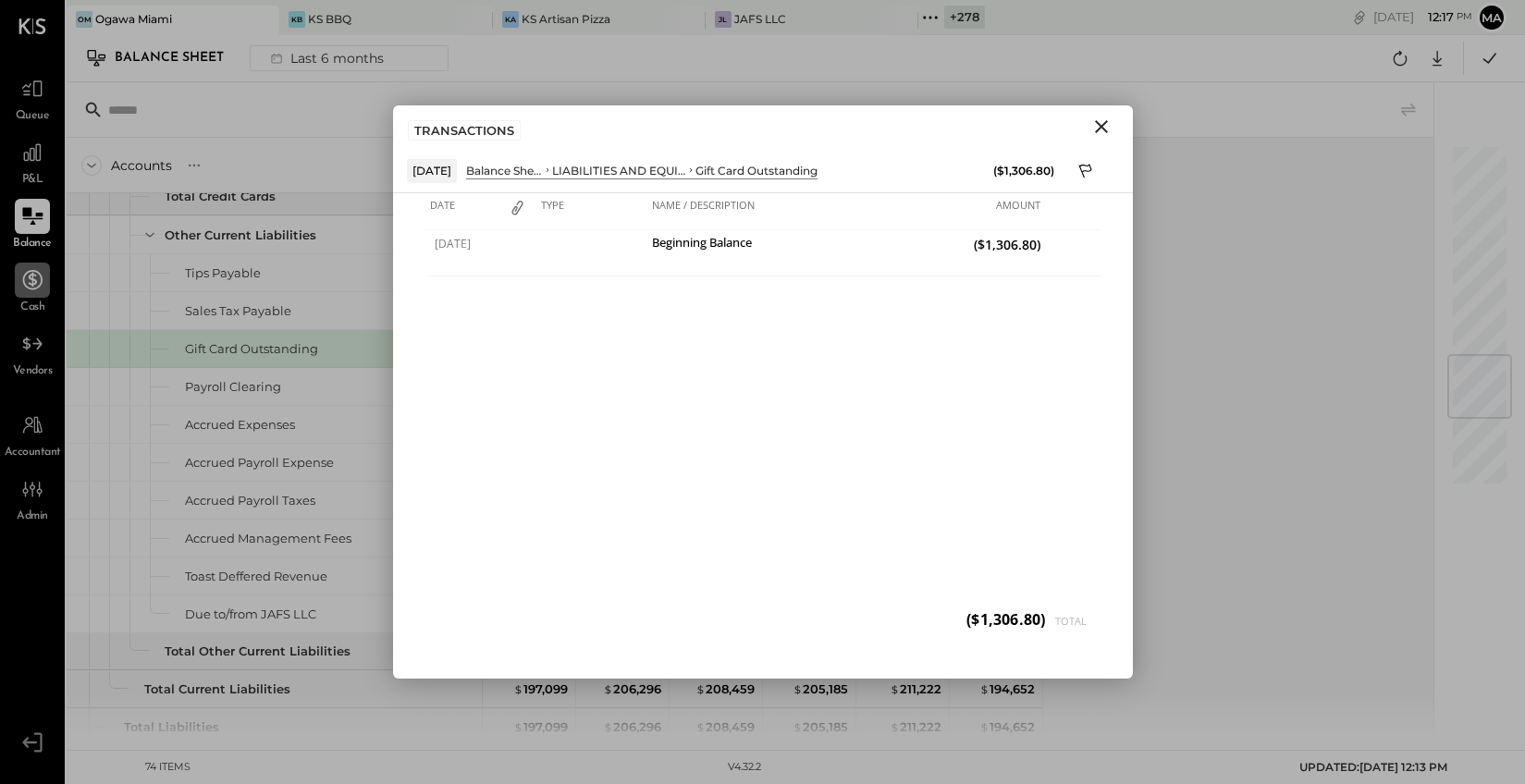
click at [1098, 125] on icon "Close" at bounding box center [1101, 126] width 22 height 22
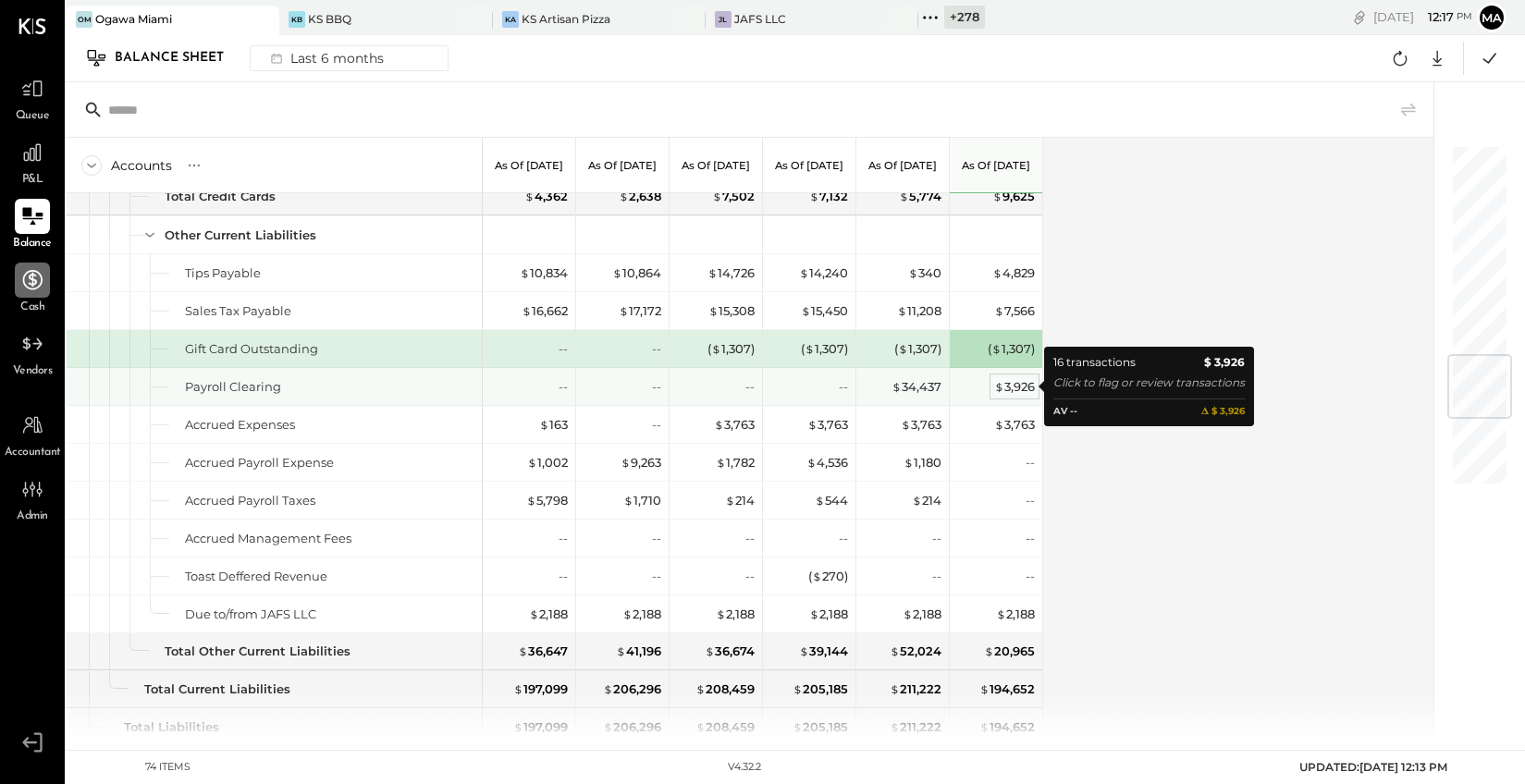
click at [1011, 388] on div "$ 3,926" at bounding box center [1015, 387] width 41 height 17
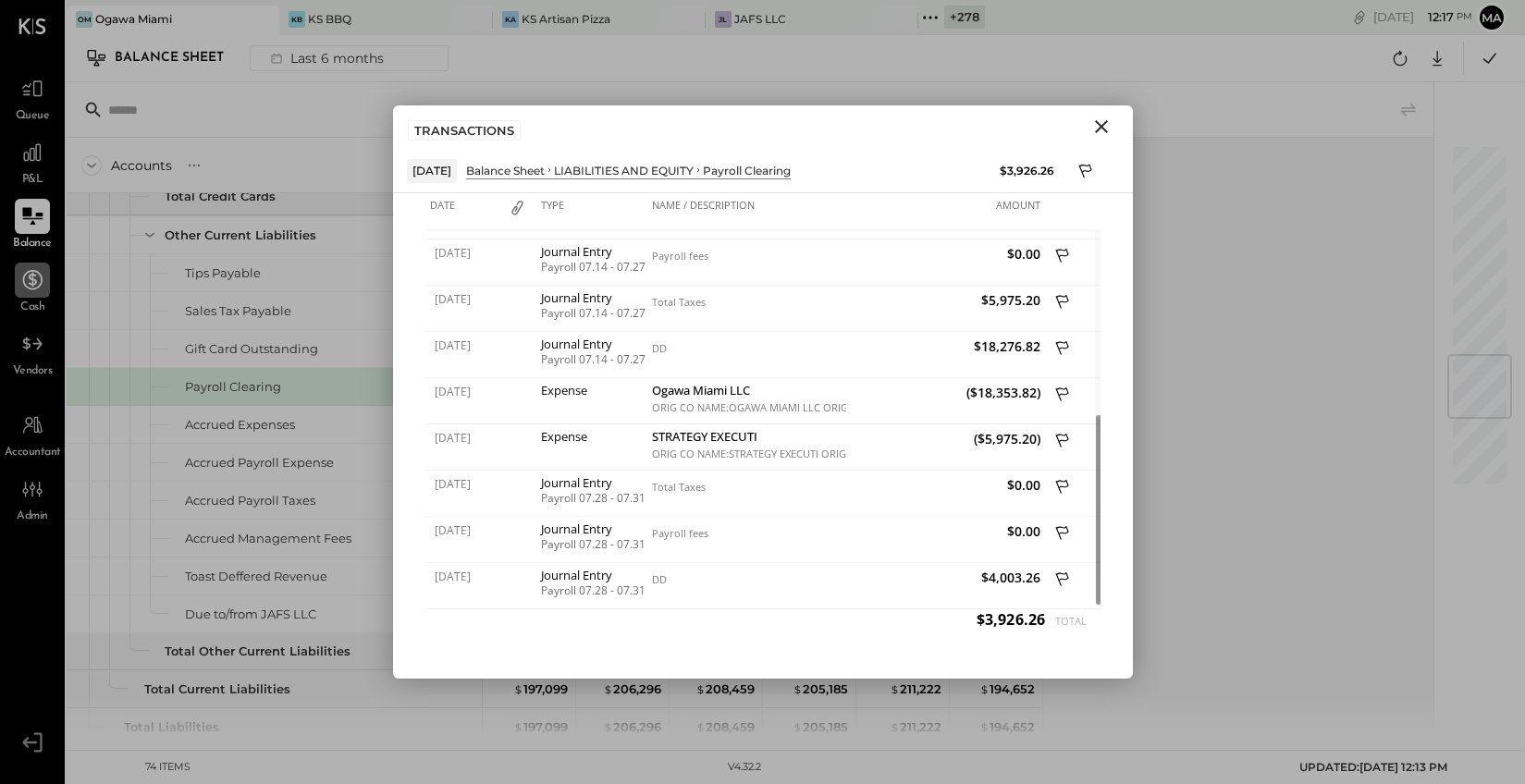
click at [1100, 118] on icon "Close" at bounding box center [1101, 126] width 22 height 22
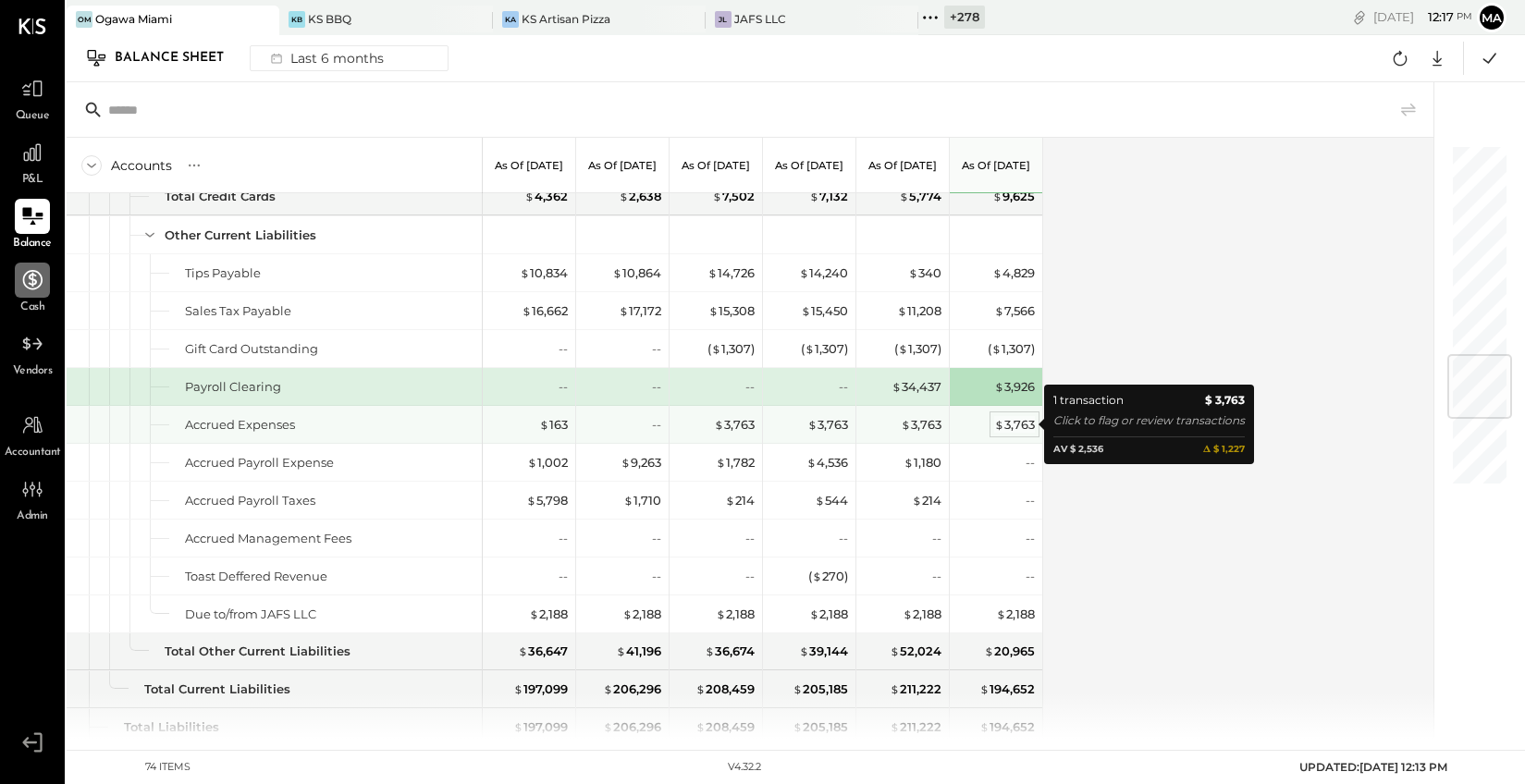
click at [1020, 424] on div "$ 3,763" at bounding box center [1015, 425] width 41 height 17
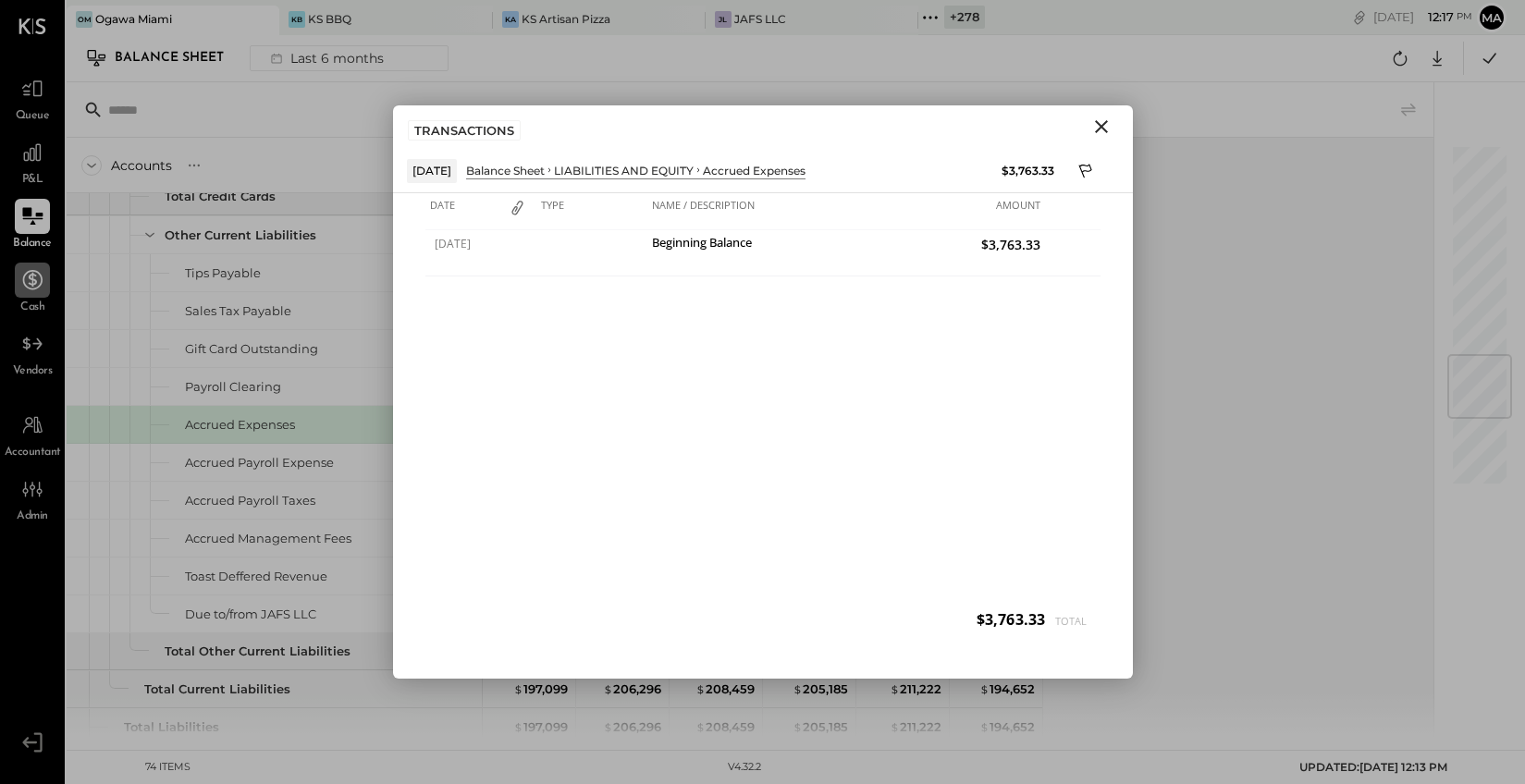
click at [1100, 125] on icon "Close" at bounding box center [1102, 127] width 13 height 13
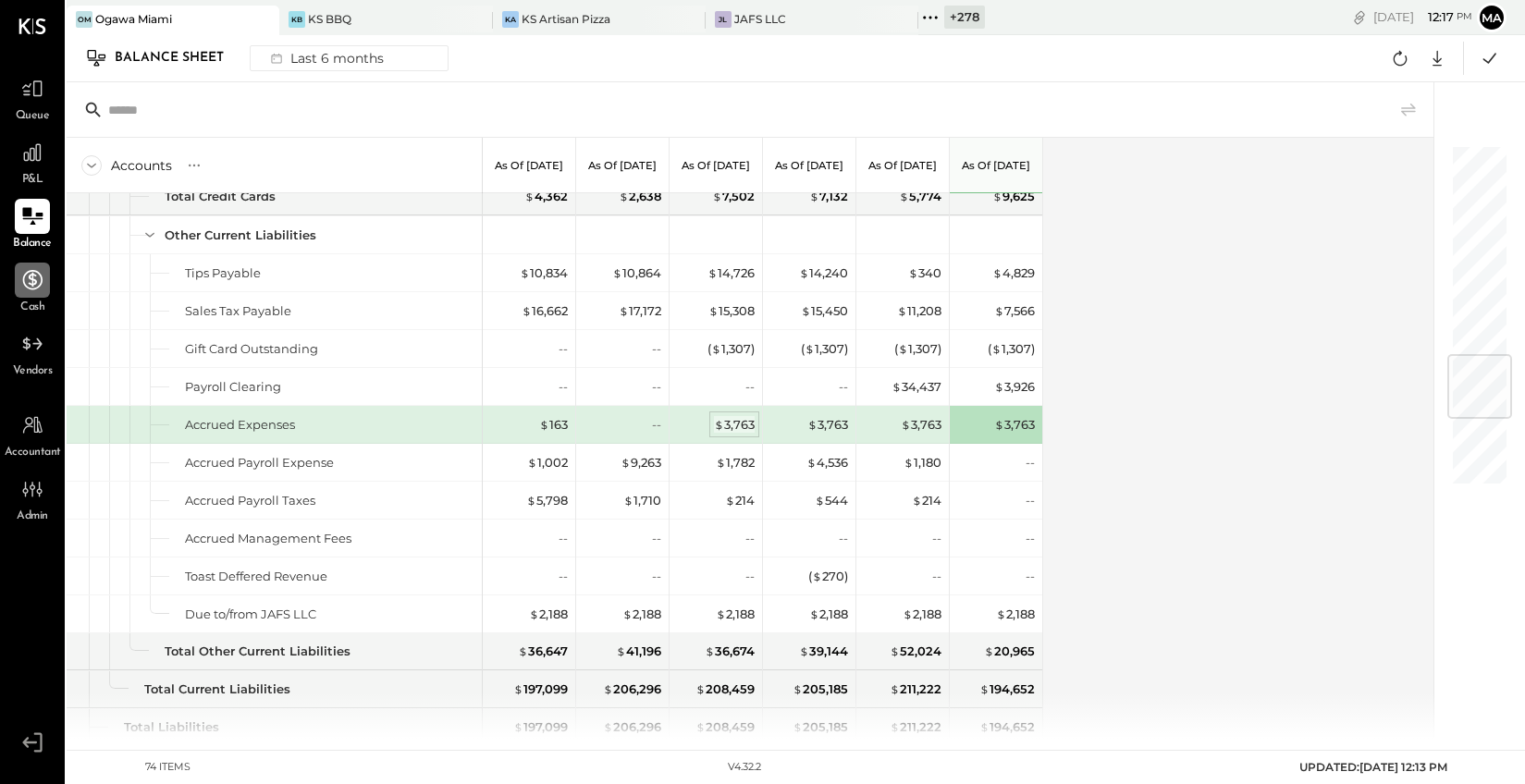
click at [729, 421] on div "$ 3,763" at bounding box center [734, 425] width 41 height 17
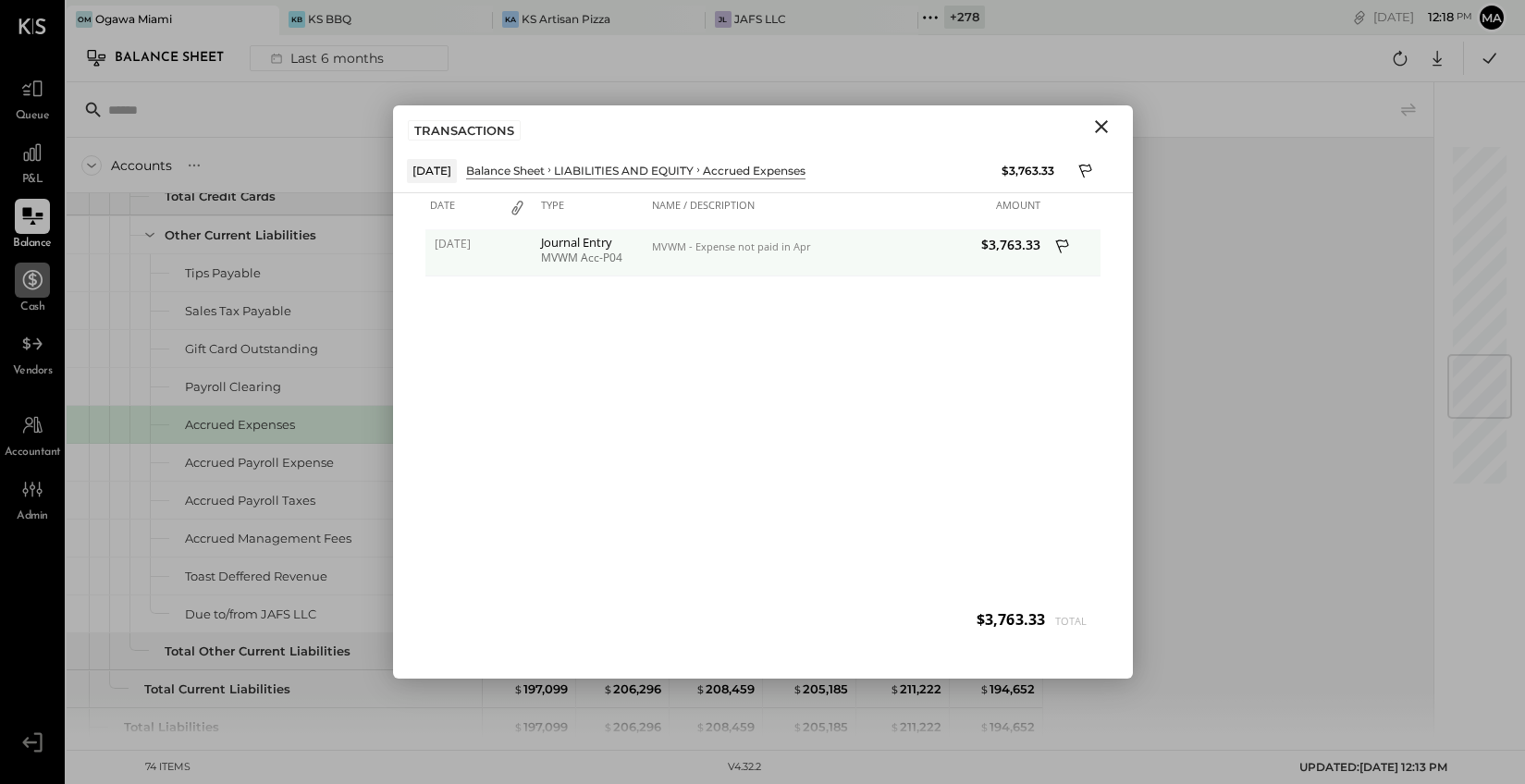
click at [1001, 245] on span "$3,763.33" at bounding box center [946, 244] width 190 height 17
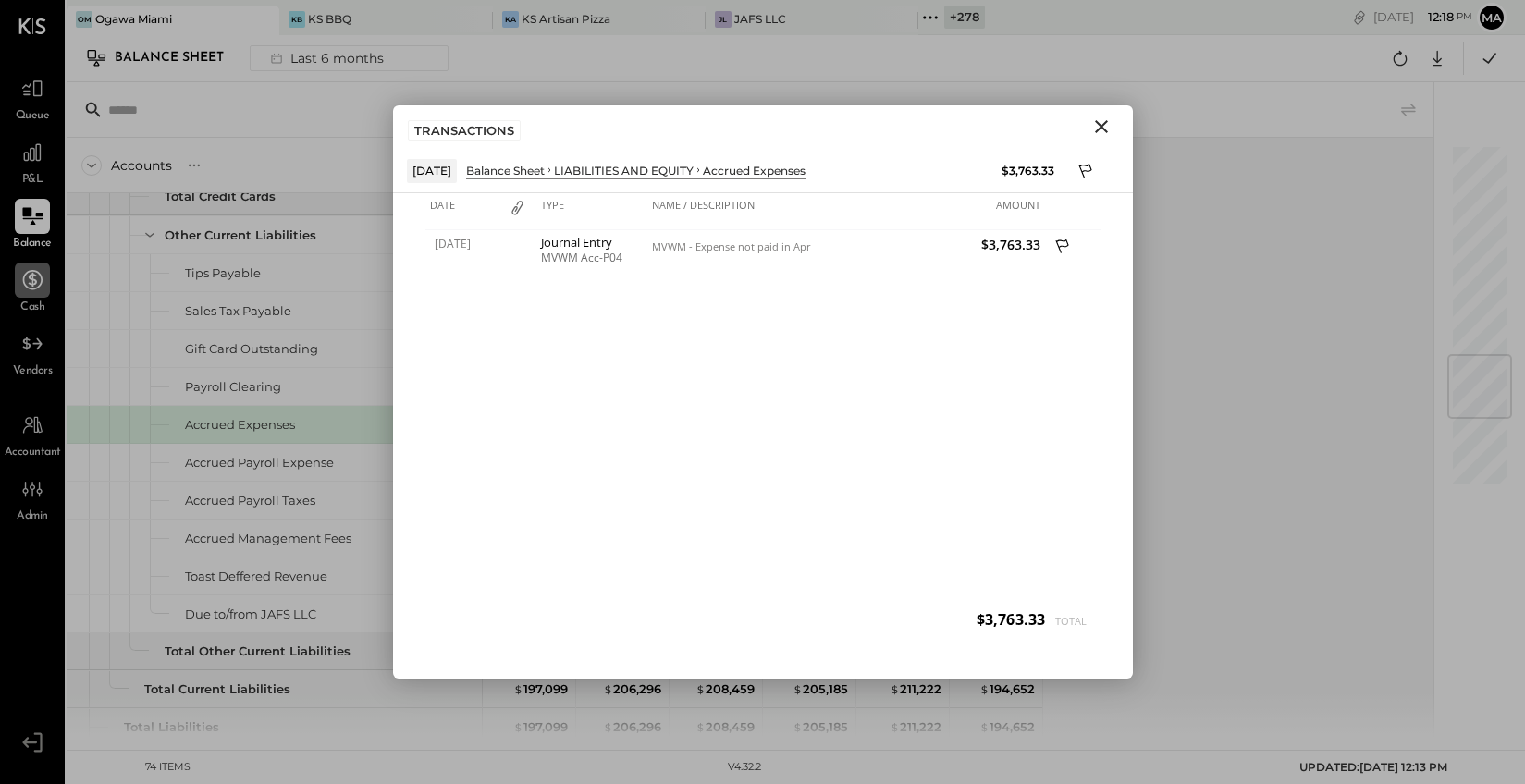
click at [1096, 127] on icon "Close" at bounding box center [1101, 126] width 22 height 22
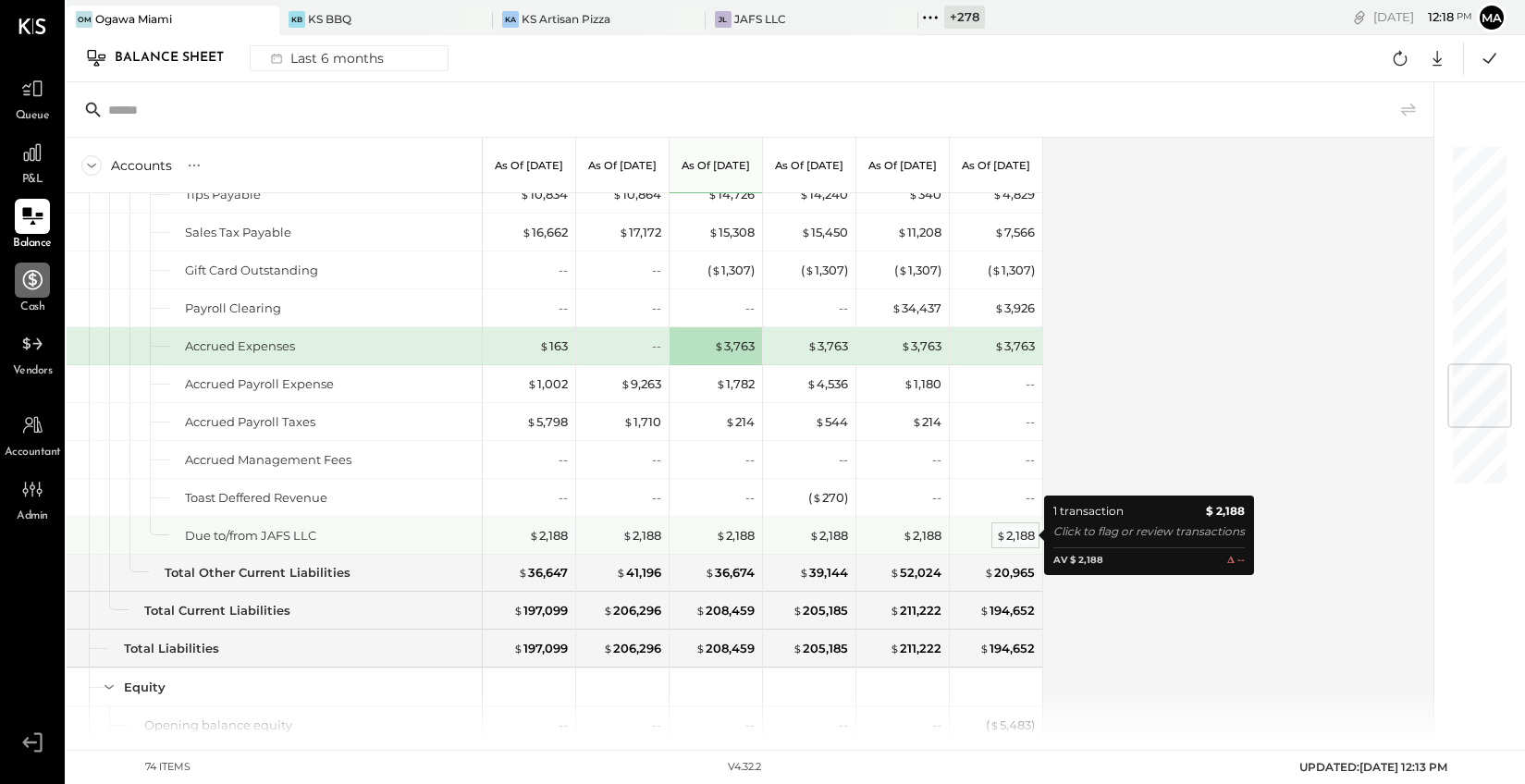
click at [1009, 538] on div "$ 2,188" at bounding box center [1015, 536] width 39 height 17
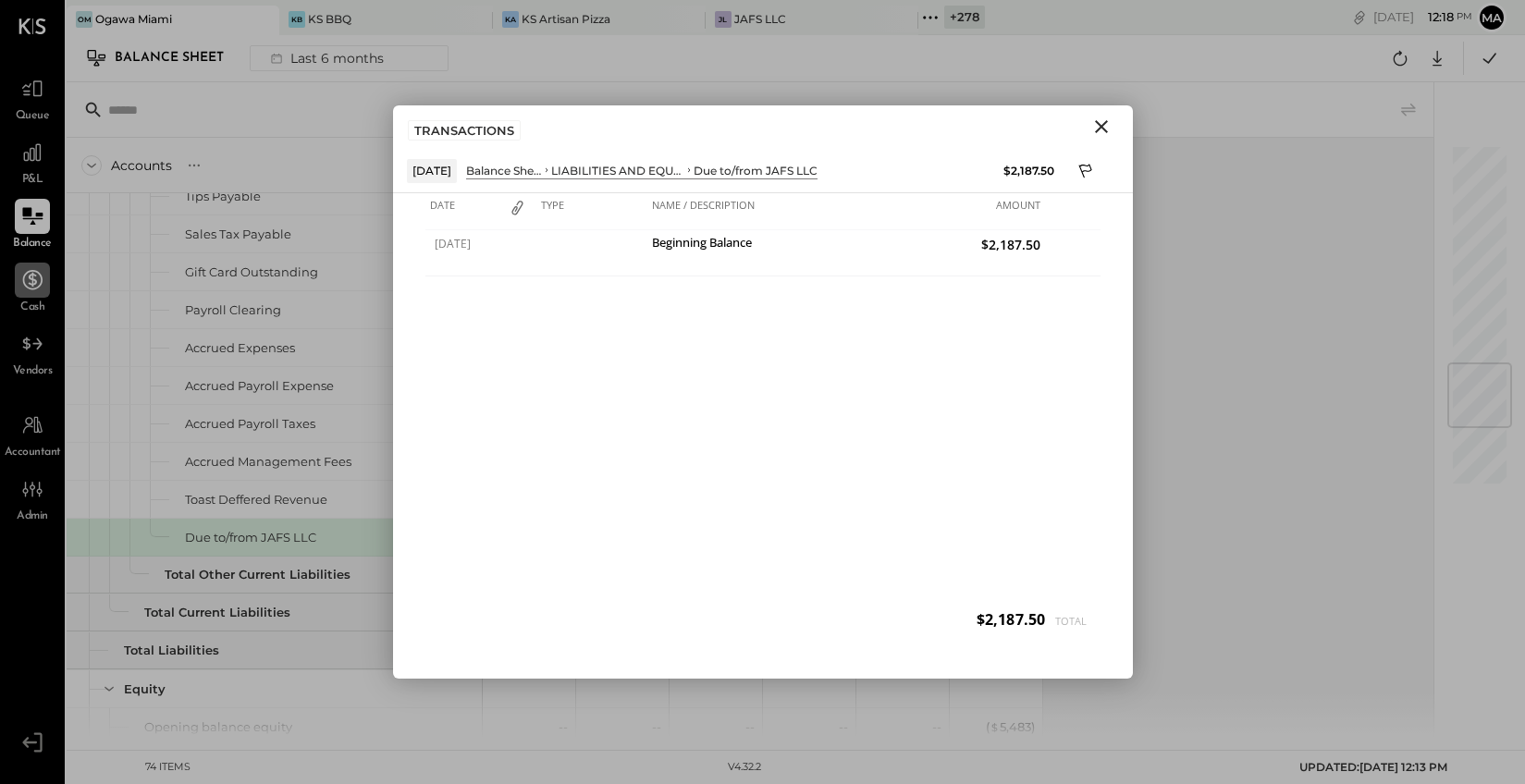
click at [1106, 123] on icon "Close" at bounding box center [1101, 126] width 22 height 22
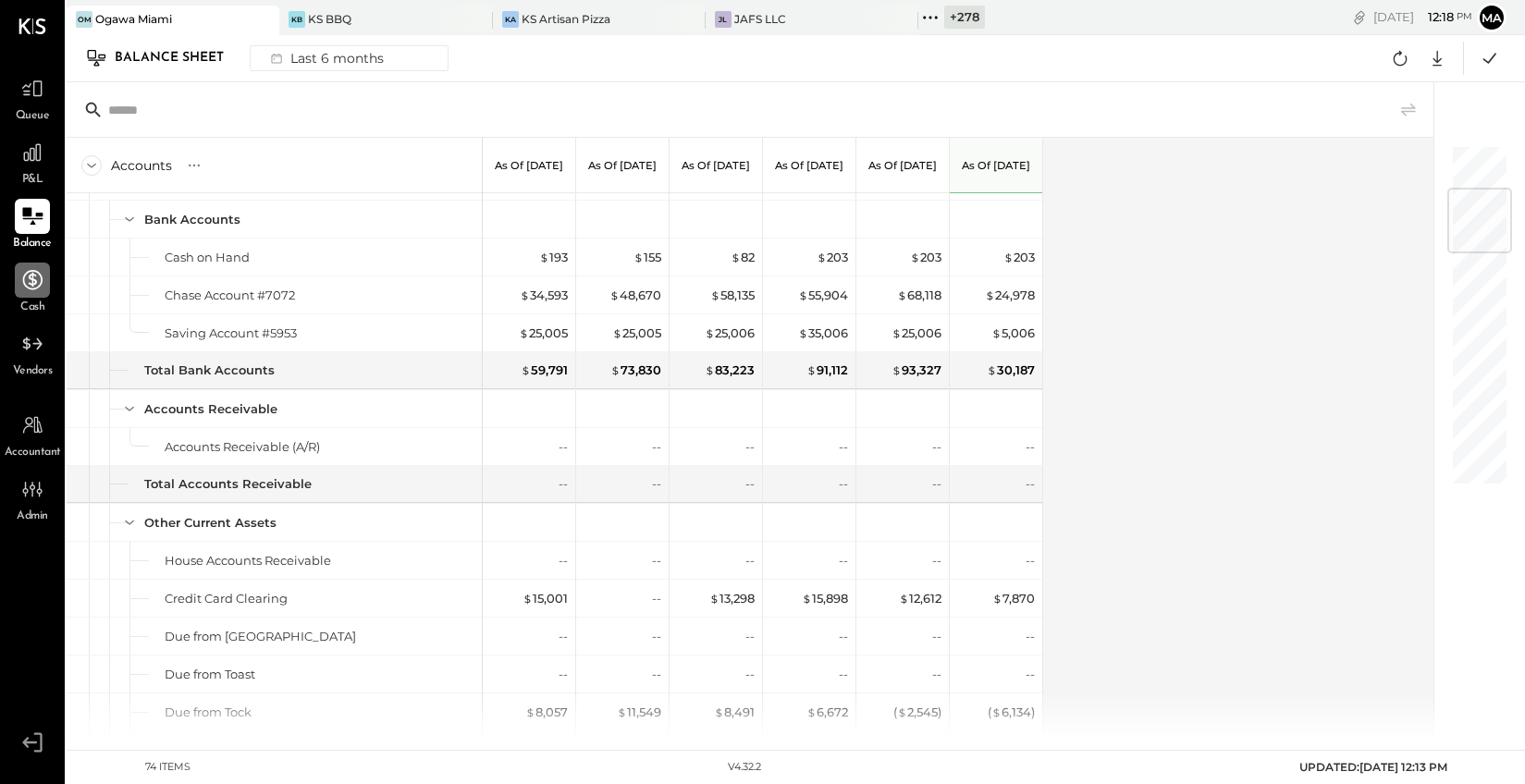
scroll to position [0, 0]
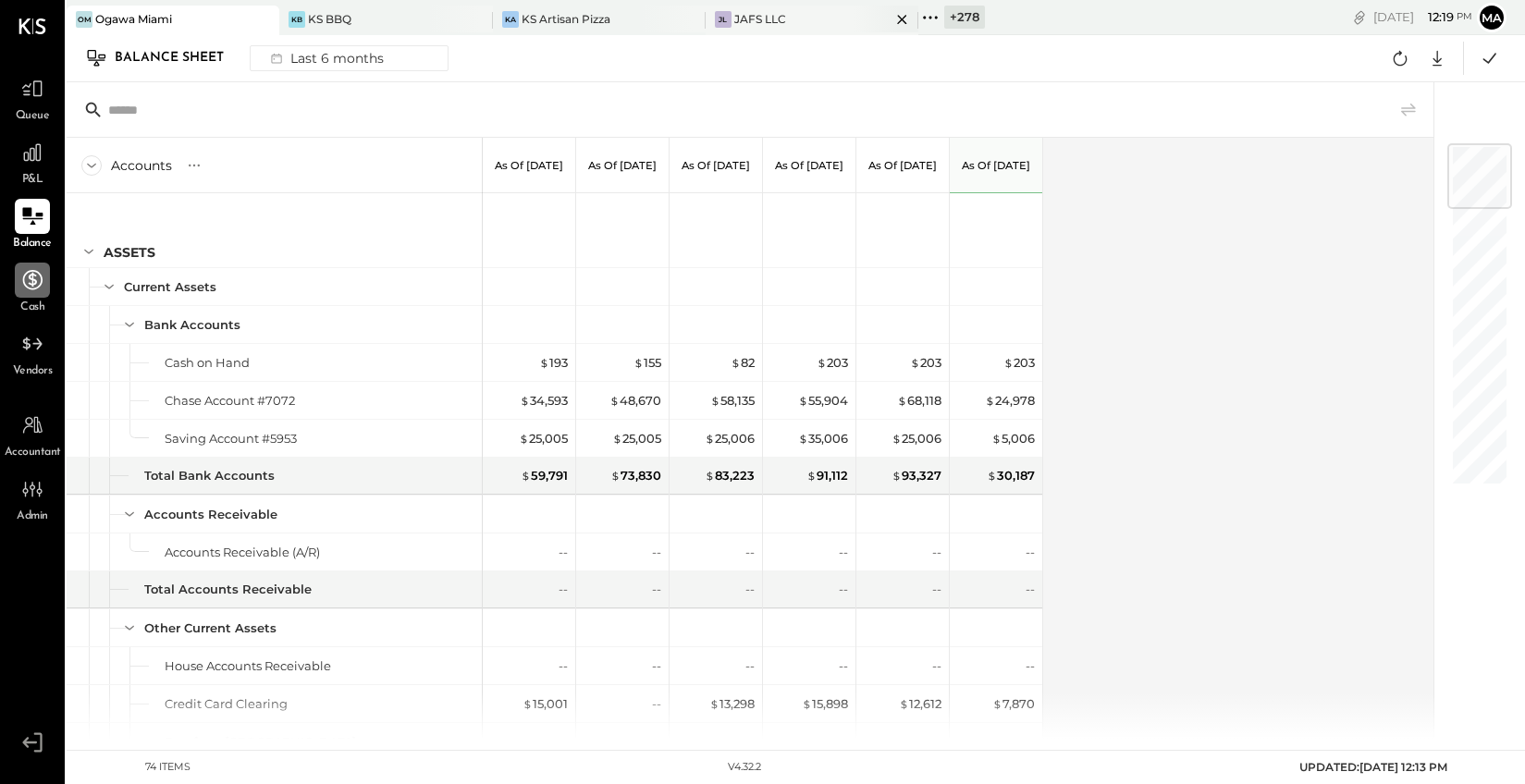
click at [770, 17] on div "JAFS LLC" at bounding box center [760, 19] width 52 height 15
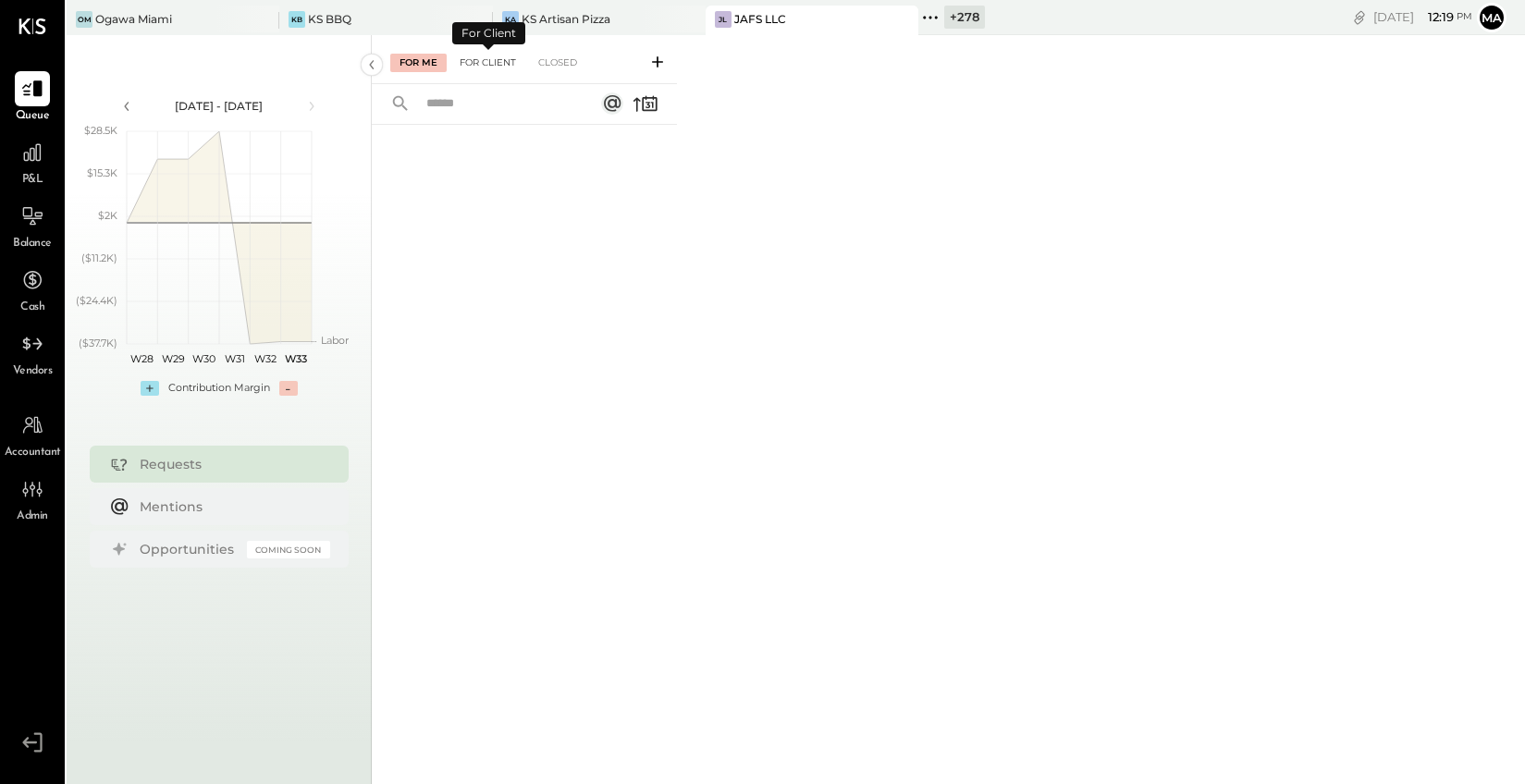
click at [493, 58] on div "For Client" at bounding box center [487, 62] width 75 height 18
click at [561, 60] on div "Closed" at bounding box center [558, 62] width 57 height 18
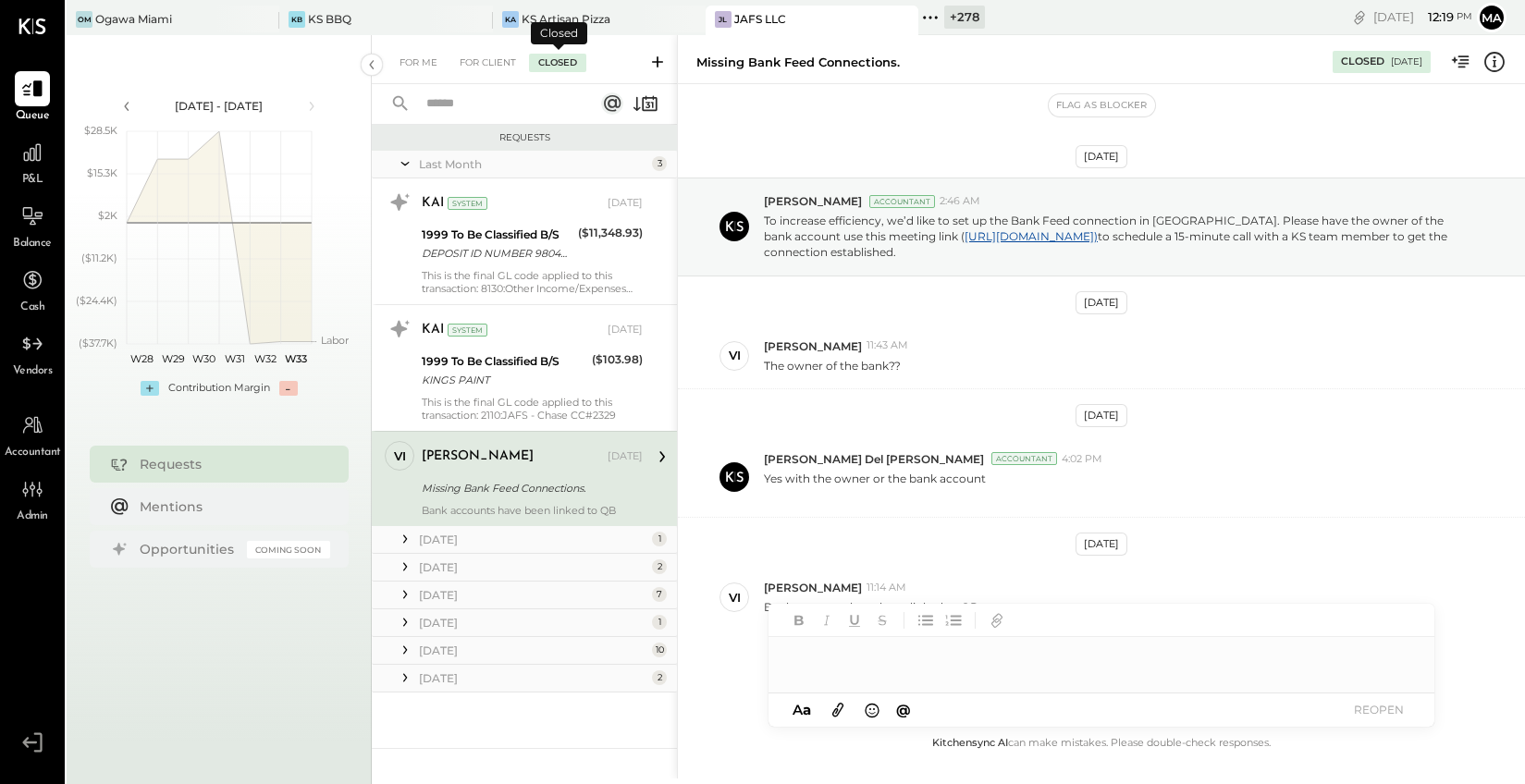
scroll to position [37, 0]
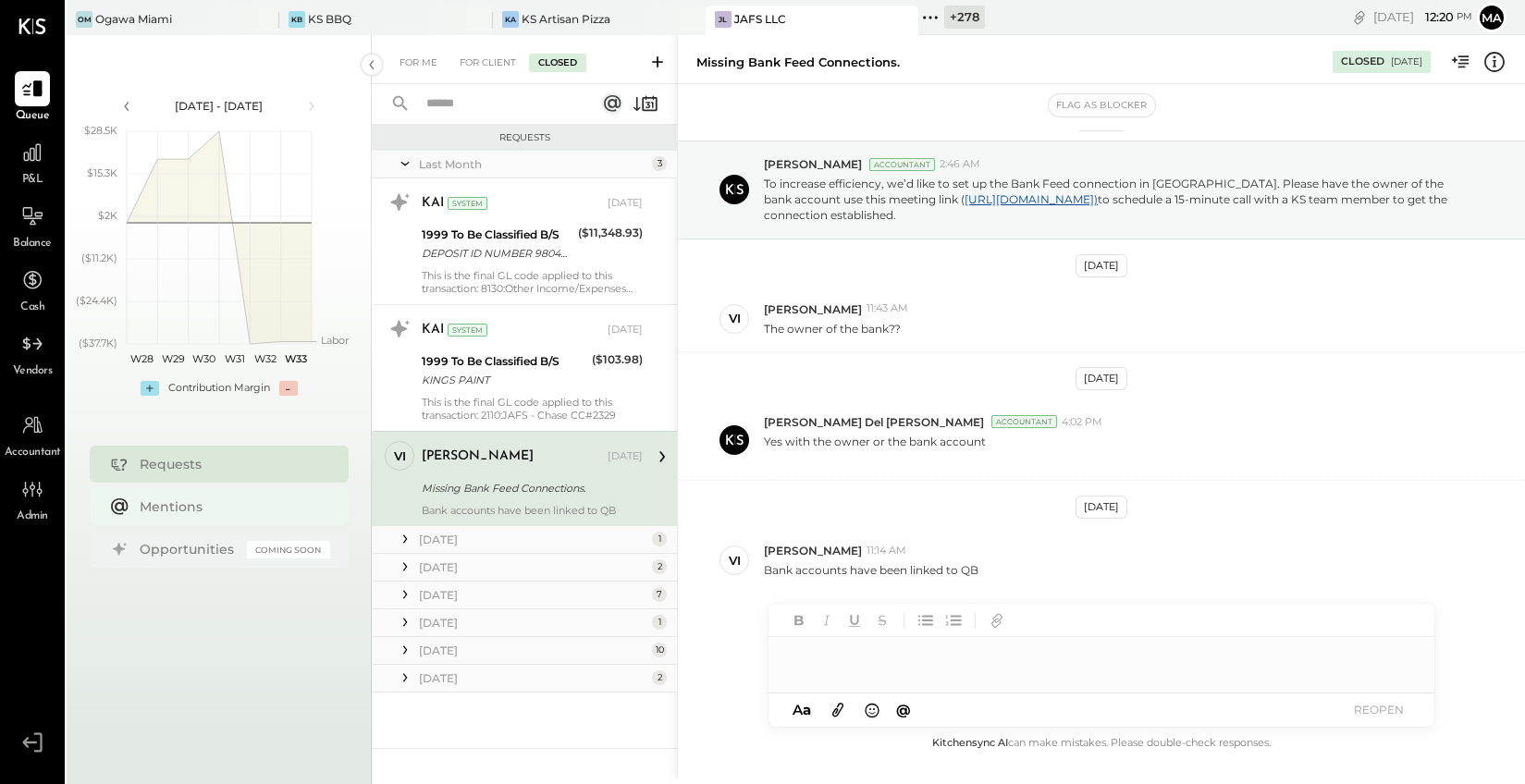
click at [159, 505] on div "Mentions" at bounding box center [230, 506] width 181 height 18
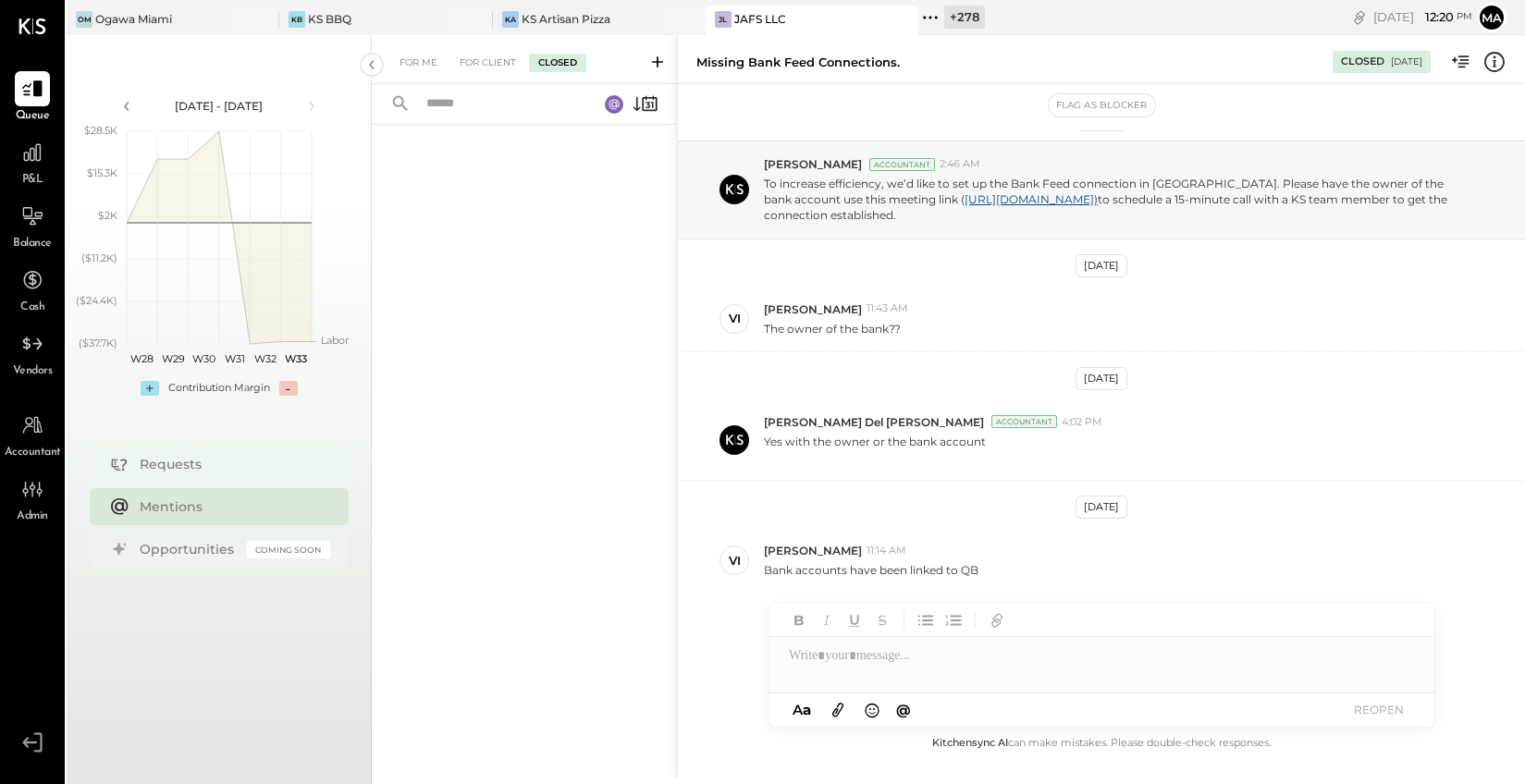
click at [163, 455] on div "Requests" at bounding box center [230, 463] width 181 height 18
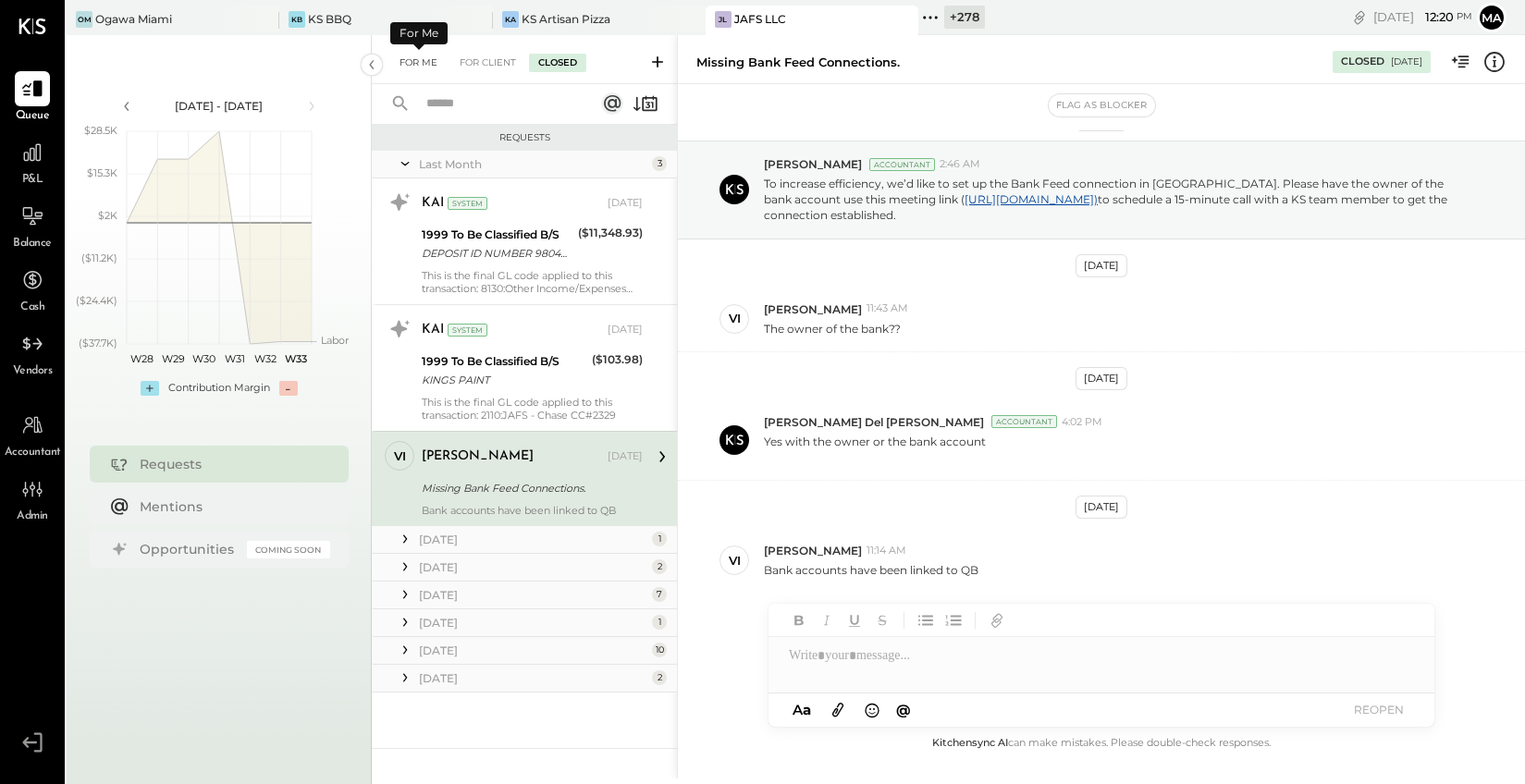
click at [425, 58] on div "For Me" at bounding box center [418, 62] width 56 height 18
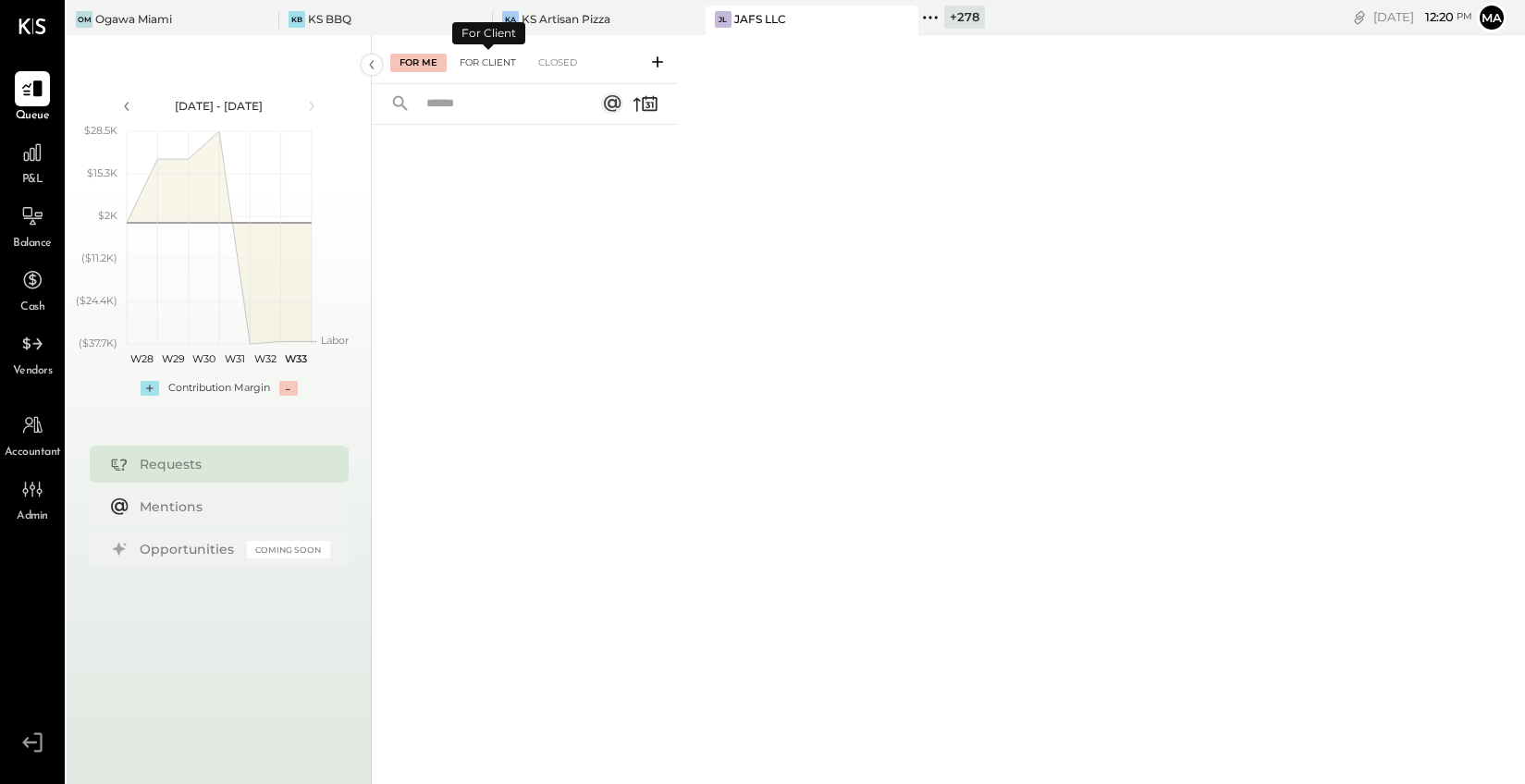
click at [485, 61] on div "For Client" at bounding box center [487, 62] width 75 height 18
click at [38, 159] on icon at bounding box center [32, 152] width 24 height 24
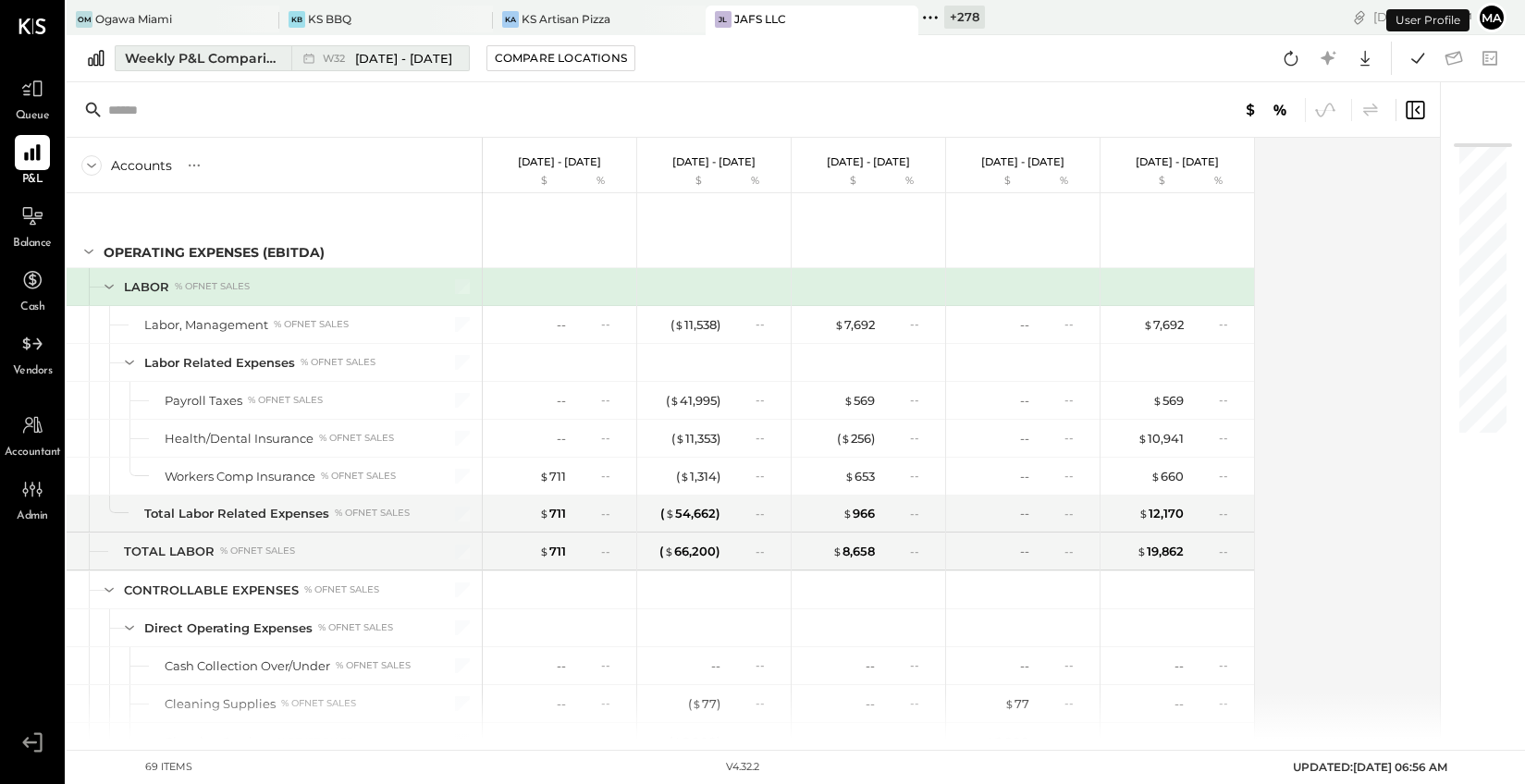
click at [234, 46] on button "Weekly P&L Comparison W32 [DATE] - [DATE]" at bounding box center [292, 57] width 355 height 26
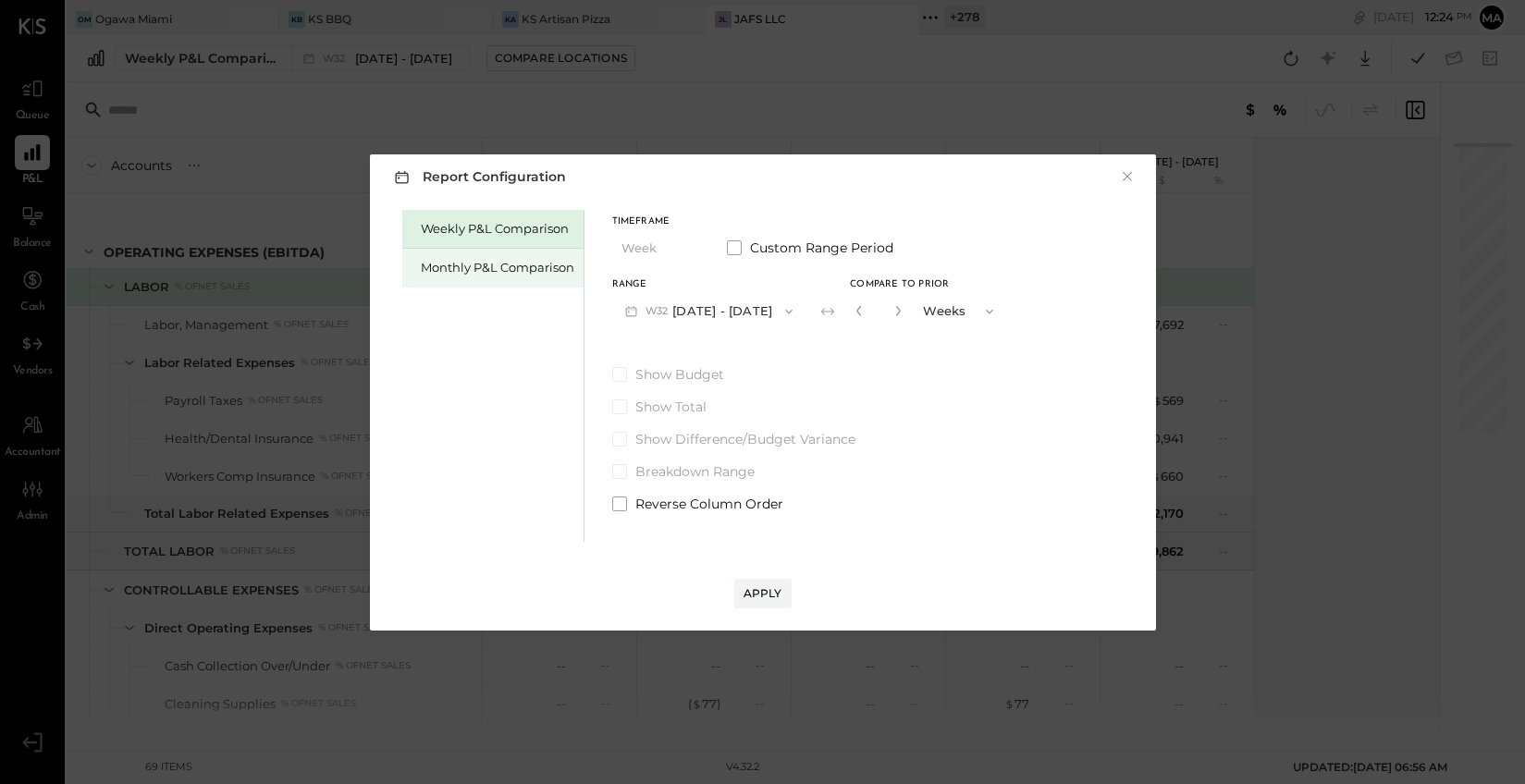
click at [437, 273] on div "Monthly P&L Comparison" at bounding box center [498, 268] width 153 height 17
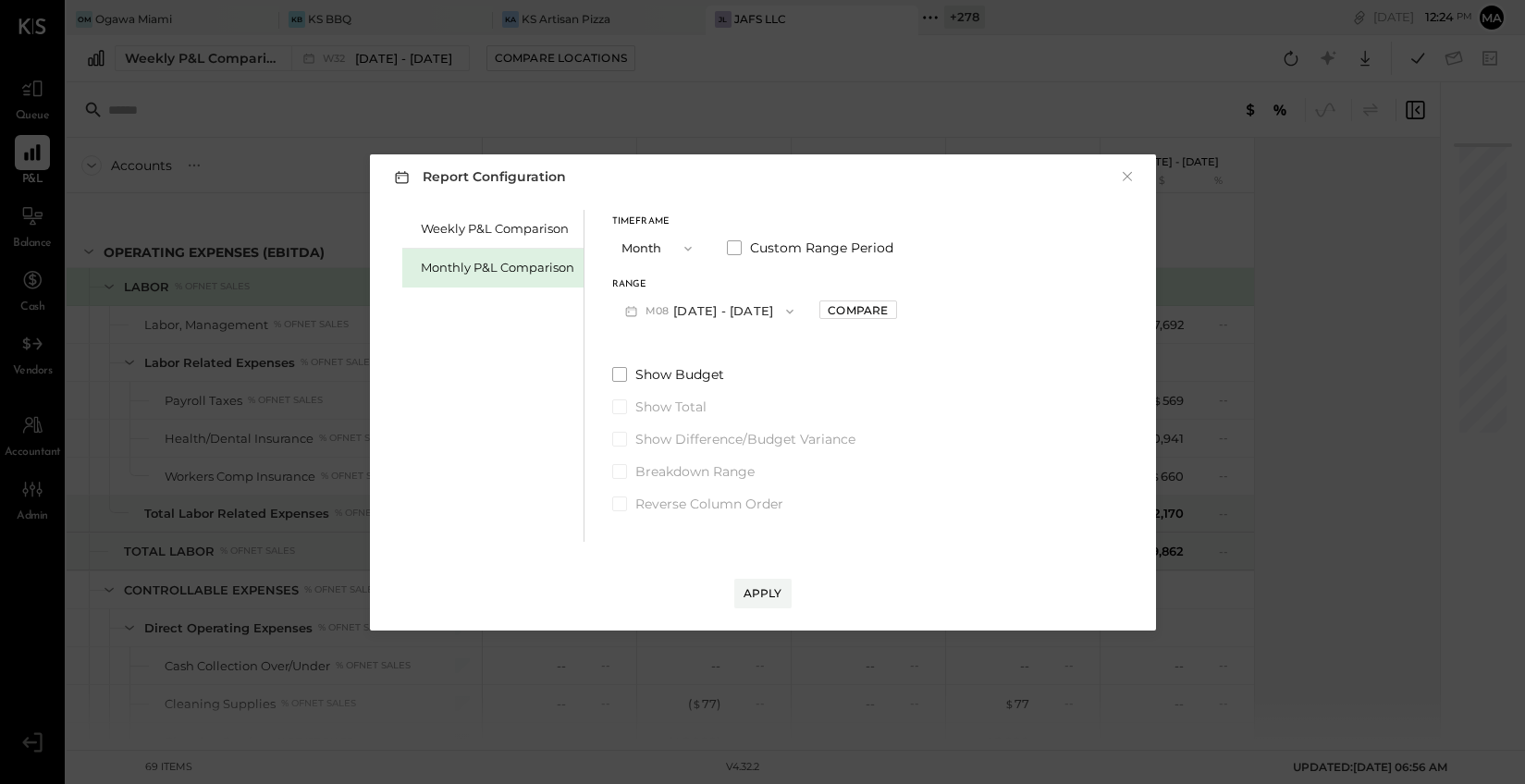
click at [720, 314] on button "M08 [DATE] - [DATE]" at bounding box center [710, 311] width 195 height 34
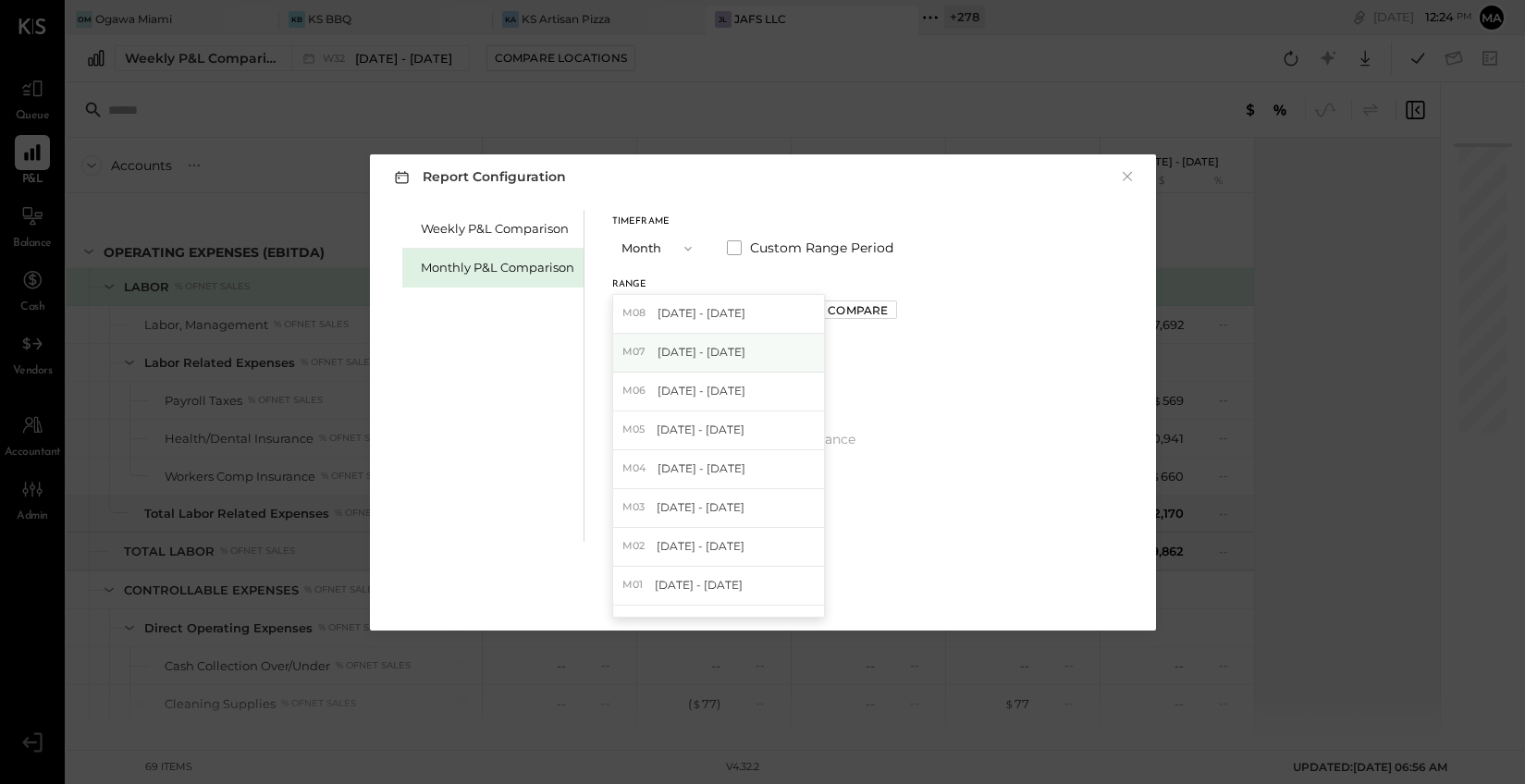
click at [711, 354] on span "[DATE] - [DATE]" at bounding box center [702, 351] width 88 height 15
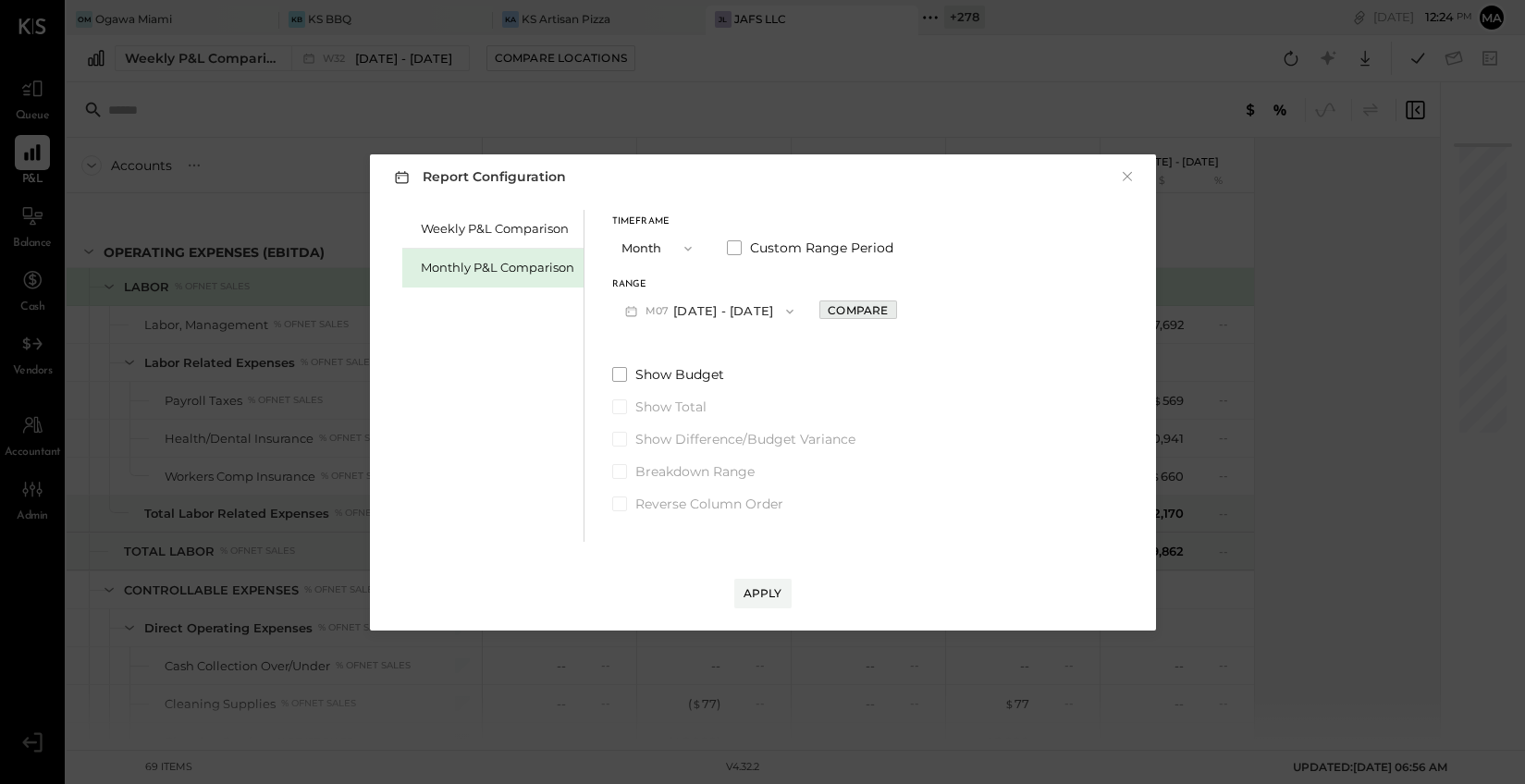
click at [841, 308] on div "Compare" at bounding box center [858, 310] width 60 height 15
click at [893, 310] on icon "button" at bounding box center [899, 311] width 11 height 11
click at [855, 313] on icon "button" at bounding box center [861, 311] width 11 height 11
type input "*"
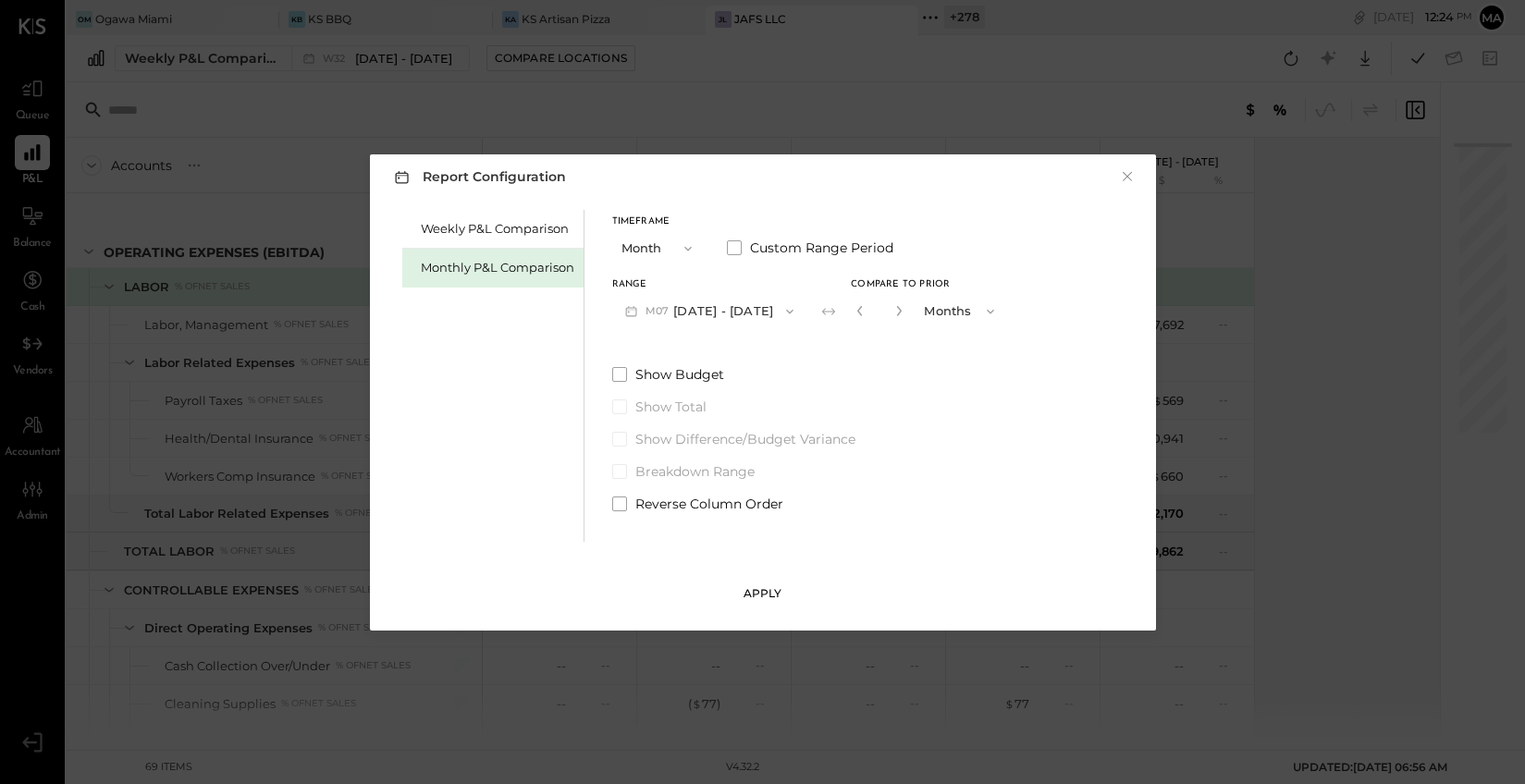
click at [769, 590] on div "Apply" at bounding box center [763, 594] width 39 height 15
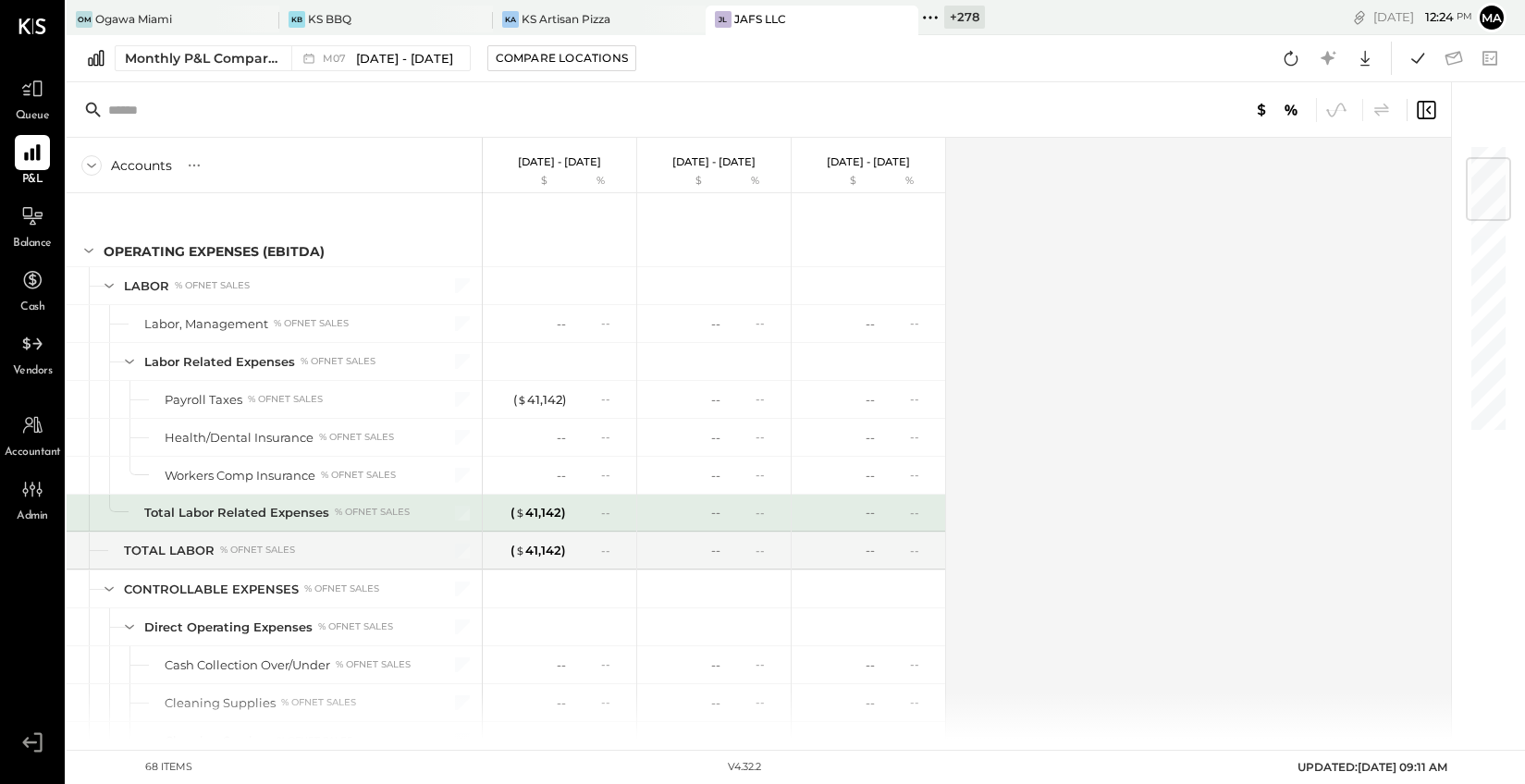
scroll to position [115, 0]
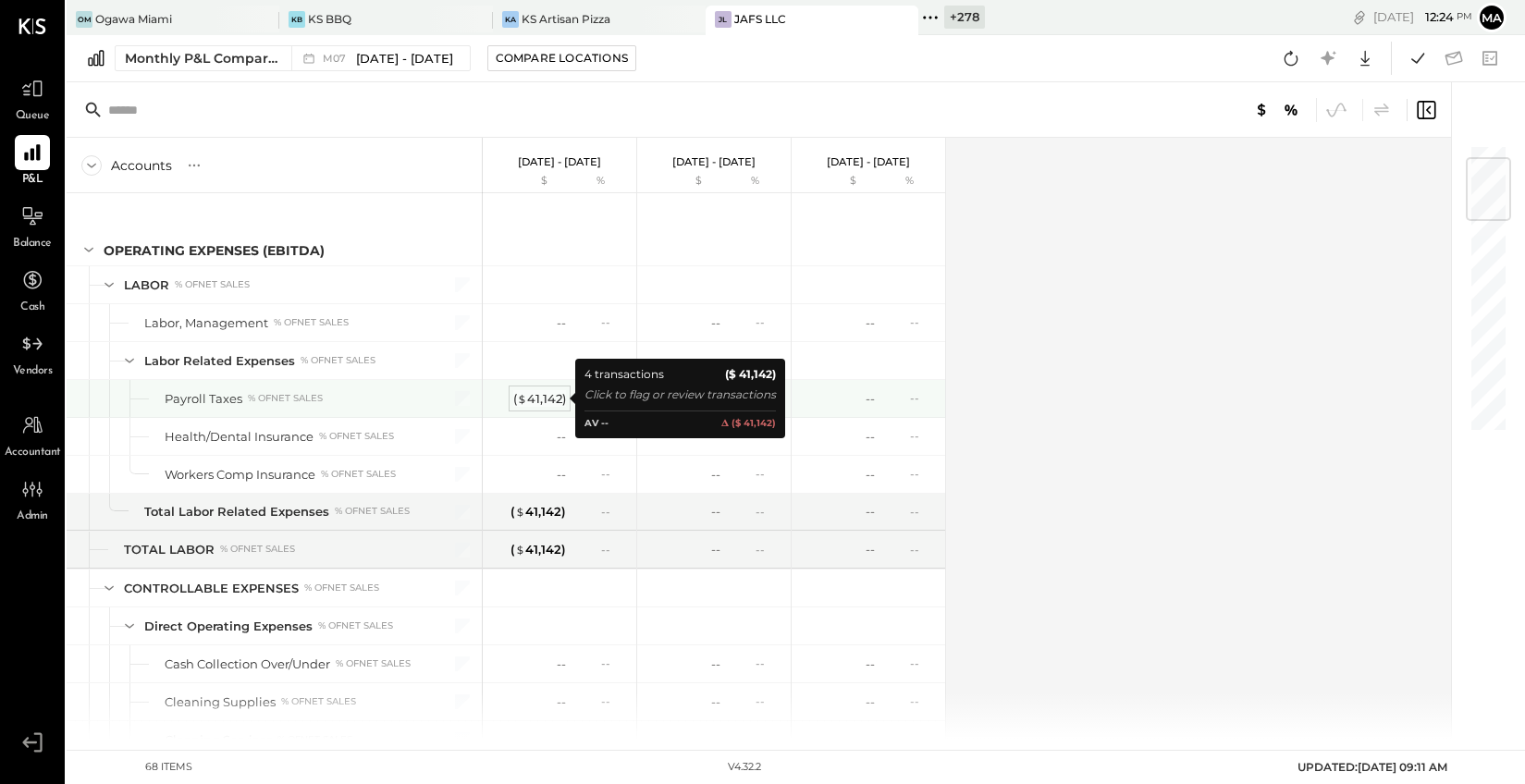
click at [536, 395] on div "( $ 41,142 )" at bounding box center [539, 399] width 53 height 17
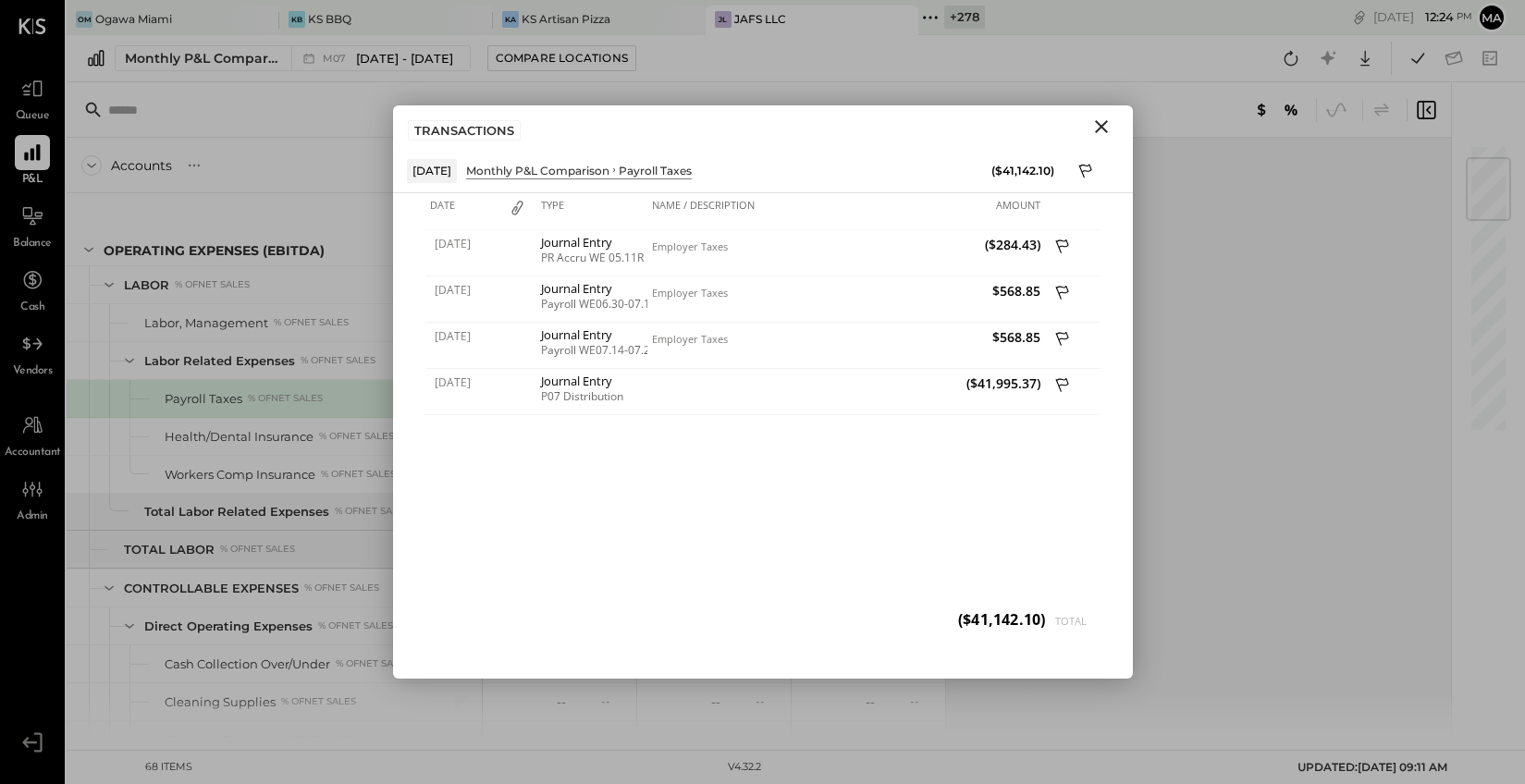
click at [1100, 123] on icon "Close" at bounding box center [1101, 126] width 22 height 22
